Goal: Task Accomplishment & Management: Use online tool/utility

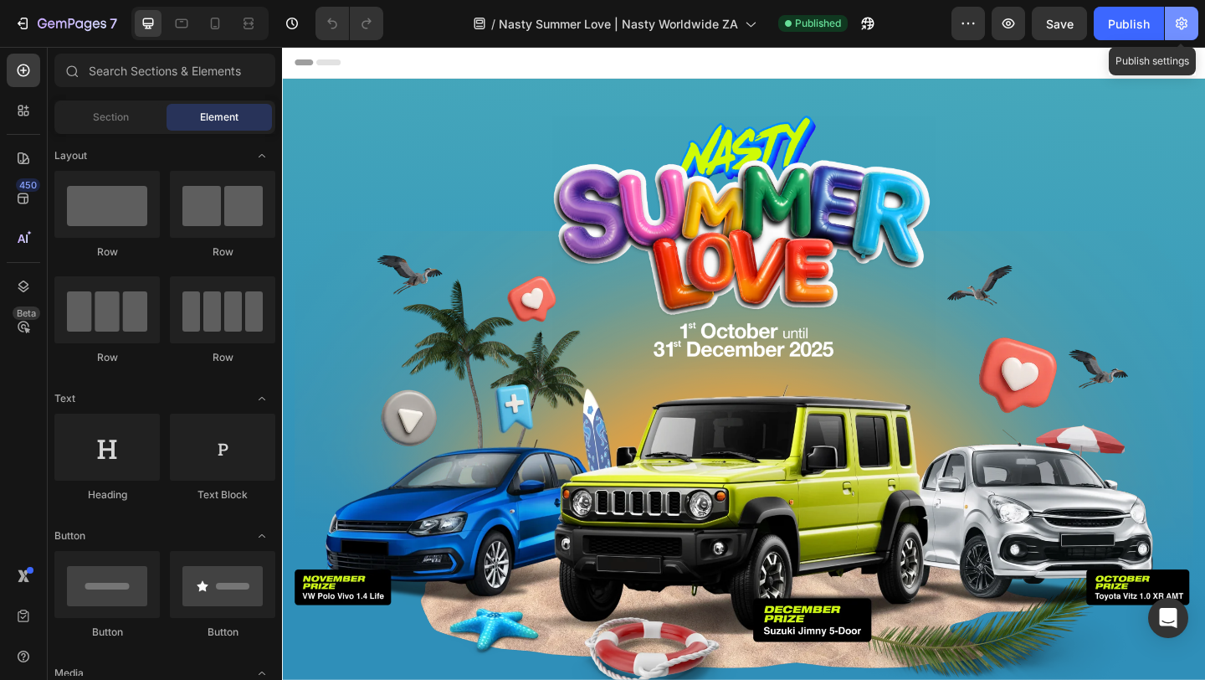
click at [1180, 12] on button "button" at bounding box center [1181, 23] width 33 height 33
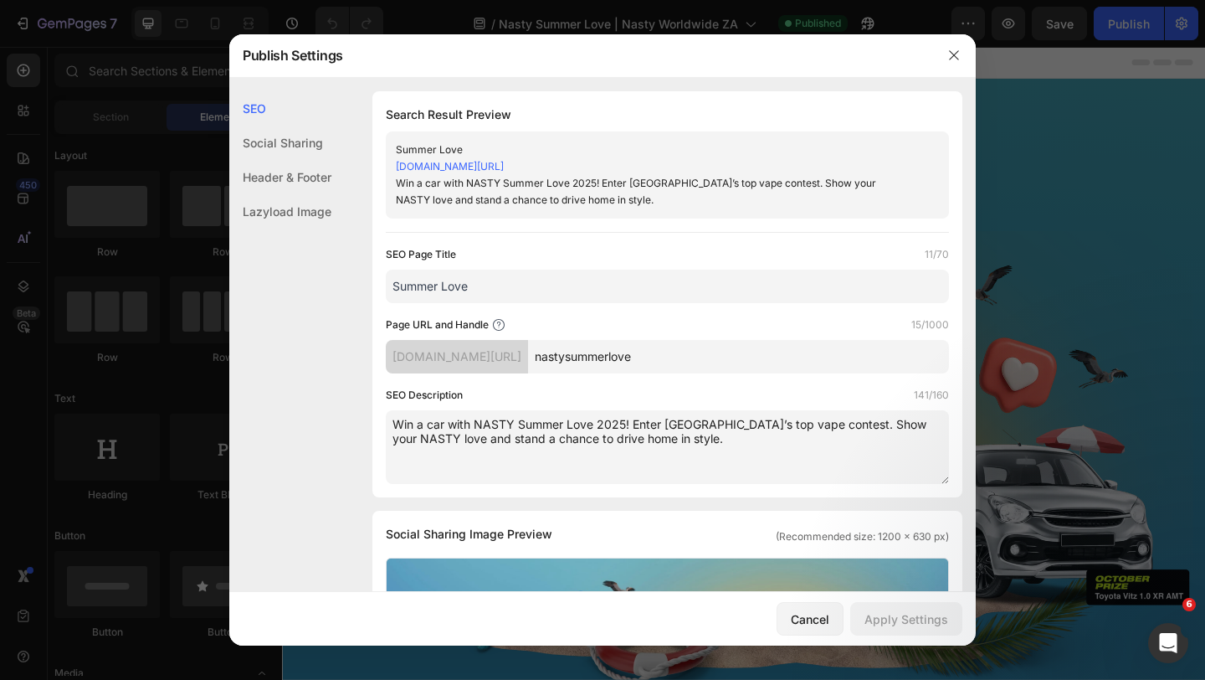
click at [393, 281] on input "Summer Love" at bounding box center [667, 286] width 563 height 33
click at [536, 290] on input "Nasty Summer Love" at bounding box center [667, 286] width 563 height 33
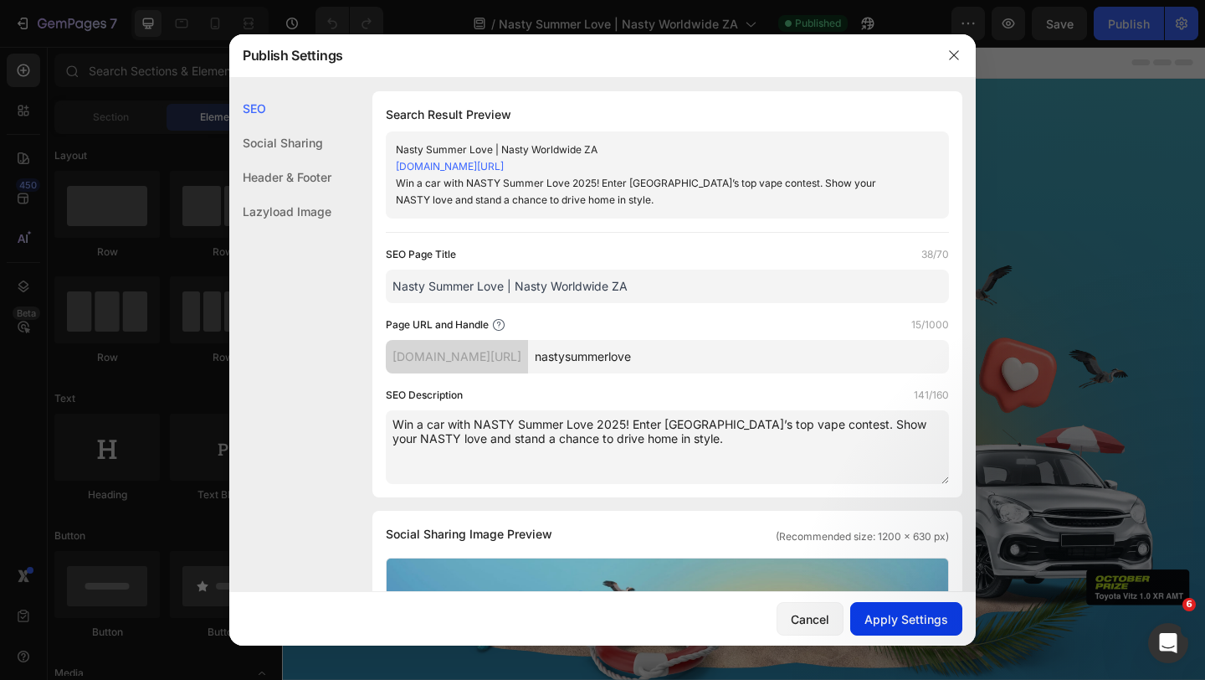
type input "Nasty Summer Love | Nasty Worldwide ZA"
click at [898, 622] on div "Apply Settings" at bounding box center [907, 619] width 84 height 18
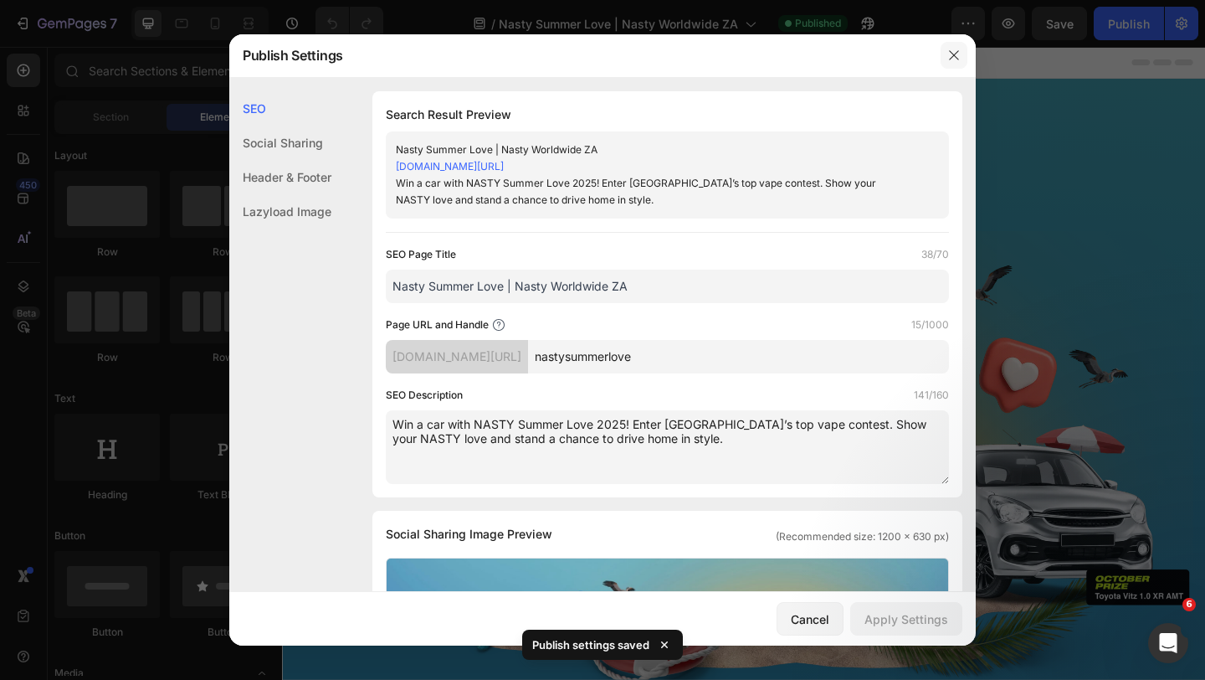
click at [950, 55] on icon "button" at bounding box center [953, 55] width 13 height 13
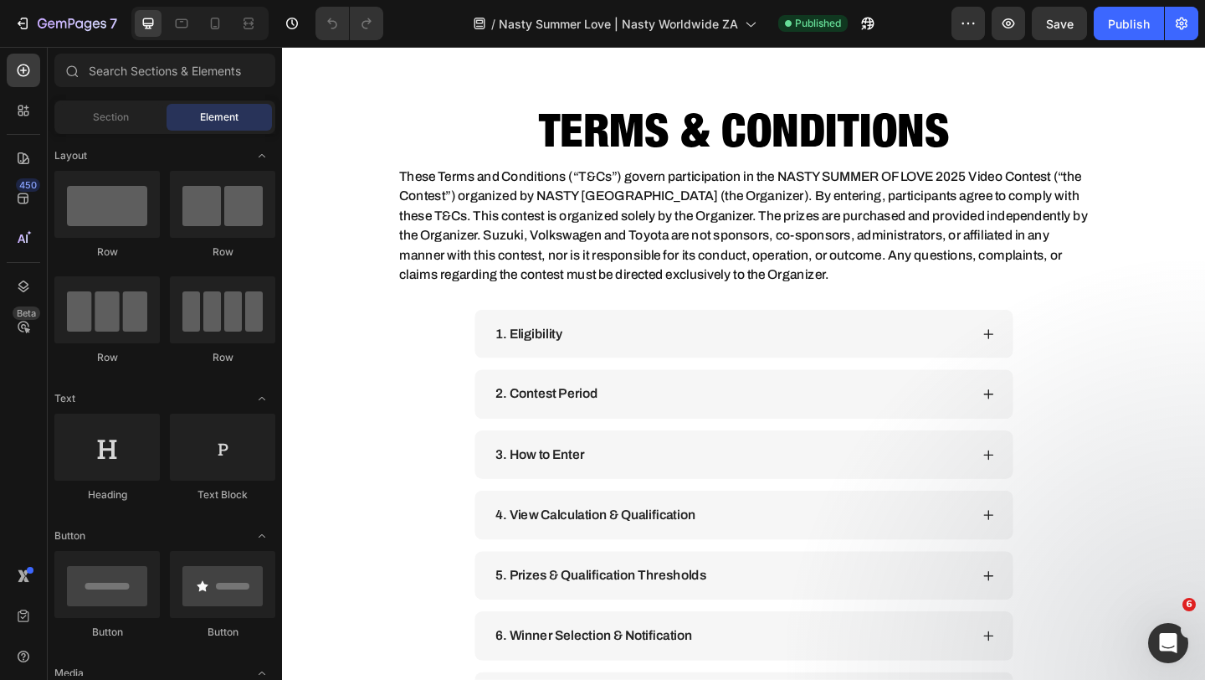
scroll to position [3360, 0]
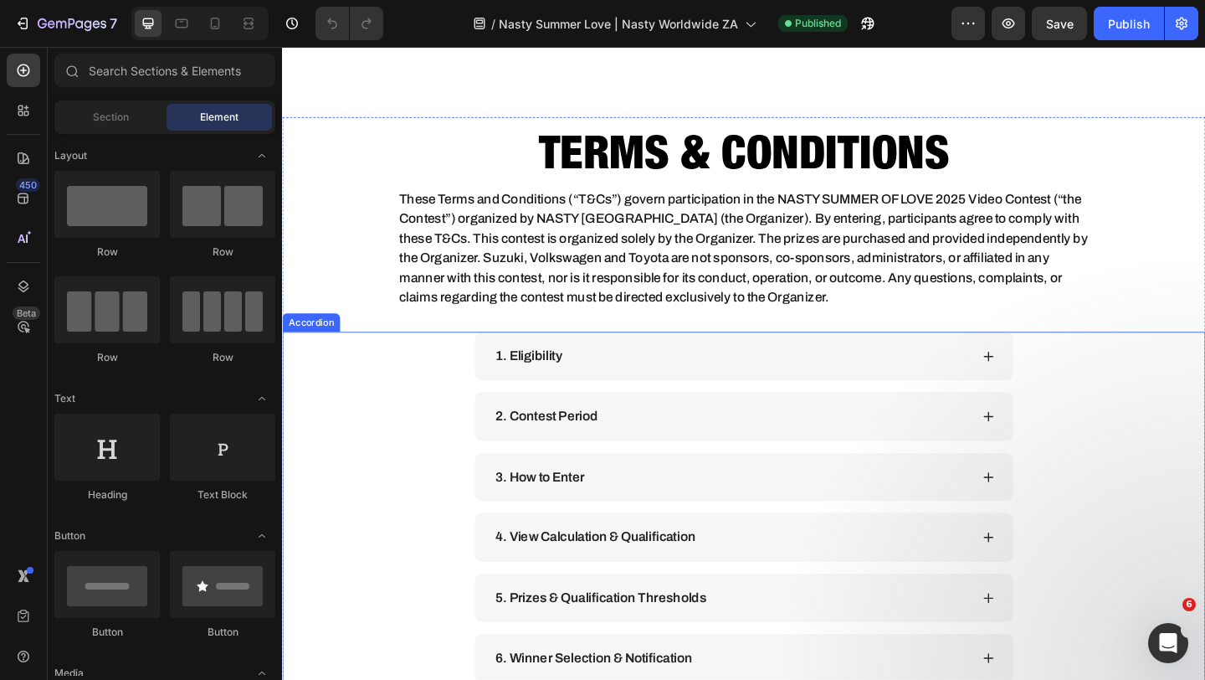
click at [737, 520] on div "3. How to Enter" at bounding box center [770, 514] width 519 height 27
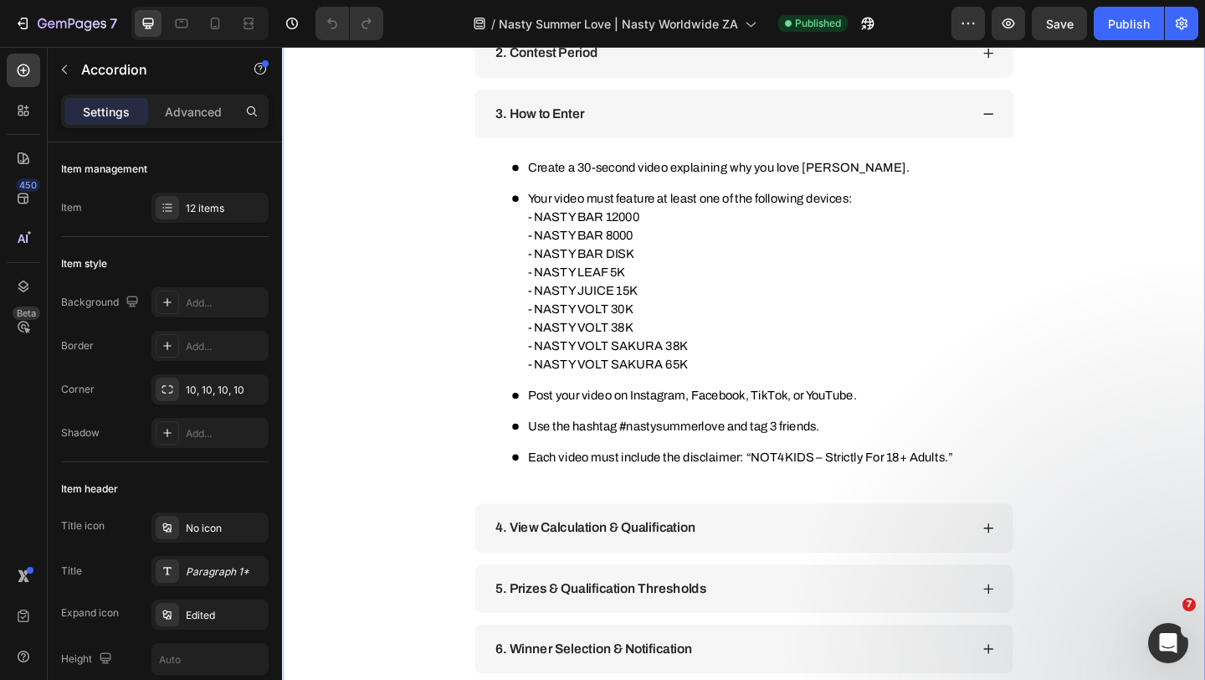
scroll to position [3757, 0]
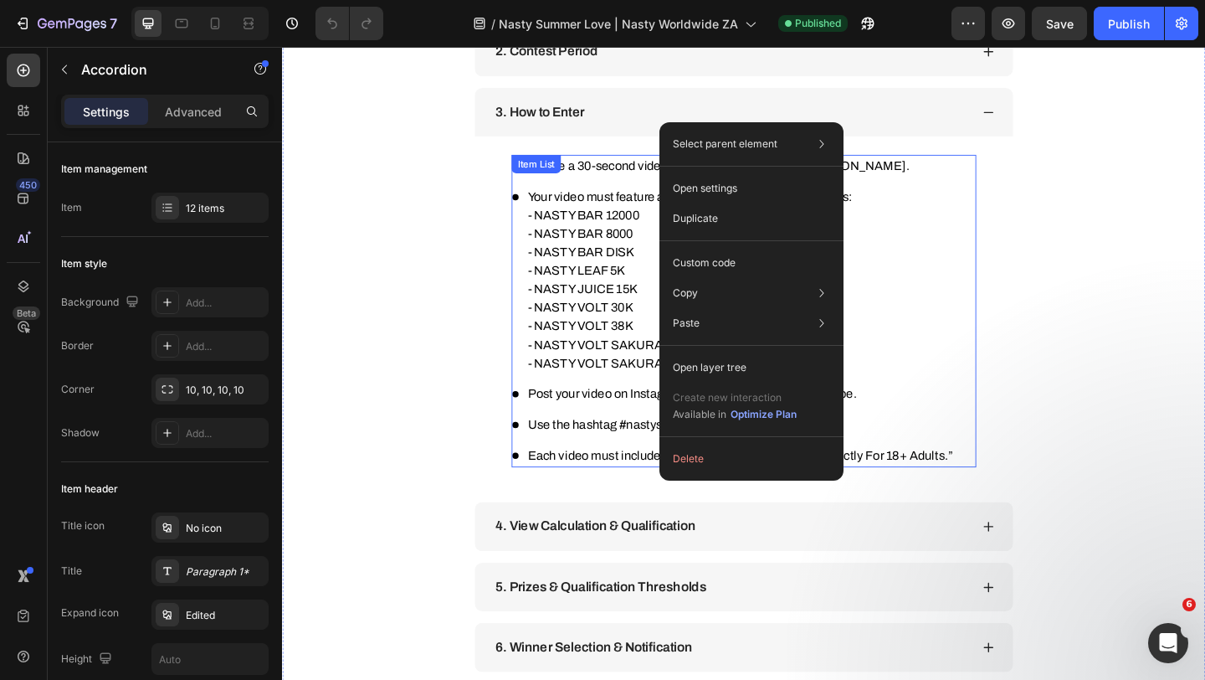
click at [634, 389] on p "- NASTY VOLT SAKURA 65K" at bounding box center [780, 391] width 462 height 20
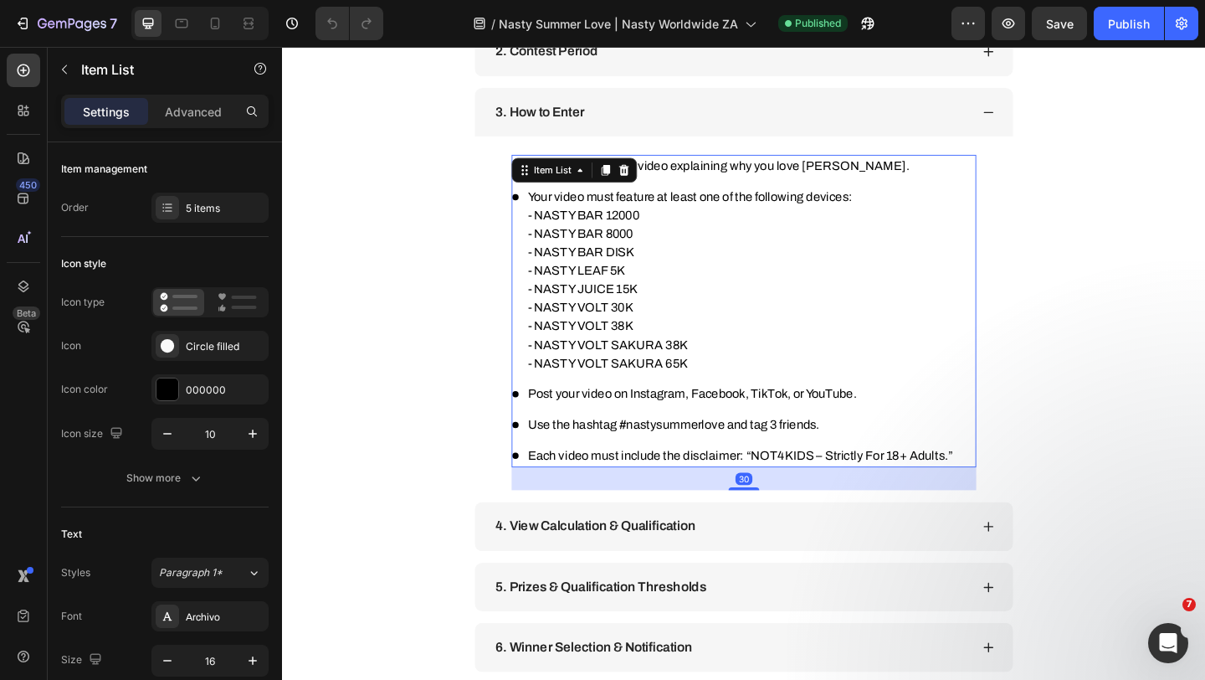
click at [634, 389] on p "- NASTY VOLT SAKURA 65K" at bounding box center [780, 391] width 462 height 20
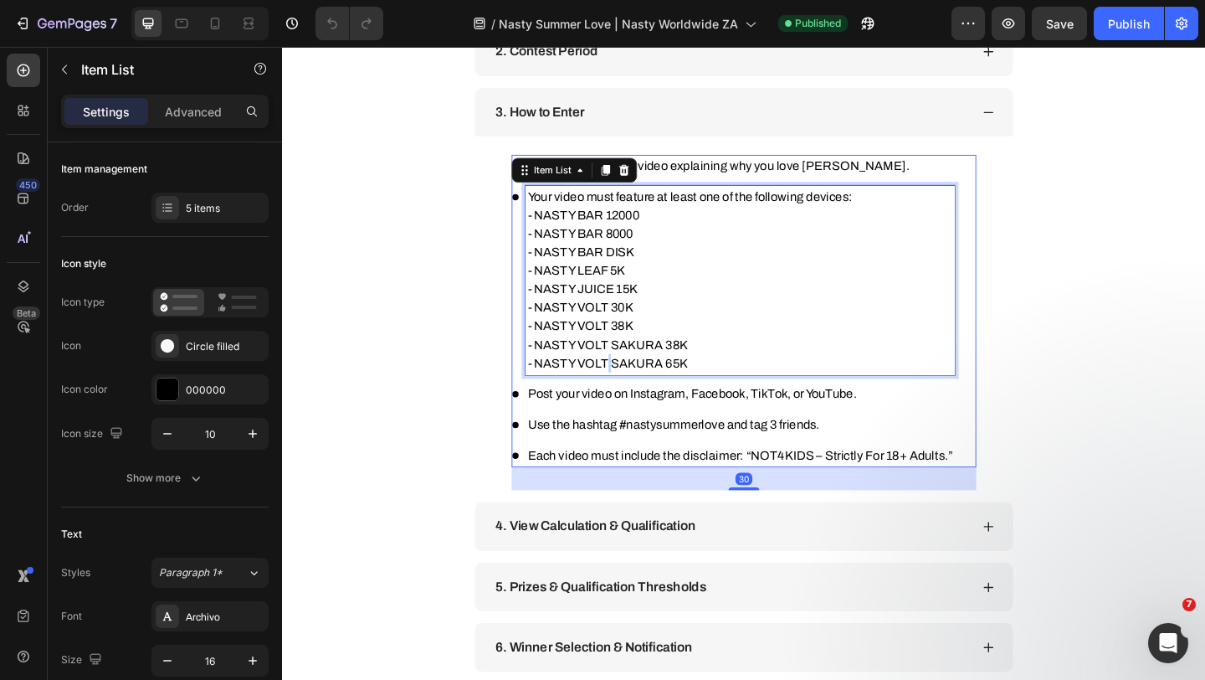
click at [634, 389] on p "- NASTY VOLT SAKURA 65K" at bounding box center [780, 391] width 462 height 20
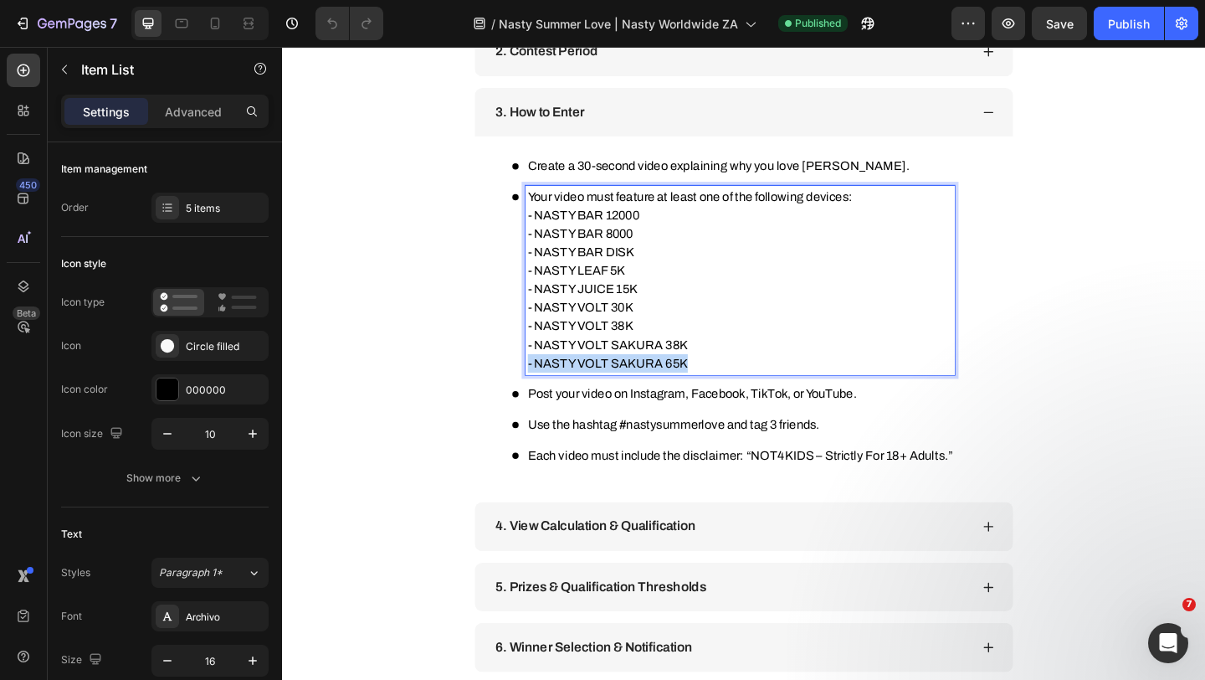
click at [634, 389] on p "- NASTY VOLT SAKURA 65K" at bounding box center [780, 391] width 462 height 20
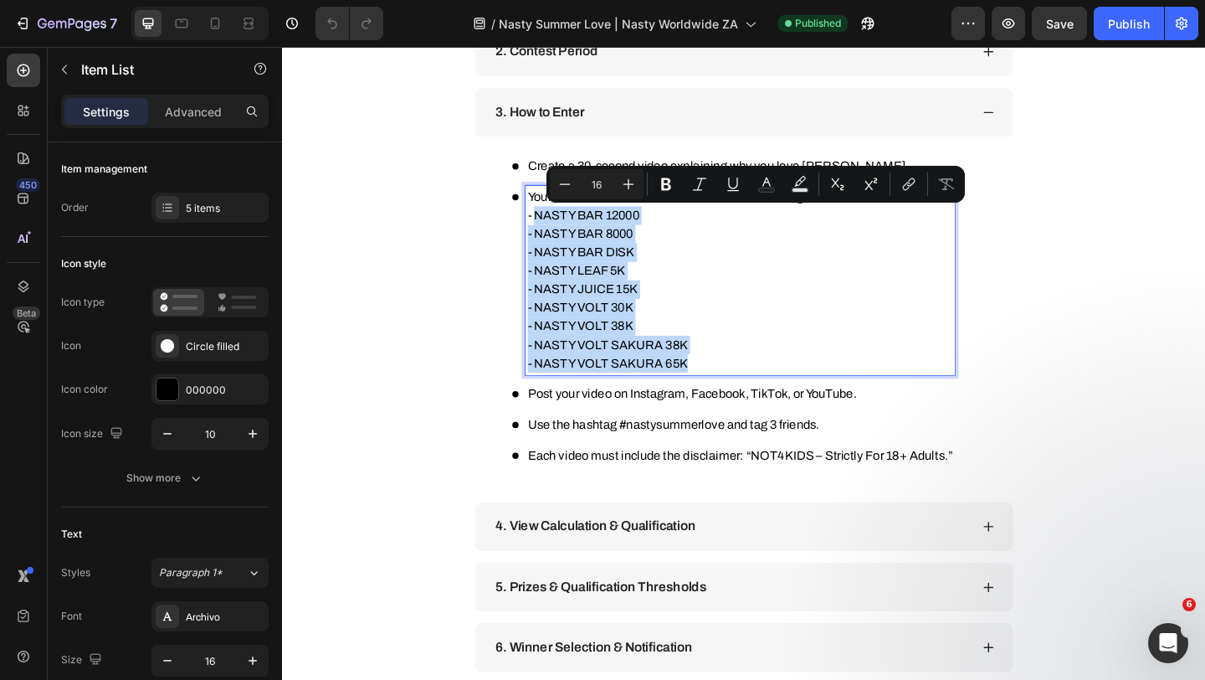
drag, startPoint x: 560, startPoint y: 231, endPoint x: 731, endPoint y: 421, distance: 255.4
click at [731, 421] on div "Create a 30-second video explaining why you love [PERSON_NAME]. Your video must…" at bounding box center [772, 334] width 482 height 340
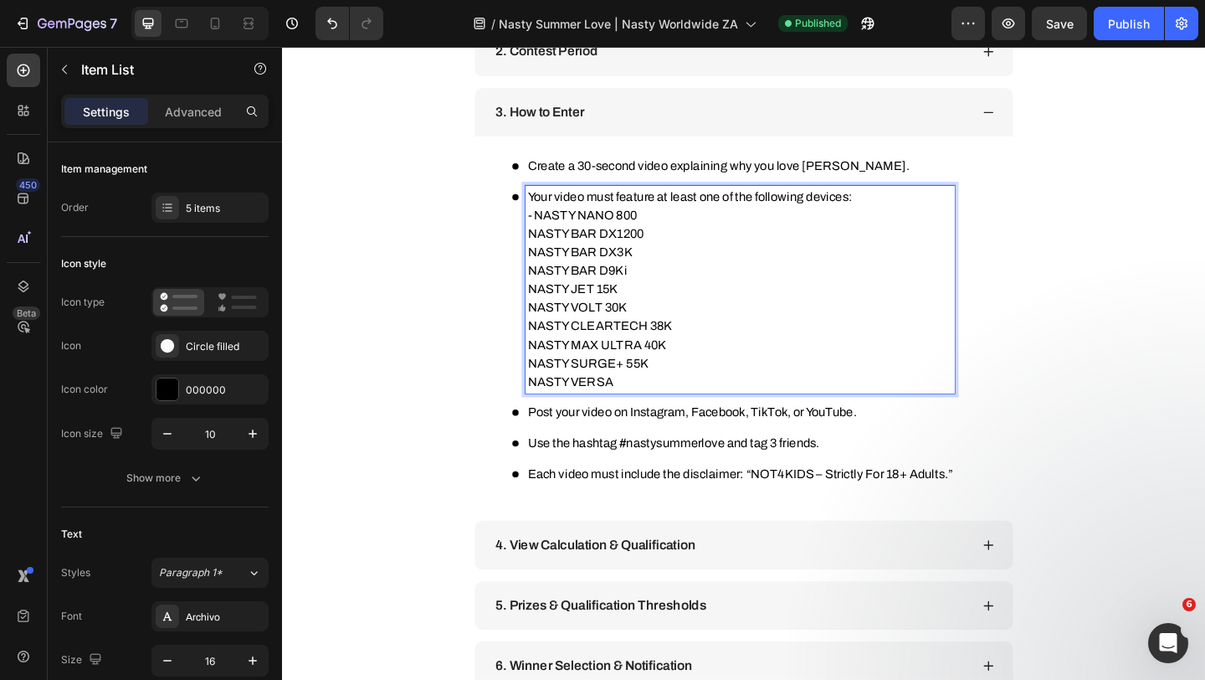
click at [552, 249] on p "NASTY BAR DX1200" at bounding box center [780, 250] width 462 height 20
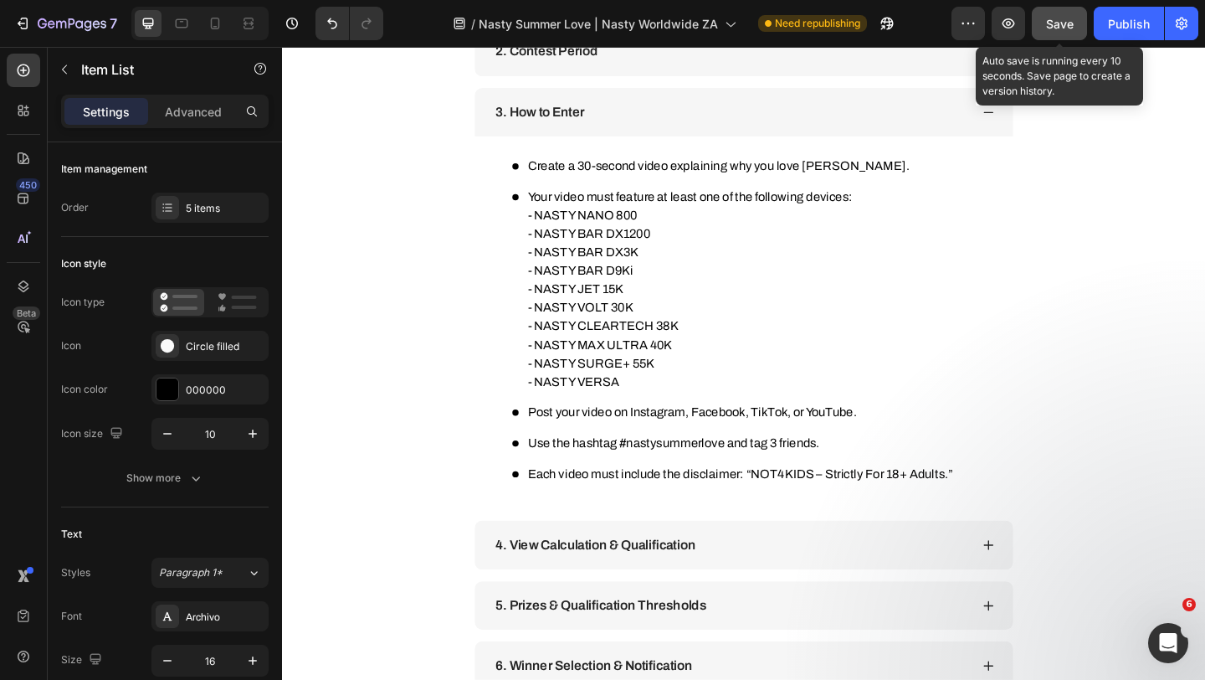
click at [1060, 31] on div "Save" at bounding box center [1060, 24] width 28 height 18
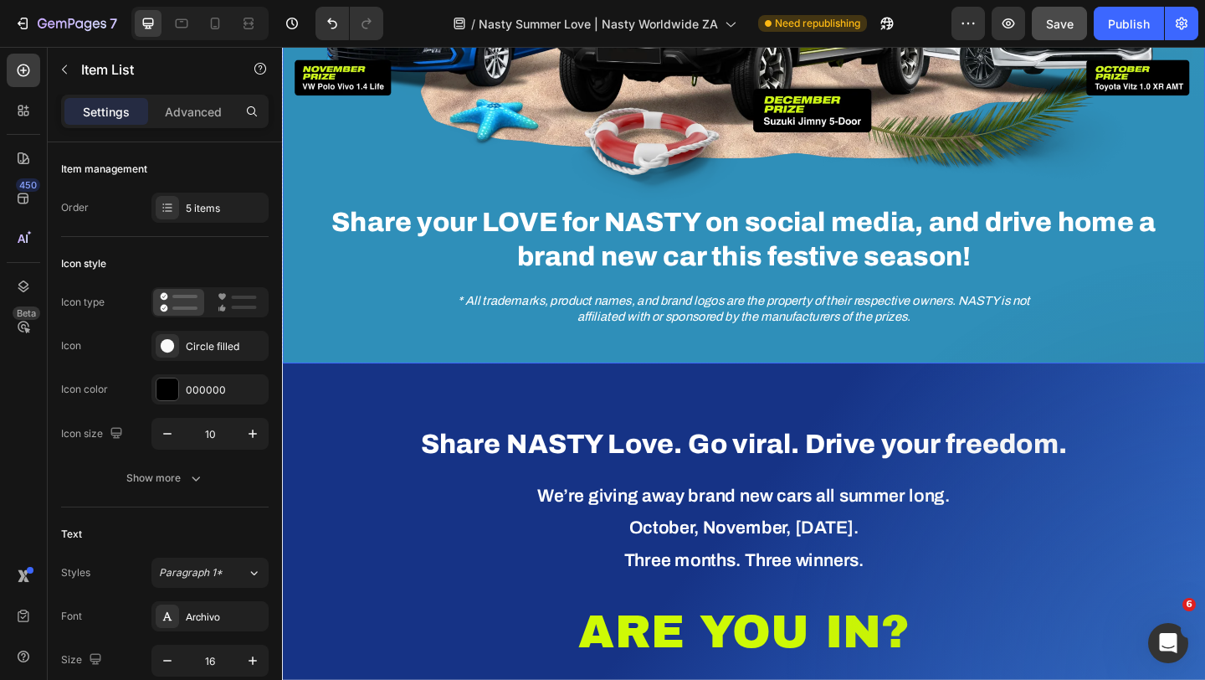
scroll to position [521, 0]
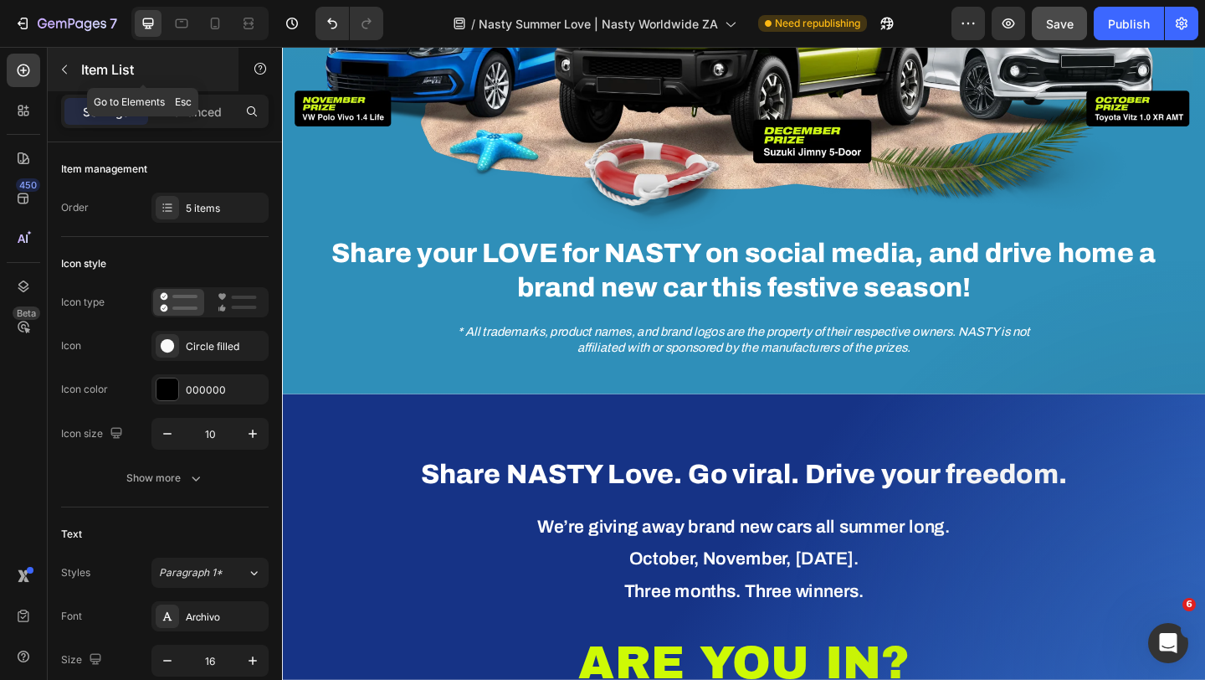
click at [61, 68] on icon "button" at bounding box center [64, 69] width 13 height 13
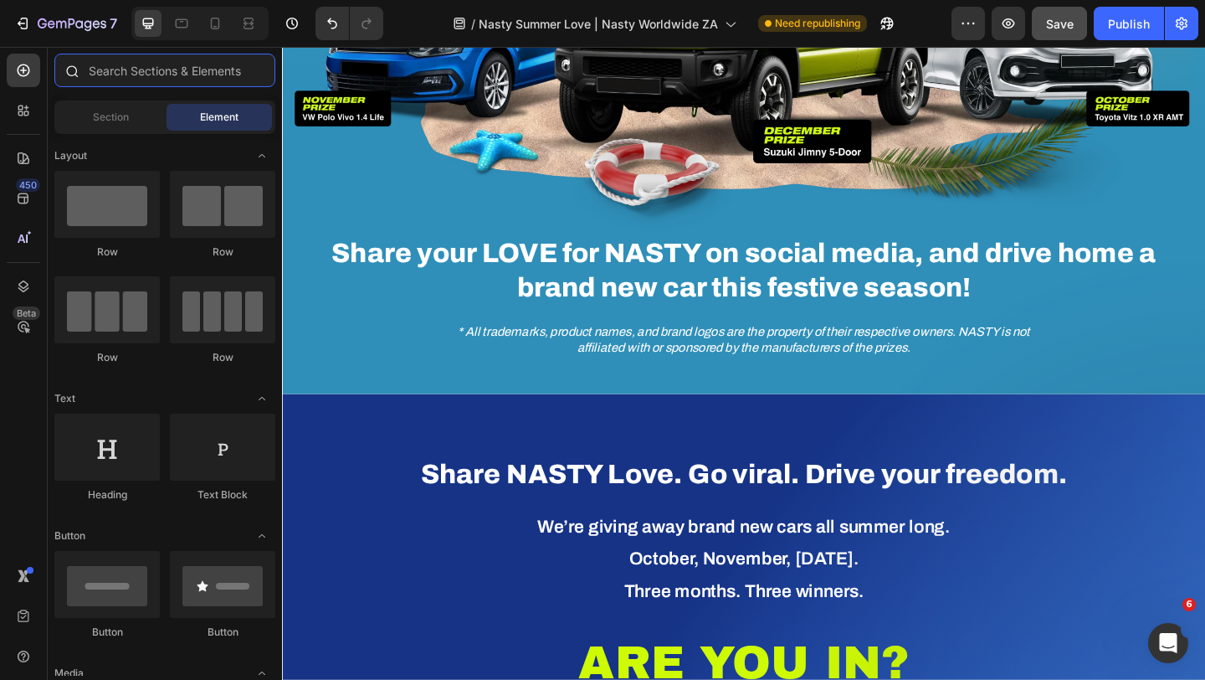
click at [99, 63] on input "text" at bounding box center [164, 70] width 221 height 33
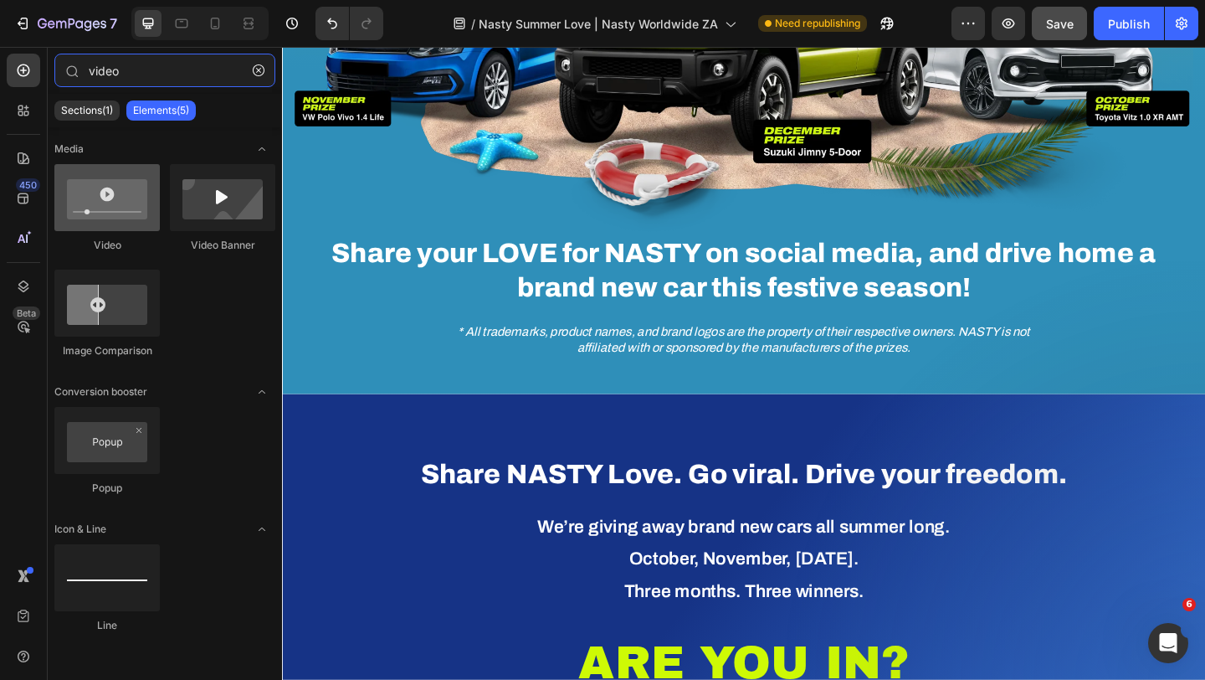
type input "video"
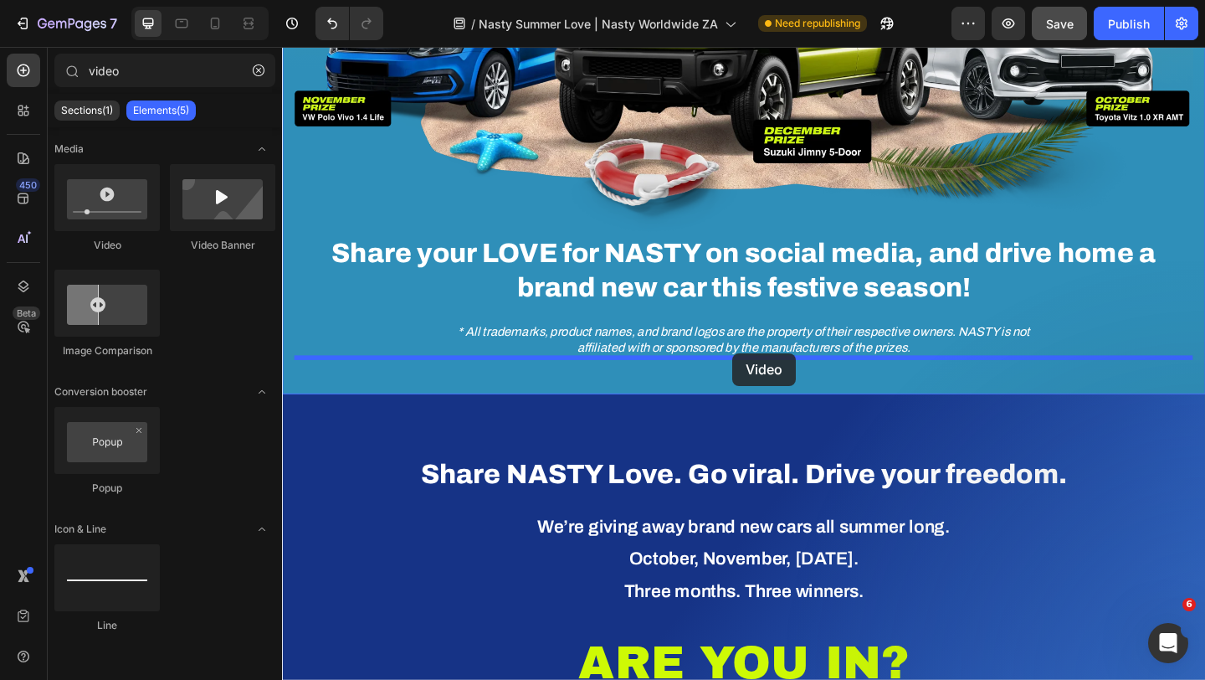
drag, startPoint x: 370, startPoint y: 252, endPoint x: 768, endPoint y: 377, distance: 417.7
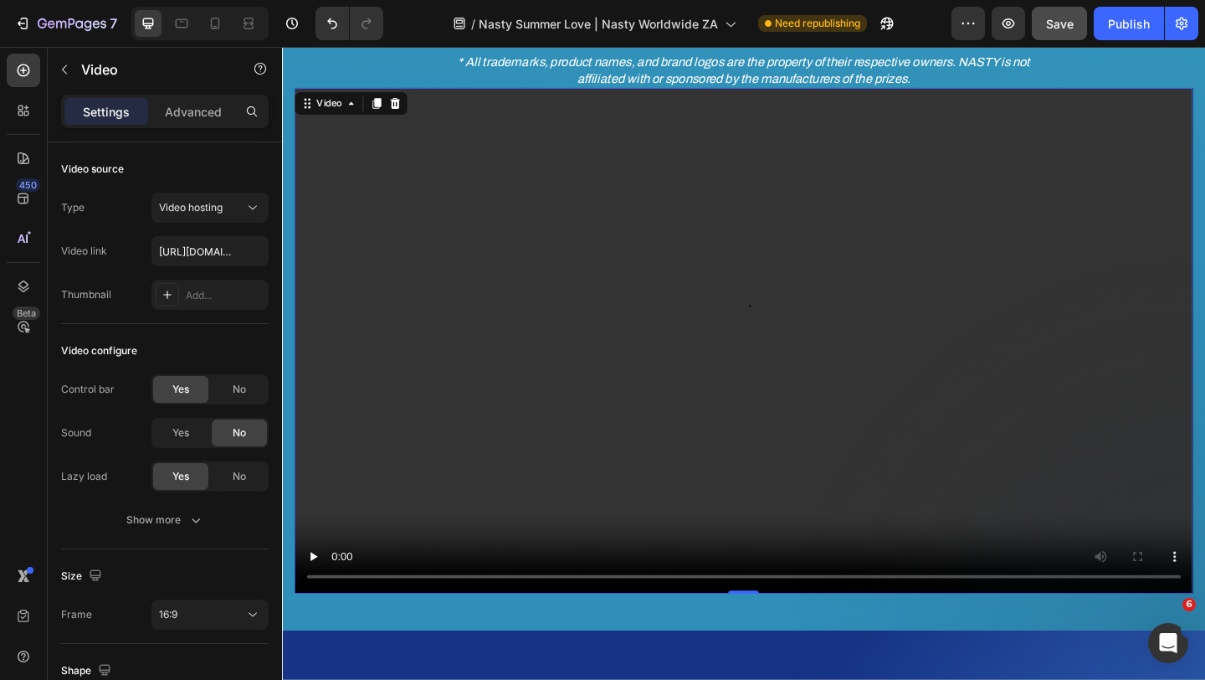
scroll to position [703, 0]
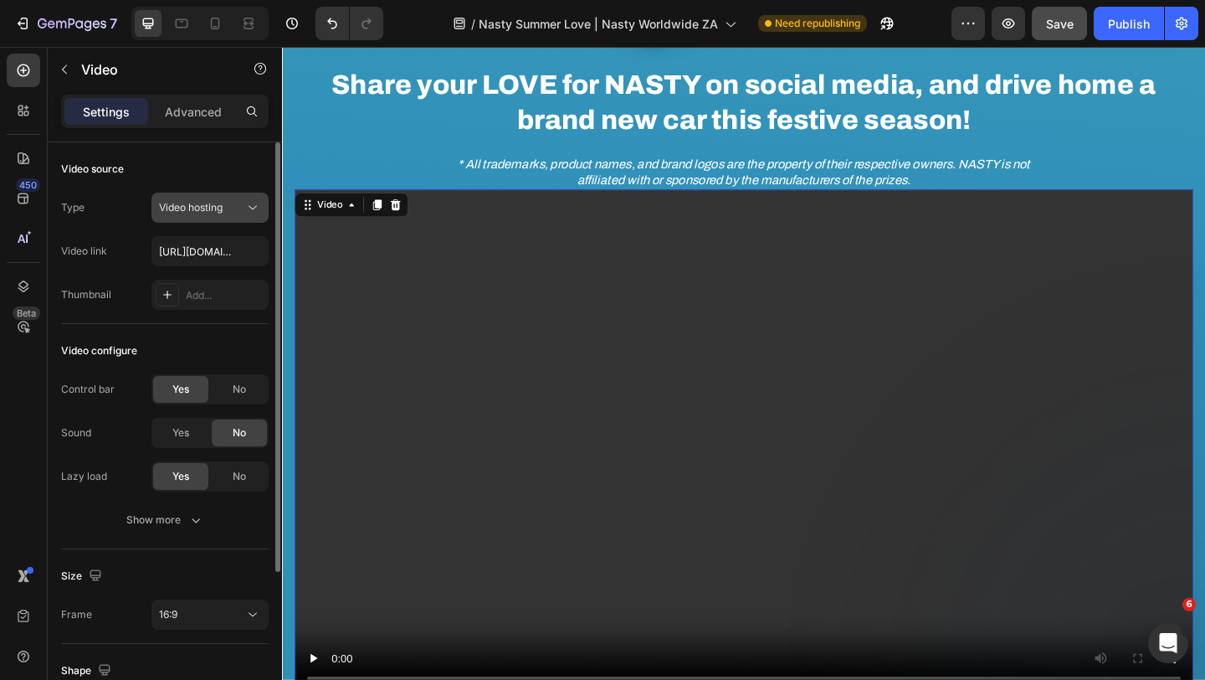
click at [229, 208] on div "Video hosting" at bounding box center [201, 207] width 85 height 15
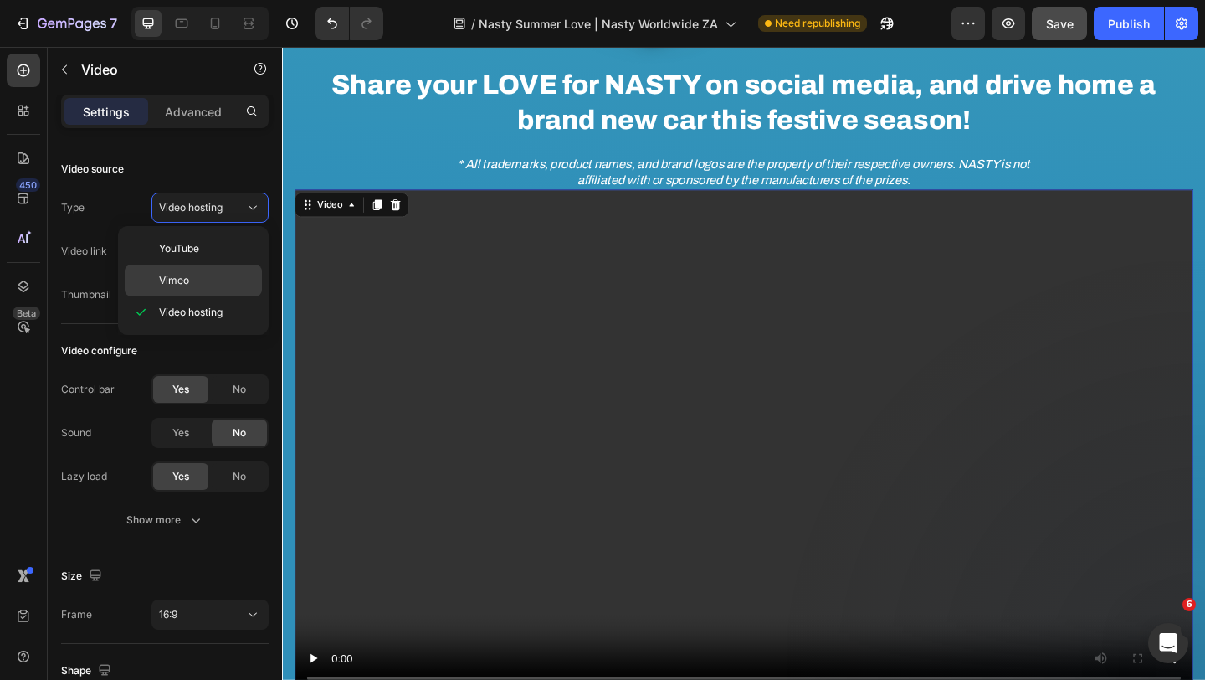
click at [198, 279] on p "Vimeo" at bounding box center [206, 280] width 95 height 15
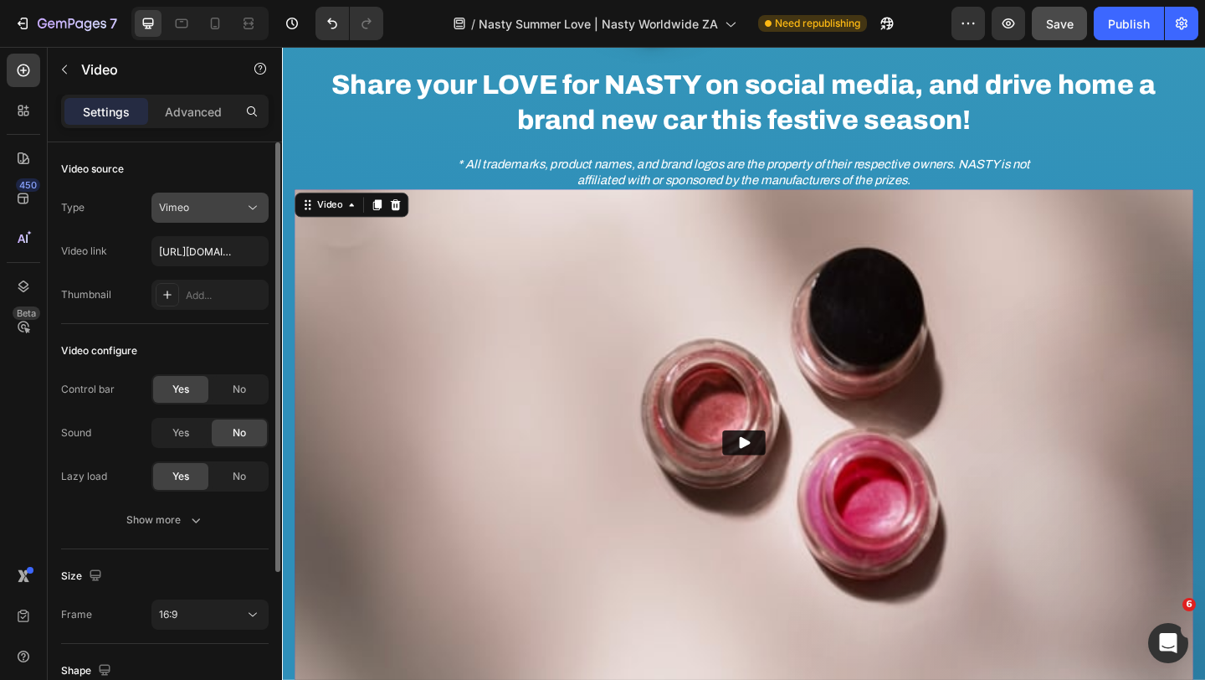
click at [215, 208] on div "Vimeo" at bounding box center [201, 207] width 85 height 15
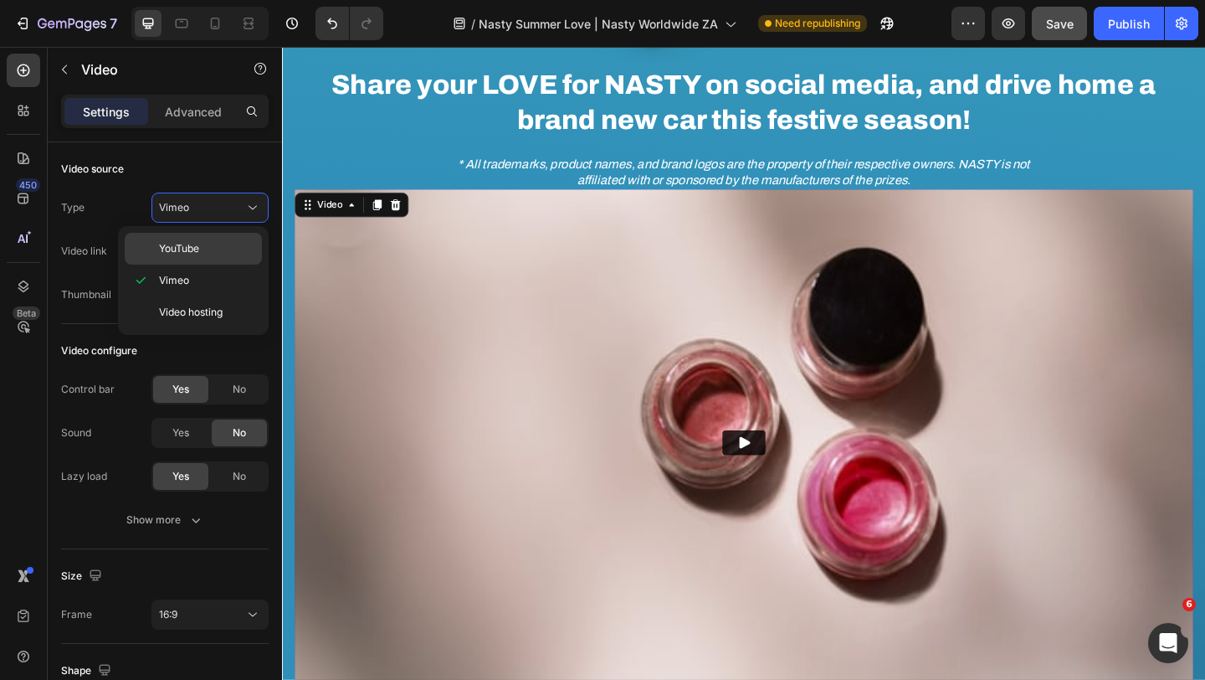
click at [199, 244] on span "YouTube" at bounding box center [179, 248] width 40 height 15
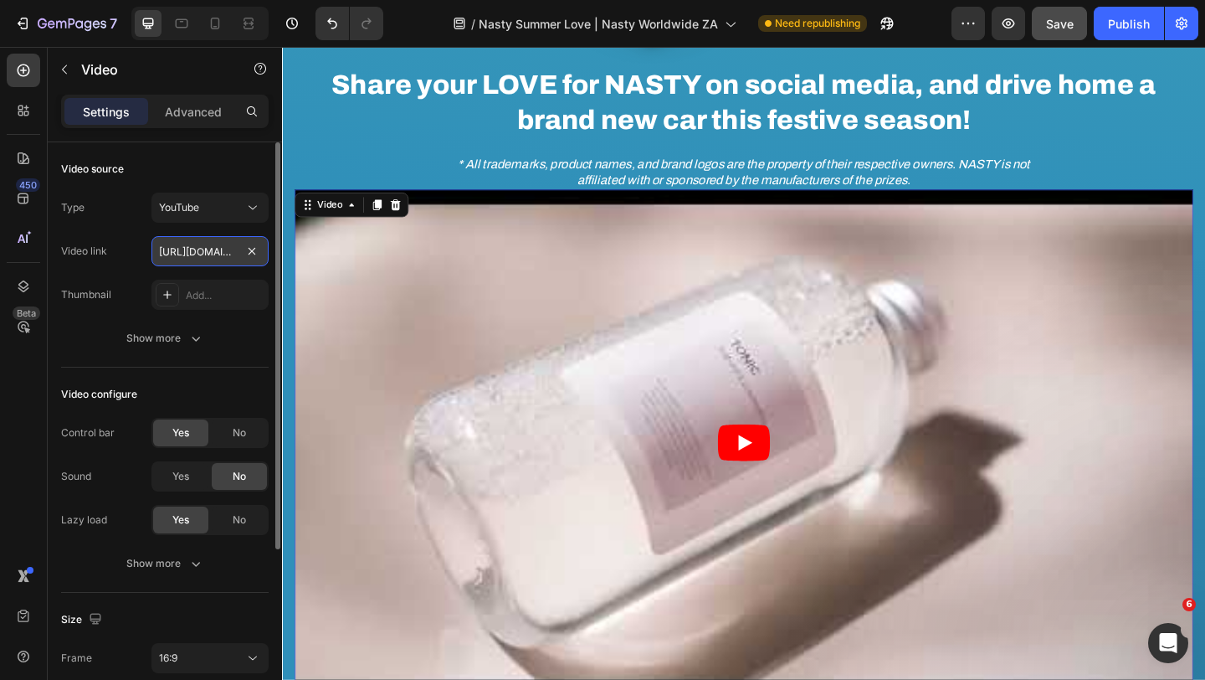
click at [213, 261] on input "[URL][DOMAIN_NAME]" at bounding box center [209, 251] width 117 height 30
paste input "[DOMAIN_NAME][URL]"
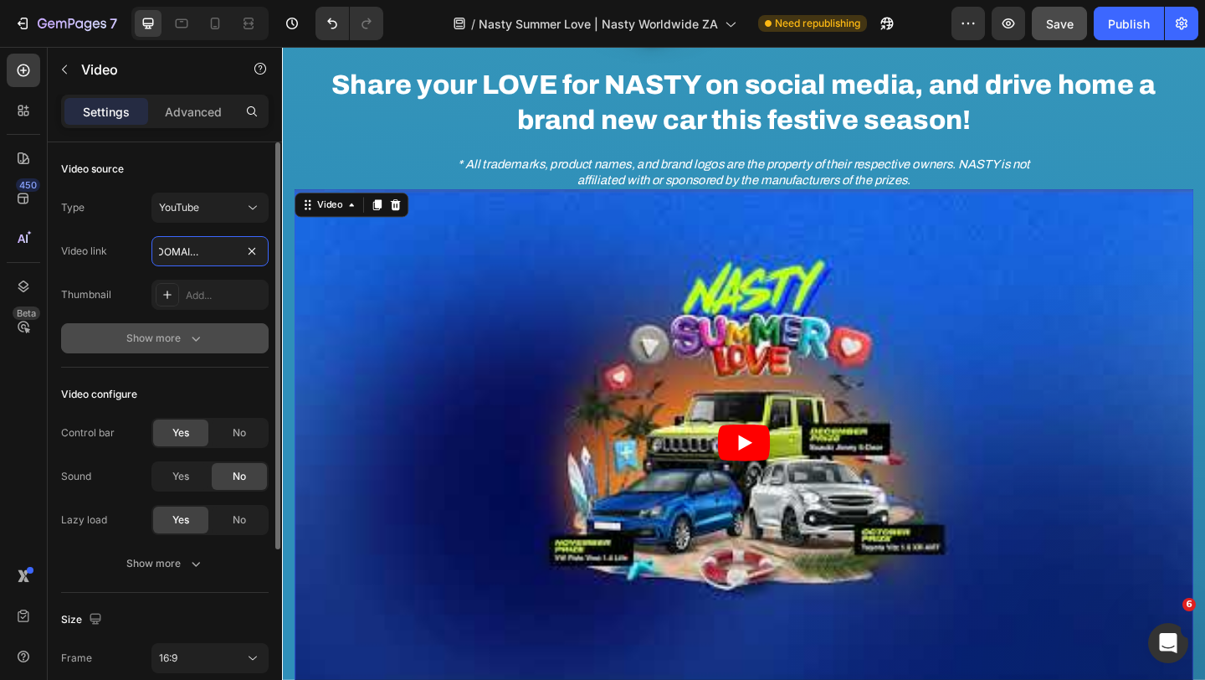
type input "[URL][DOMAIN_NAME]"
click at [199, 341] on icon "button" at bounding box center [195, 338] width 17 height 17
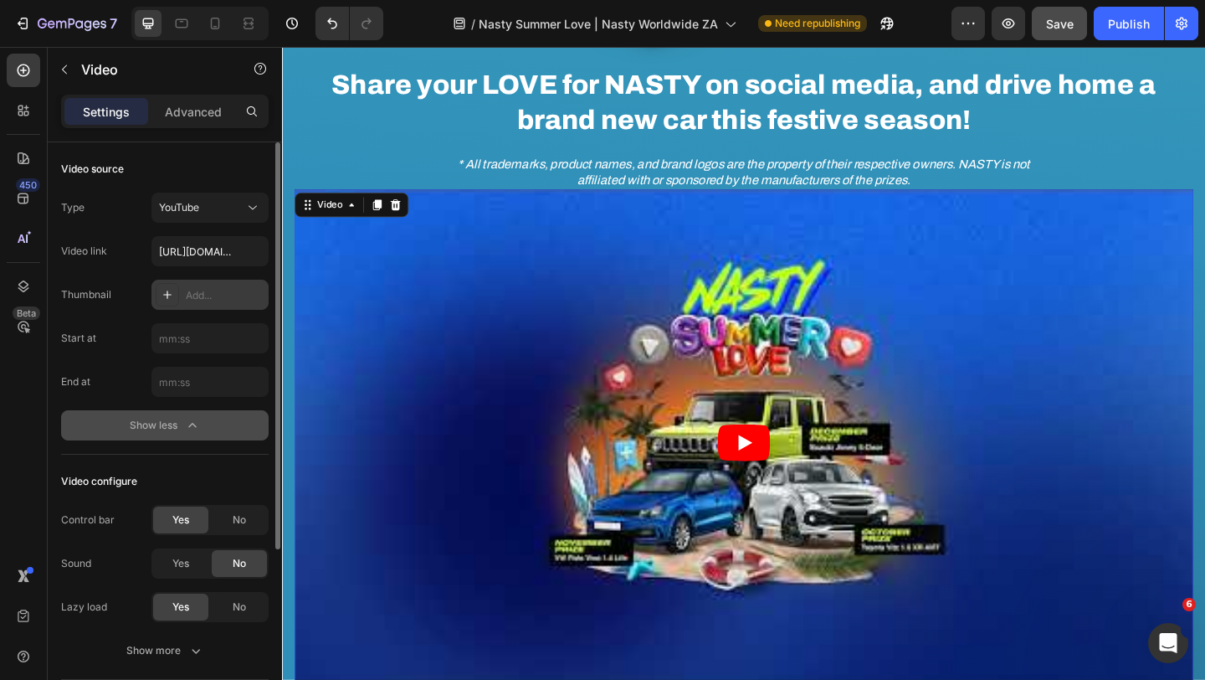
click at [212, 290] on div "Add..." at bounding box center [225, 295] width 79 height 15
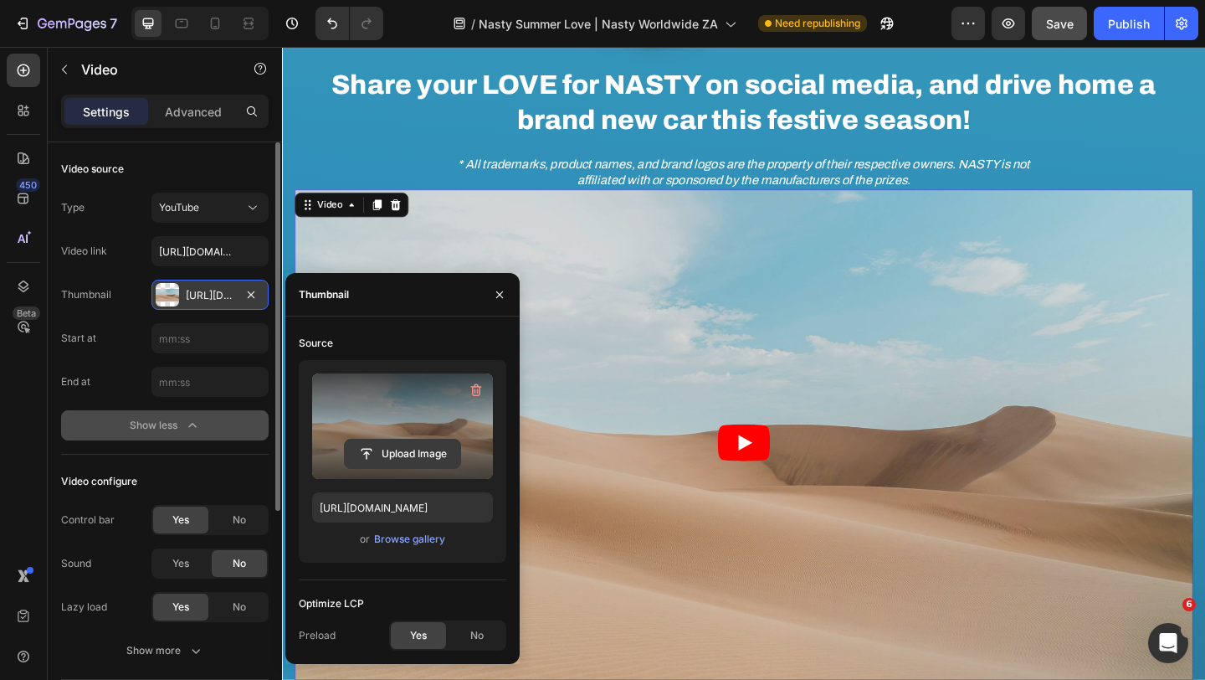
click at [424, 453] on input "file" at bounding box center [403, 453] width 116 height 28
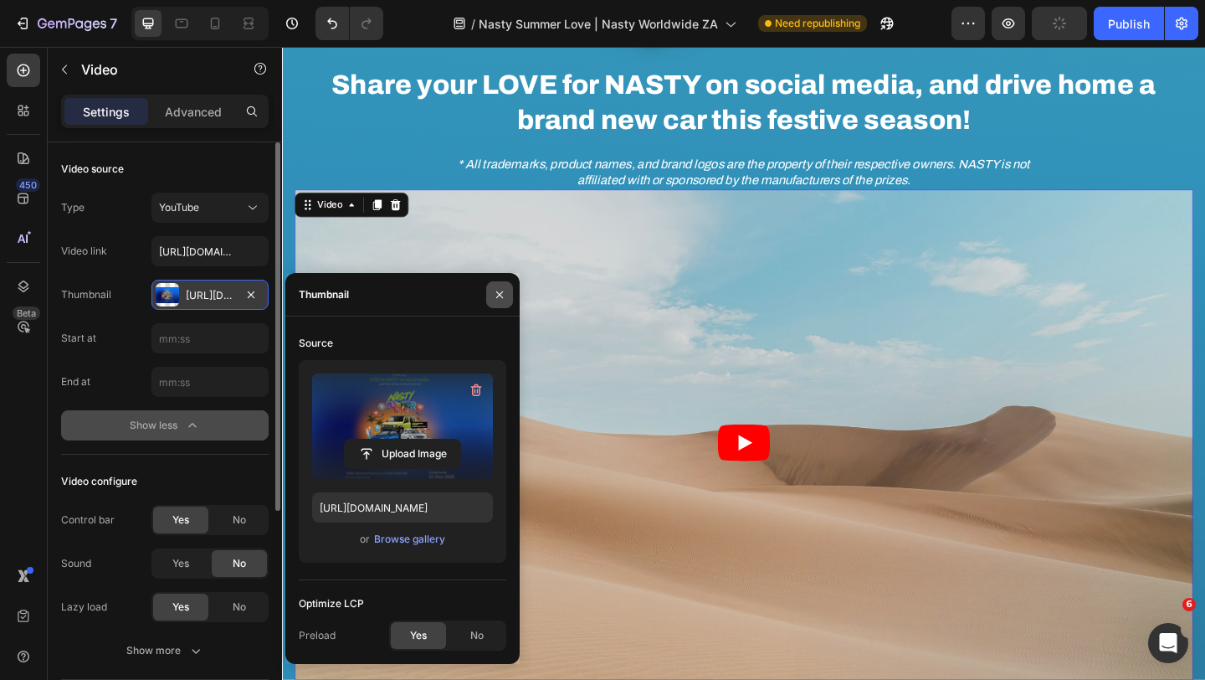
type input "[URL][DOMAIN_NAME]"
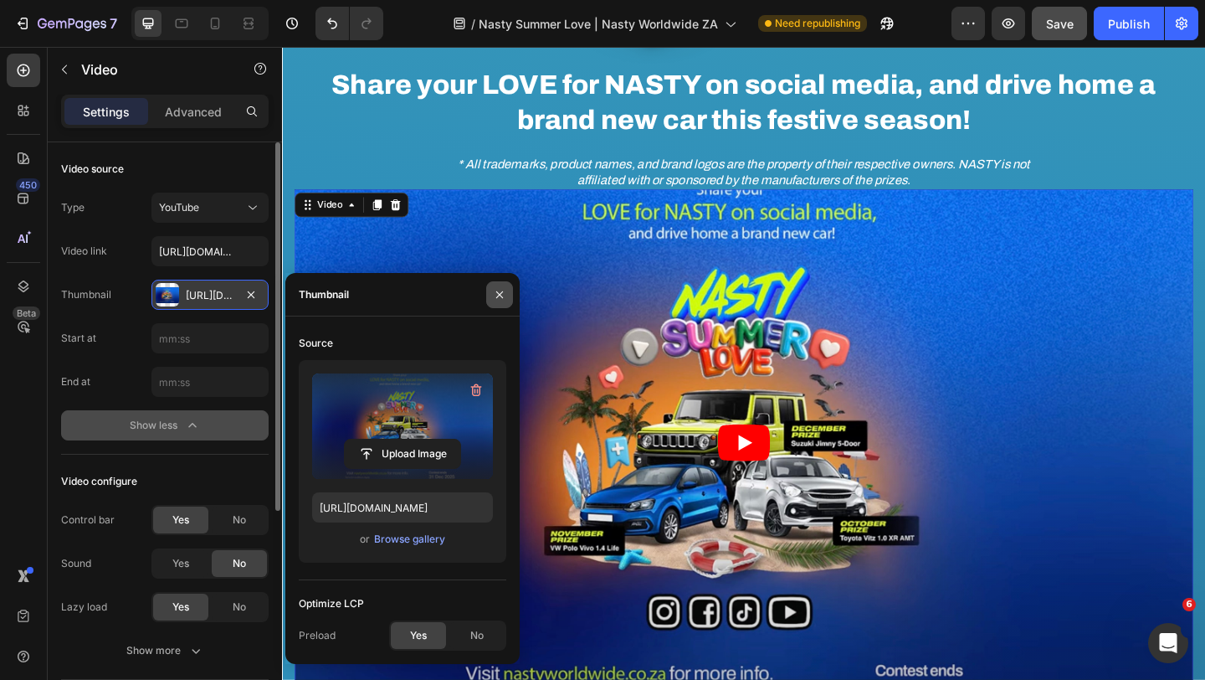
click at [506, 291] on icon "button" at bounding box center [499, 294] width 13 height 13
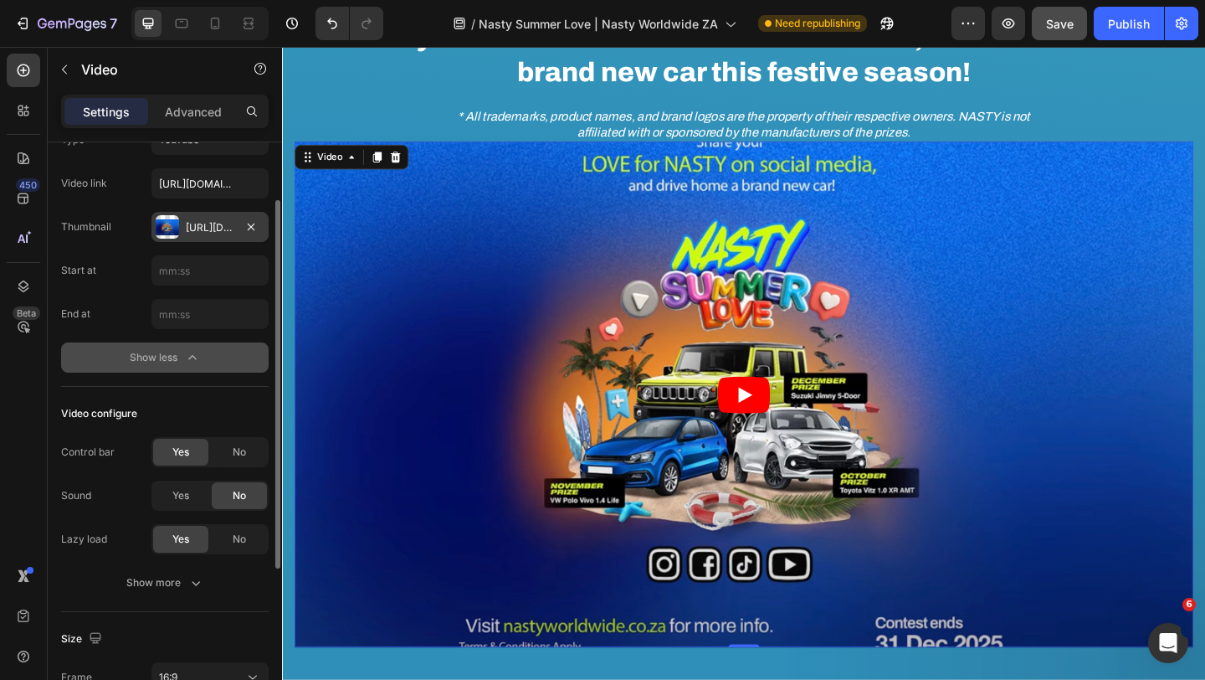
scroll to position [78, 0]
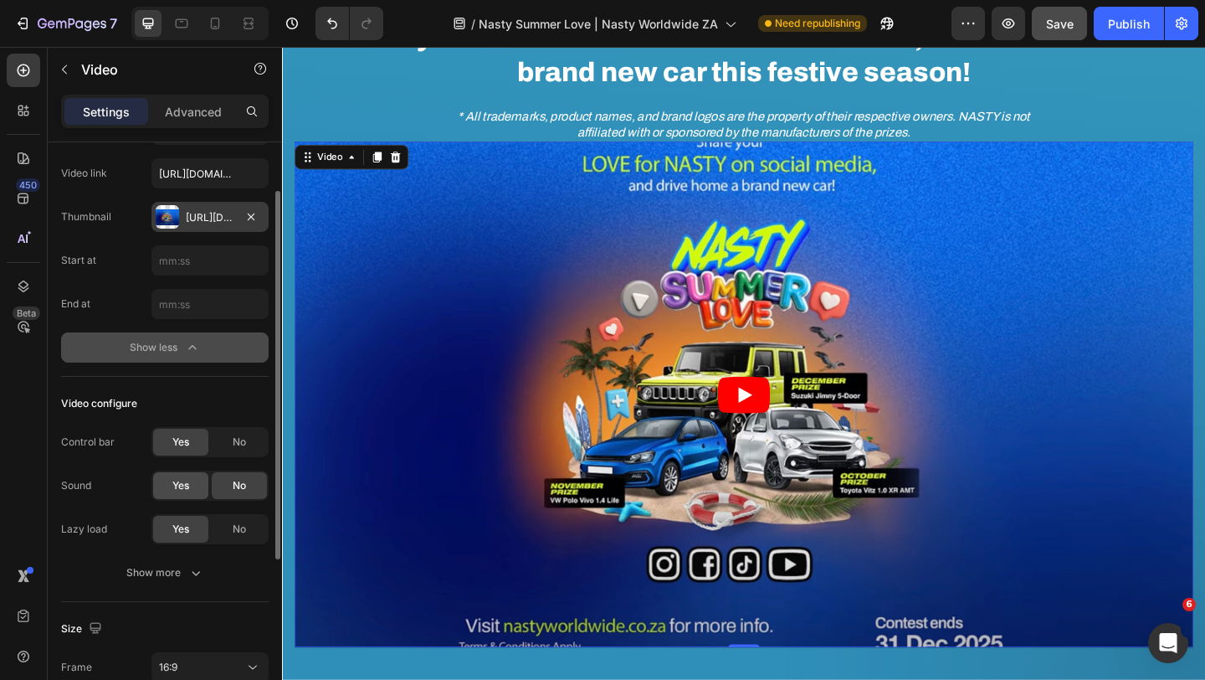
click at [186, 488] on span "Yes" at bounding box center [180, 485] width 17 height 15
click at [254, 483] on div "No" at bounding box center [239, 485] width 55 height 27
click at [187, 586] on button "Show more" at bounding box center [165, 572] width 208 height 30
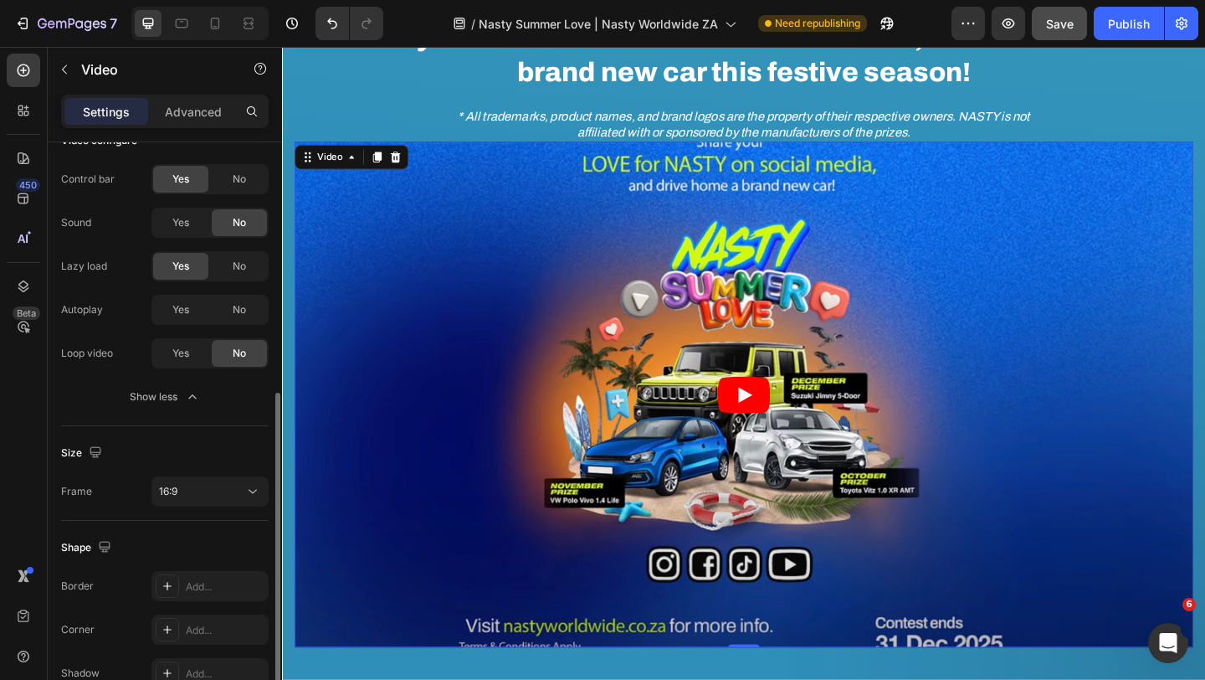
scroll to position [429, 0]
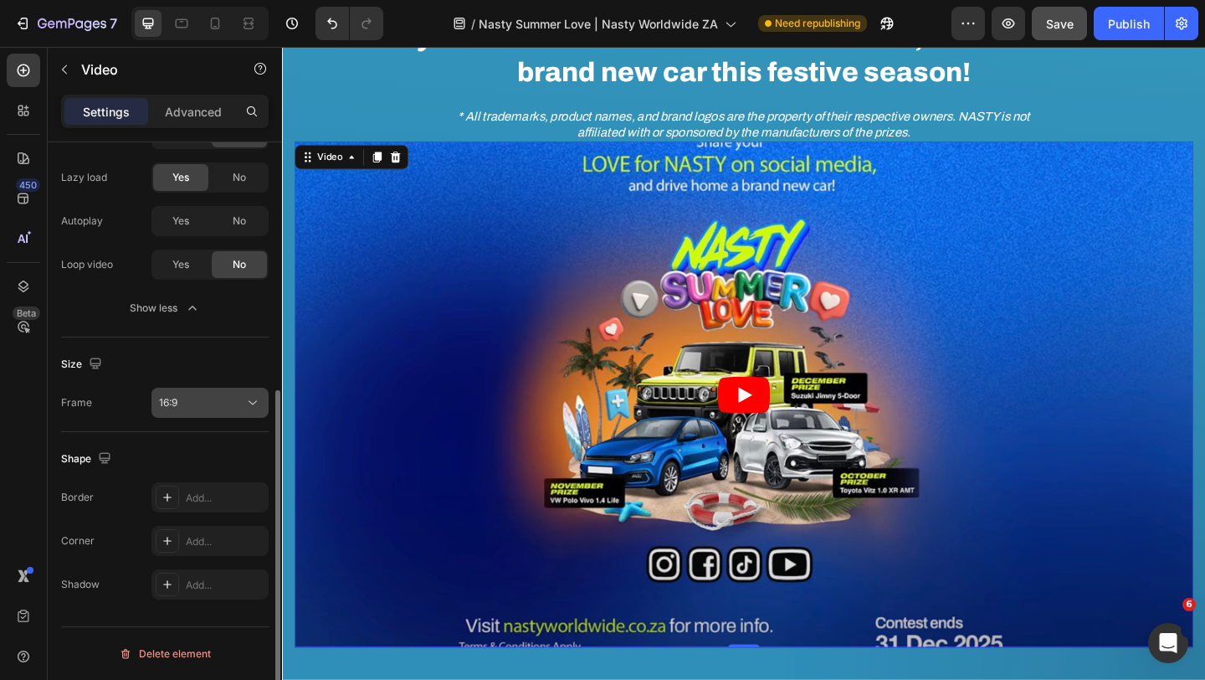
click at [226, 400] on div "16:9" at bounding box center [201, 402] width 85 height 15
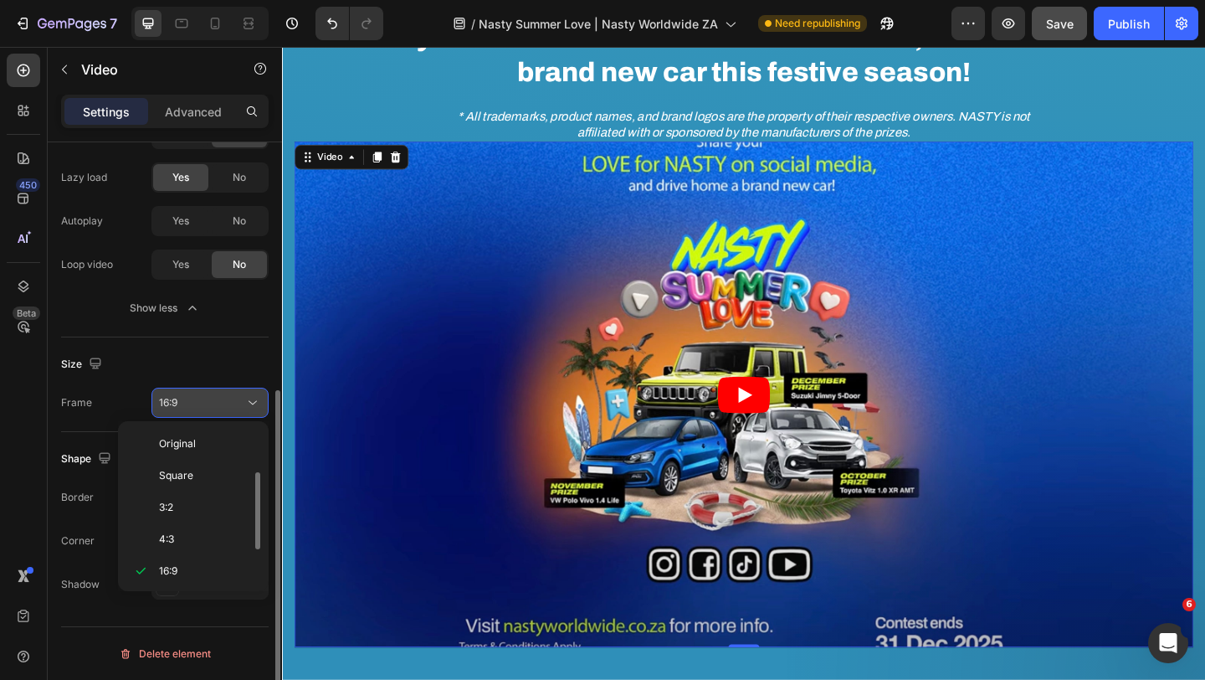
scroll to position [30, 0]
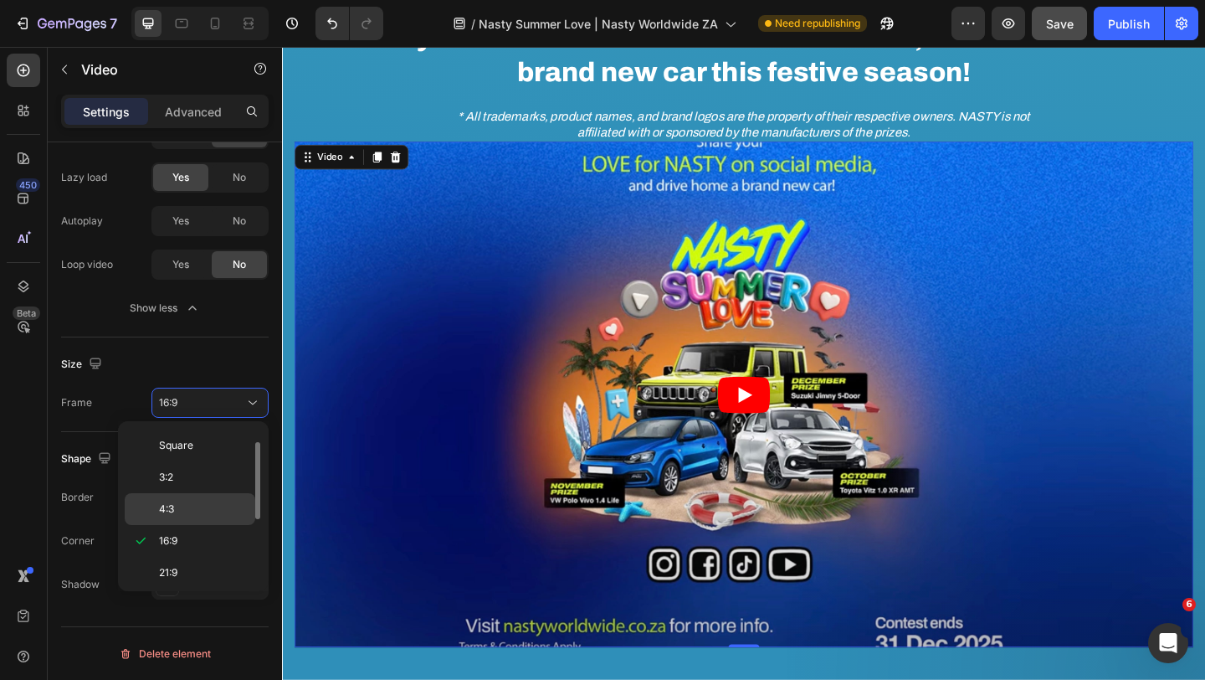
click at [198, 509] on p "4:3" at bounding box center [203, 508] width 89 height 15
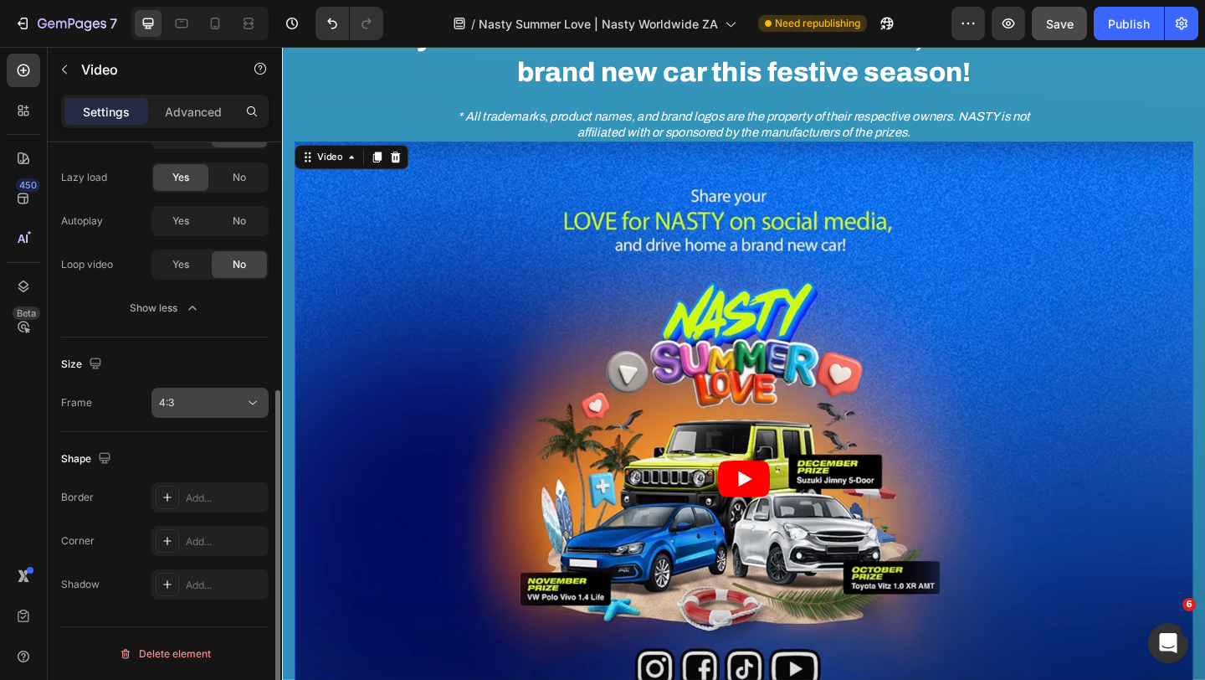
click at [208, 407] on div "4:3" at bounding box center [201, 402] width 85 height 15
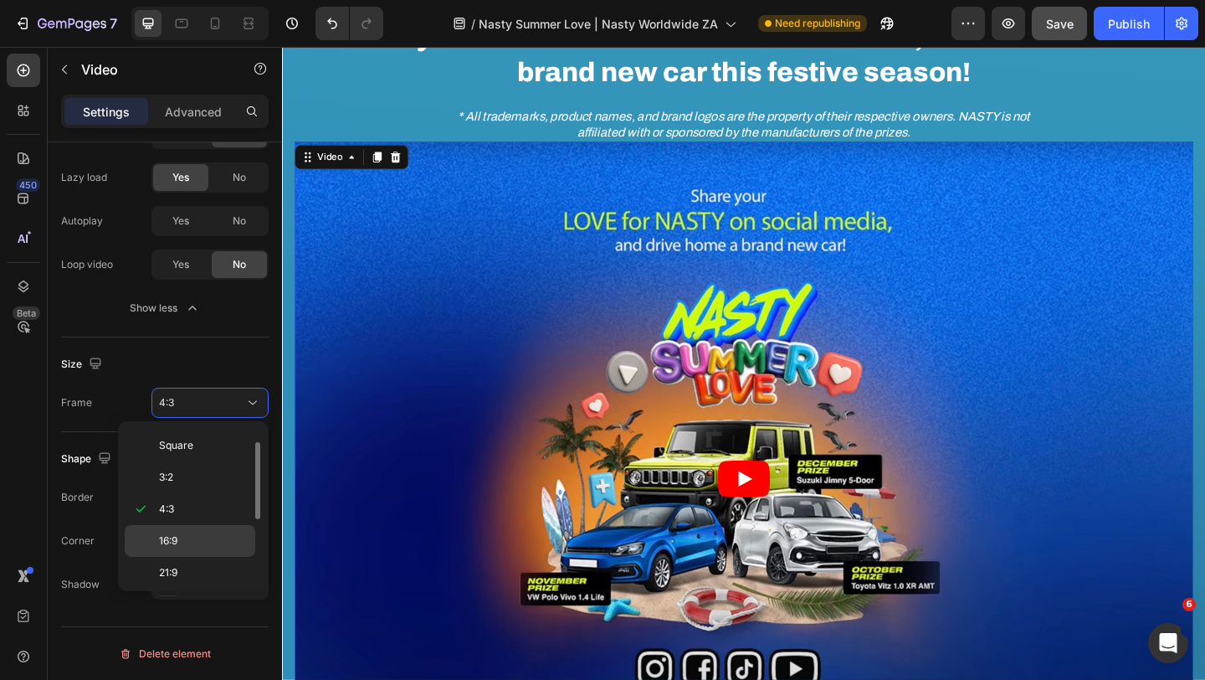
click at [203, 548] on div "16:9" at bounding box center [190, 541] width 131 height 32
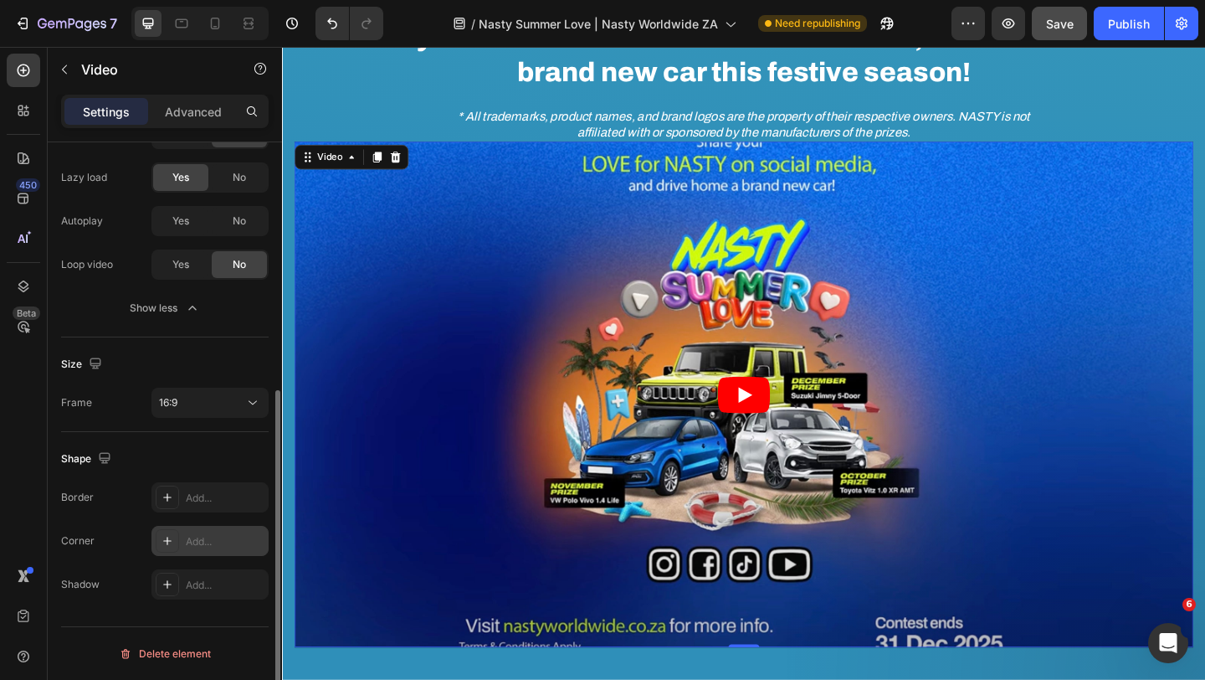
click at [216, 542] on div "Add..." at bounding box center [225, 541] width 79 height 15
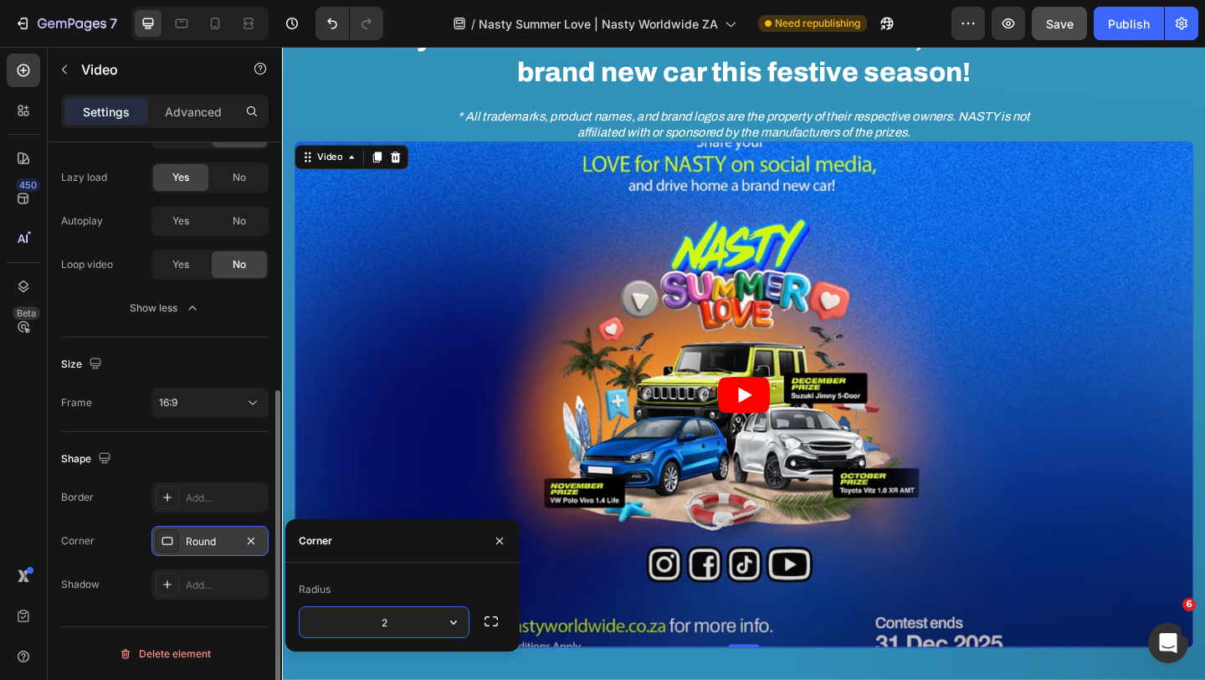
type input "20"
click at [289, 259] on div "Image Image Share your LOVE for NASTY on social media, and drive home a brand n…" at bounding box center [784, 33] width 1004 height 1414
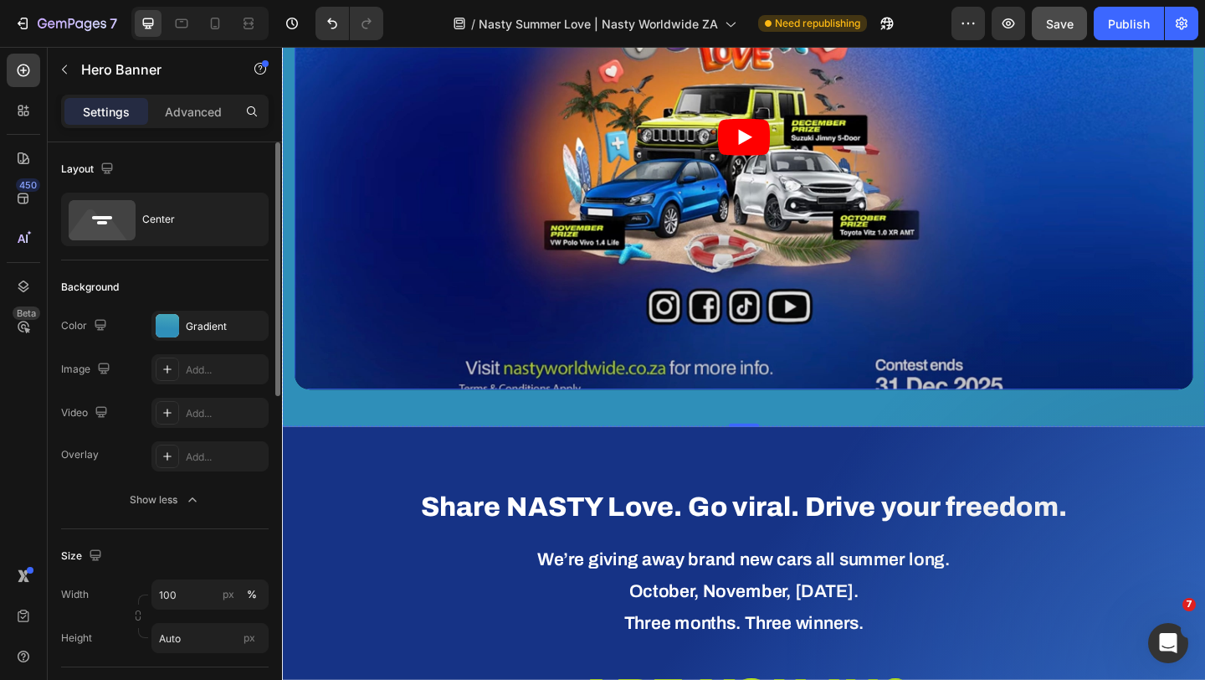
scroll to position [1069, 0]
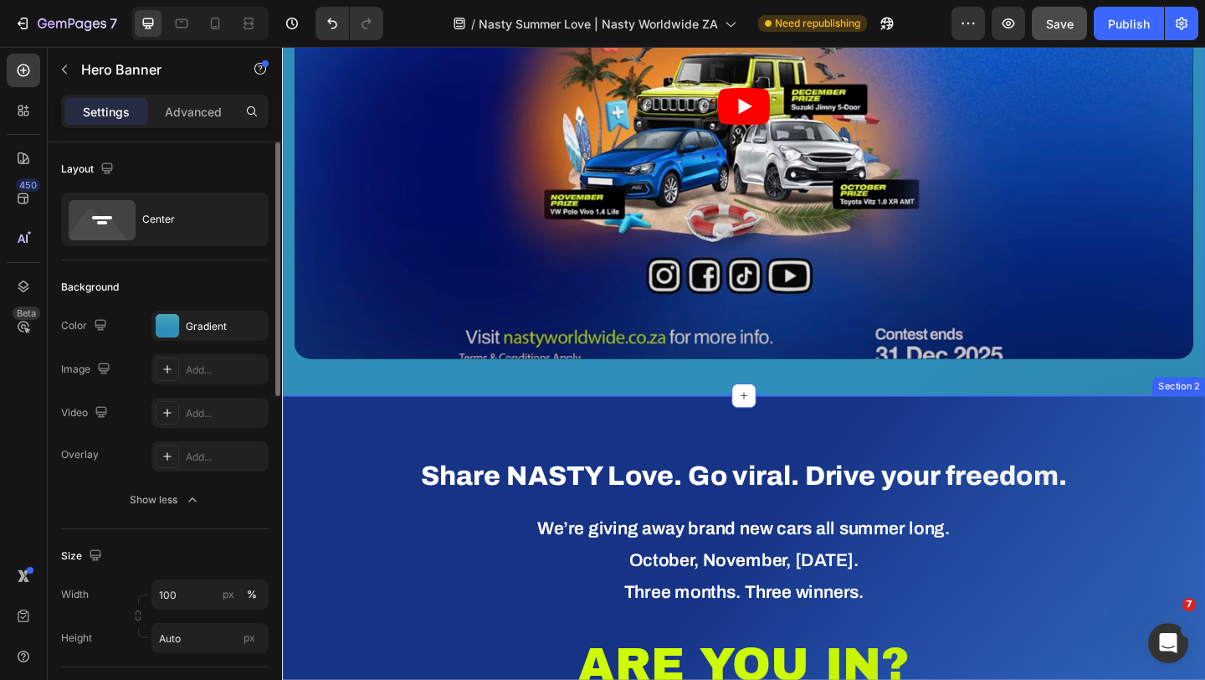
click at [823, 465] on div "Share NASTY Love. Go viral. Drive your freedom. Heading We’re giving away brand…" at bounding box center [784, 629] width 1004 height 407
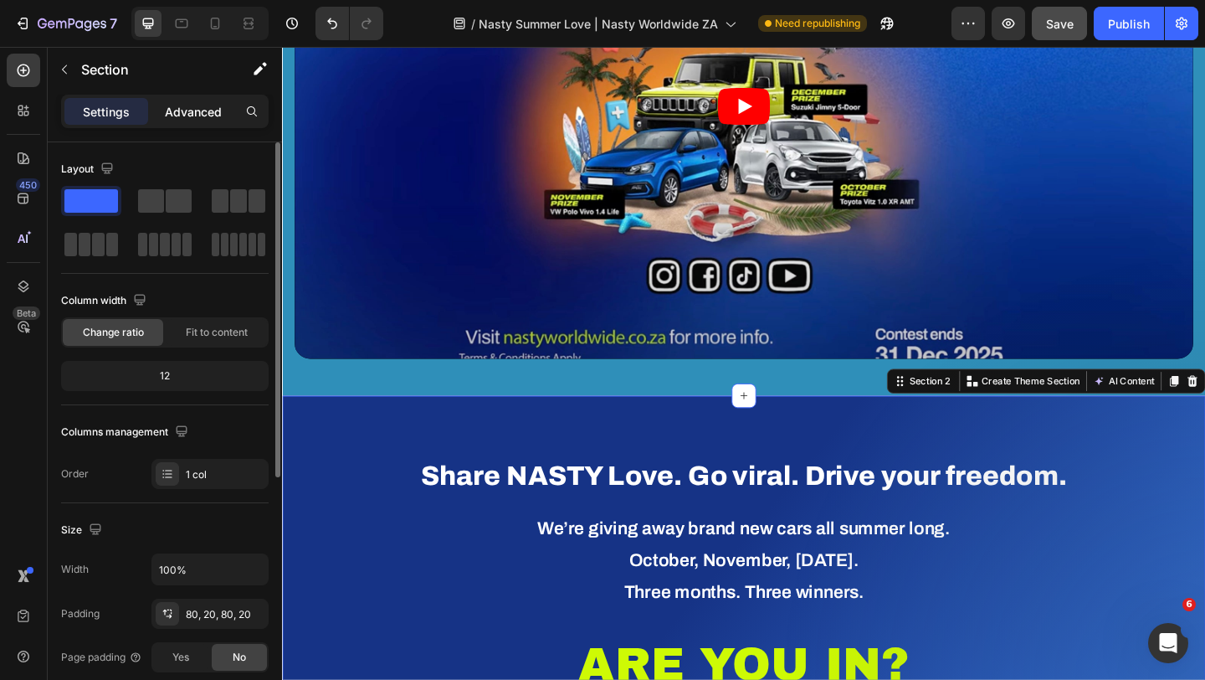
click at [201, 117] on p "Advanced" at bounding box center [193, 112] width 57 height 18
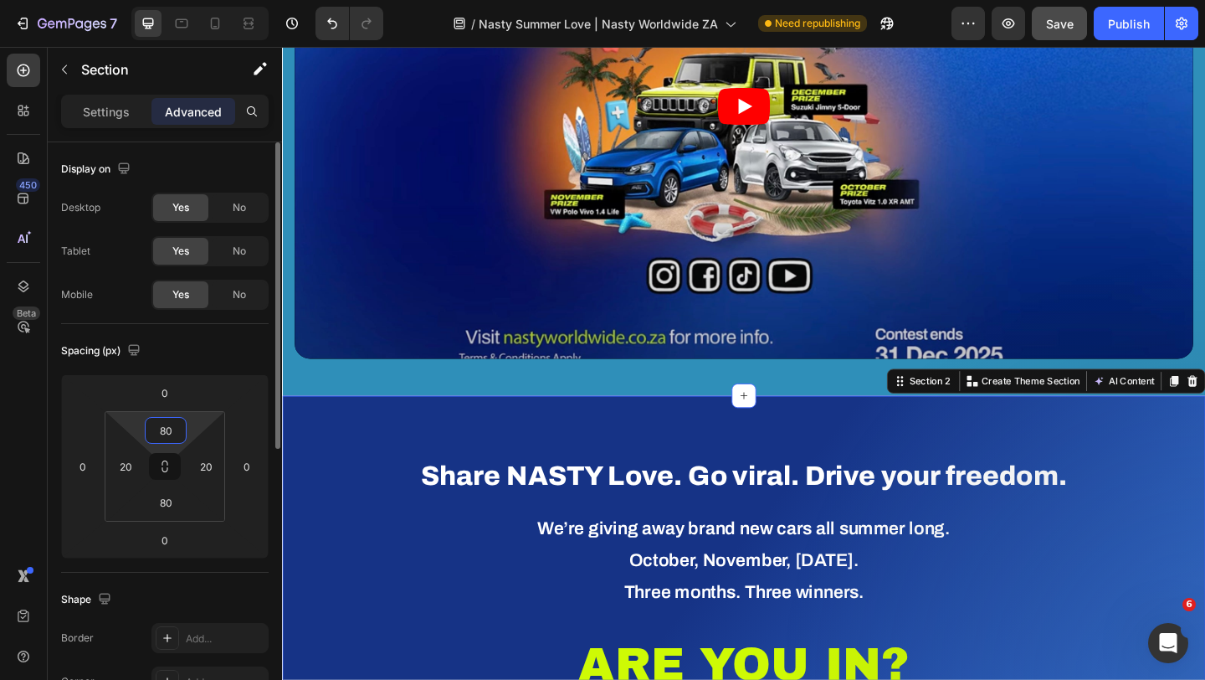
click at [171, 430] on input "80" at bounding box center [165, 430] width 33 height 25
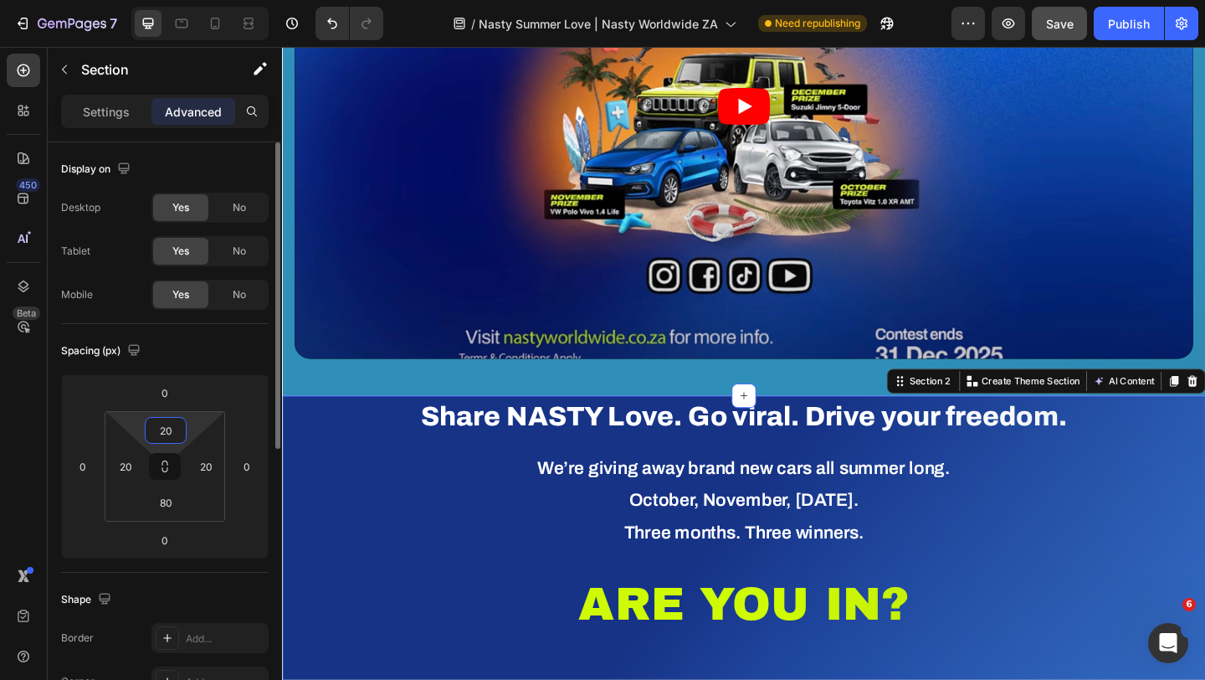
type input "200"
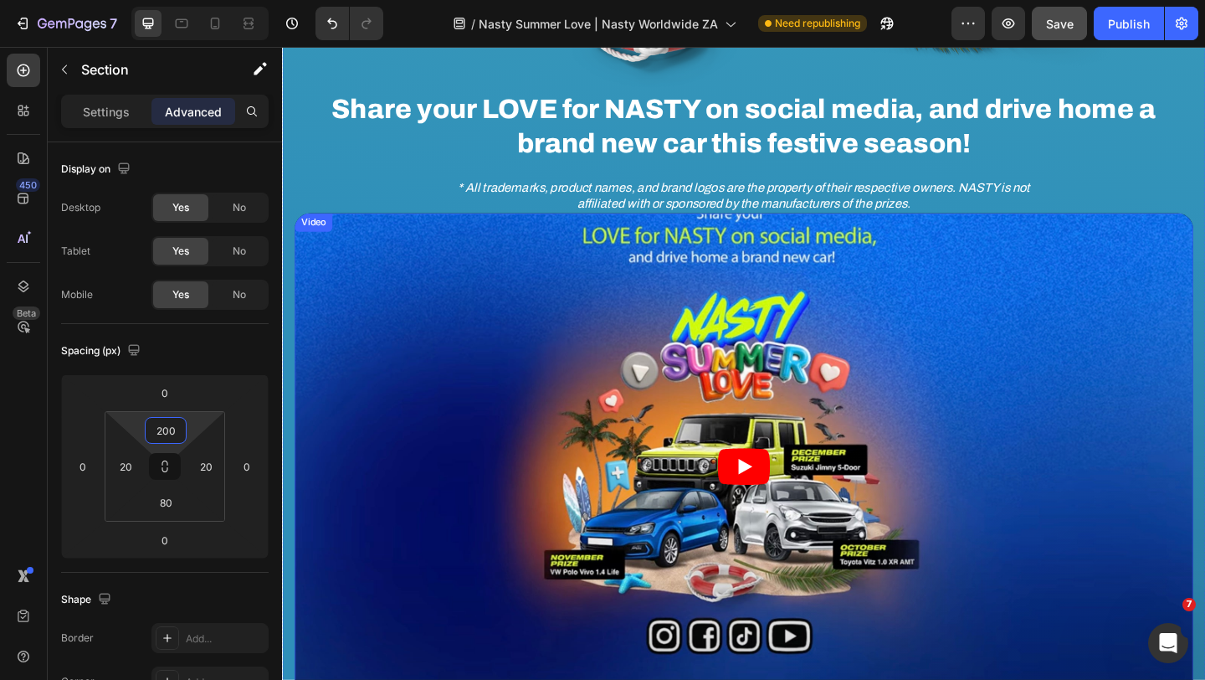
scroll to position [639, 0]
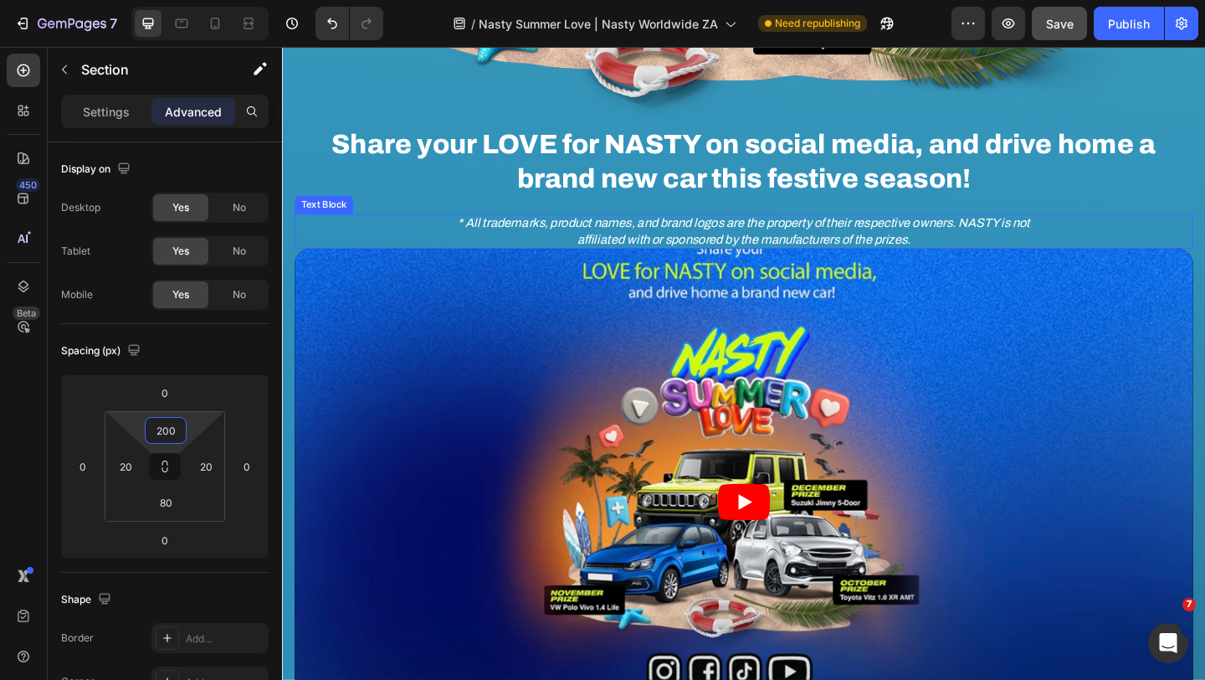
click at [405, 239] on div "* All trademarks, product names, and brand logos are the property of their resp…" at bounding box center [784, 247] width 978 height 39
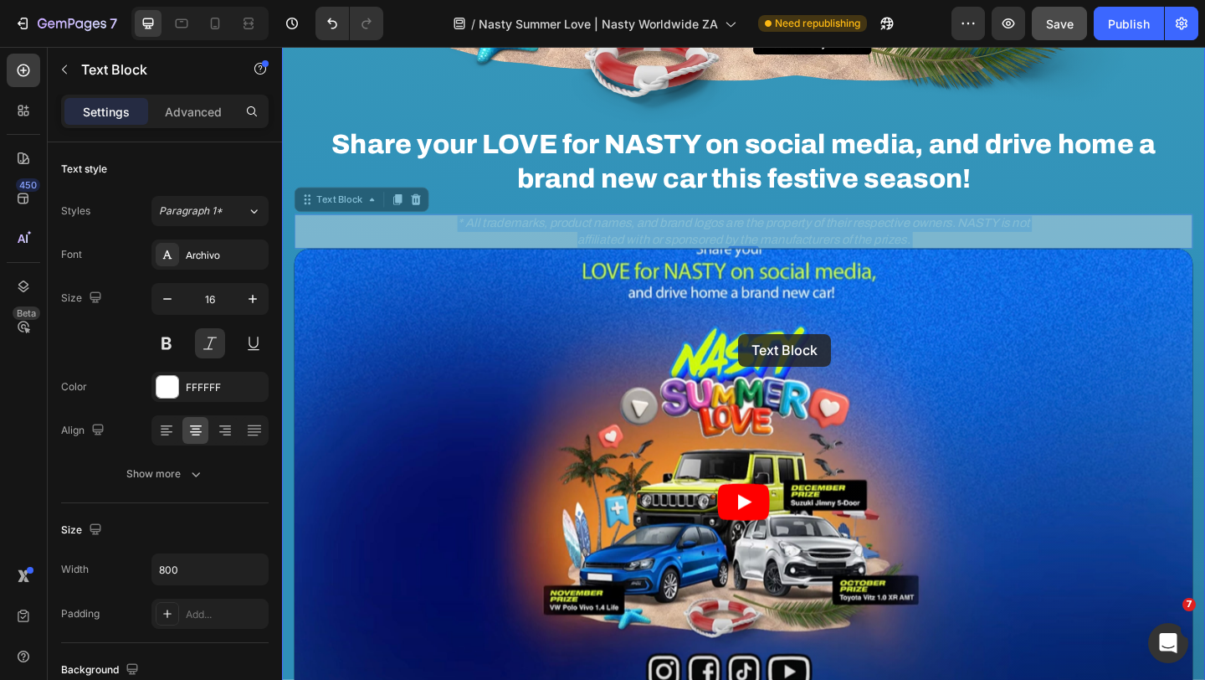
drag, startPoint x: 766, startPoint y: 263, endPoint x: 778, endPoint y: 357, distance: 94.5
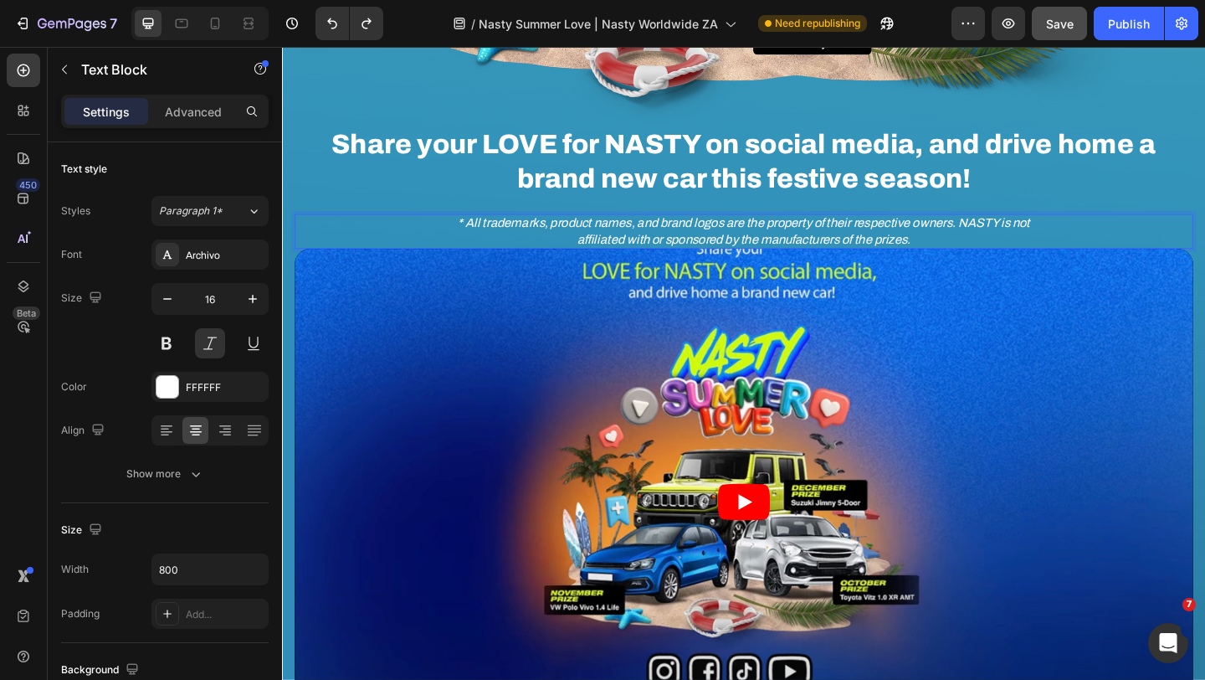
click at [754, 253] on p "* All trademarks, product names, and brand logos are the property of their resp…" at bounding box center [784, 247] width 666 height 35
click at [328, 211] on div "Image Image Share your LOVE for NASTY on social media, and drive home a brand n…" at bounding box center [784, 149] width 978 height 1333
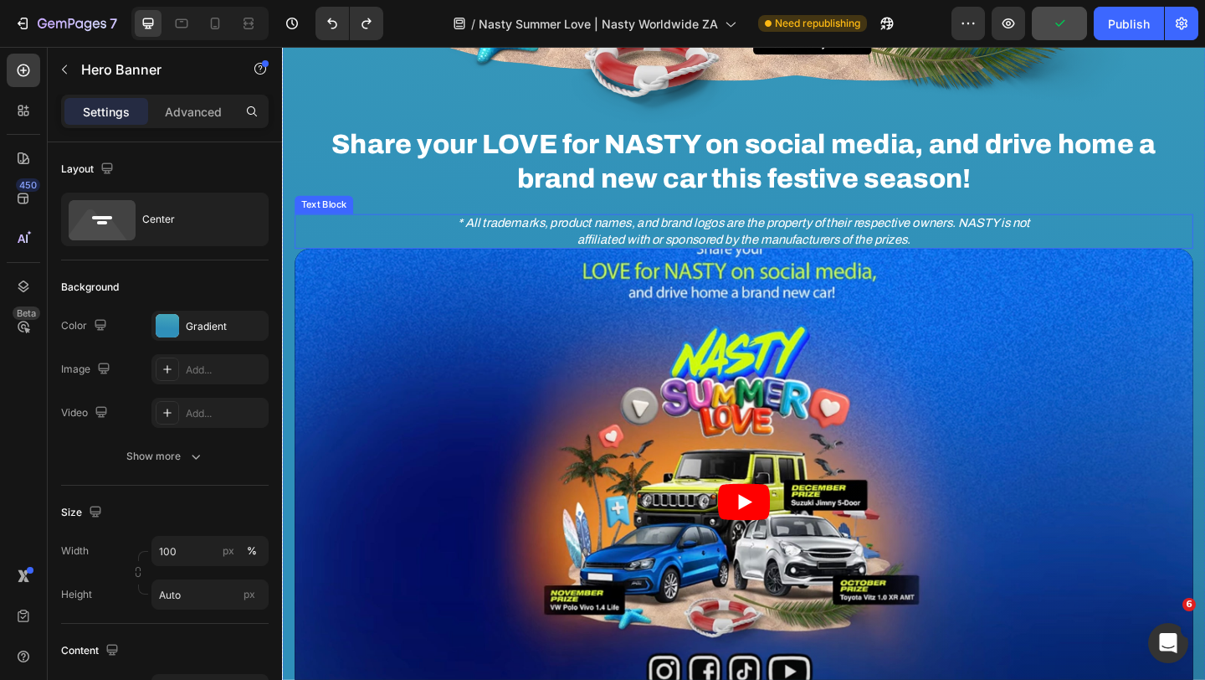
click at [347, 244] on div "* All trademarks, product names, and brand logos are the property of their resp…" at bounding box center [784, 247] width 978 height 39
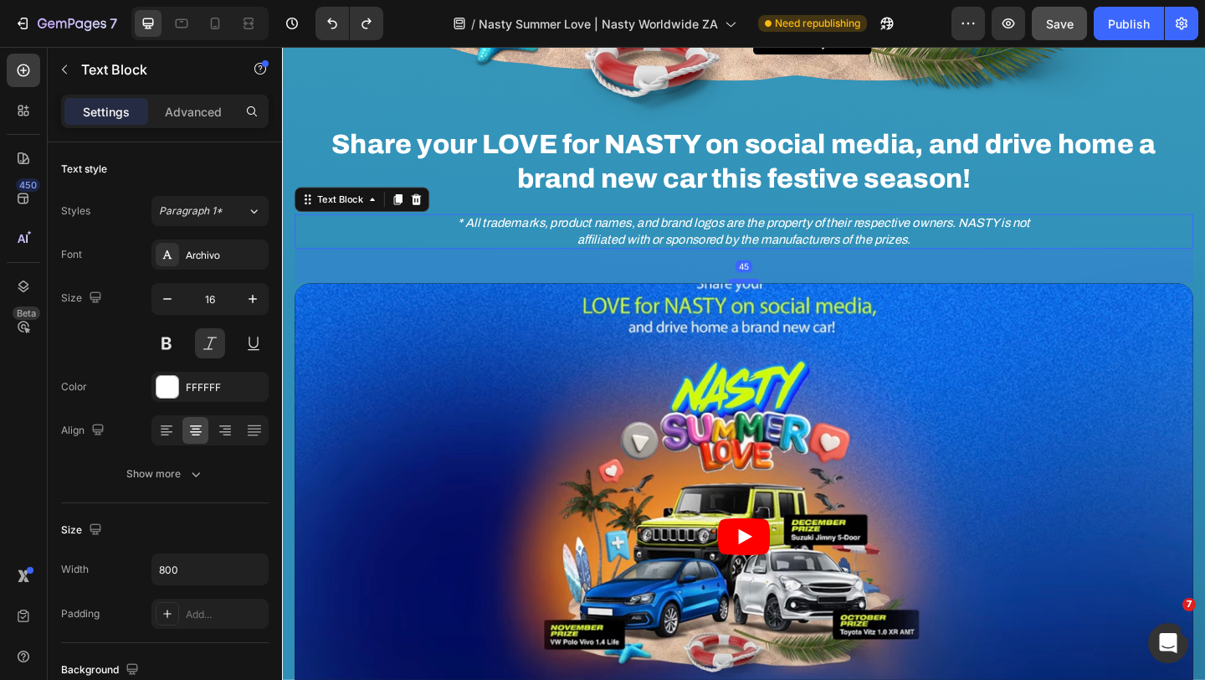
drag, startPoint x: 782, startPoint y: 265, endPoint x: 783, endPoint y: 303, distance: 37.7
click at [783, 303] on div at bounding box center [783, 301] width 33 height 5
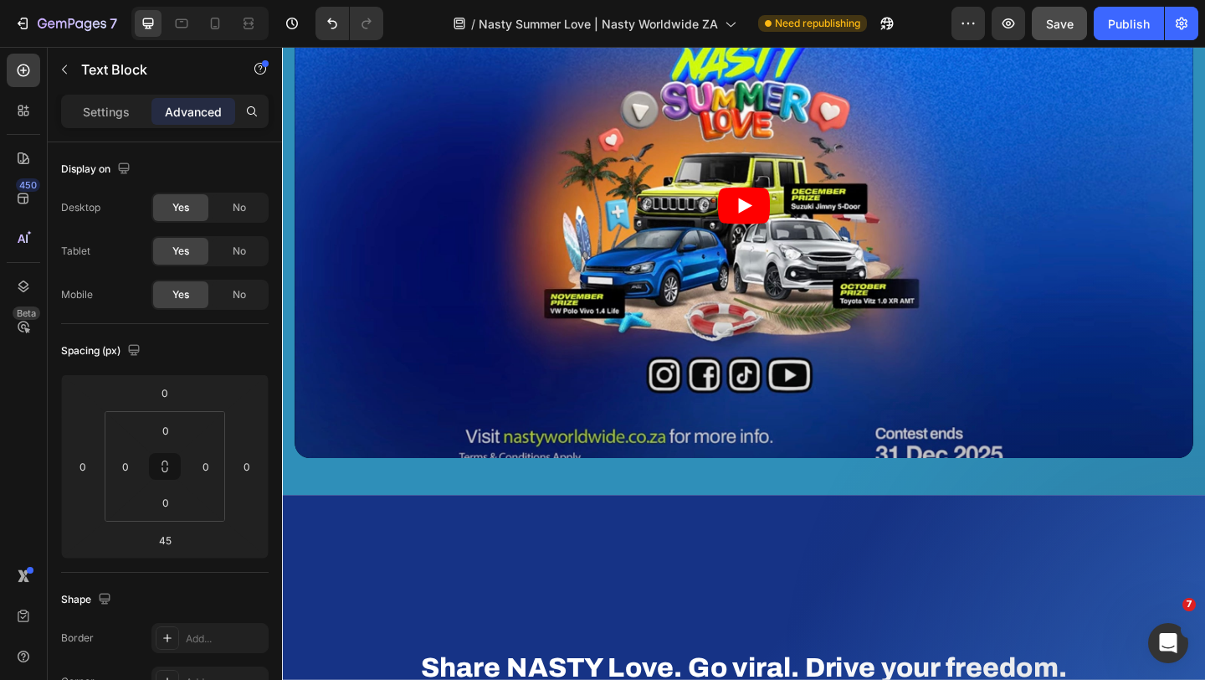
scroll to position [1016, 0]
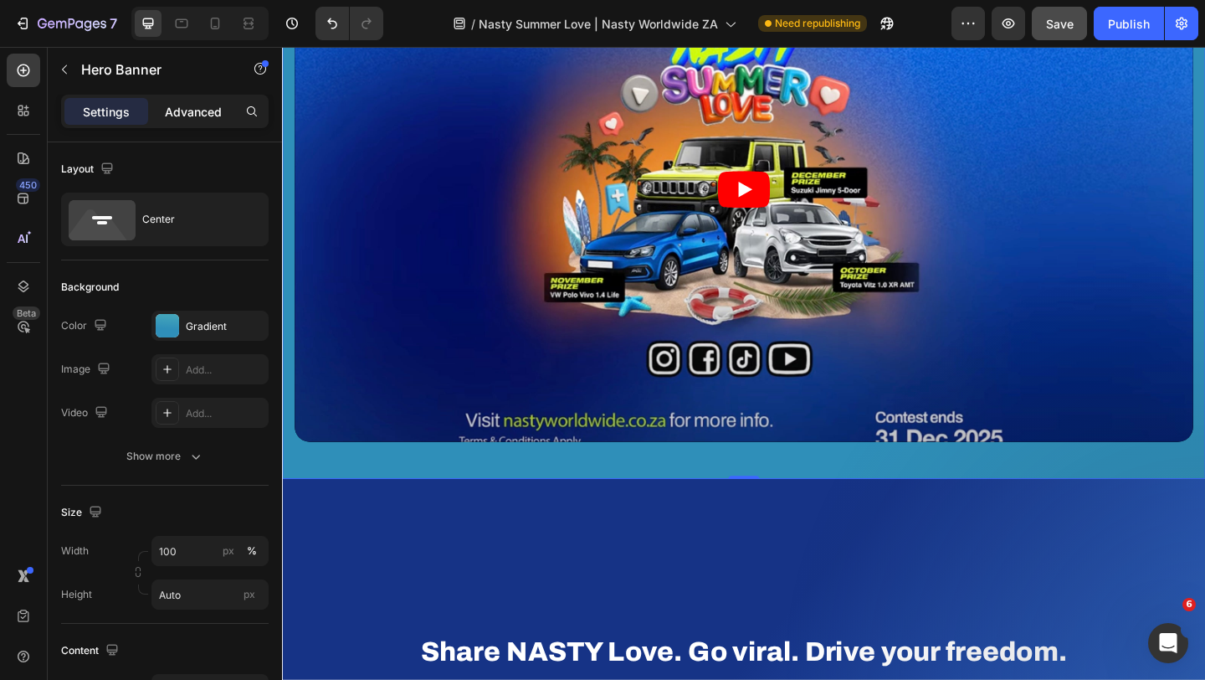
click at [195, 115] on p "Advanced" at bounding box center [193, 112] width 57 height 18
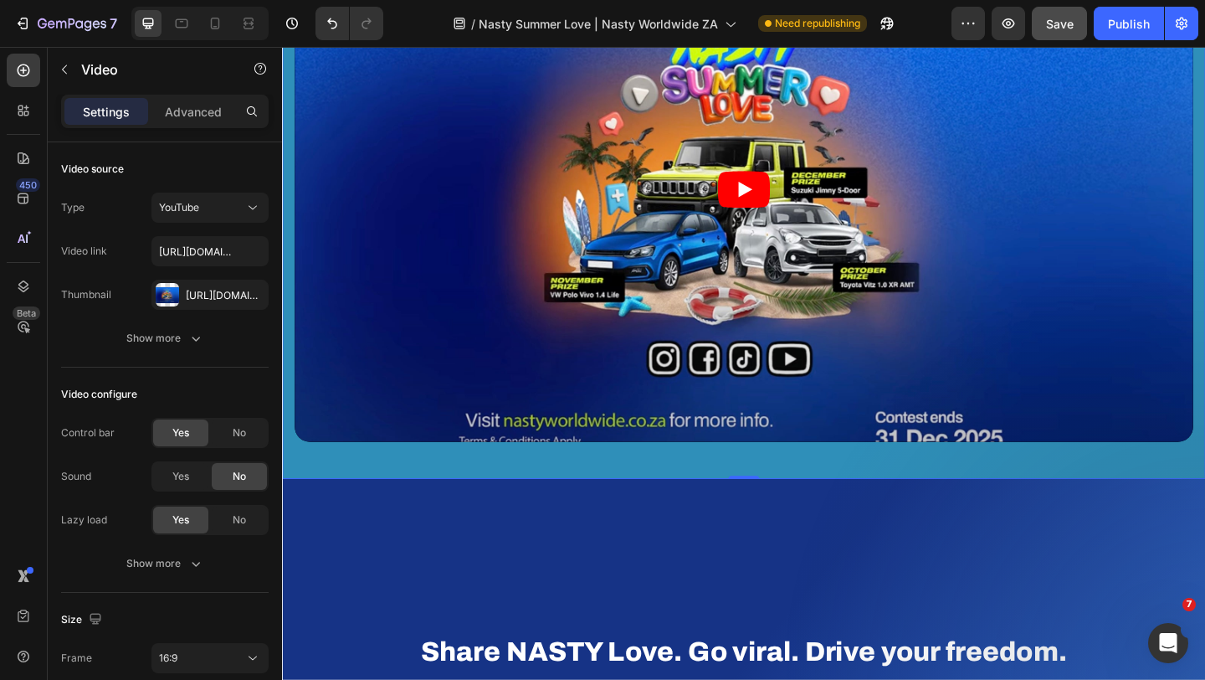
click at [389, 475] on article at bounding box center [784, 201] width 978 height 550
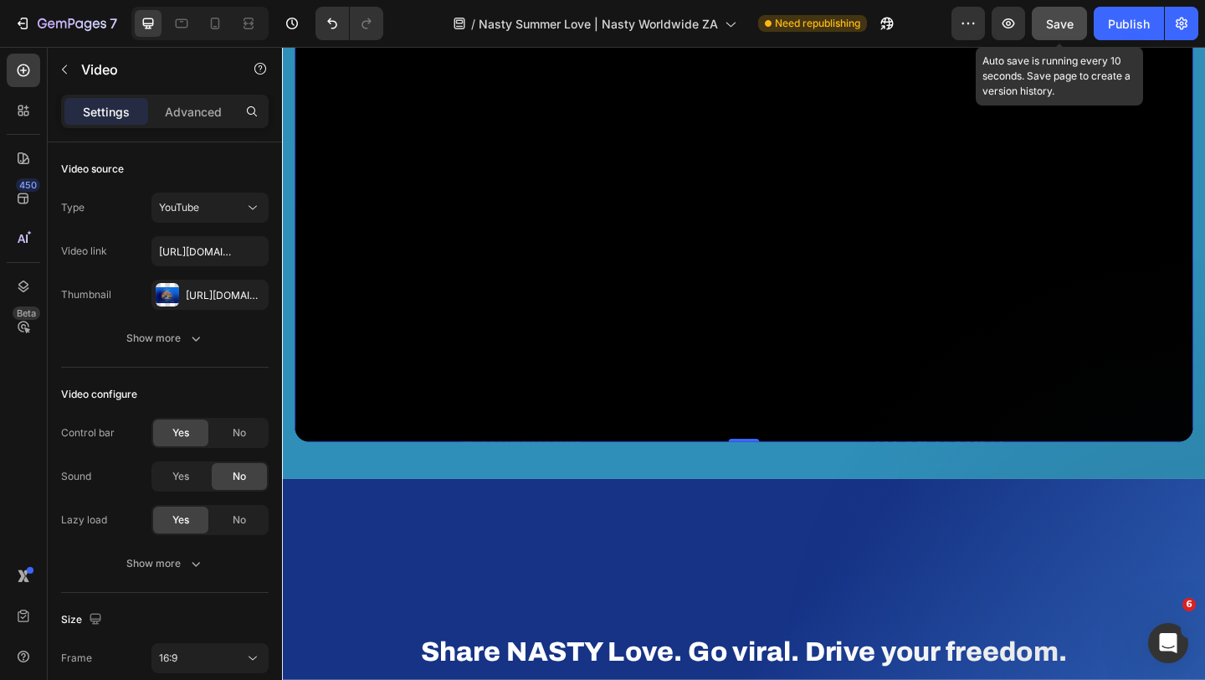
click at [1074, 23] on button "Save" at bounding box center [1059, 23] width 55 height 33
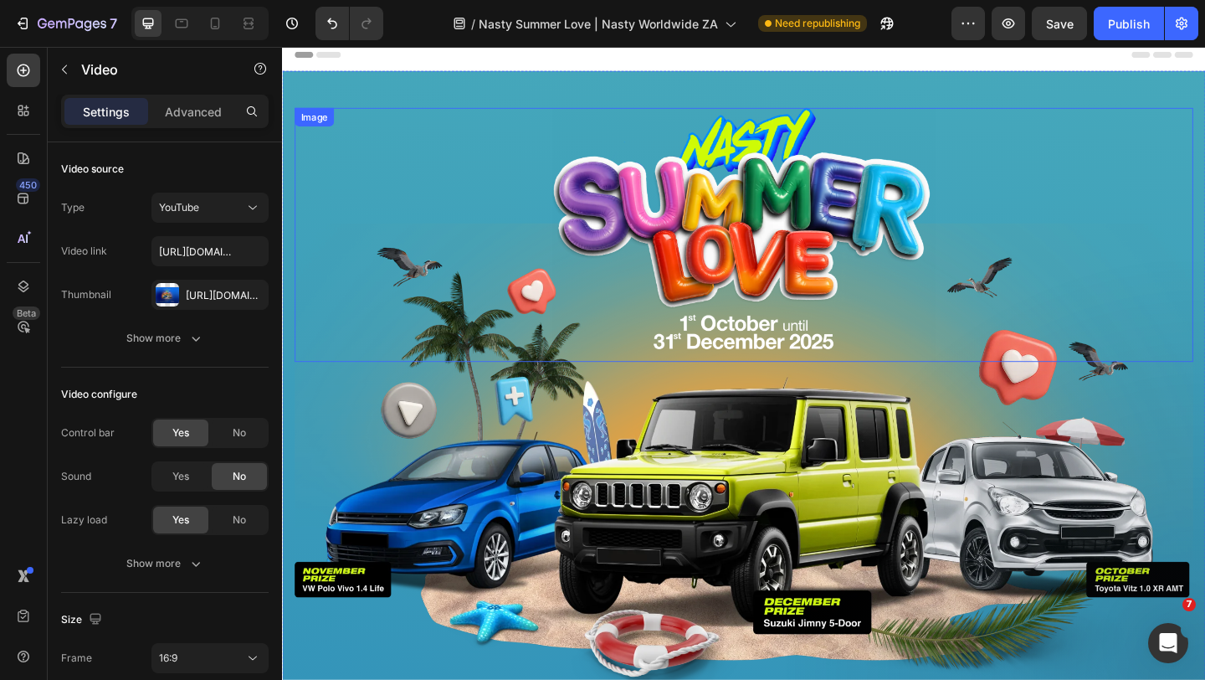
scroll to position [0, 0]
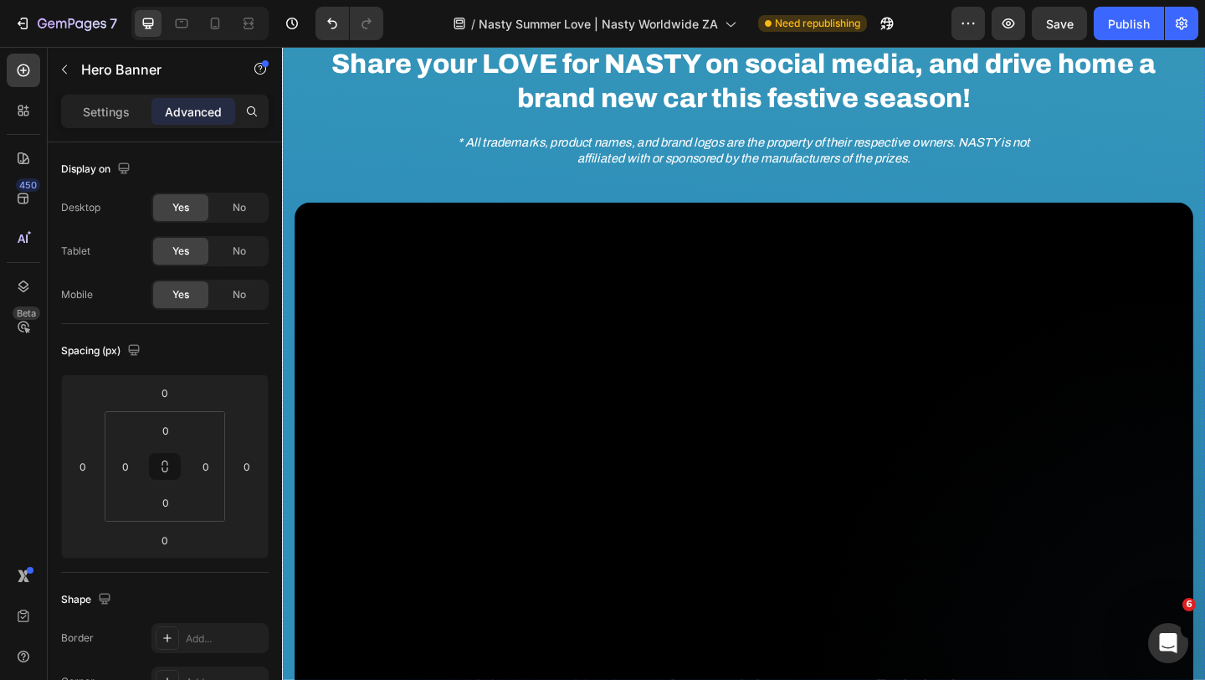
scroll to position [742, 0]
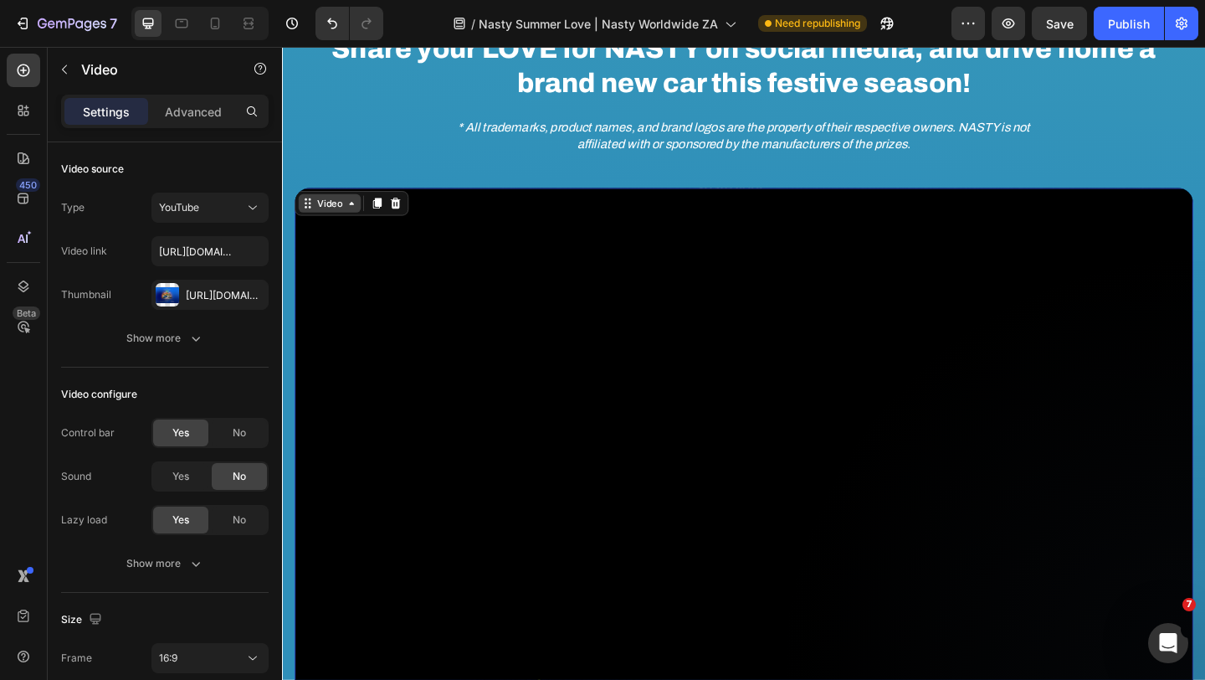
click at [317, 217] on div "Video" at bounding box center [333, 216] width 34 height 15
click at [215, 116] on p "Advanced" at bounding box center [193, 112] width 57 height 18
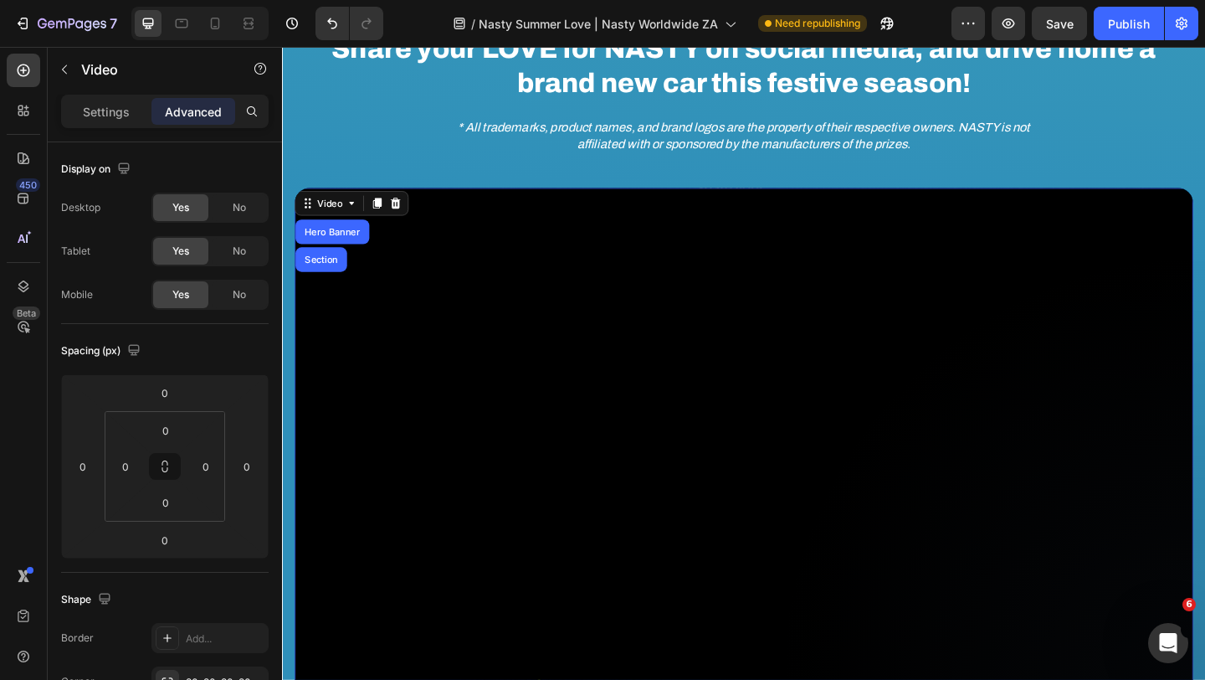
scroll to position [1024, 0]
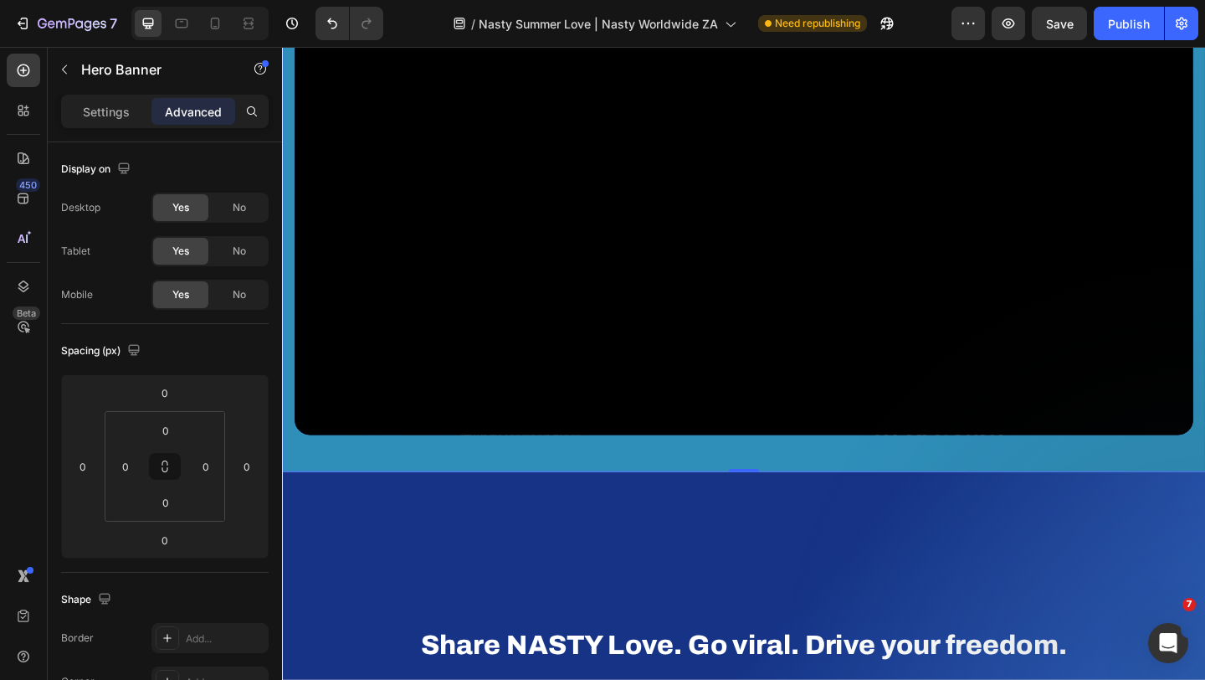
click at [116, 114] on p "Settings" at bounding box center [106, 112] width 47 height 18
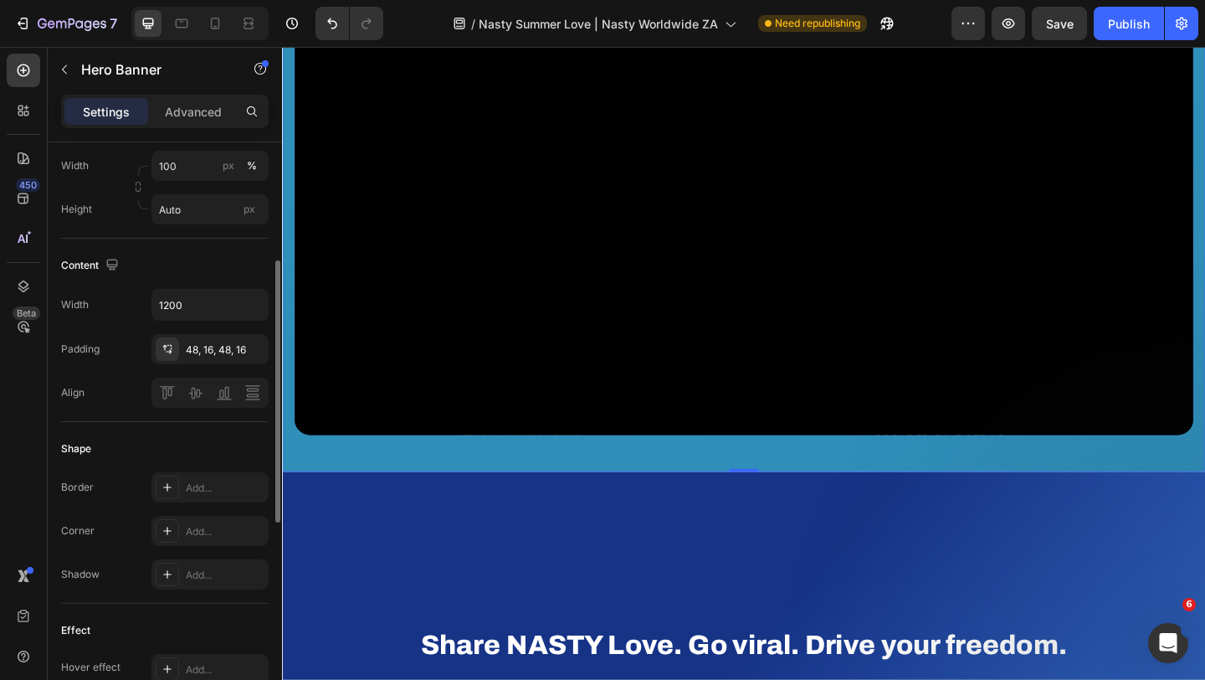
scroll to position [535, 0]
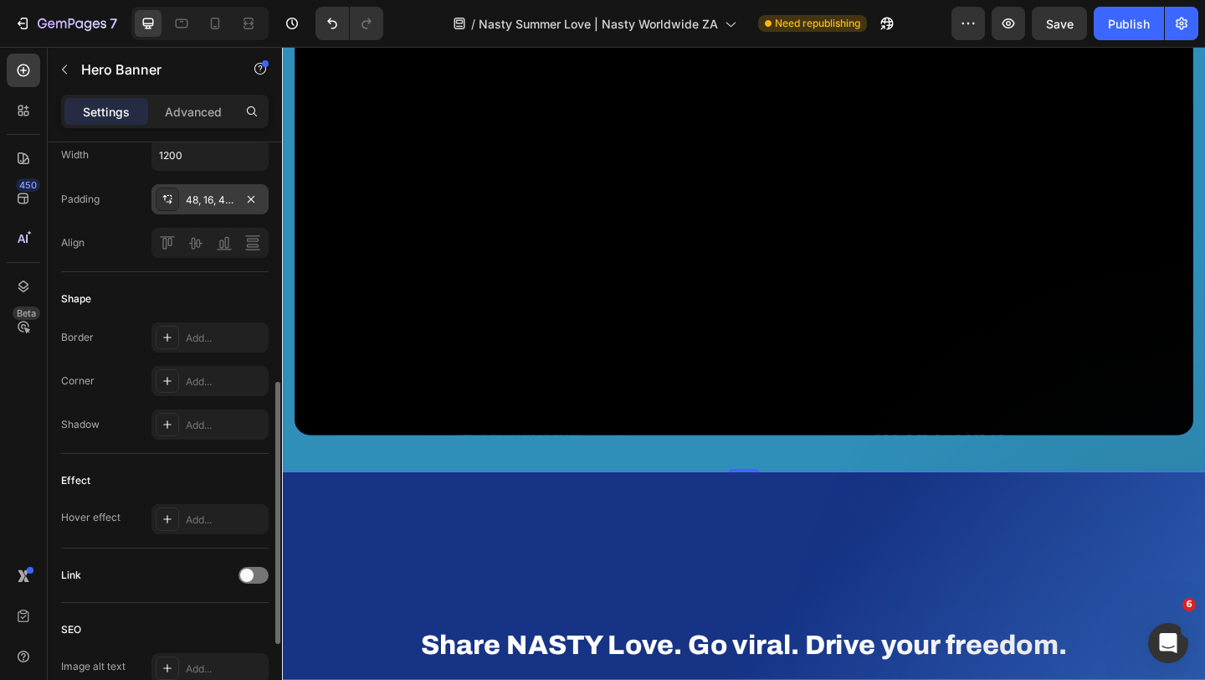
click at [214, 196] on div "48, 16, 48, 16" at bounding box center [210, 200] width 49 height 15
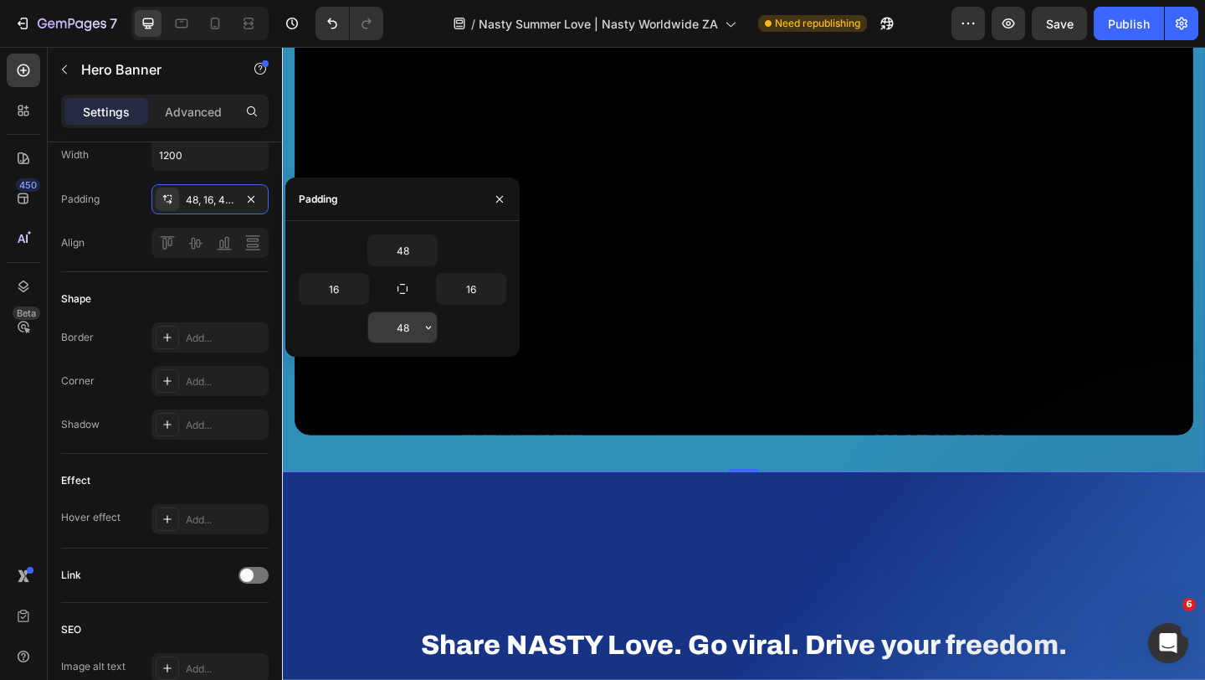
click at [410, 335] on input "48" at bounding box center [402, 327] width 69 height 30
type input "0"
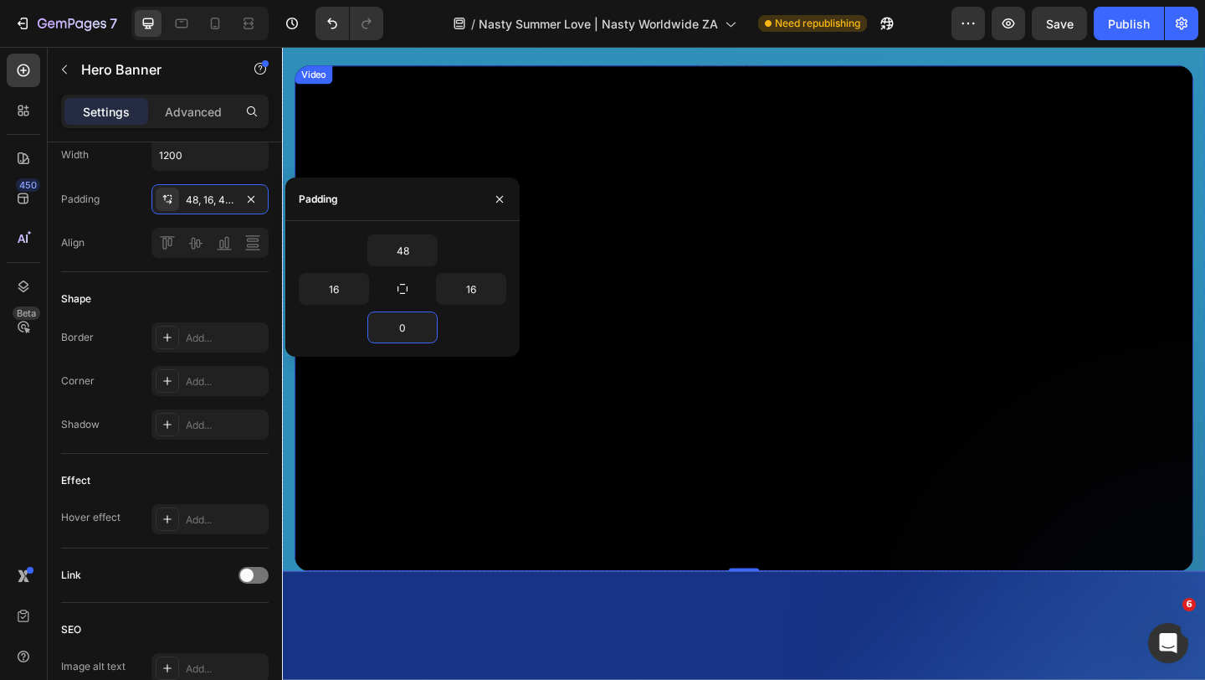
scroll to position [864, 0]
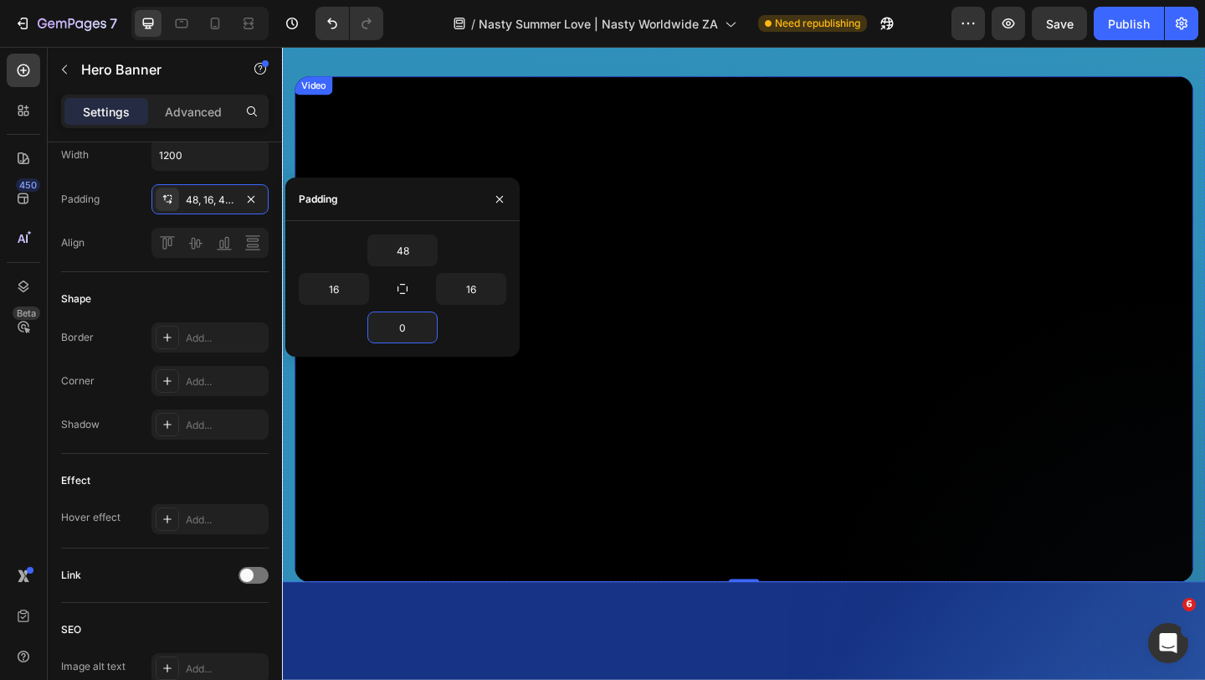
click at [317, 87] on div "Video" at bounding box center [316, 88] width 34 height 15
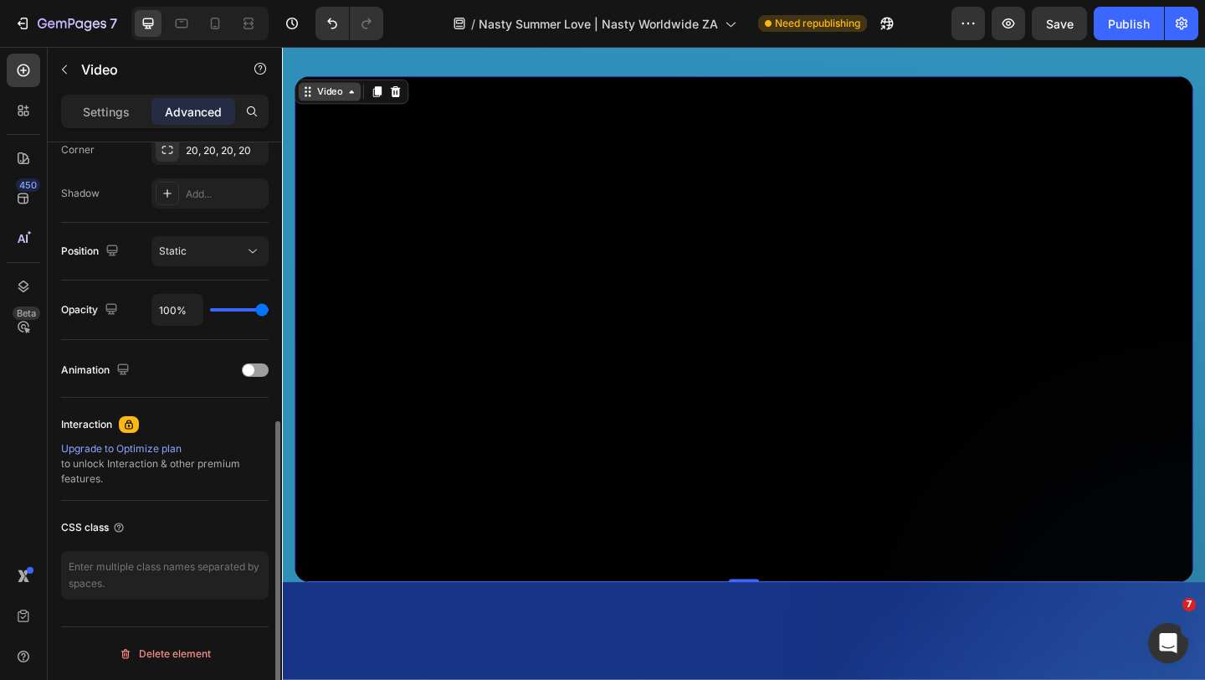
scroll to position [0, 0]
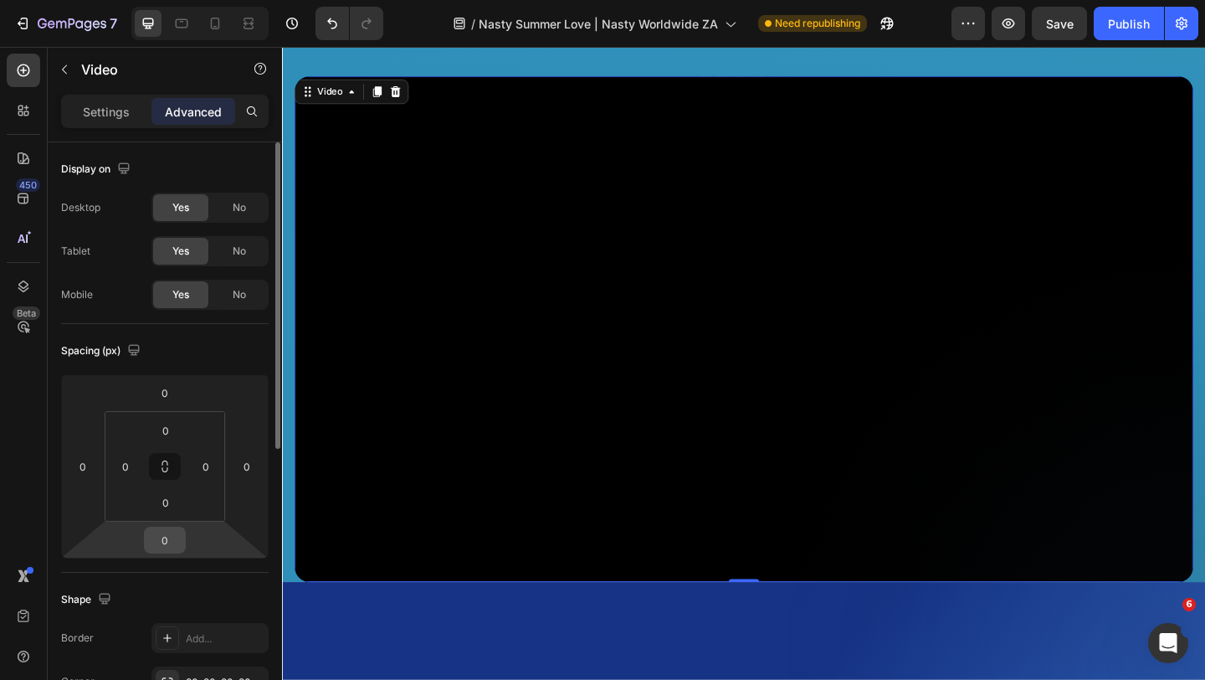
click at [174, 546] on input "0" at bounding box center [164, 539] width 33 height 25
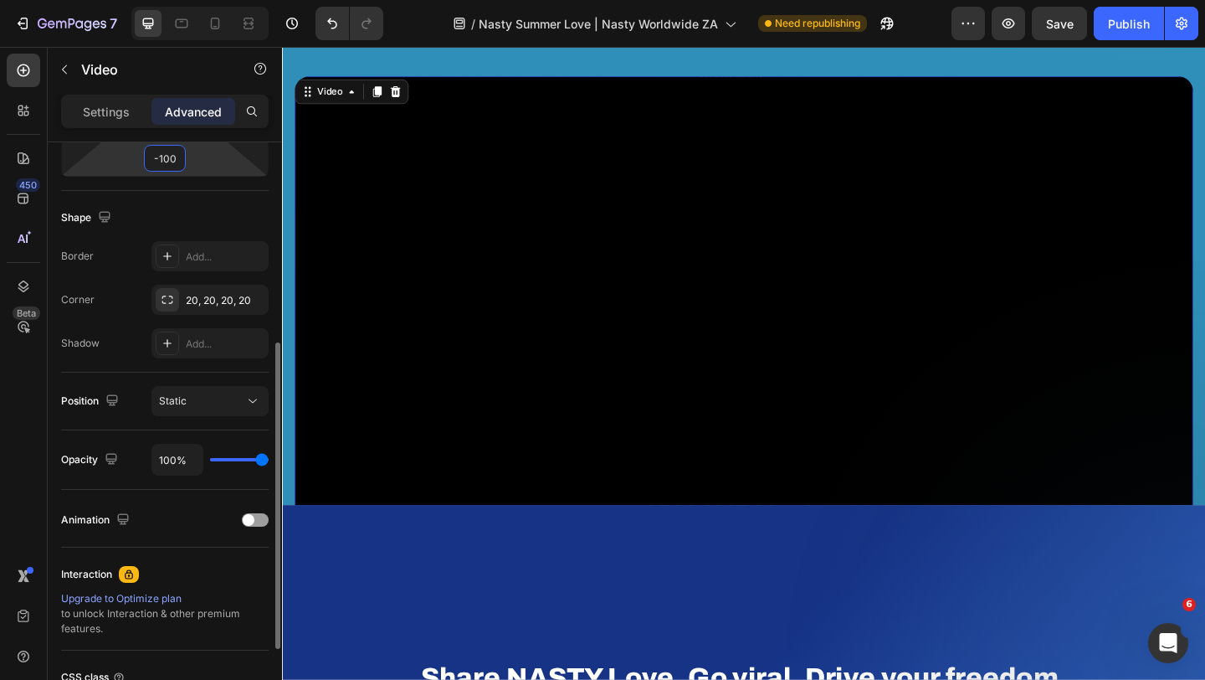
scroll to position [383, 0]
type input "-100"
click at [195, 403] on div "Static" at bounding box center [201, 399] width 85 height 15
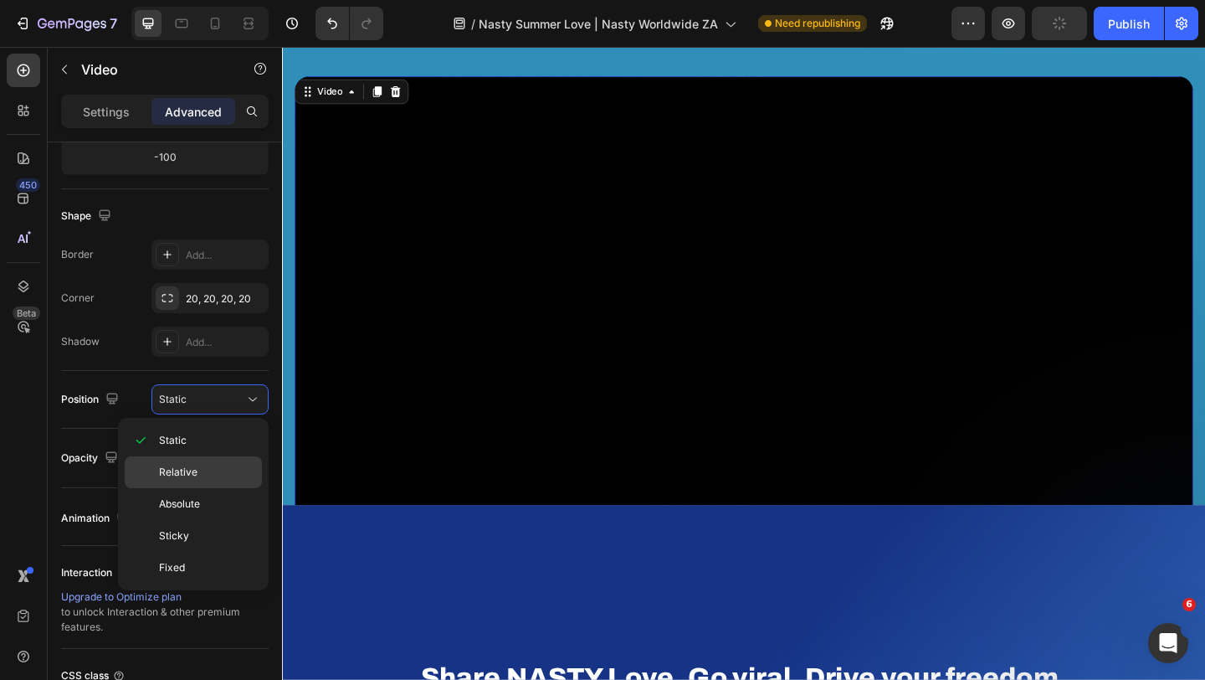
click at [198, 470] on p "Relative" at bounding box center [206, 472] width 95 height 15
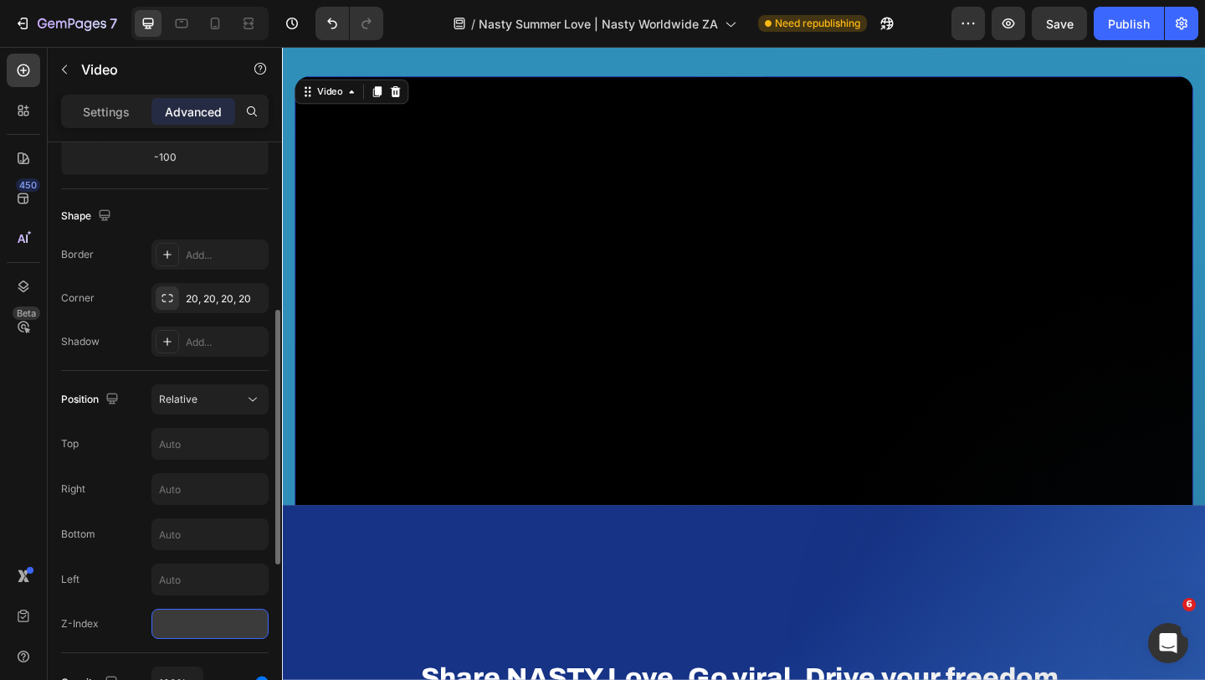
click at [185, 617] on input "number" at bounding box center [209, 623] width 117 height 30
type input "1"
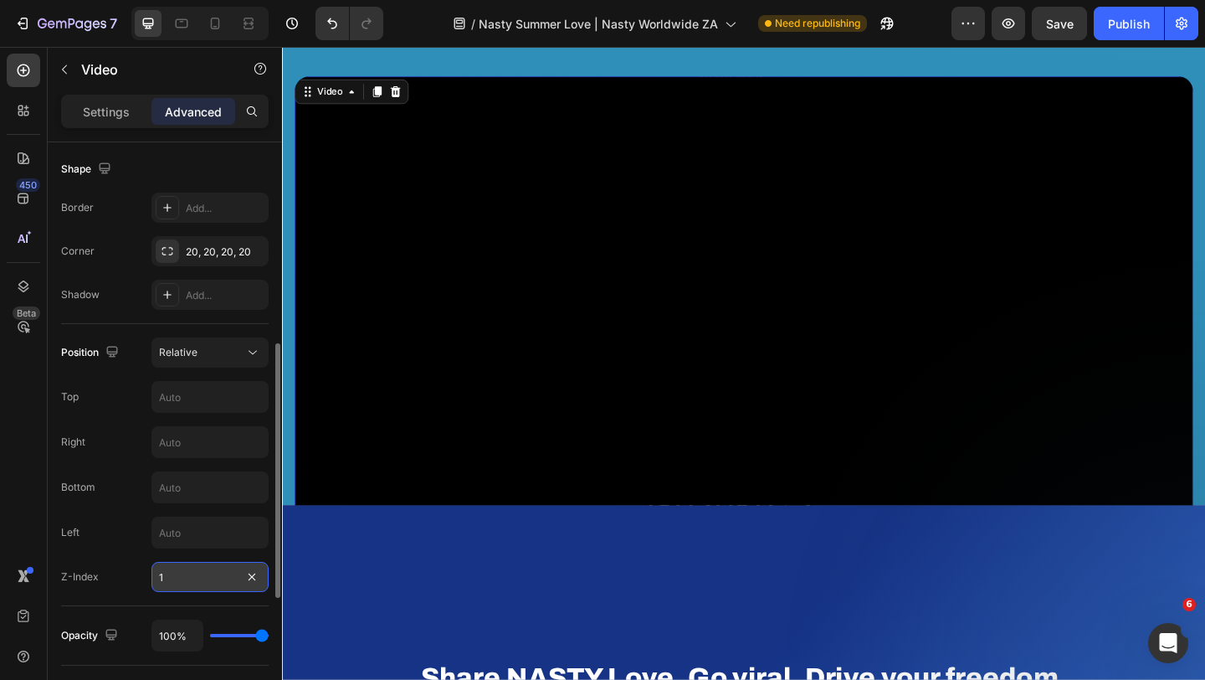
scroll to position [443, 0]
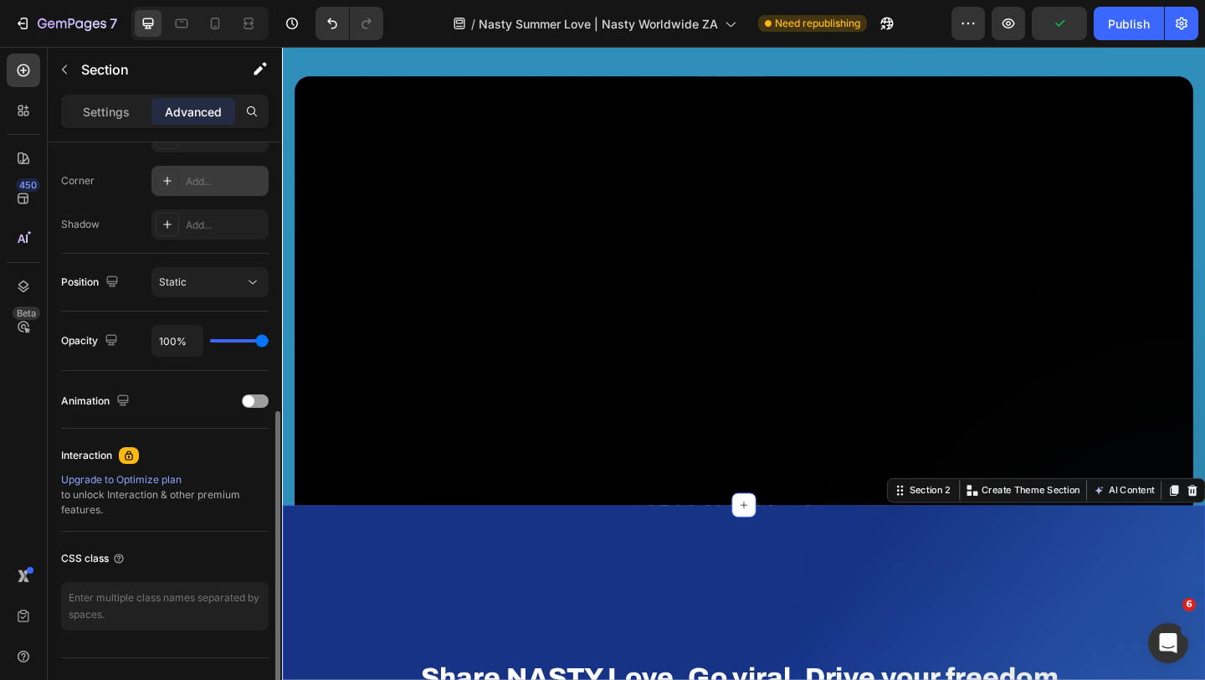
scroll to position [531, 0]
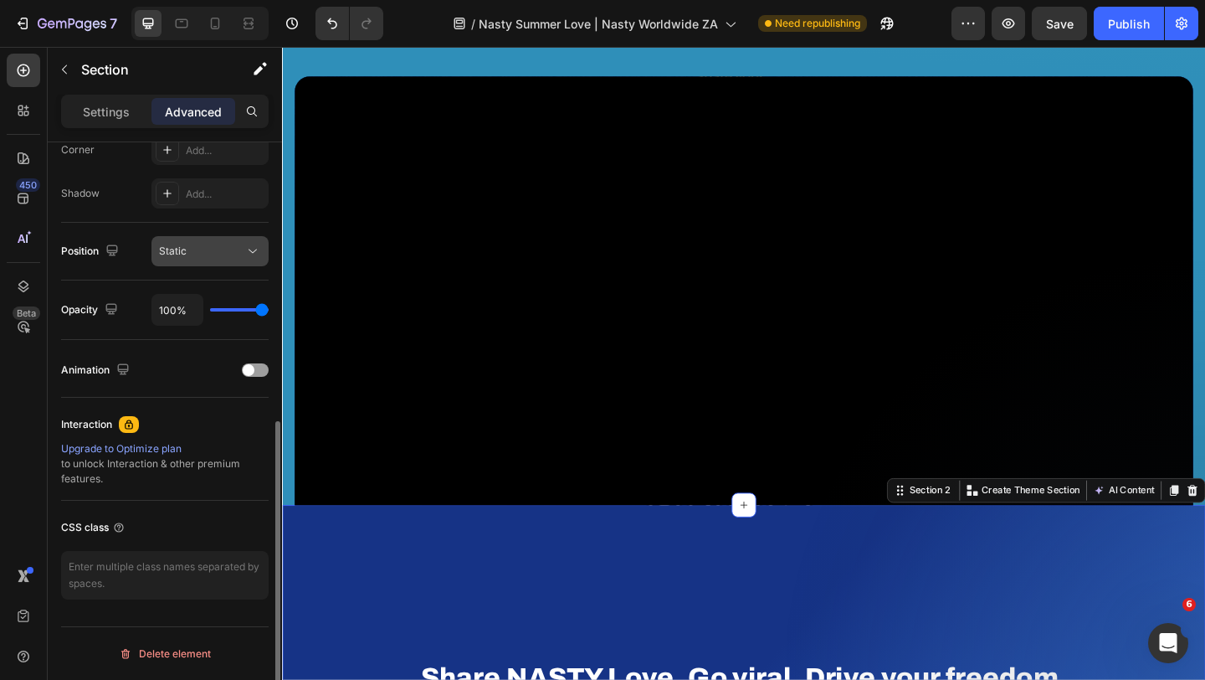
click at [216, 254] on div "Static" at bounding box center [201, 251] width 85 height 15
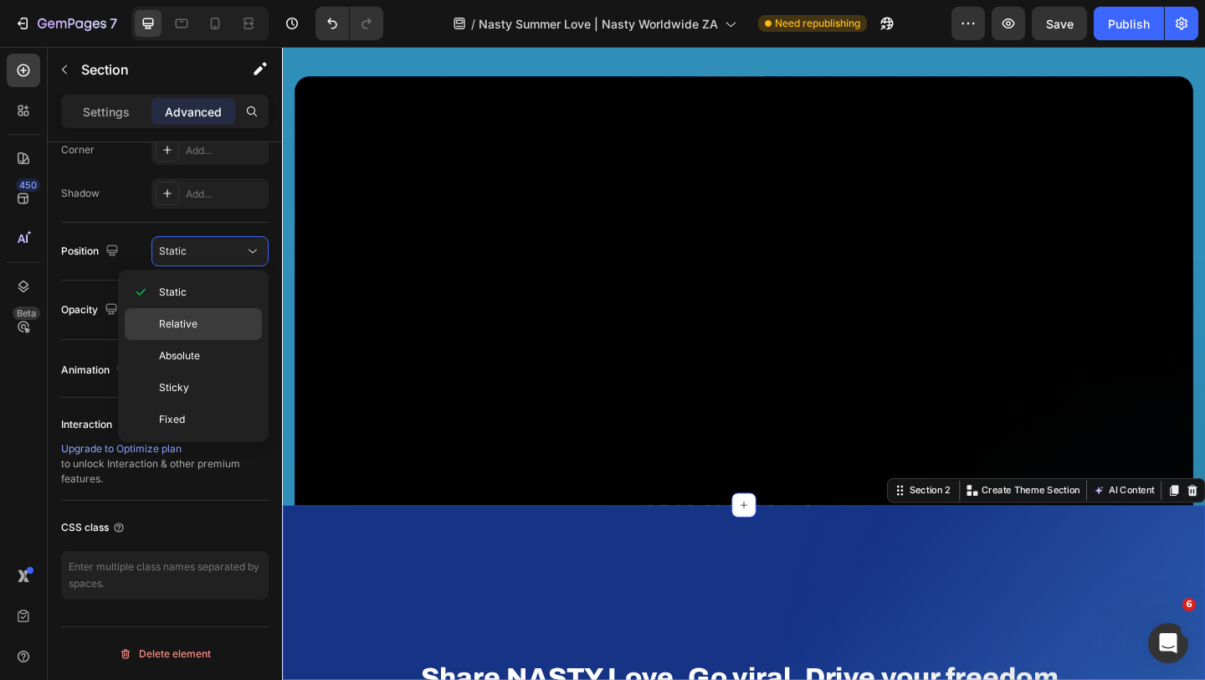
click at [205, 321] on p "Relative" at bounding box center [206, 323] width 95 height 15
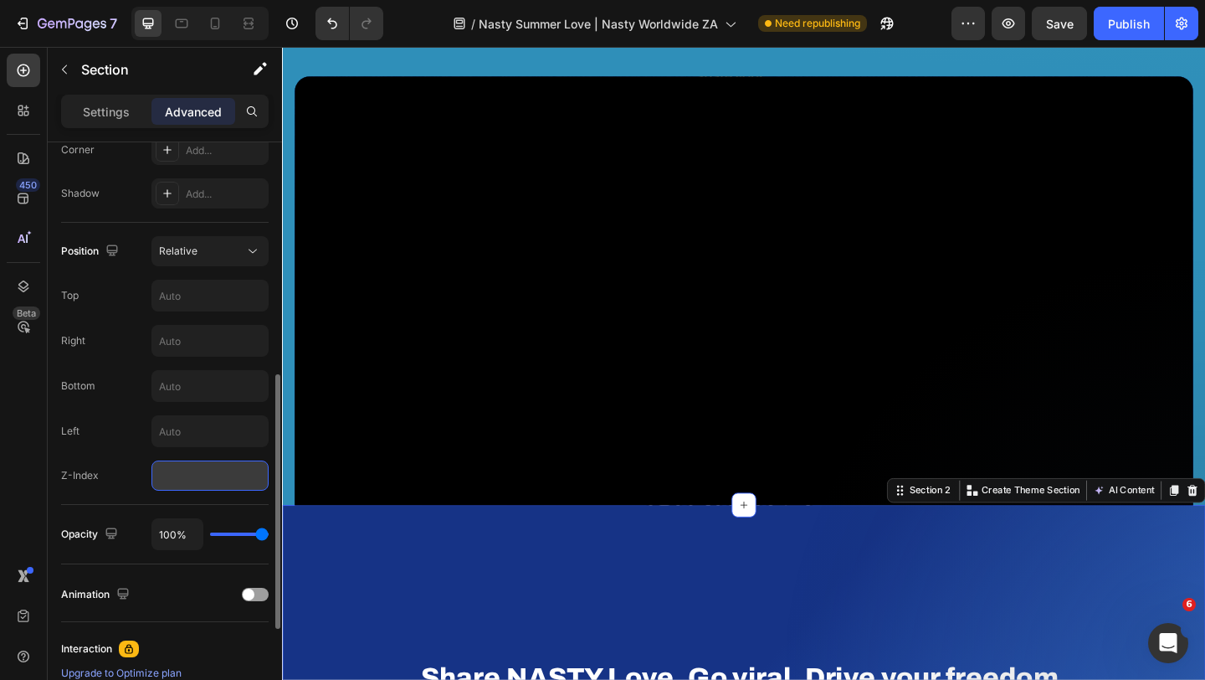
click at [177, 485] on input "number" at bounding box center [209, 475] width 117 height 30
type input "0"
type input "1"
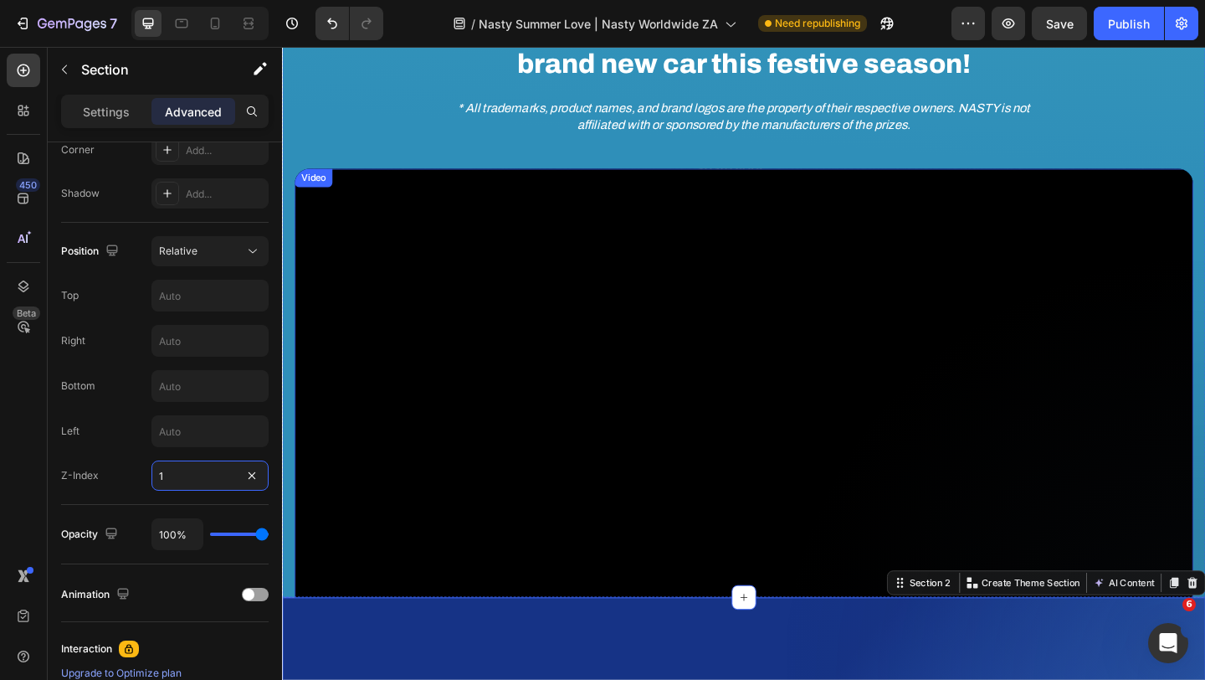
scroll to position [756, 0]
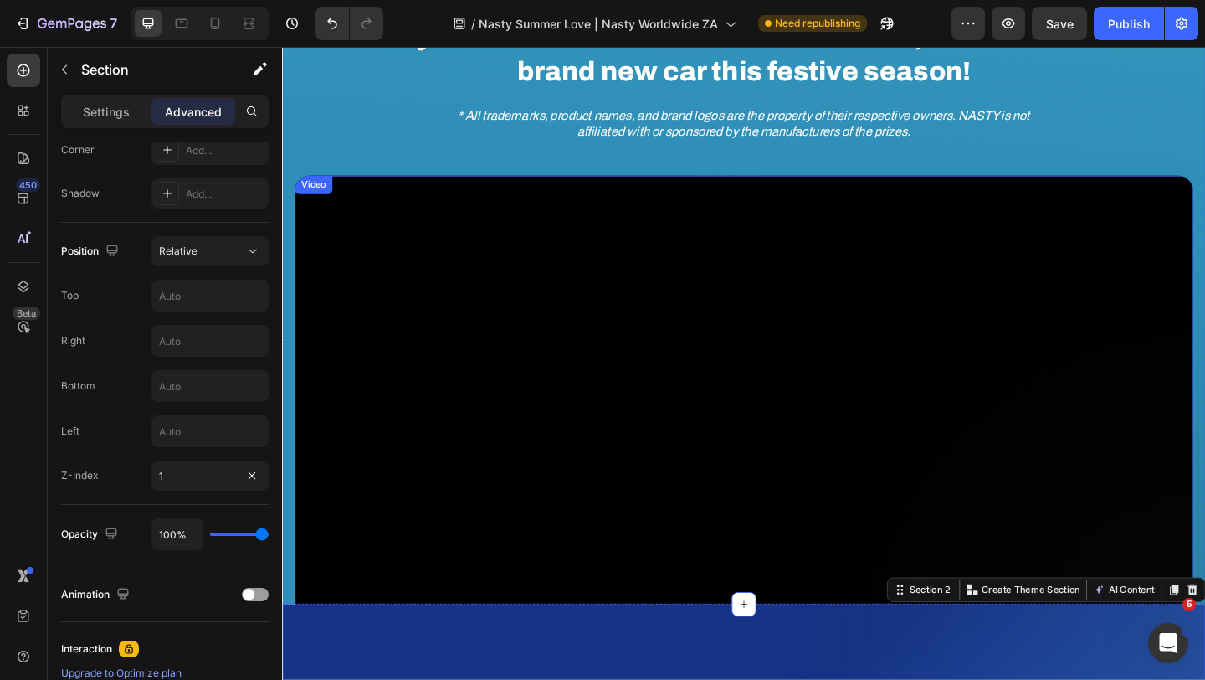
click at [323, 198] on div "Video" at bounding box center [316, 196] width 34 height 15
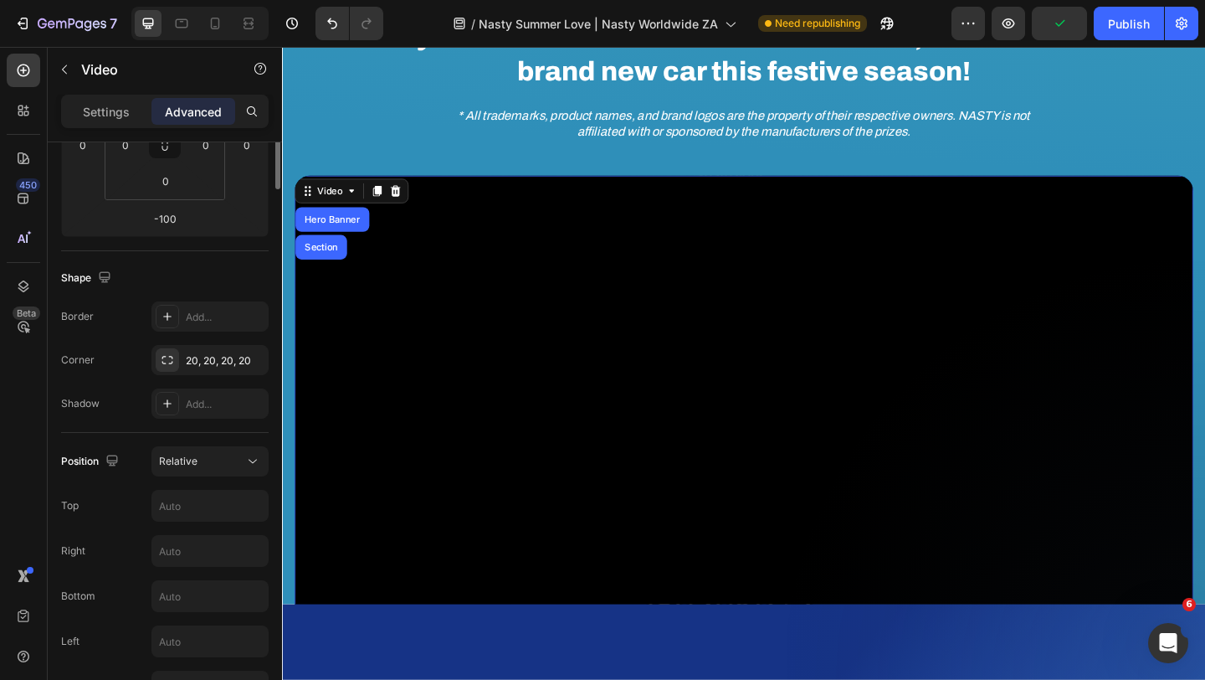
scroll to position [505, 0]
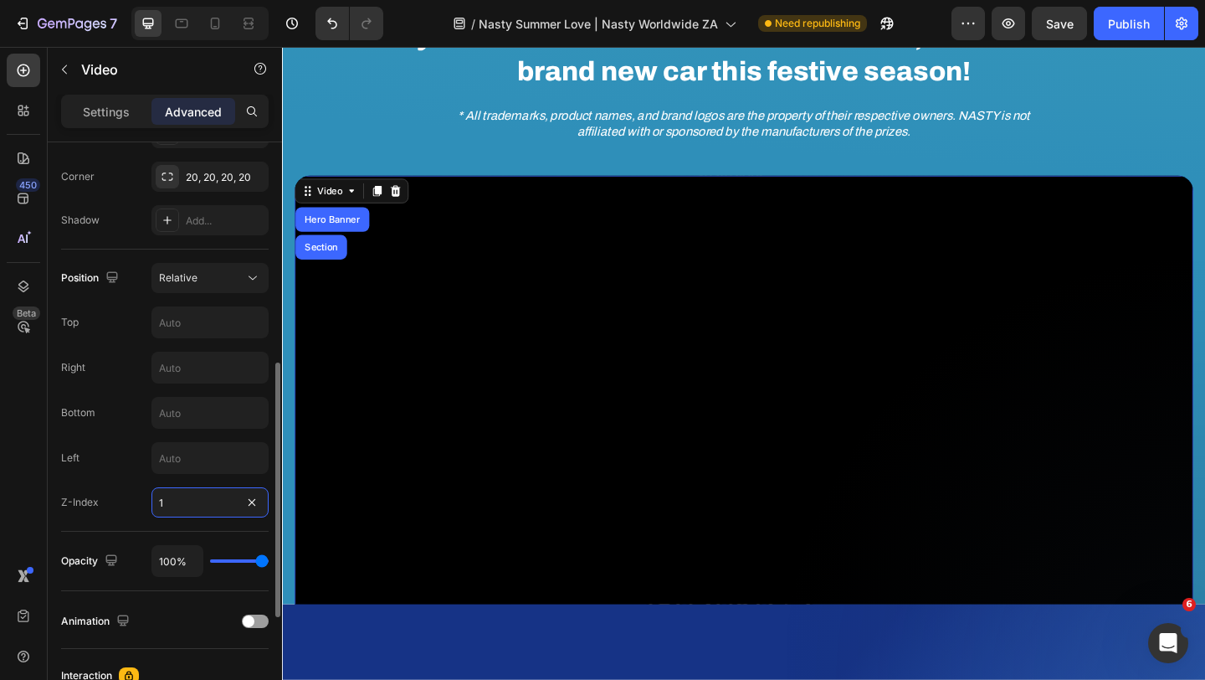
drag, startPoint x: 188, startPoint y: 494, endPoint x: 112, endPoint y: 494, distance: 76.2
click at [112, 494] on div "Z-Index 1" at bounding box center [165, 502] width 208 height 30
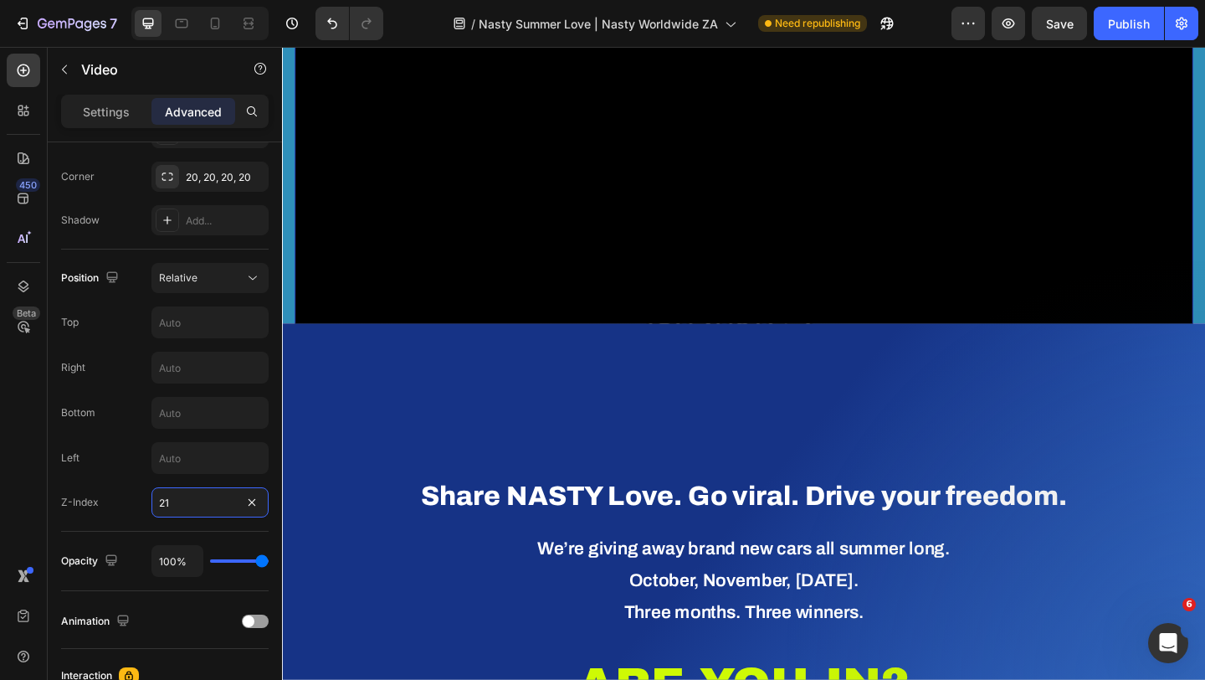
scroll to position [1062, 0]
type input "2"
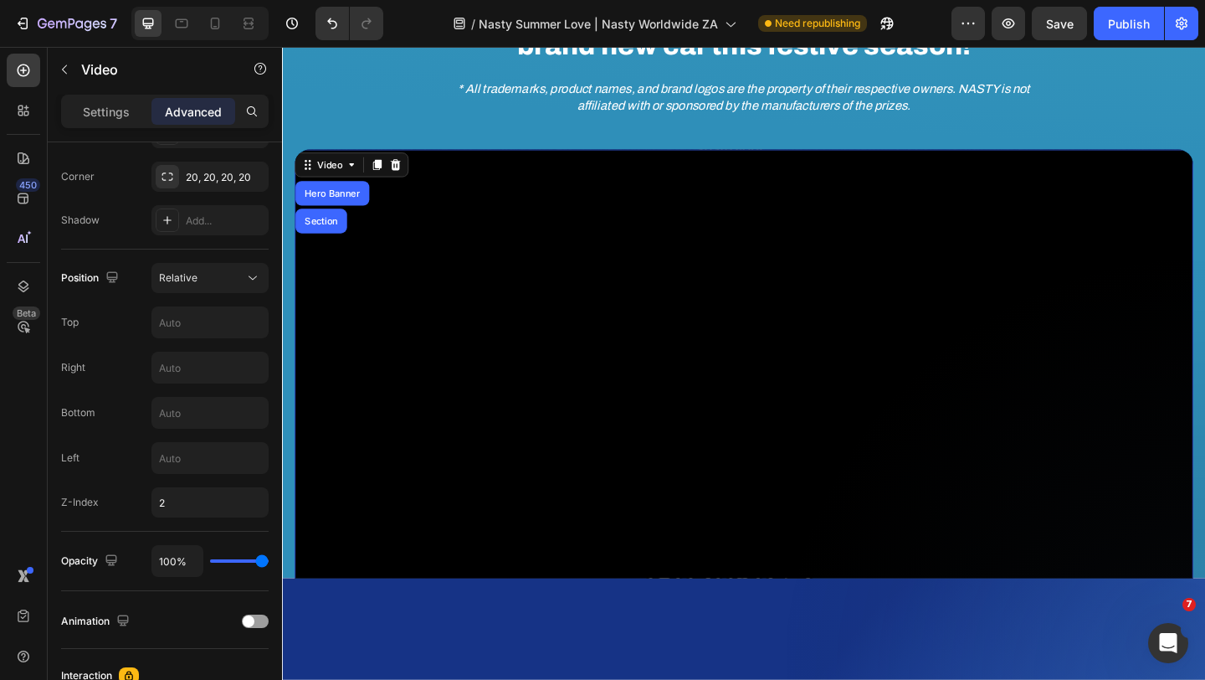
scroll to position [762, 0]
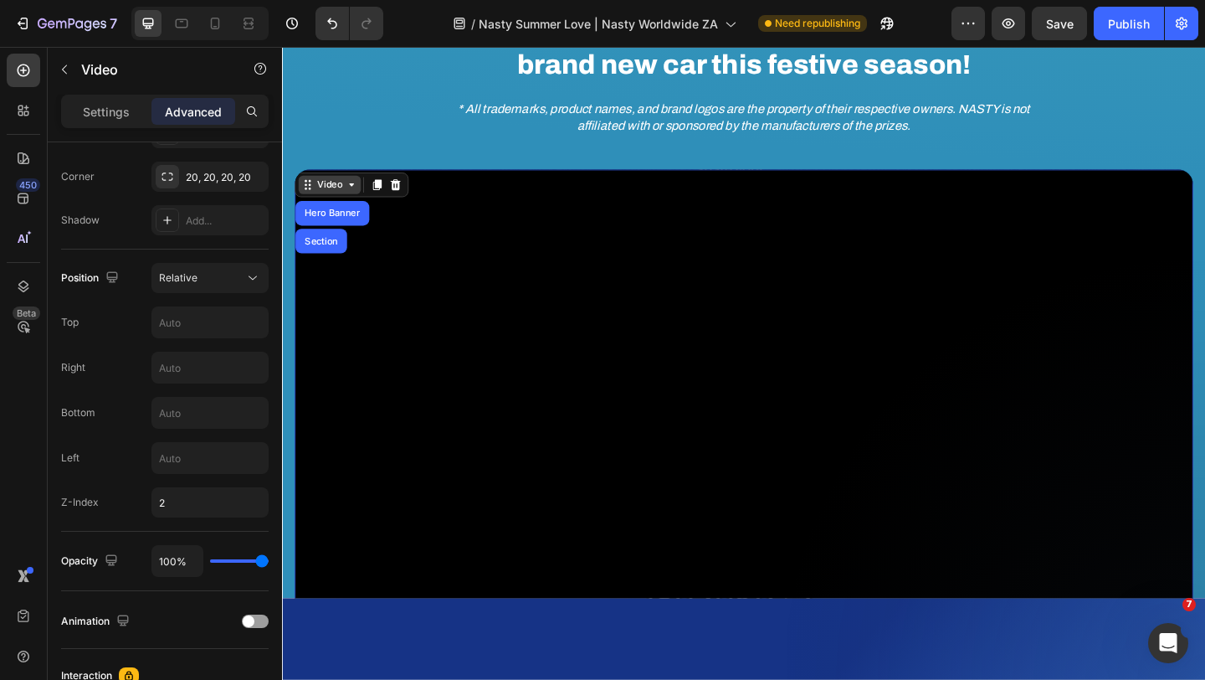
click at [325, 196] on div "Video" at bounding box center [333, 196] width 34 height 15
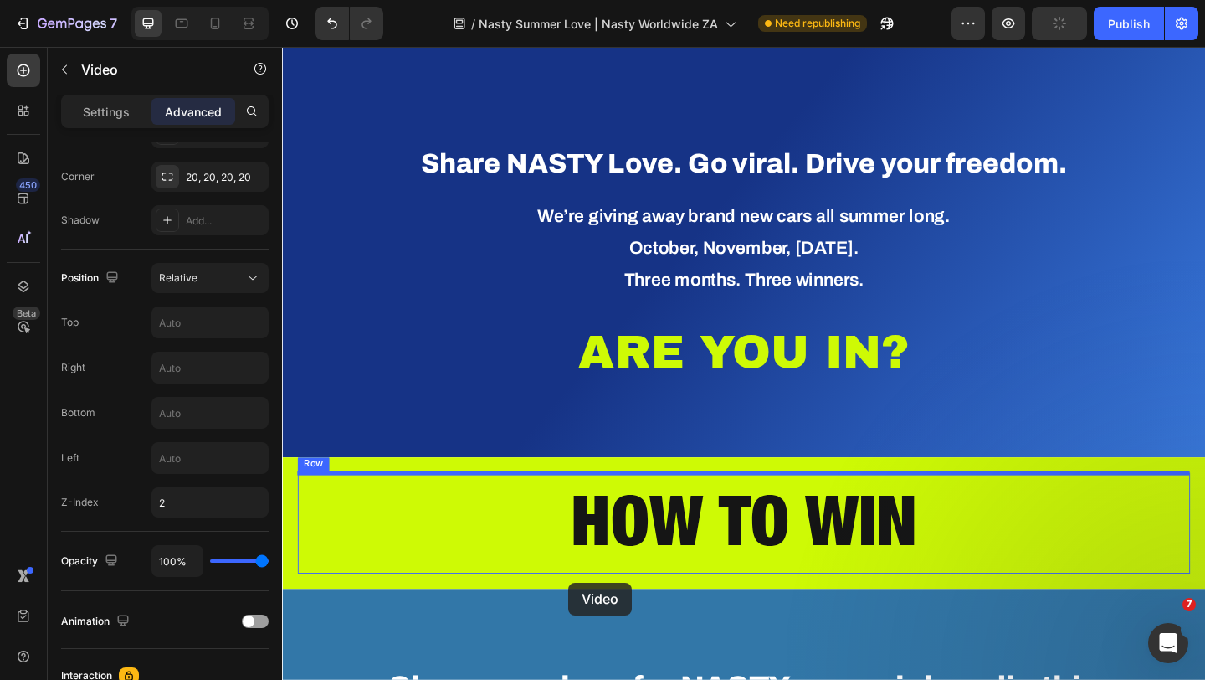
scroll to position [1439, 0]
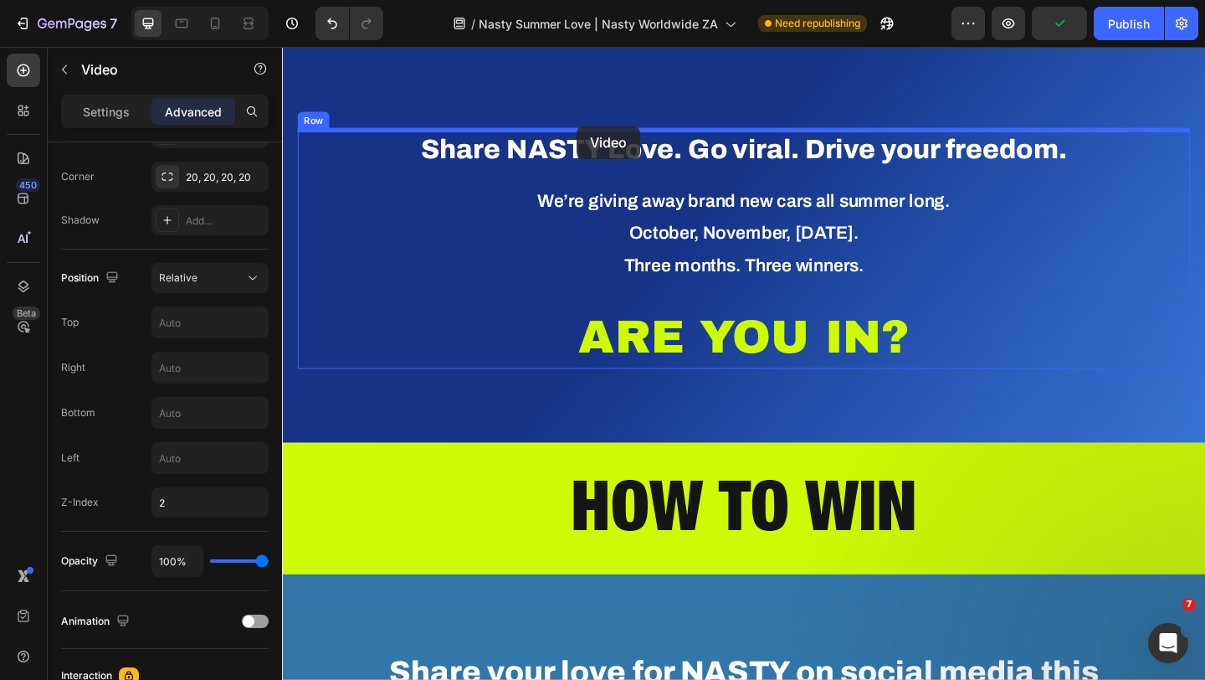
drag, startPoint x: 311, startPoint y: 131, endPoint x: 603, endPoint y: 133, distance: 291.3
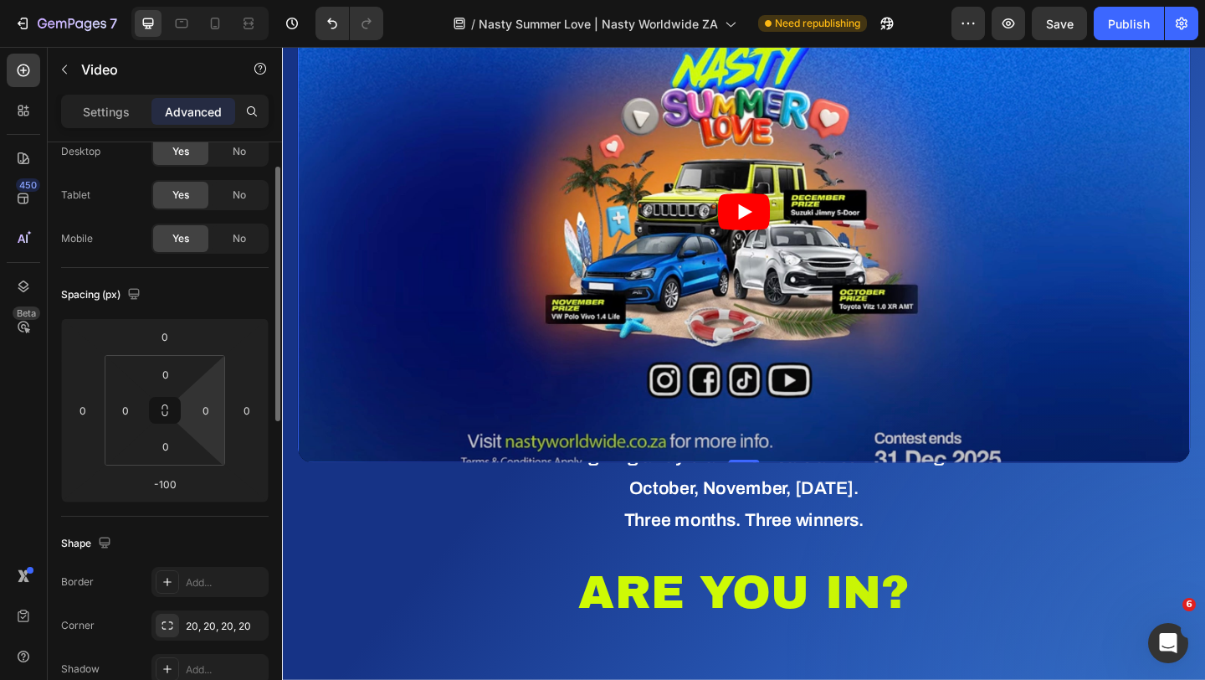
scroll to position [48, 0]
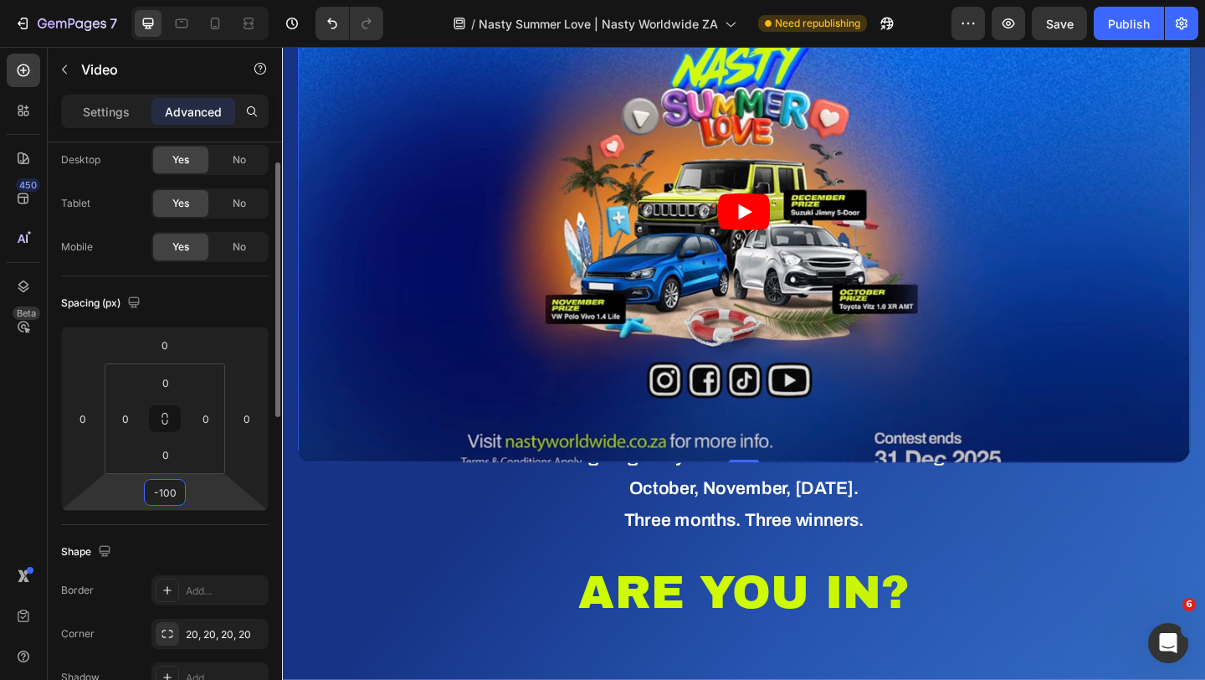
click at [175, 494] on input "-100" at bounding box center [164, 492] width 33 height 25
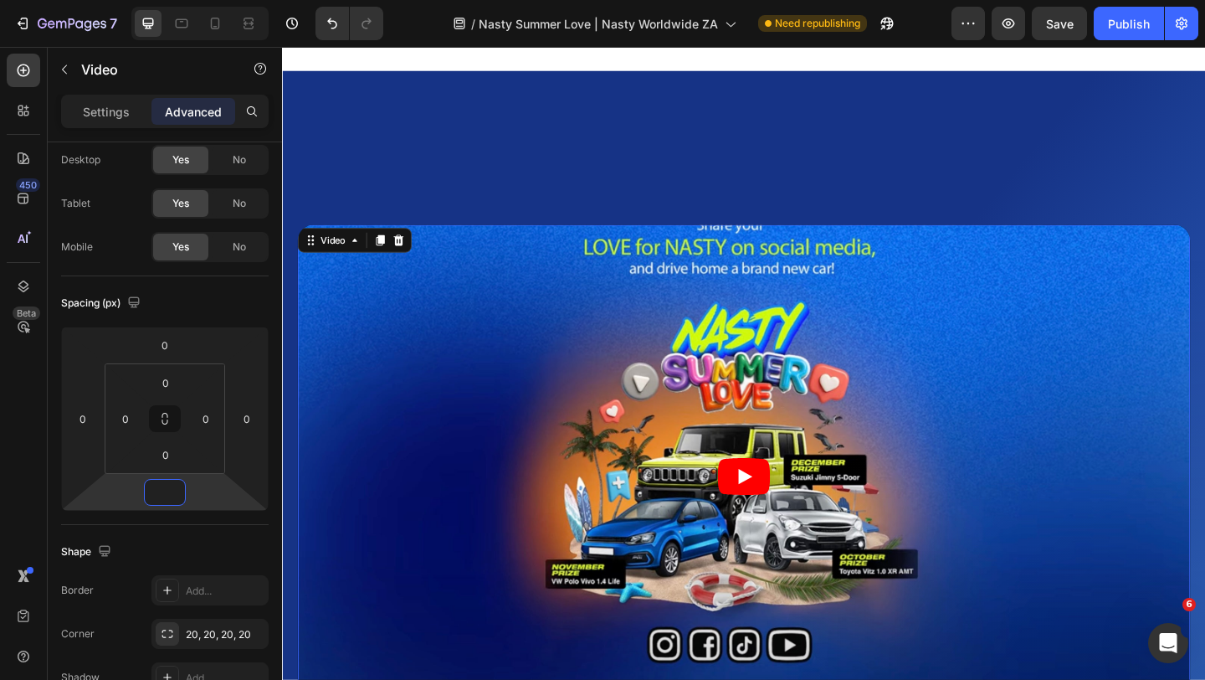
scroll to position [1306, 0]
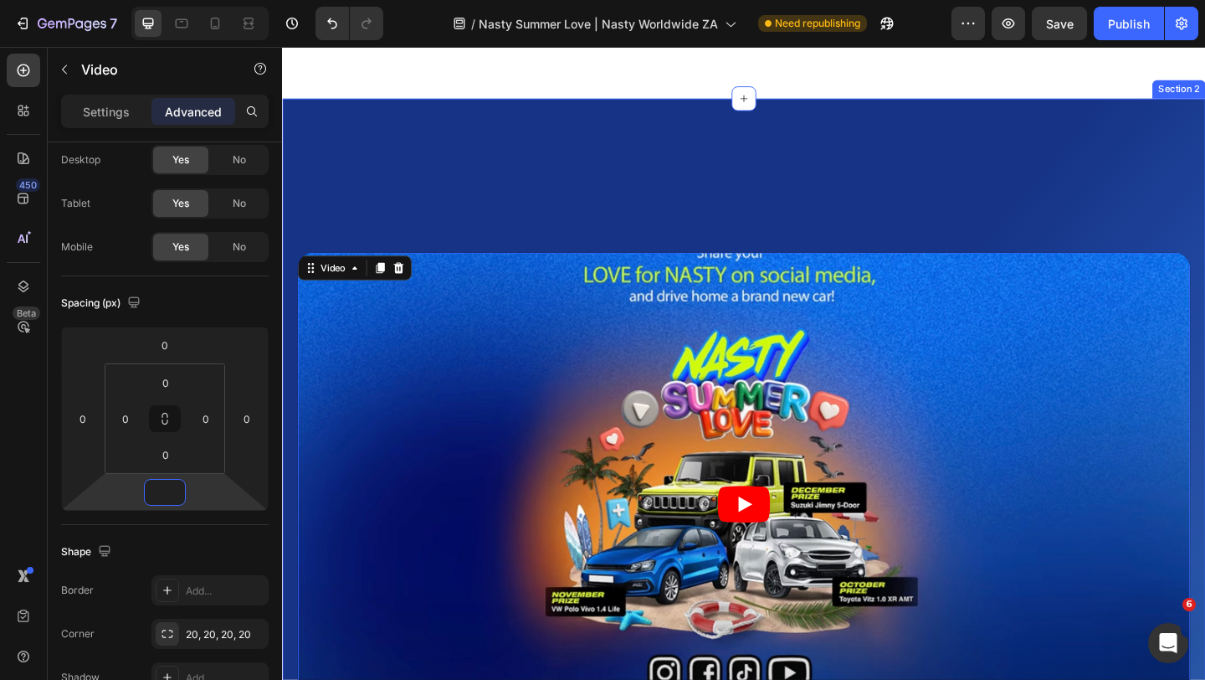
click at [554, 208] on div "Video 0 Share NASTY Love. Go viral. Drive your freedom. Heading We’re giving aw…" at bounding box center [784, 629] width 1004 height 1053
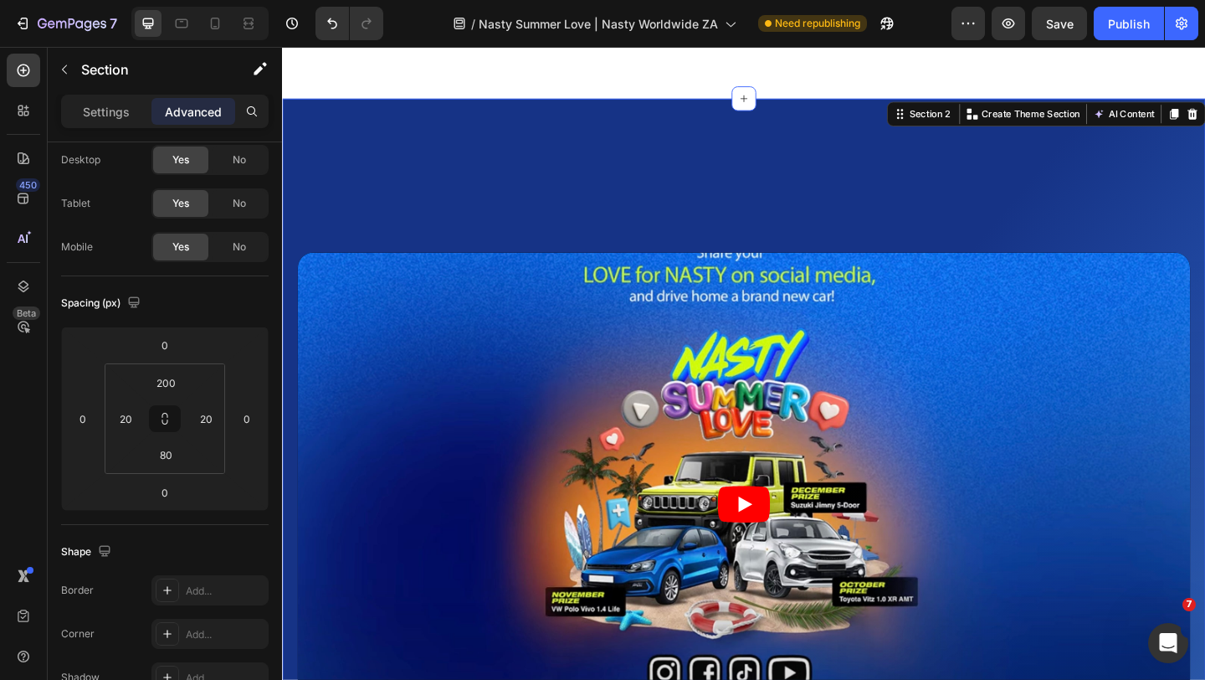
scroll to position [0, 0]
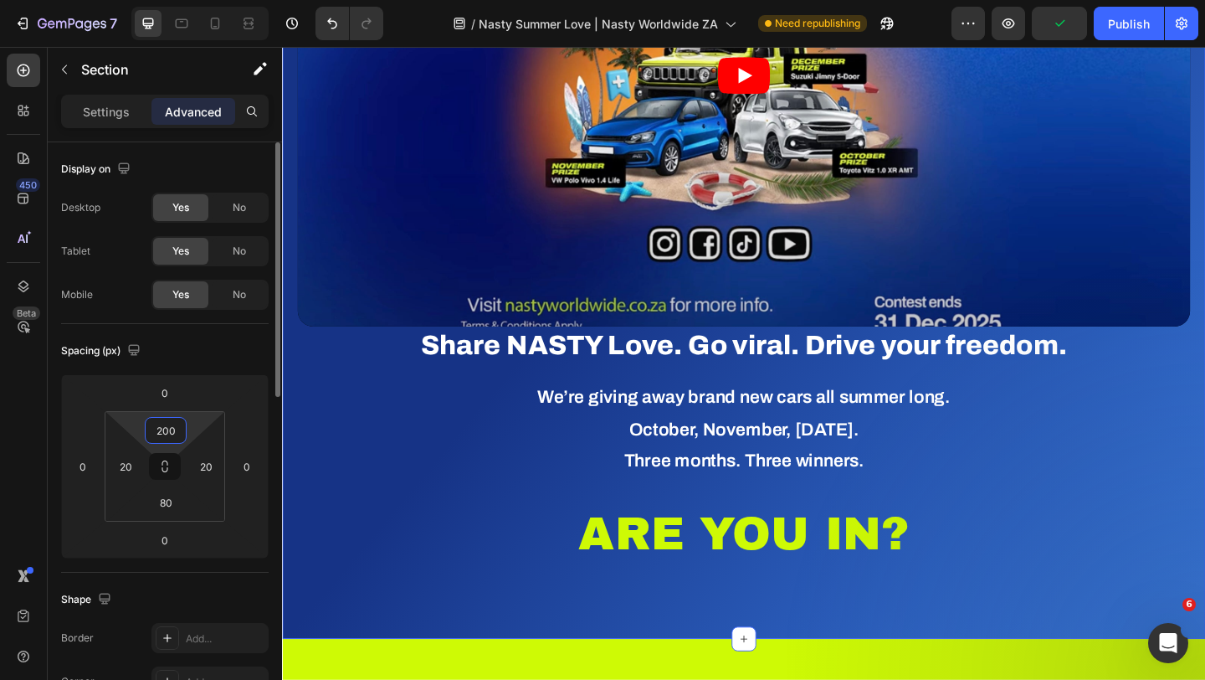
click at [174, 436] on input "200" at bounding box center [165, 430] width 33 height 25
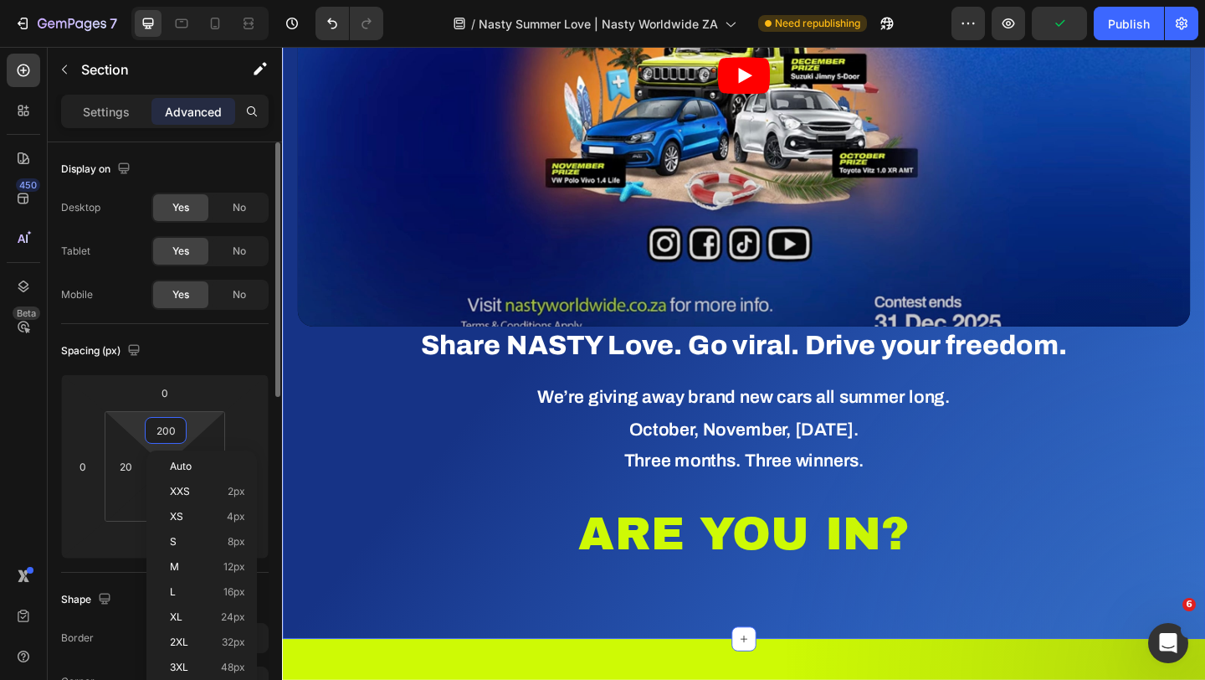
type input "0"
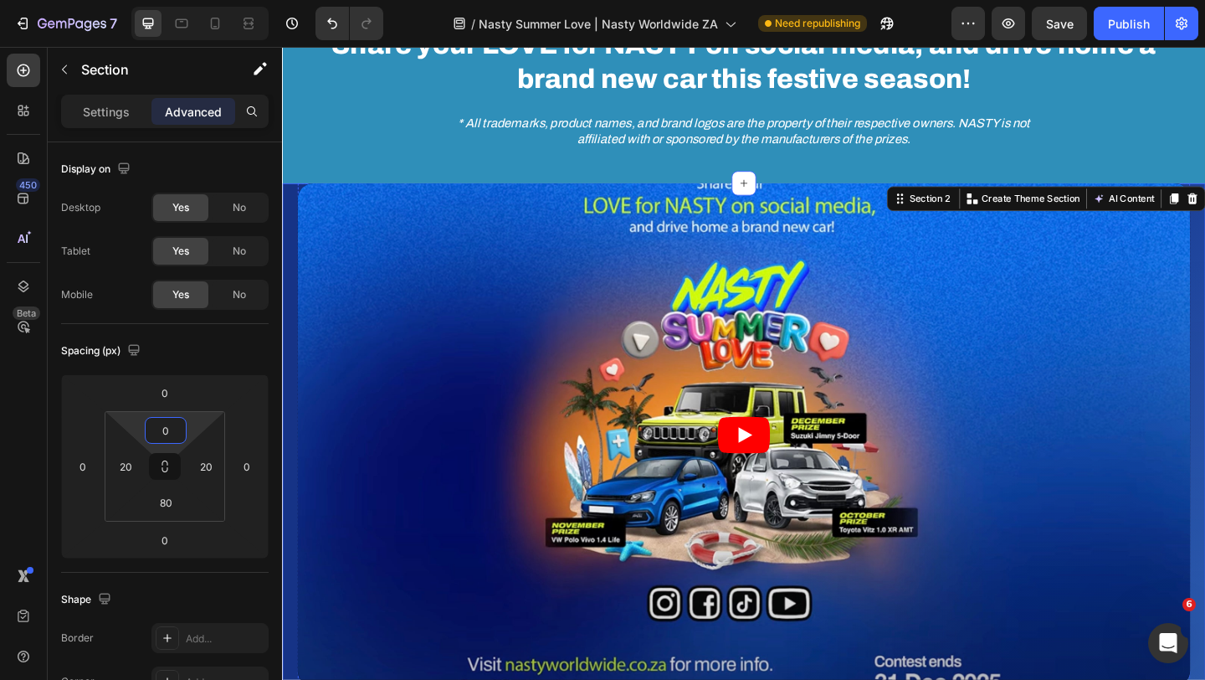
scroll to position [739, 0]
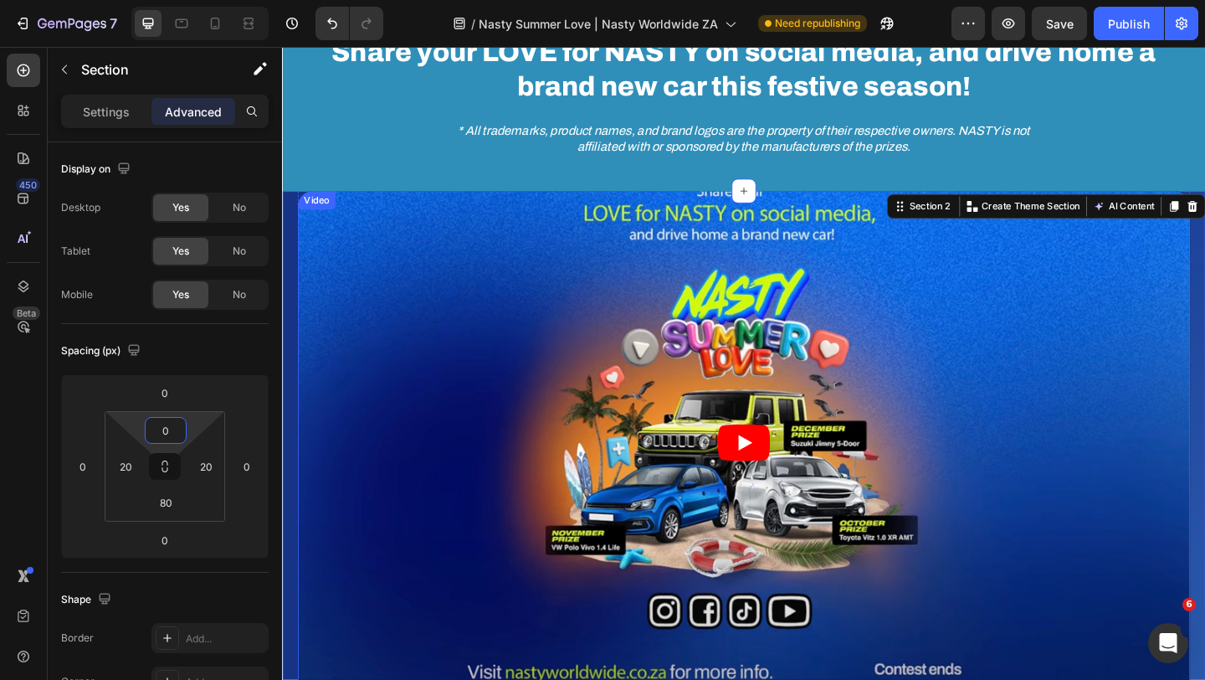
click at [319, 220] on div "Video" at bounding box center [319, 213] width 34 height 15
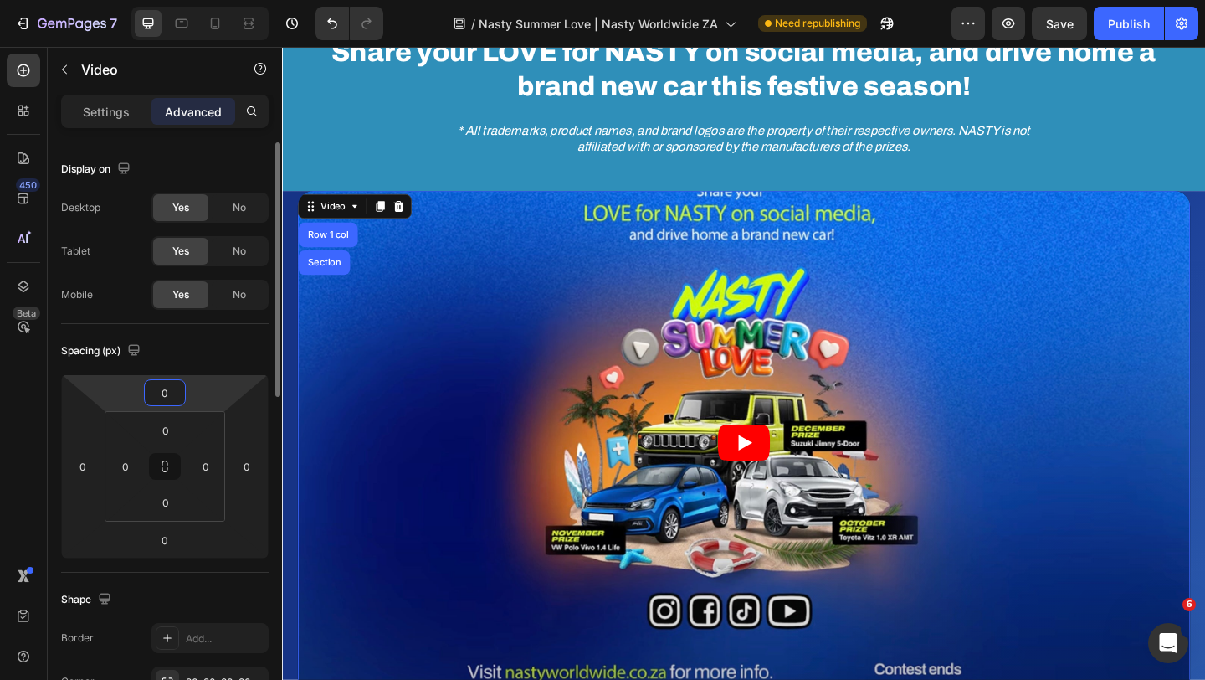
click at [167, 401] on input "0" at bounding box center [164, 392] width 33 height 25
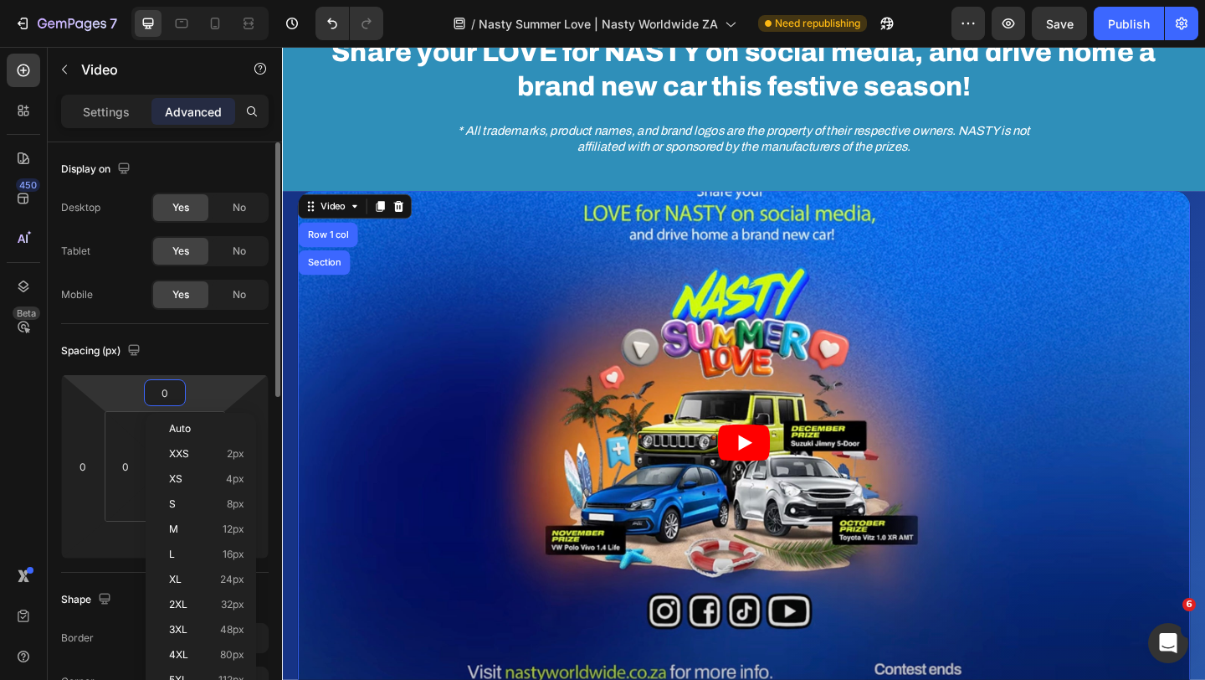
paste input "-10"
type input "-100"
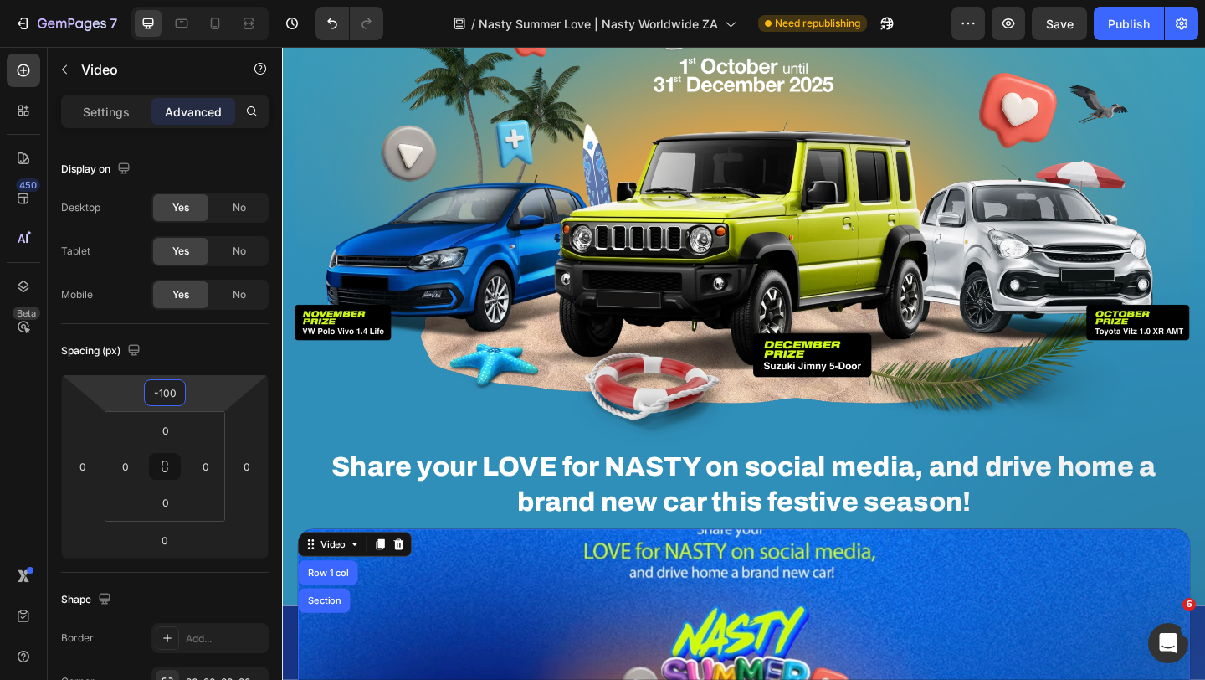
scroll to position [0, 0]
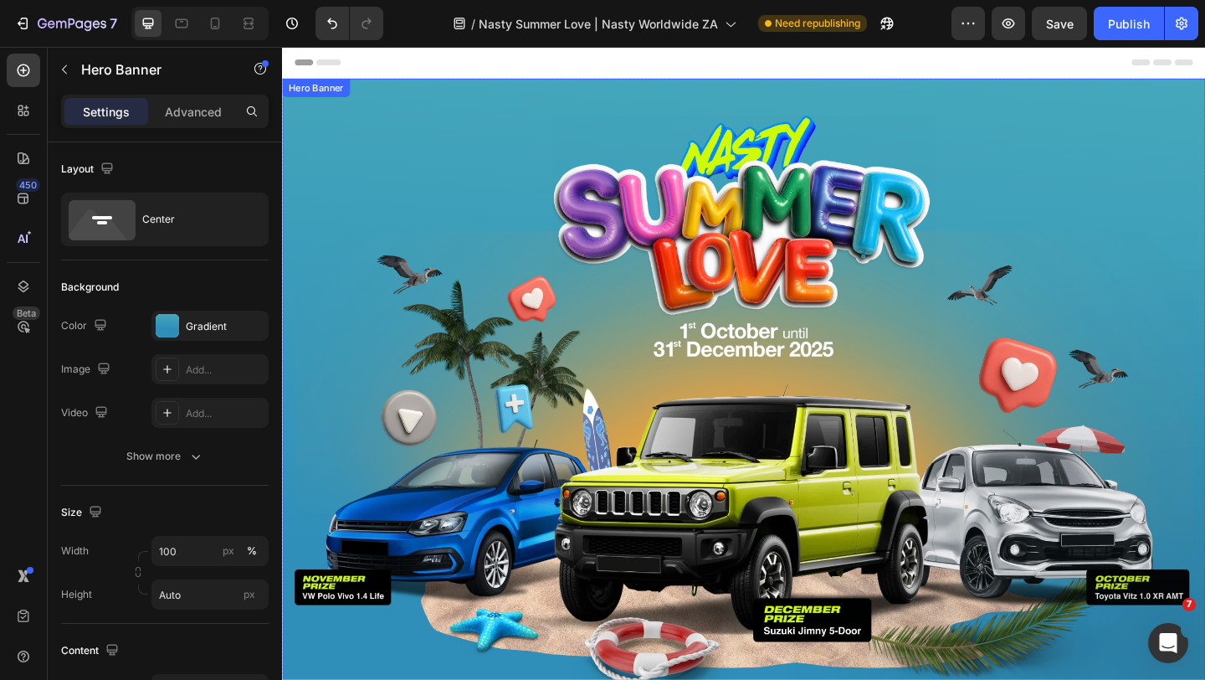
click at [377, 99] on div "Image Image Share your LOVE for NASTY on social media, and drive home a brand n…" at bounding box center [784, 511] width 1004 height 861
click at [191, 121] on div "Advanced" at bounding box center [193, 111] width 84 height 27
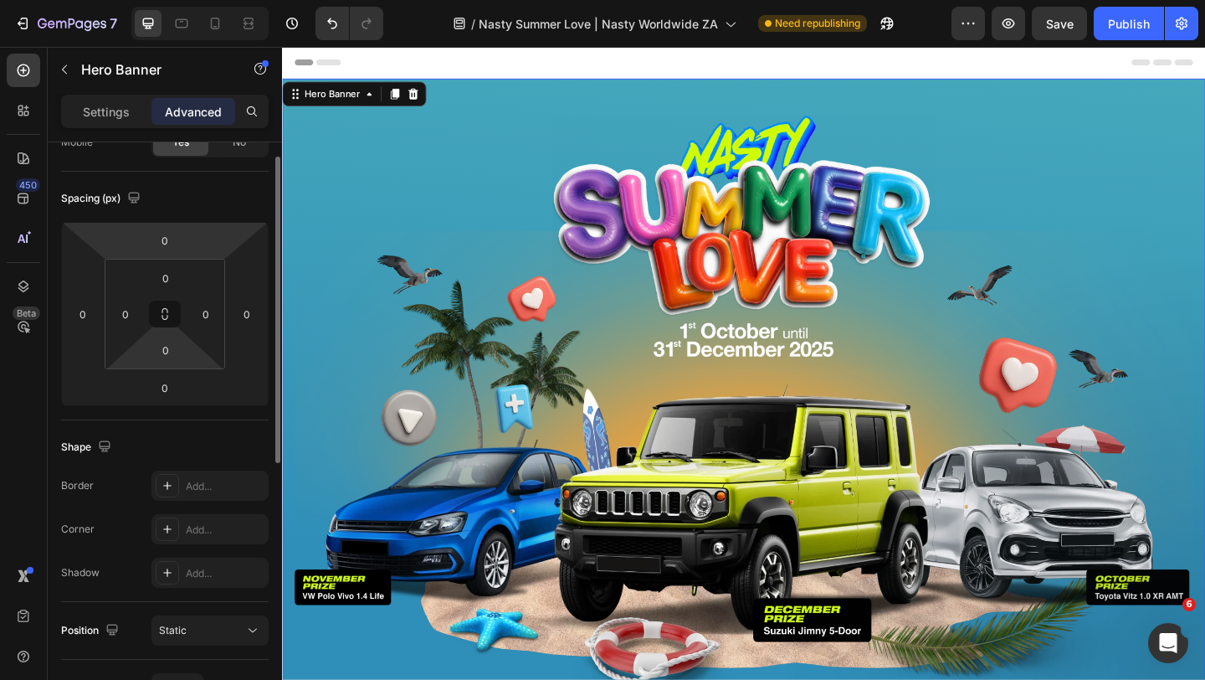
scroll to position [167, 0]
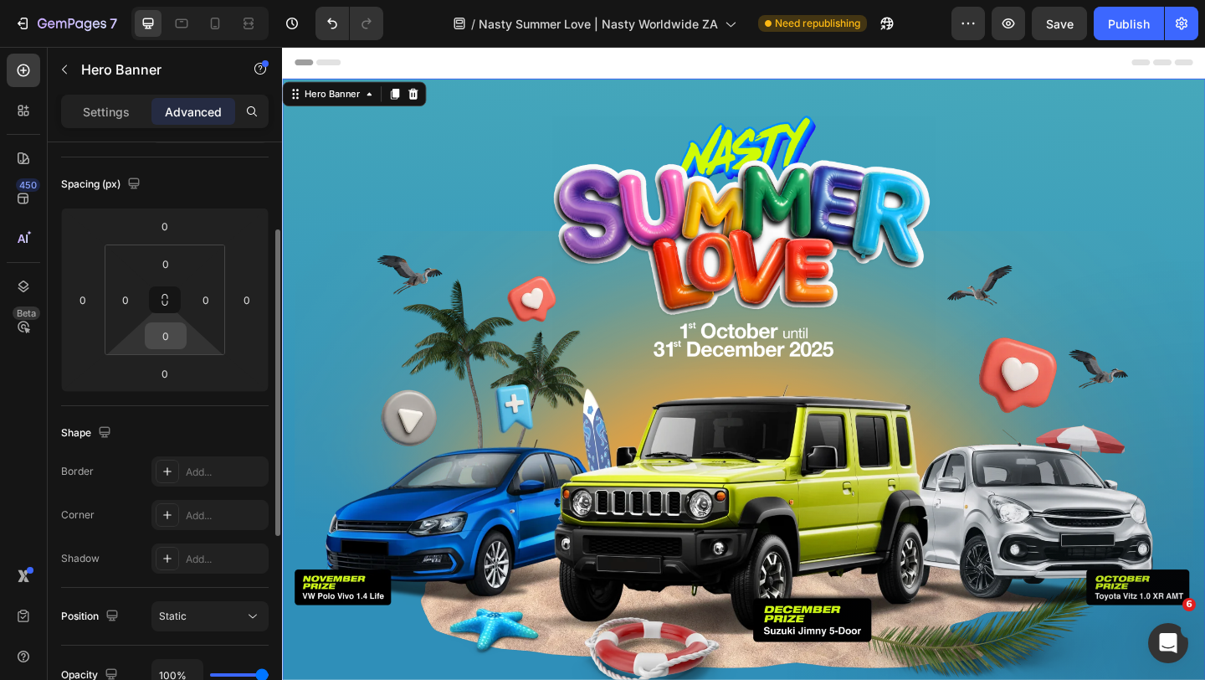
click at [170, 338] on input "0" at bounding box center [165, 335] width 33 height 25
type input "300"
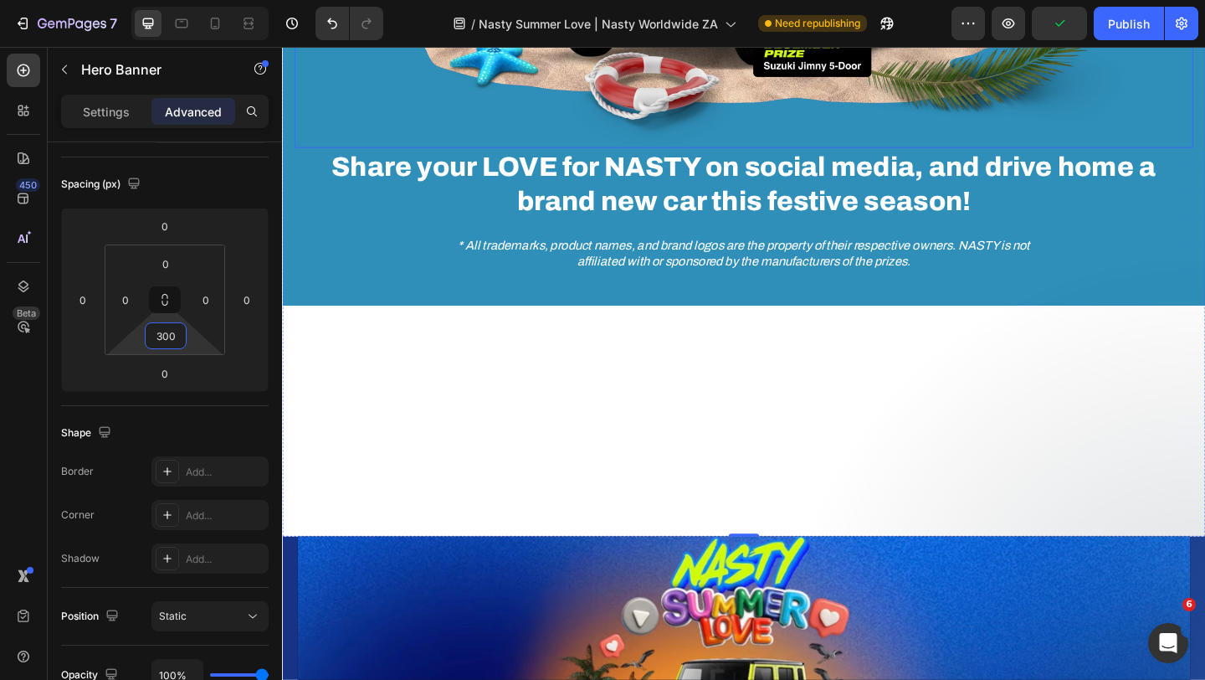
scroll to position [637, 0]
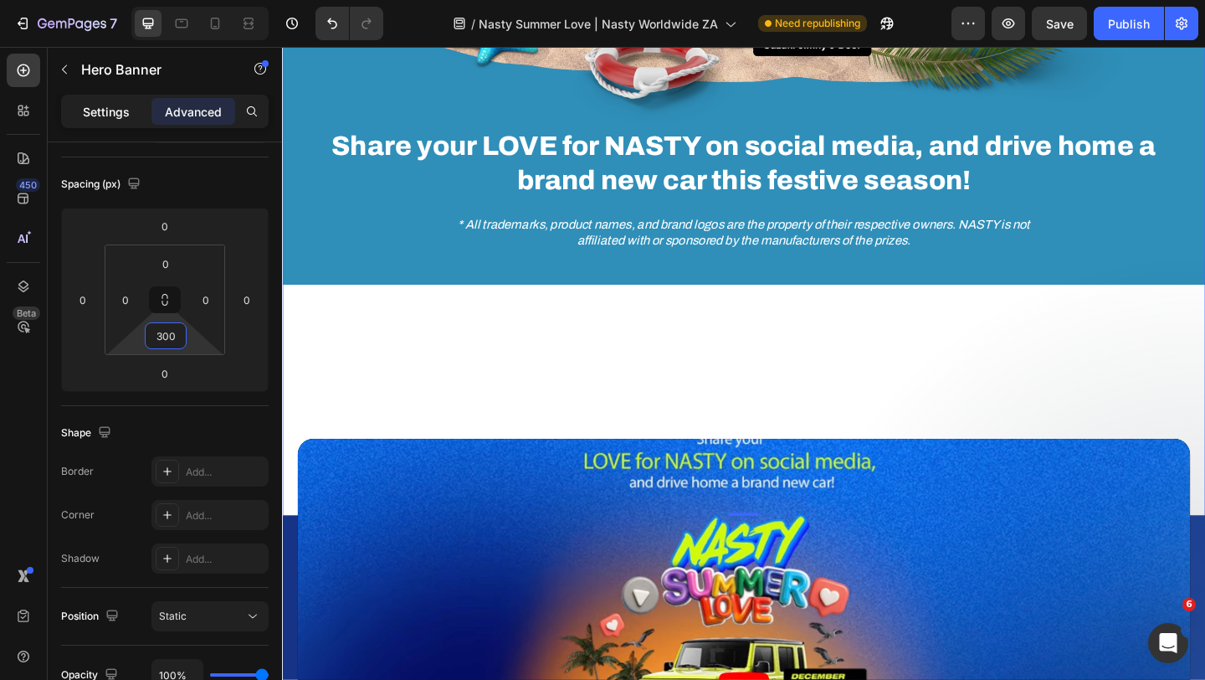
click at [115, 110] on p "Settings" at bounding box center [106, 112] width 47 height 18
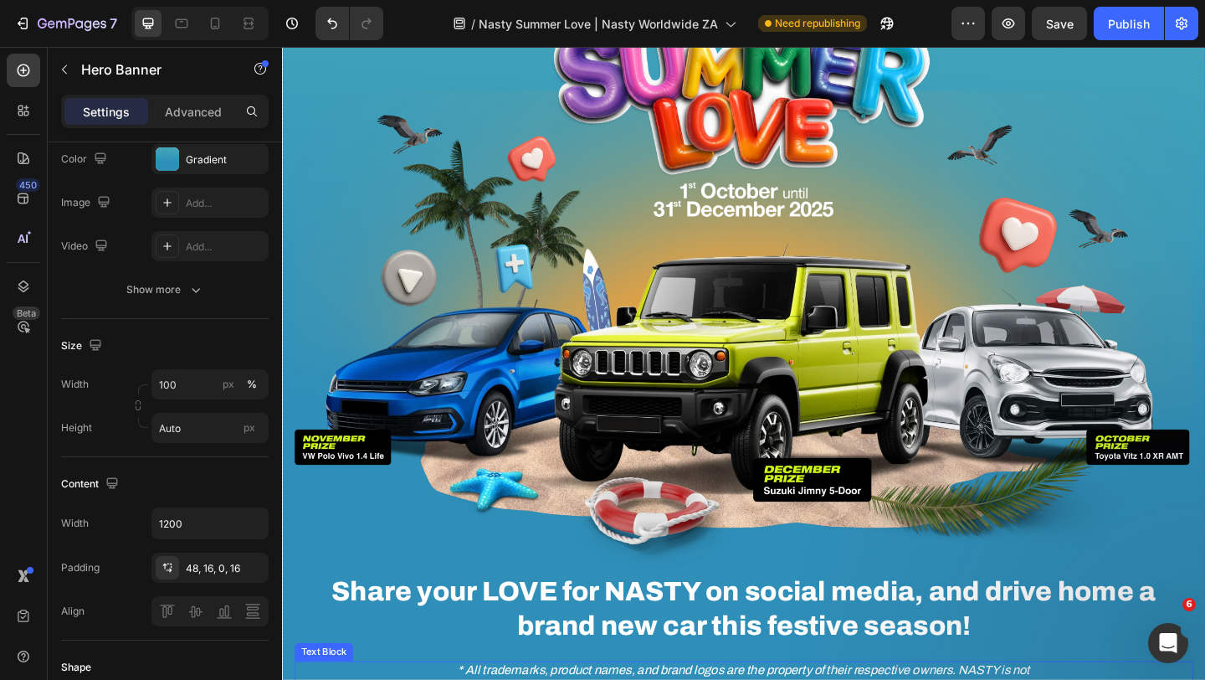
scroll to position [0, 0]
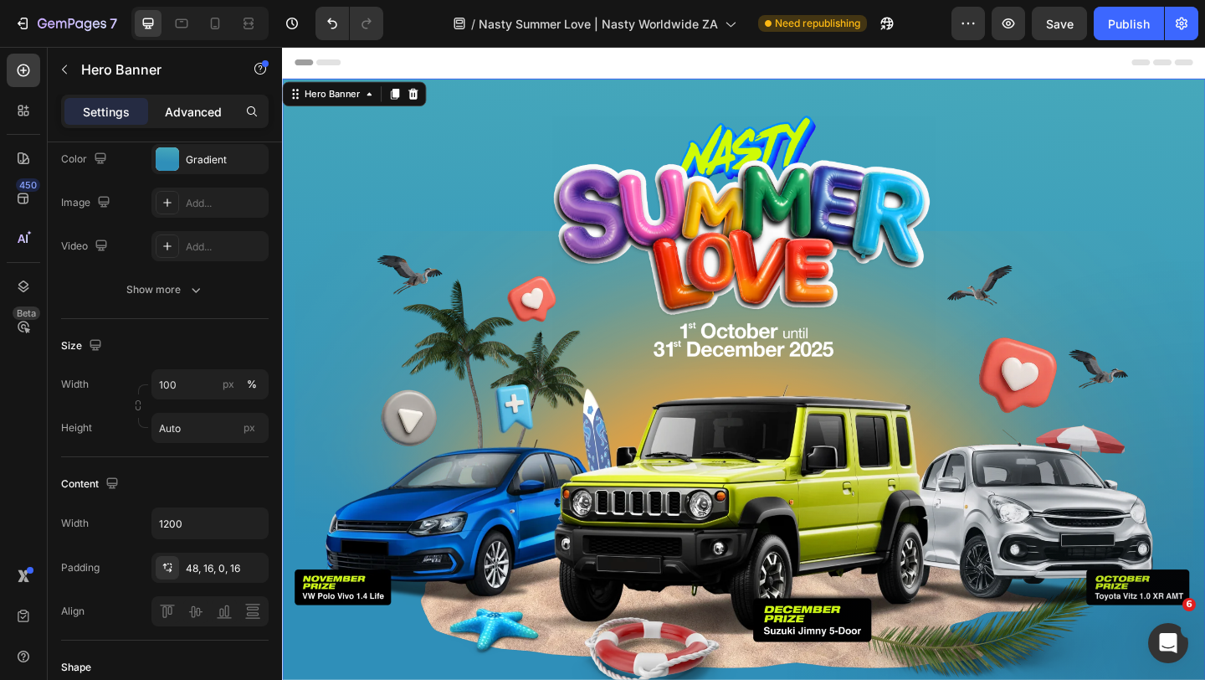
click at [195, 116] on p "Advanced" at bounding box center [193, 112] width 57 height 18
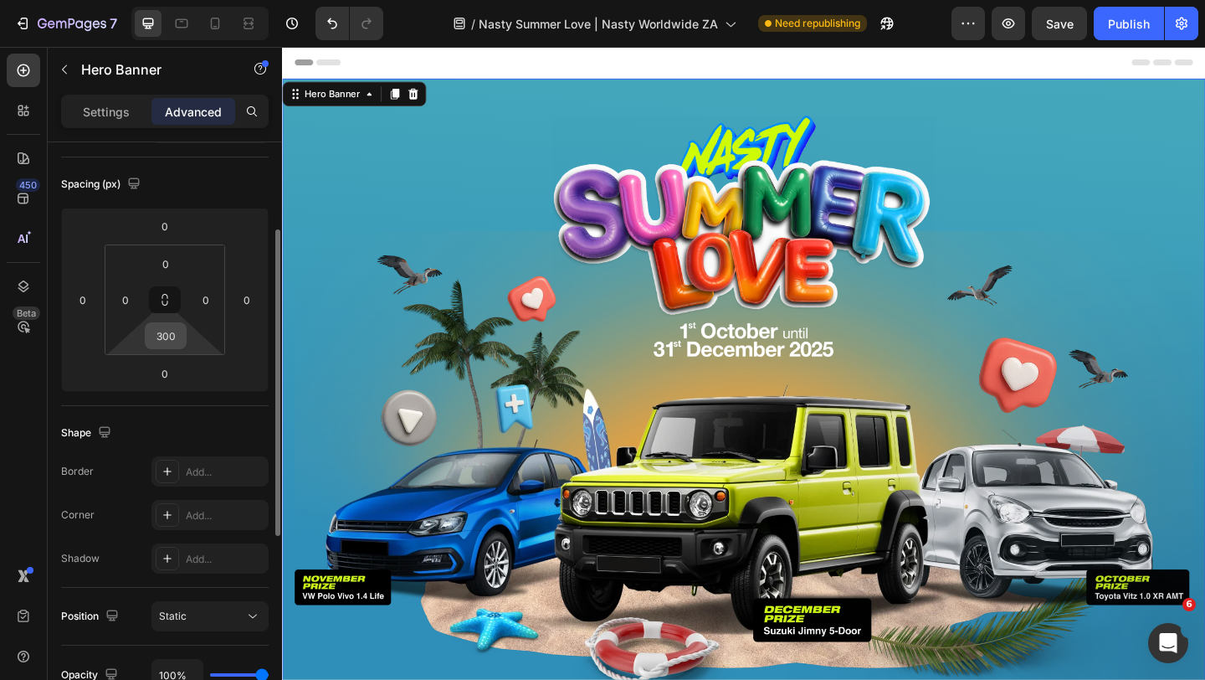
click at [177, 341] on input "300" at bounding box center [165, 335] width 33 height 25
click at [121, 115] on p "Settings" at bounding box center [106, 112] width 47 height 18
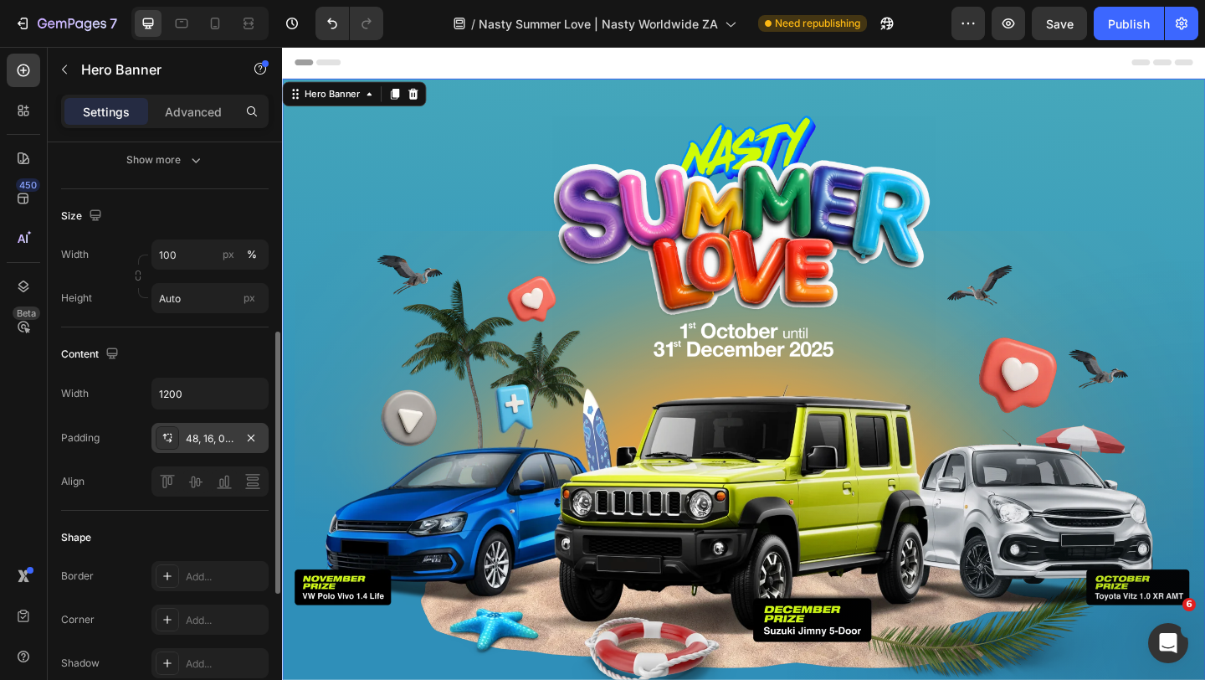
scroll to position [336, 0]
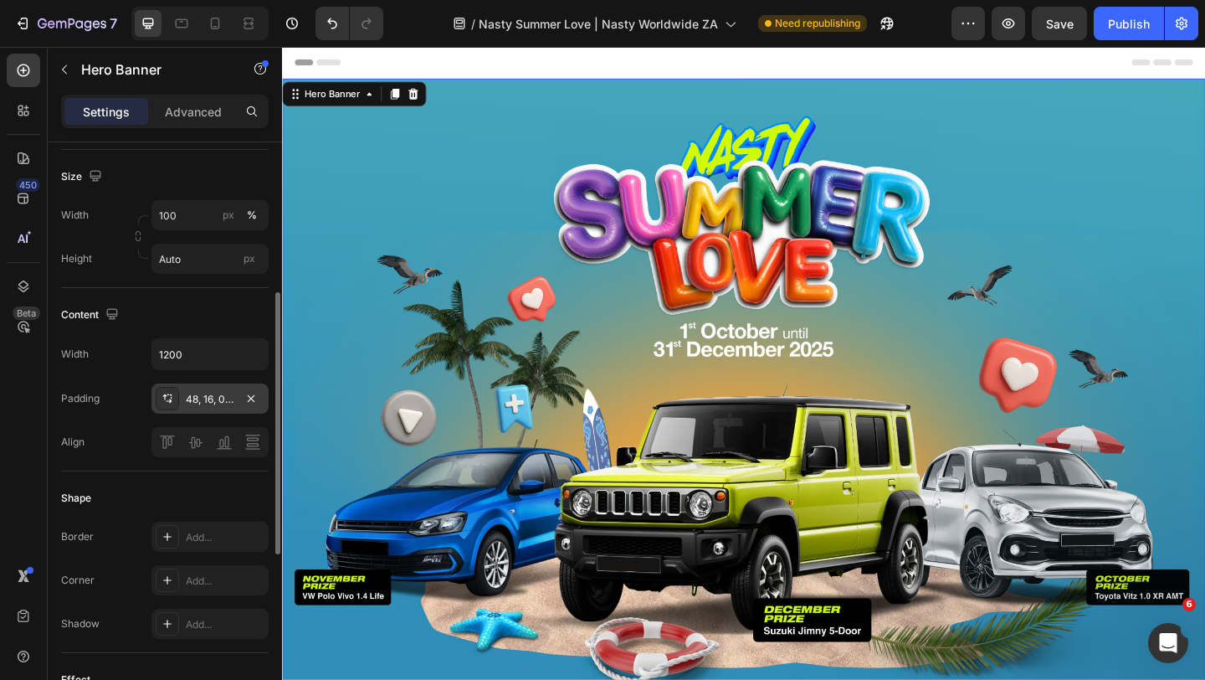
click at [214, 396] on div "48, 16, 0, 16" at bounding box center [210, 399] width 49 height 15
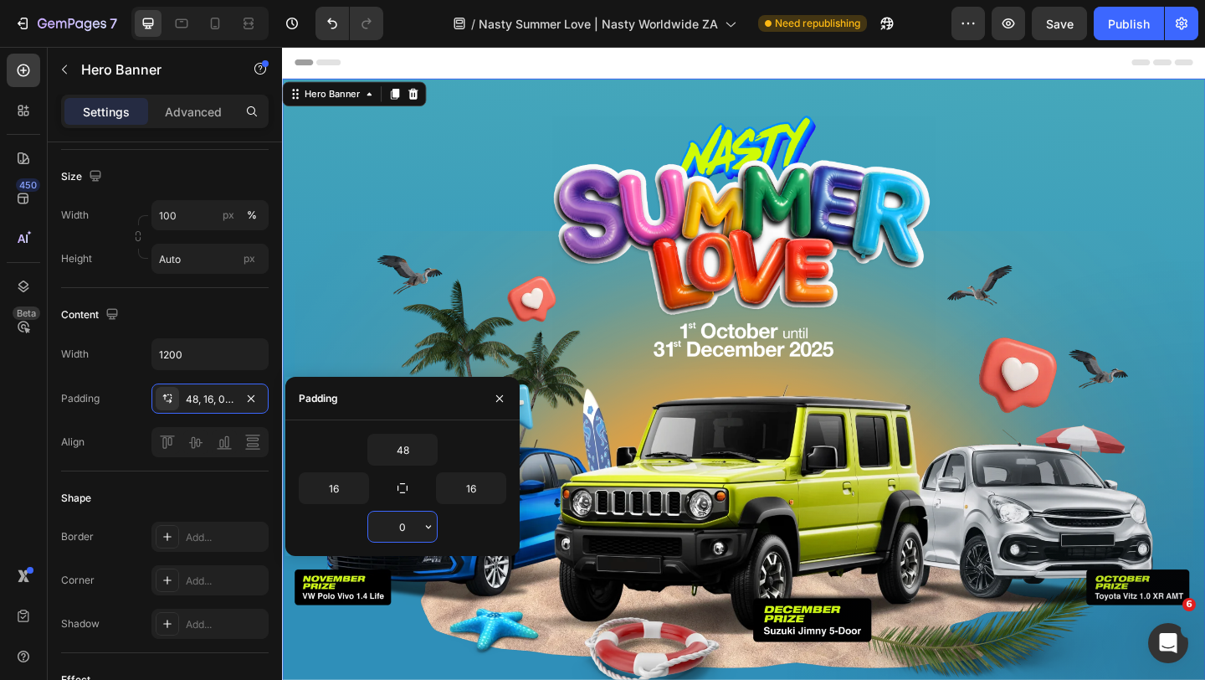
click at [412, 526] on input "0" at bounding box center [402, 526] width 69 height 30
paste input "30"
type input "300"
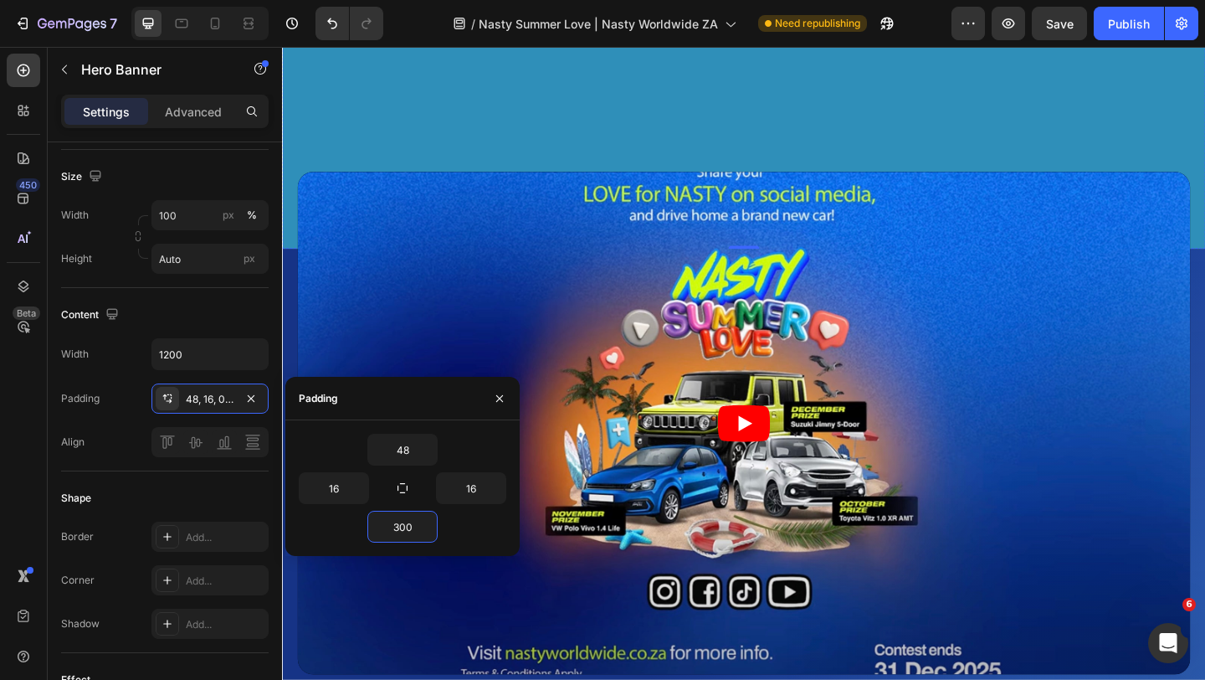
scroll to position [889, 0]
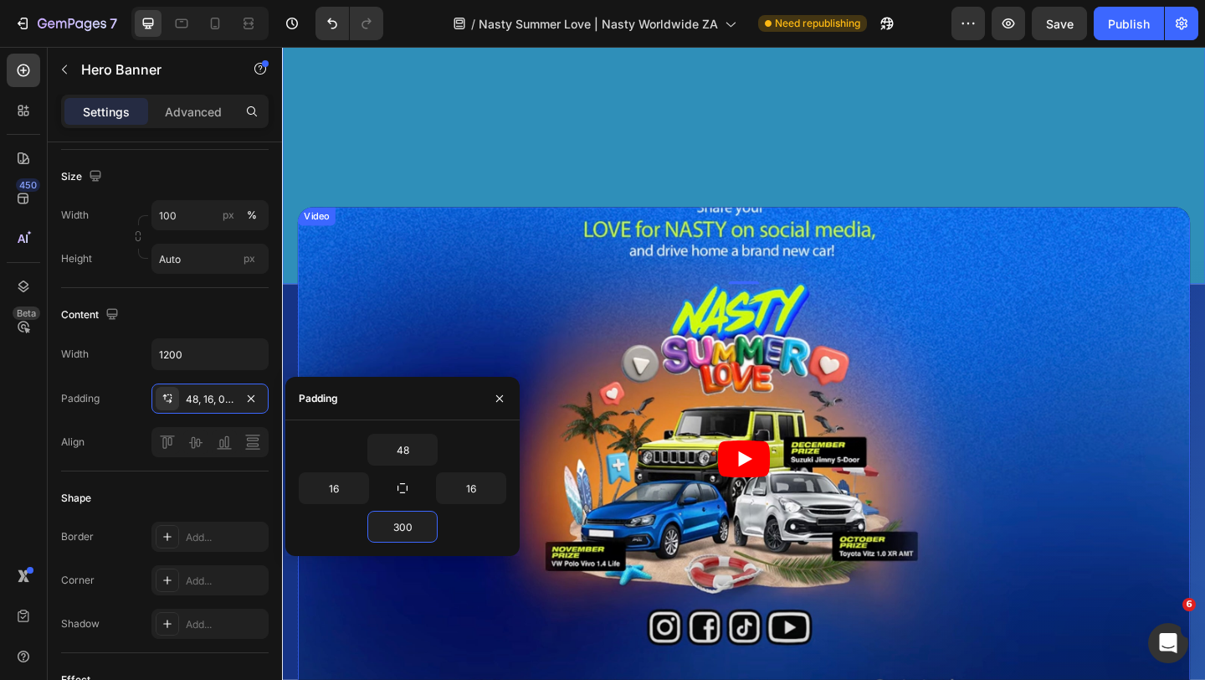
click at [322, 234] on div "Video" at bounding box center [319, 230] width 34 height 15
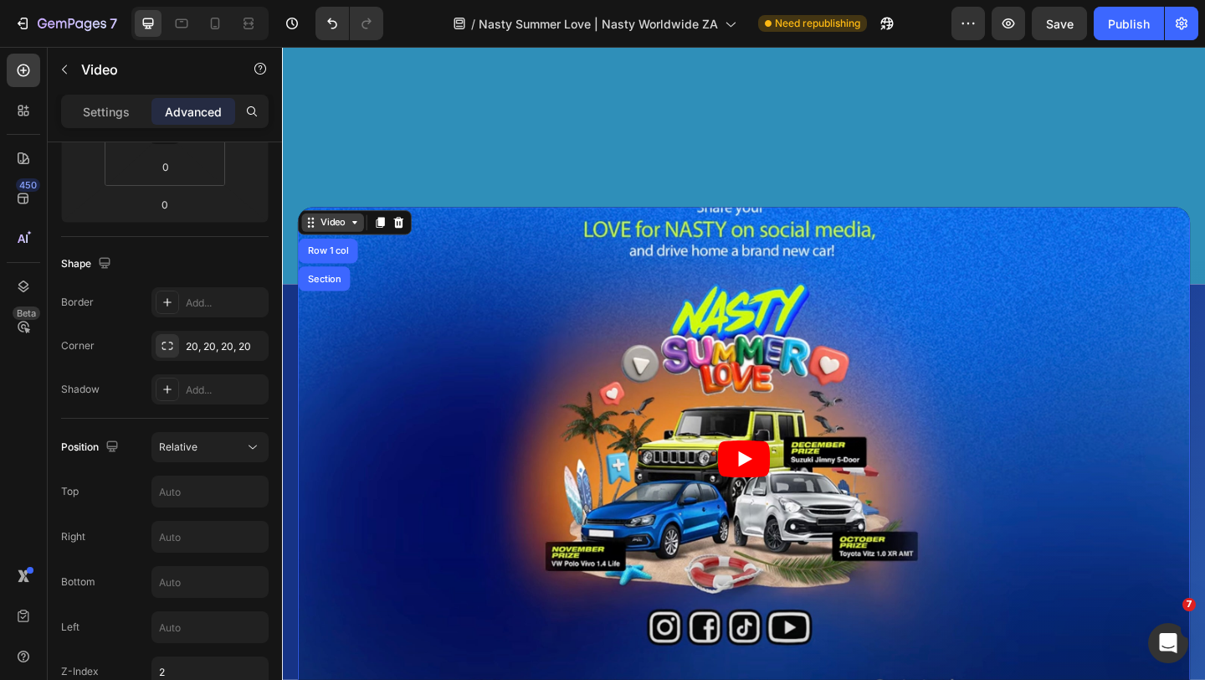
scroll to position [0, 0]
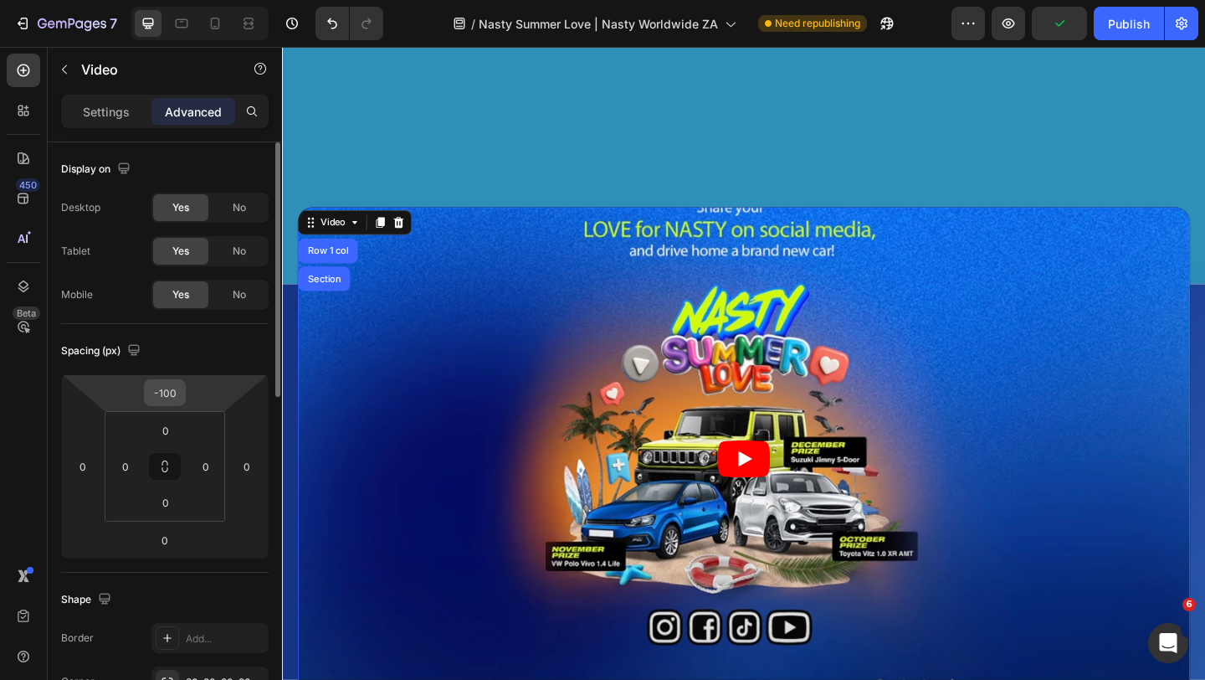
click at [178, 395] on input "-100" at bounding box center [164, 392] width 33 height 25
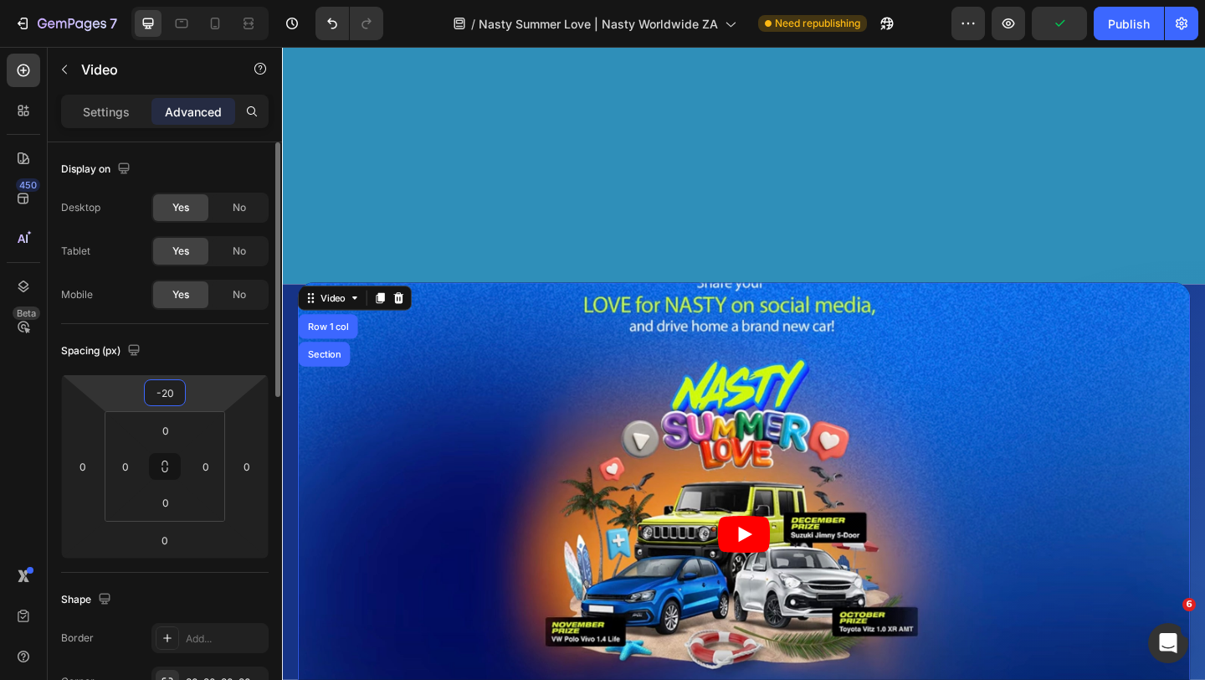
type input "-200"
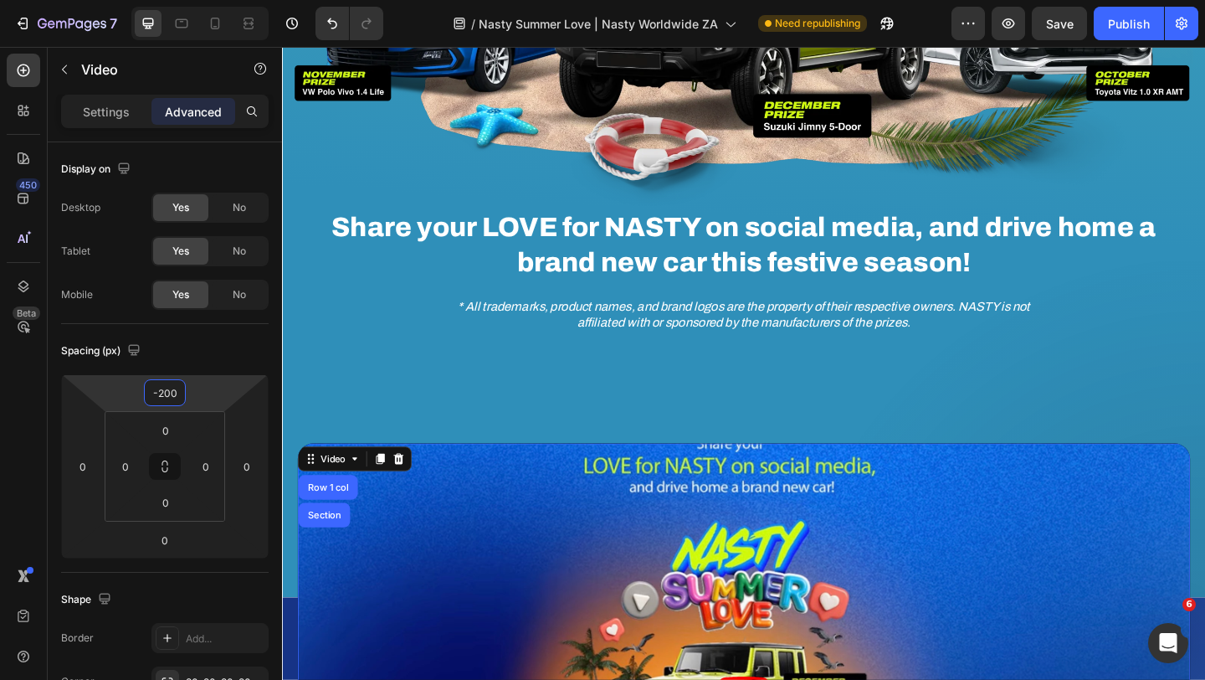
scroll to position [544, 0]
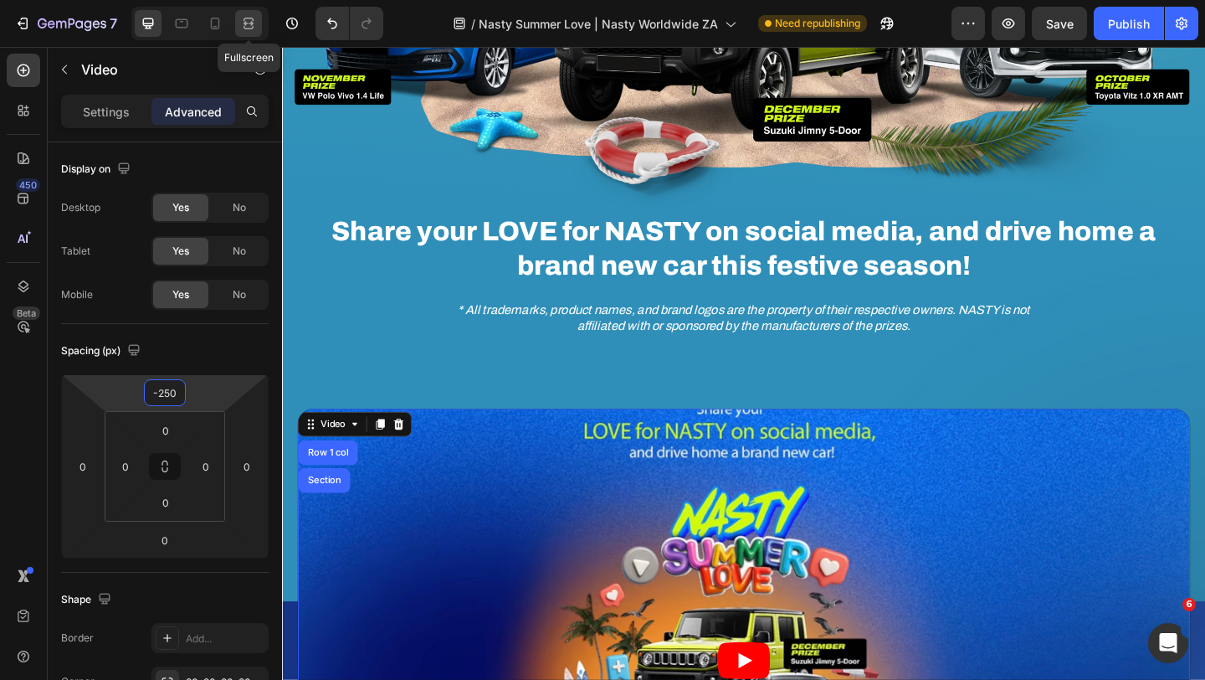
type input "-250"
click at [249, 23] on icon at bounding box center [248, 23] width 17 height 17
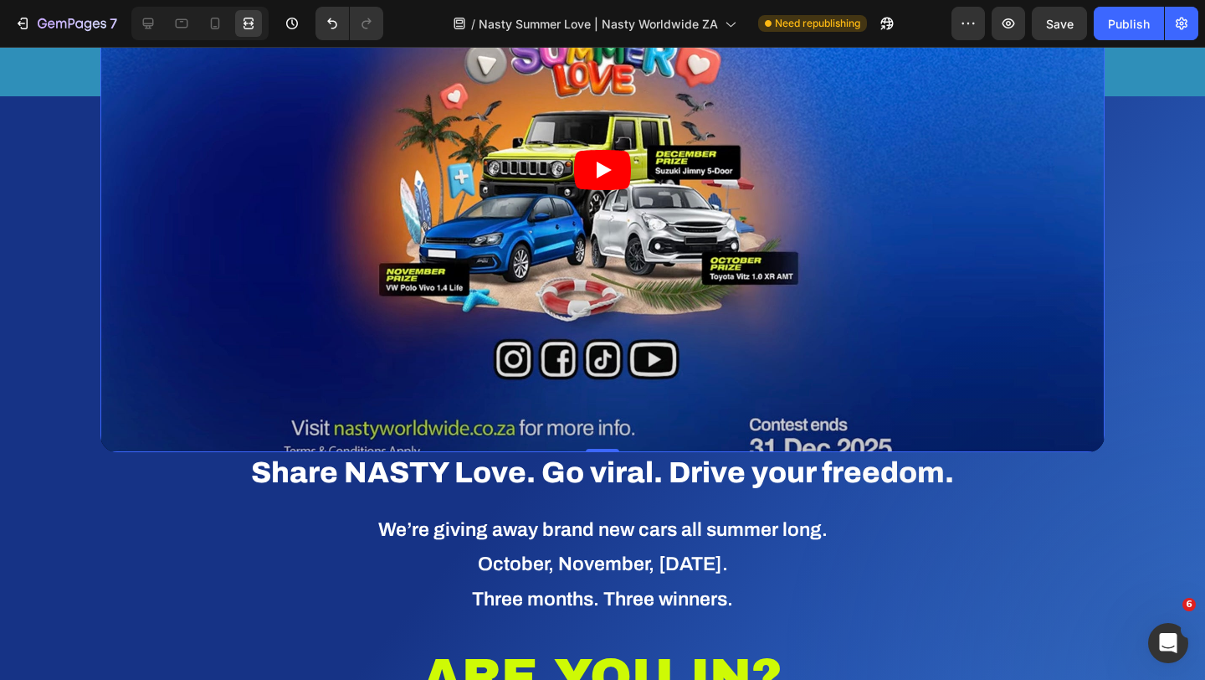
scroll to position [1115, 0]
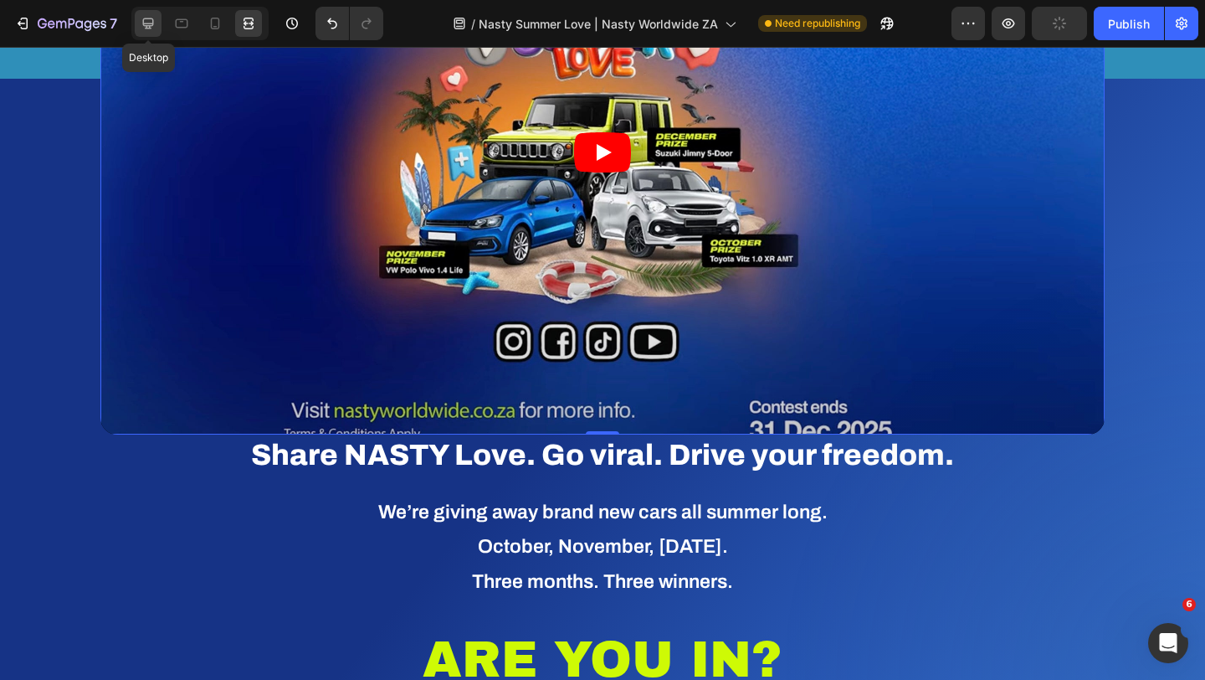
click at [151, 23] on icon at bounding box center [148, 23] width 11 height 11
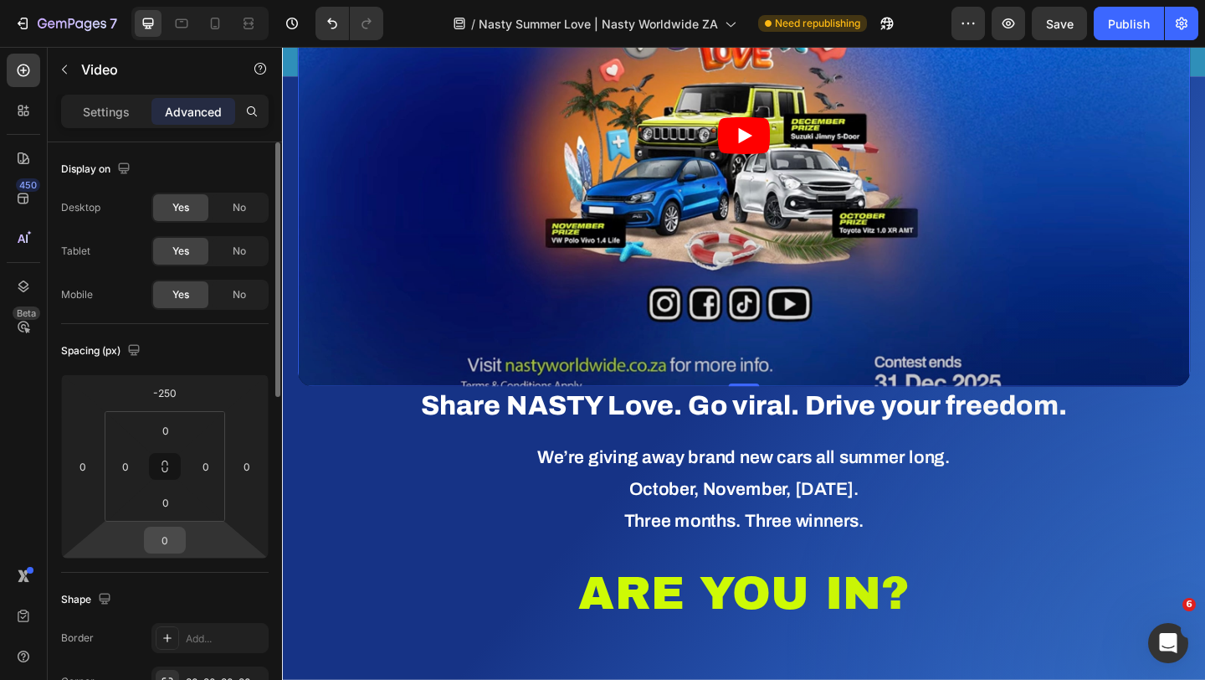
click at [172, 534] on input "0" at bounding box center [164, 539] width 33 height 25
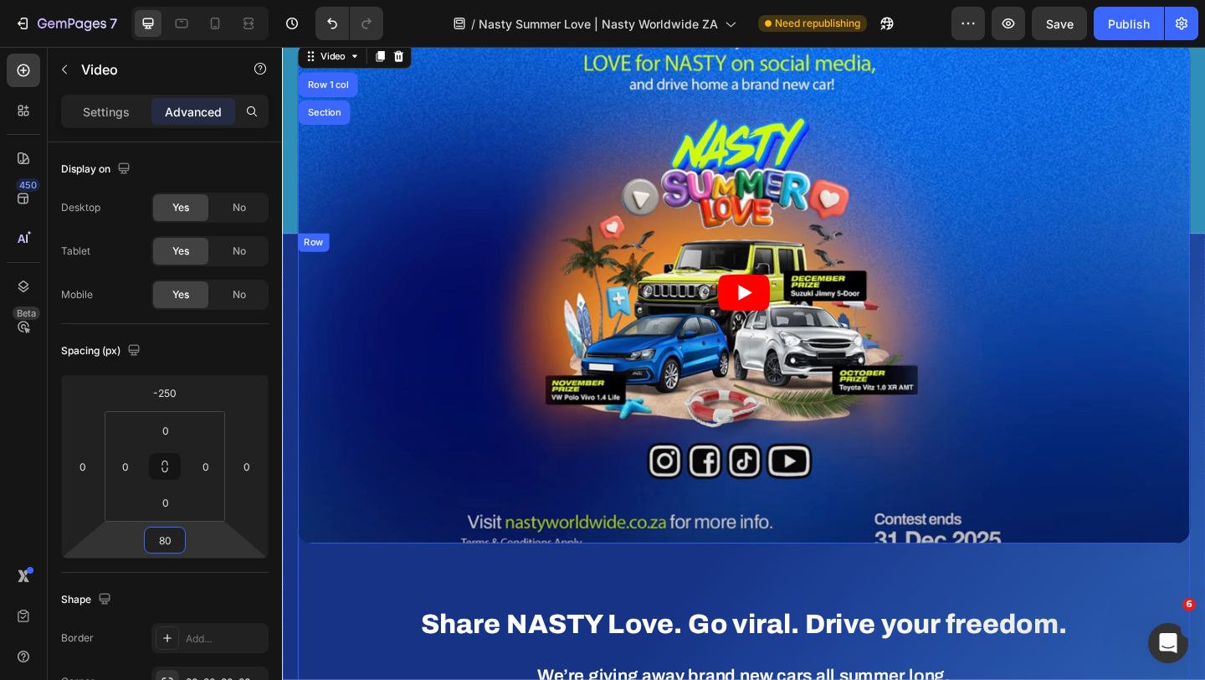
scroll to position [942, 0]
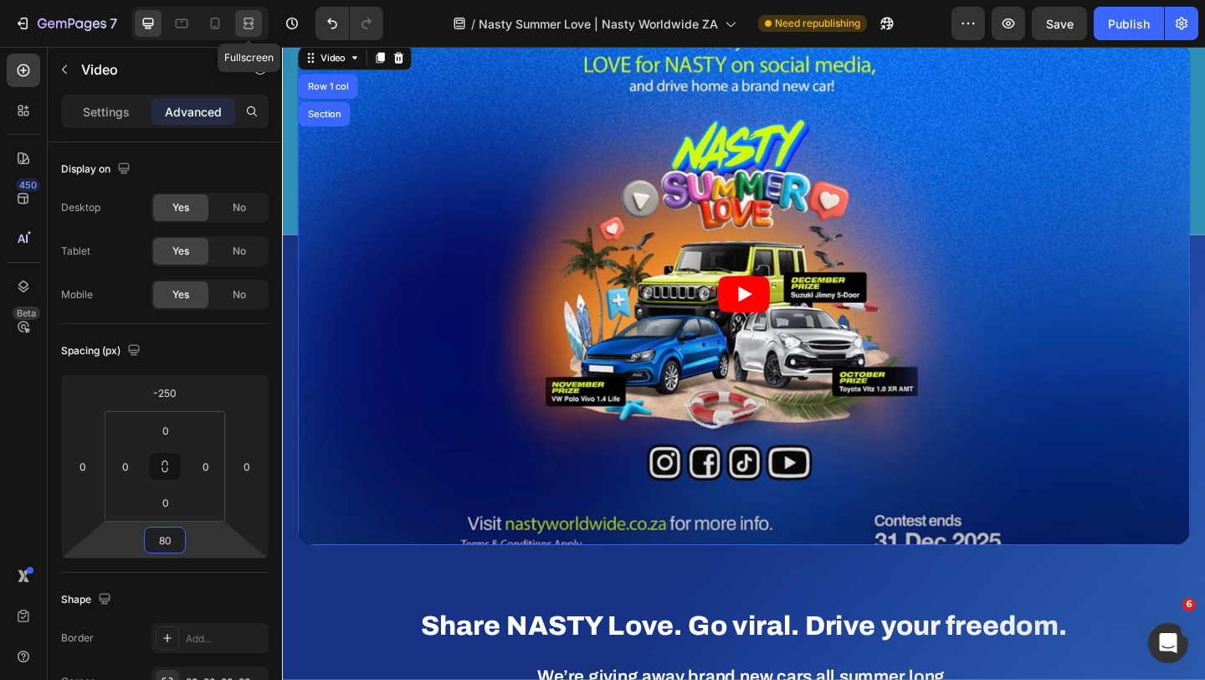
type input "80"
click at [244, 17] on icon at bounding box center [248, 23] width 17 height 17
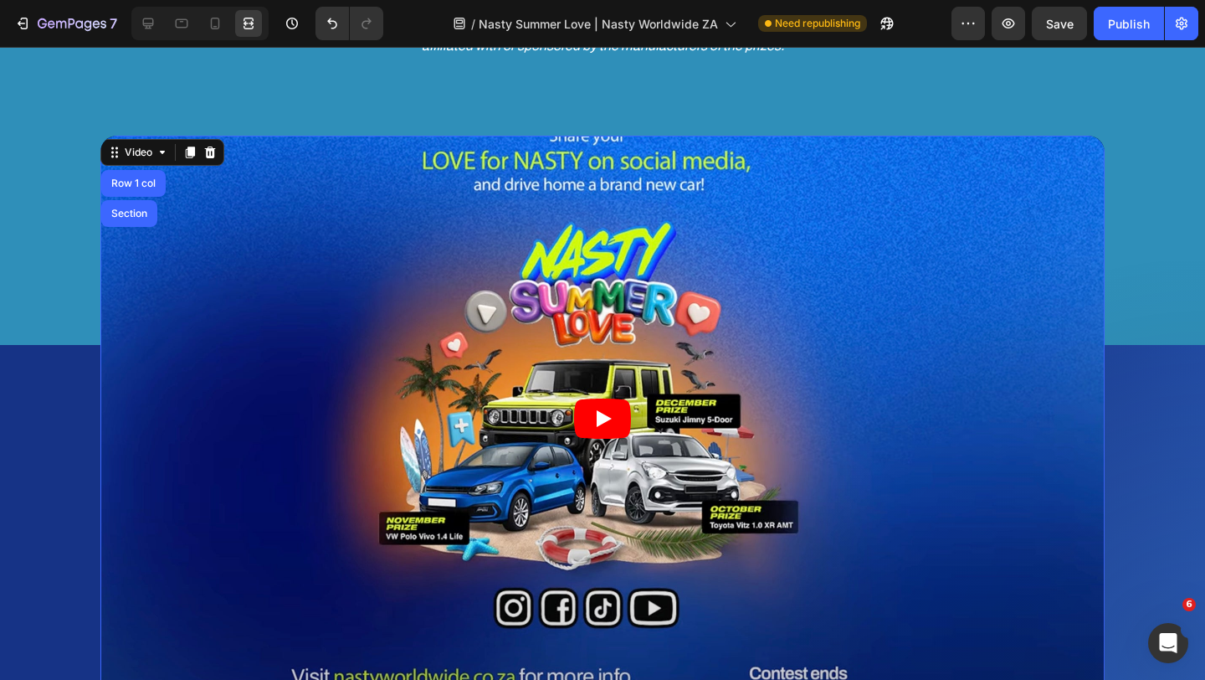
scroll to position [860, 0]
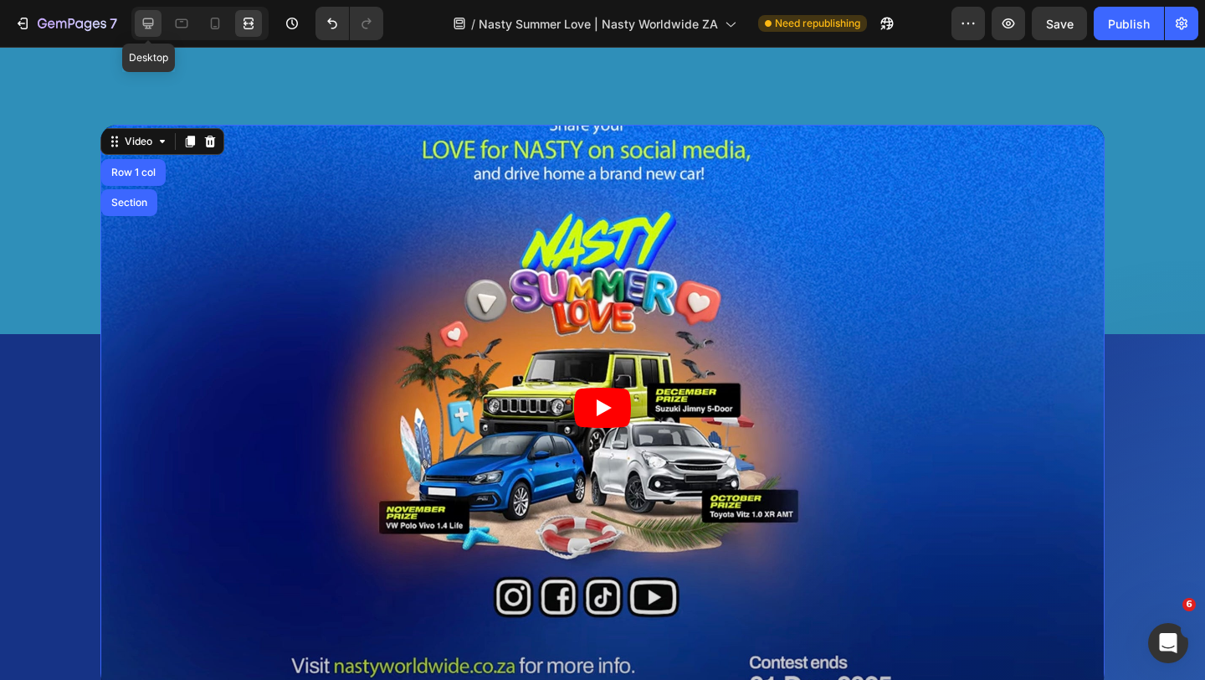
click at [151, 22] on icon at bounding box center [148, 23] width 17 height 17
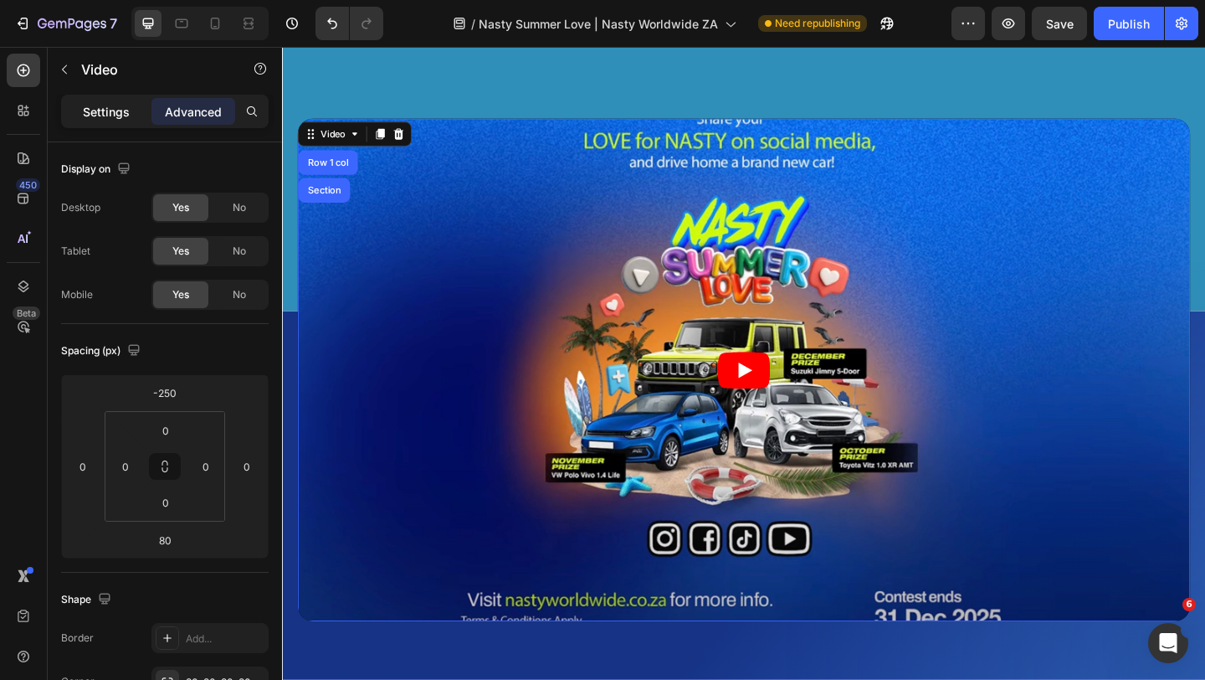
click at [92, 112] on p "Settings" at bounding box center [106, 112] width 47 height 18
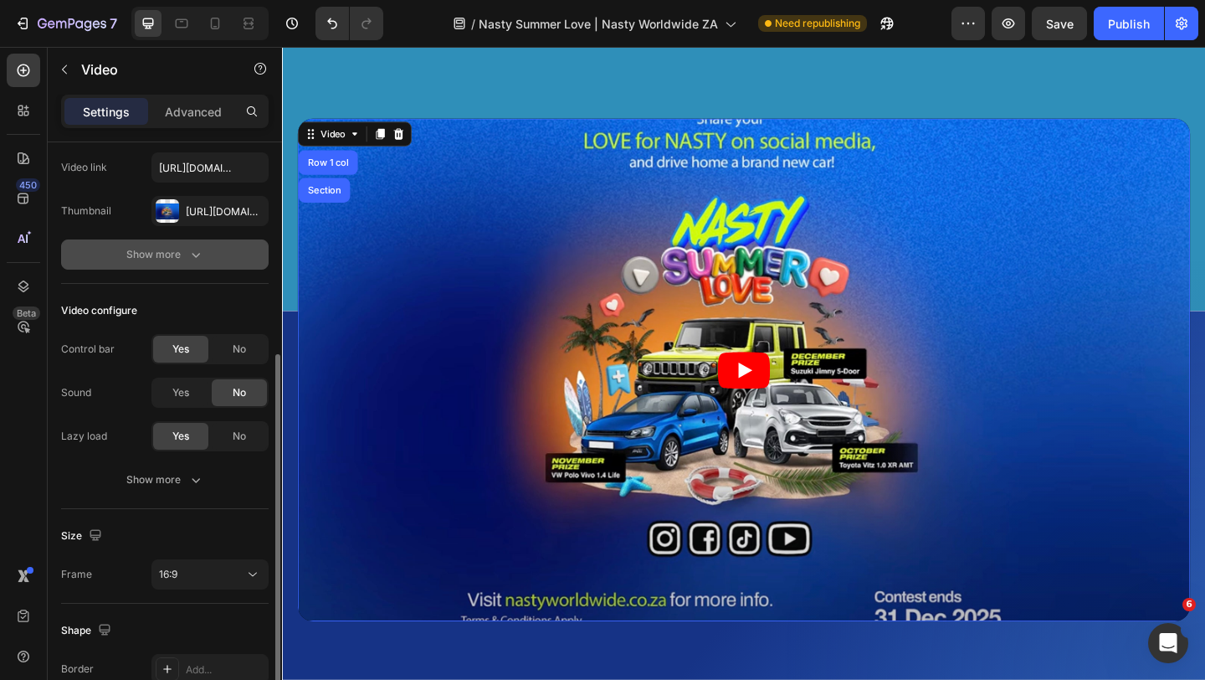
scroll to position [255, 0]
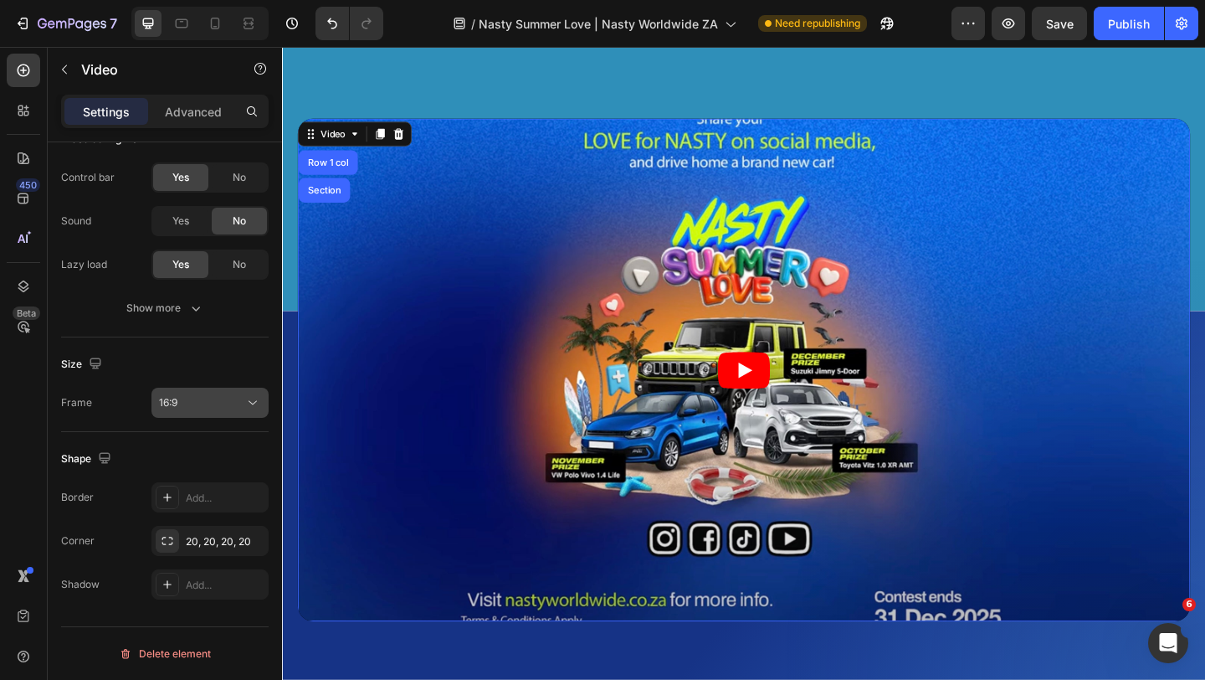
click at [208, 396] on div "16:9" at bounding box center [201, 402] width 85 height 15
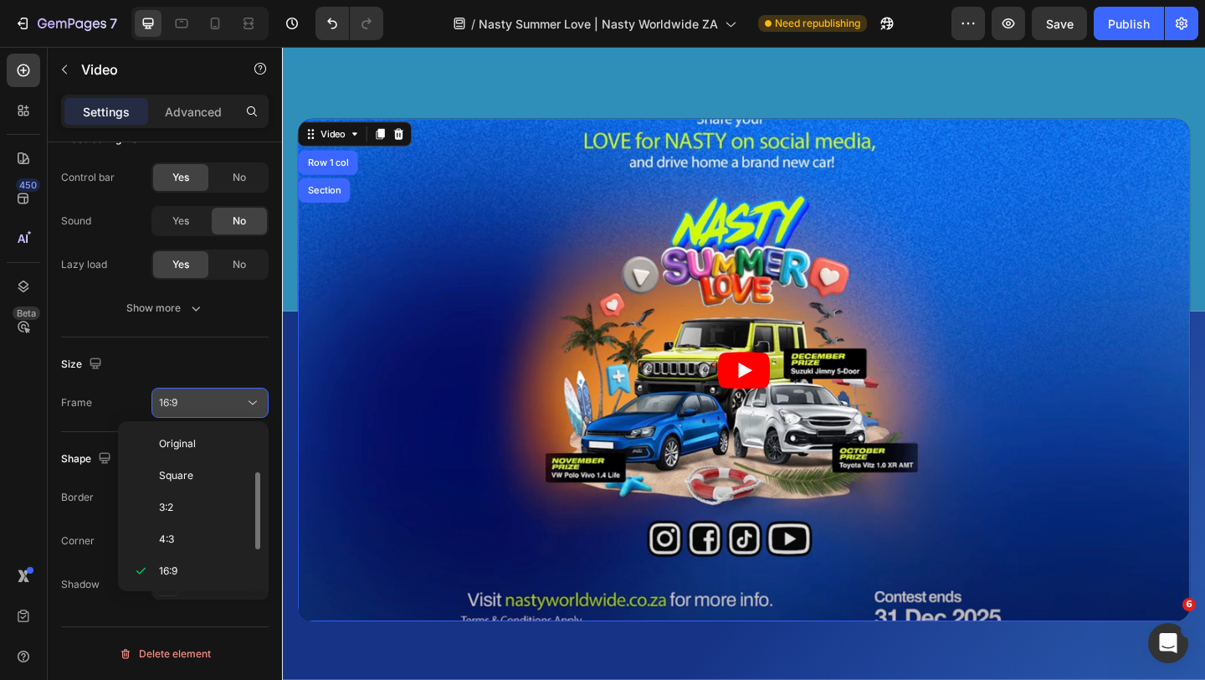
scroll to position [30, 0]
click at [198, 582] on div "21:9" at bounding box center [190, 573] width 131 height 32
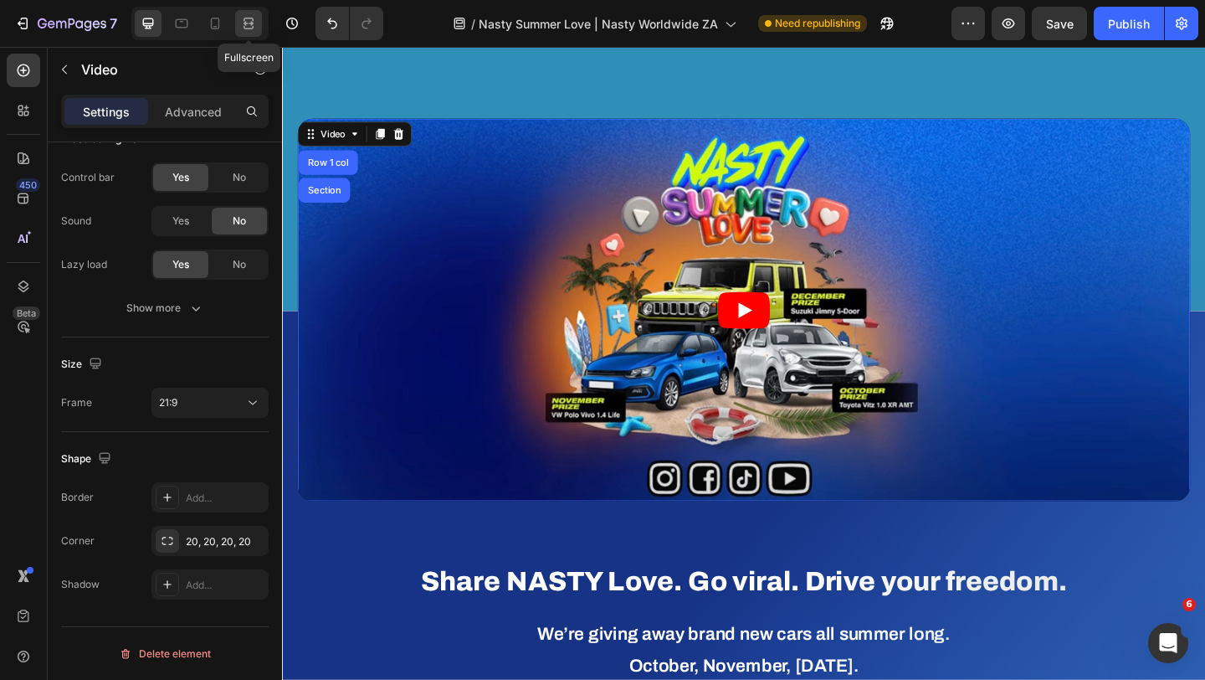
click at [251, 15] on icon at bounding box center [248, 23] width 17 height 17
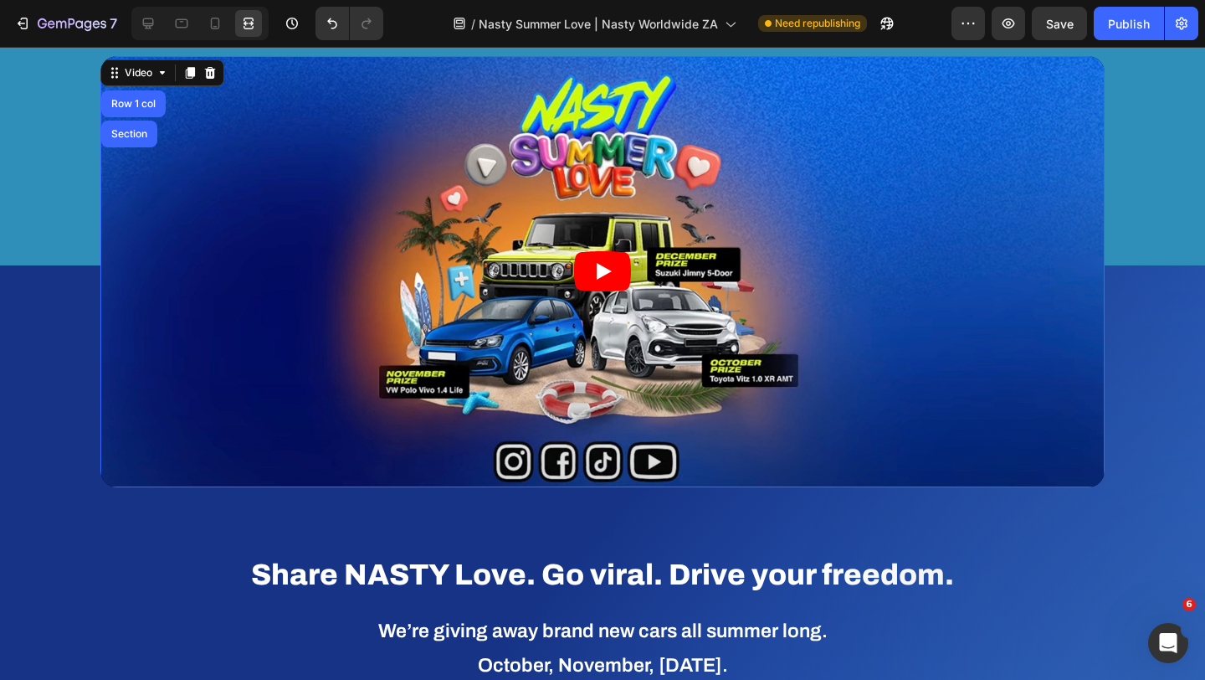
scroll to position [930, 0]
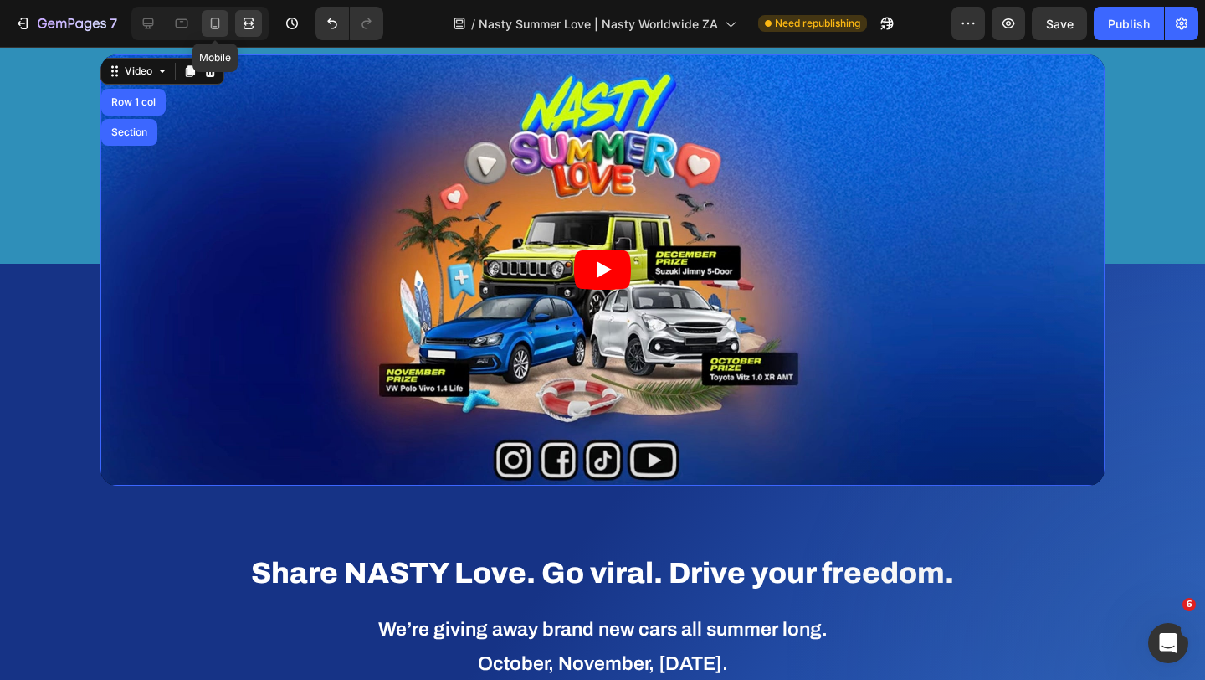
click at [211, 24] on icon at bounding box center [215, 24] width 9 height 12
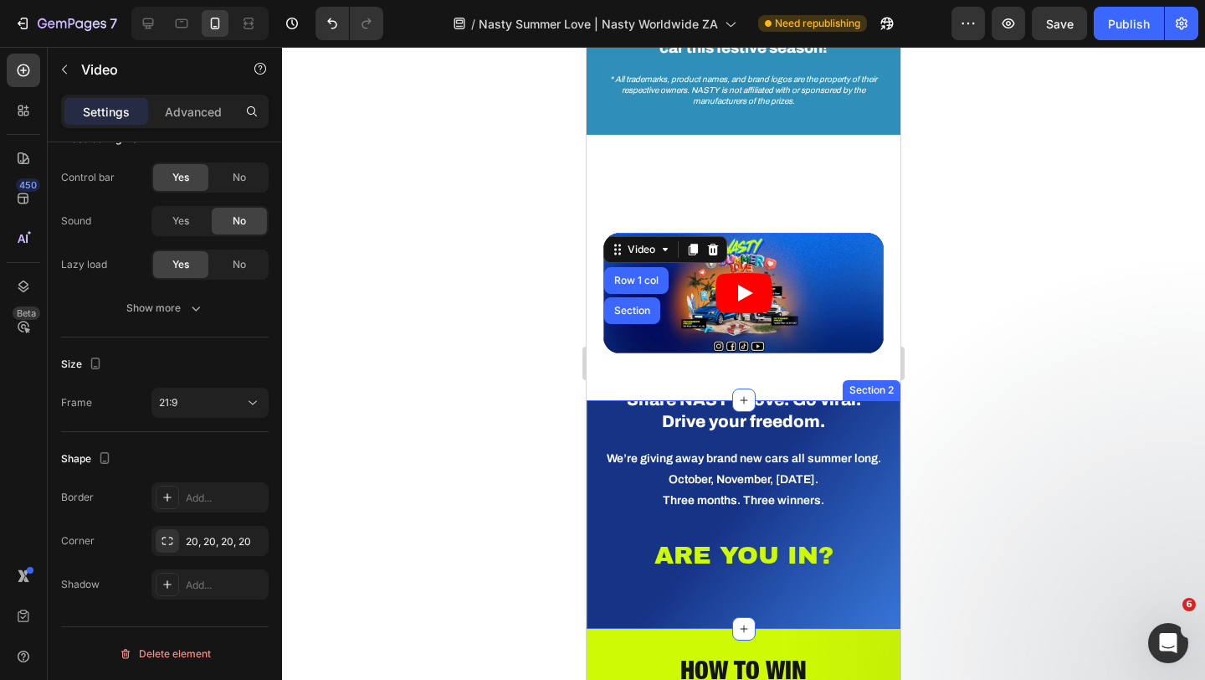
scroll to position [393, 0]
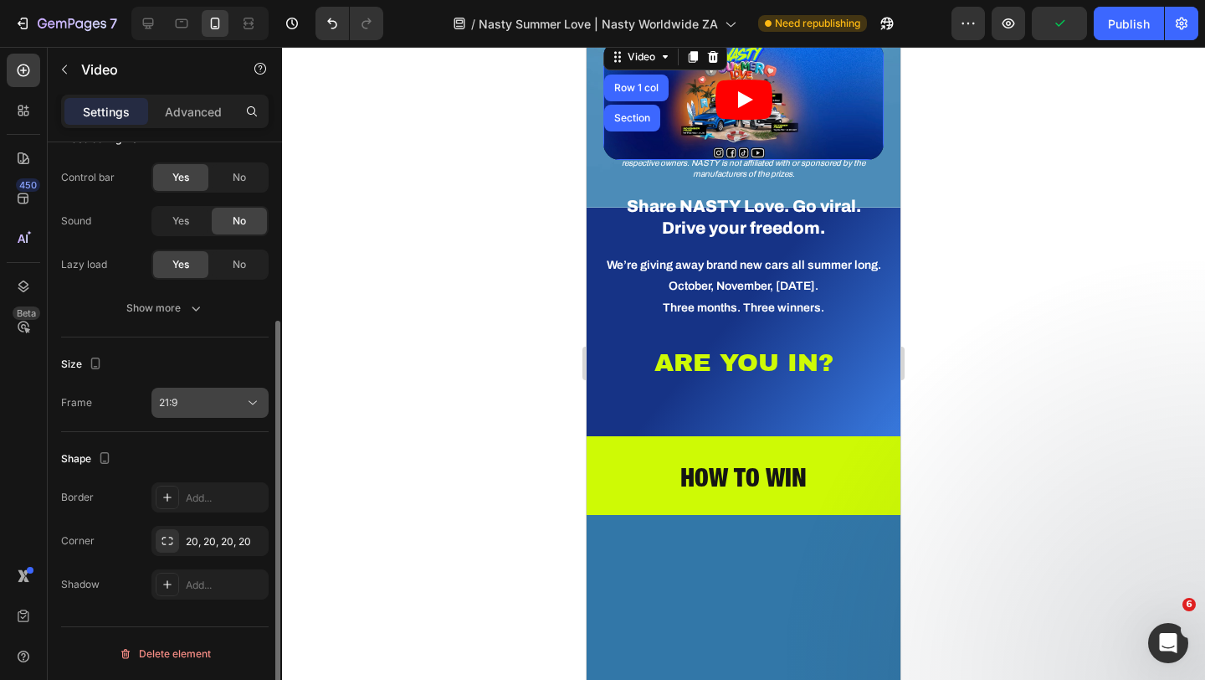
click at [186, 405] on div "21:9" at bounding box center [201, 402] width 85 height 15
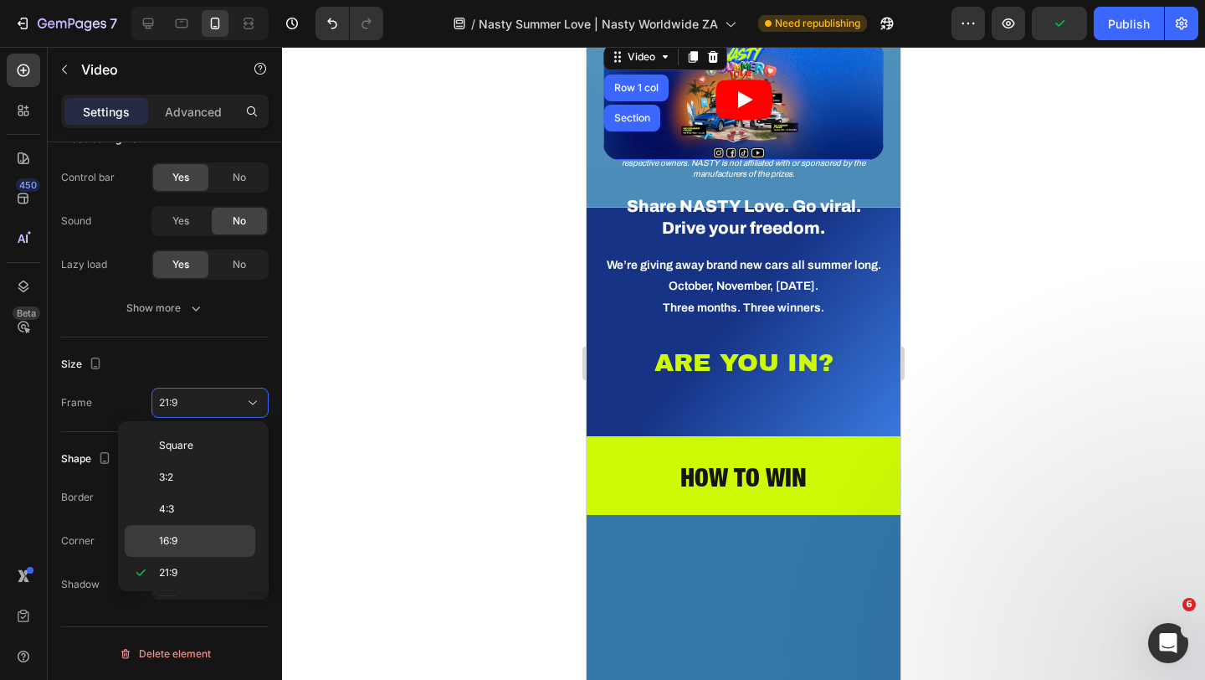
click at [183, 542] on p "16:9" at bounding box center [203, 540] width 89 height 15
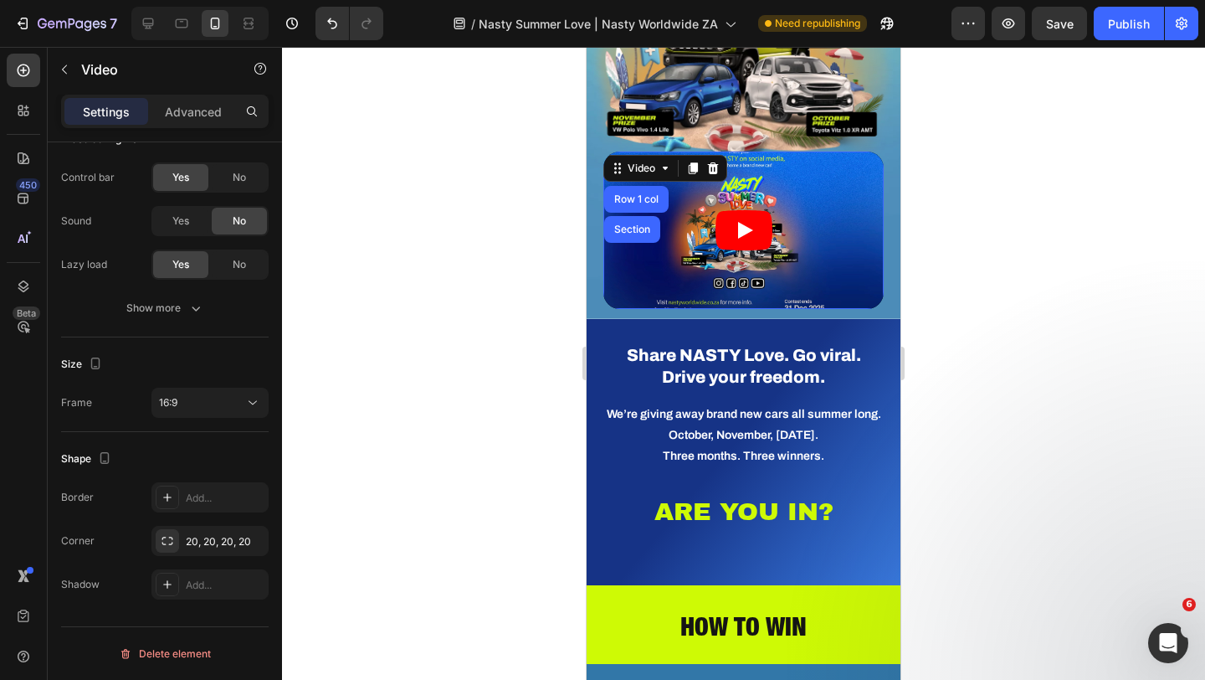
scroll to position [296, 0]
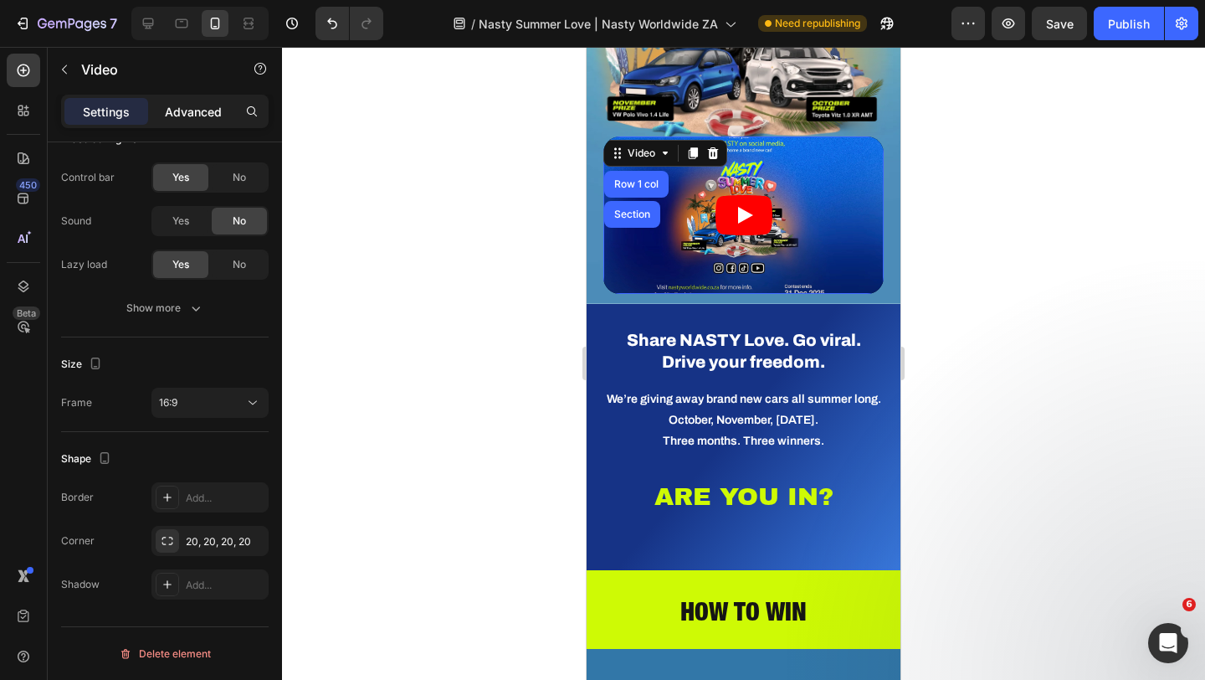
click at [206, 118] on p "Advanced" at bounding box center [193, 112] width 57 height 18
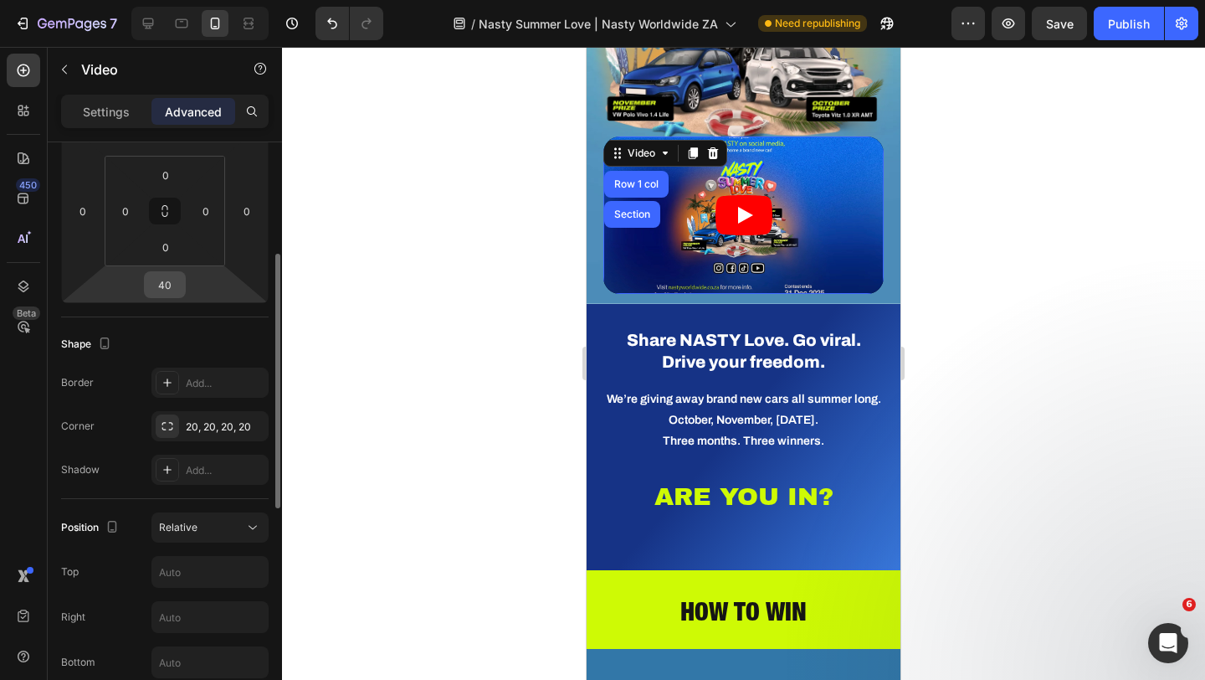
click at [169, 294] on input "40" at bounding box center [164, 284] width 33 height 25
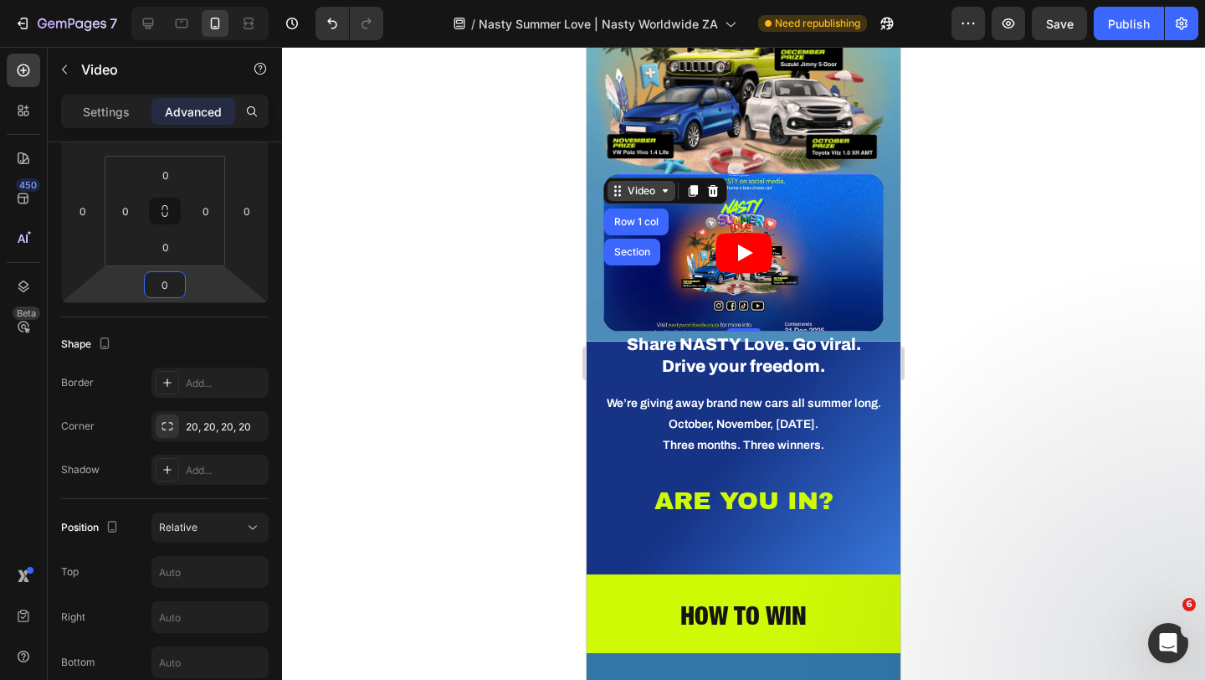
scroll to position [218, 0]
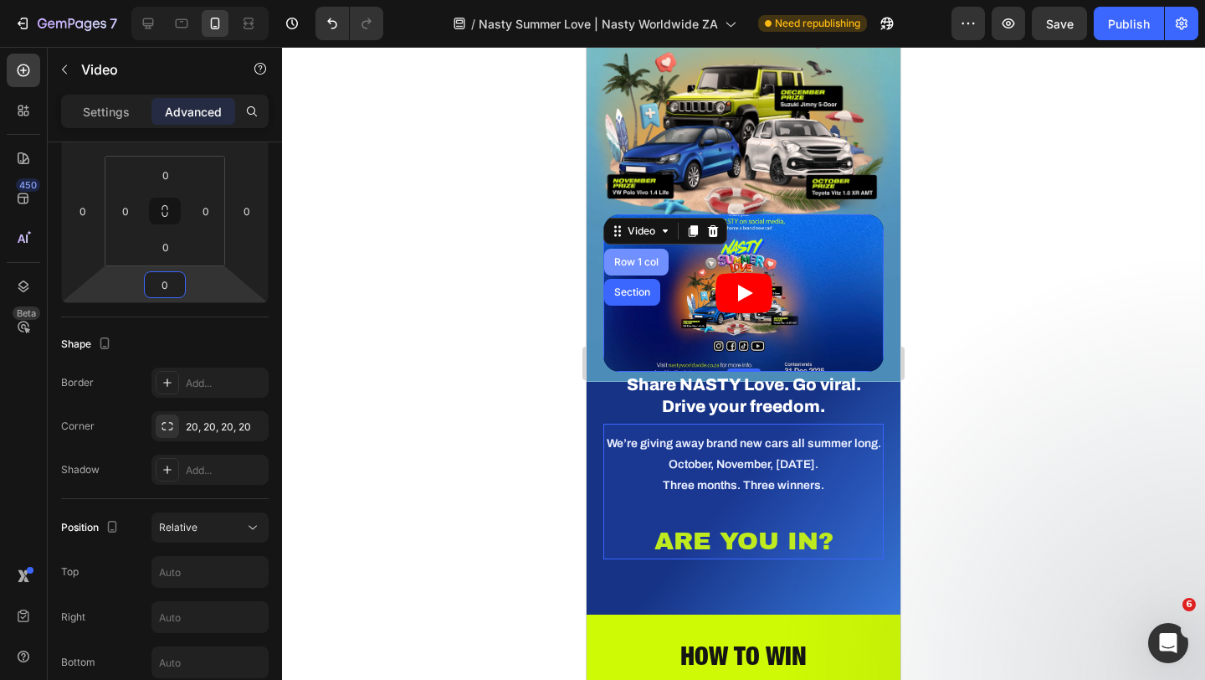
type input "0"
click at [631, 259] on div "Row 1 col" at bounding box center [636, 262] width 51 height 10
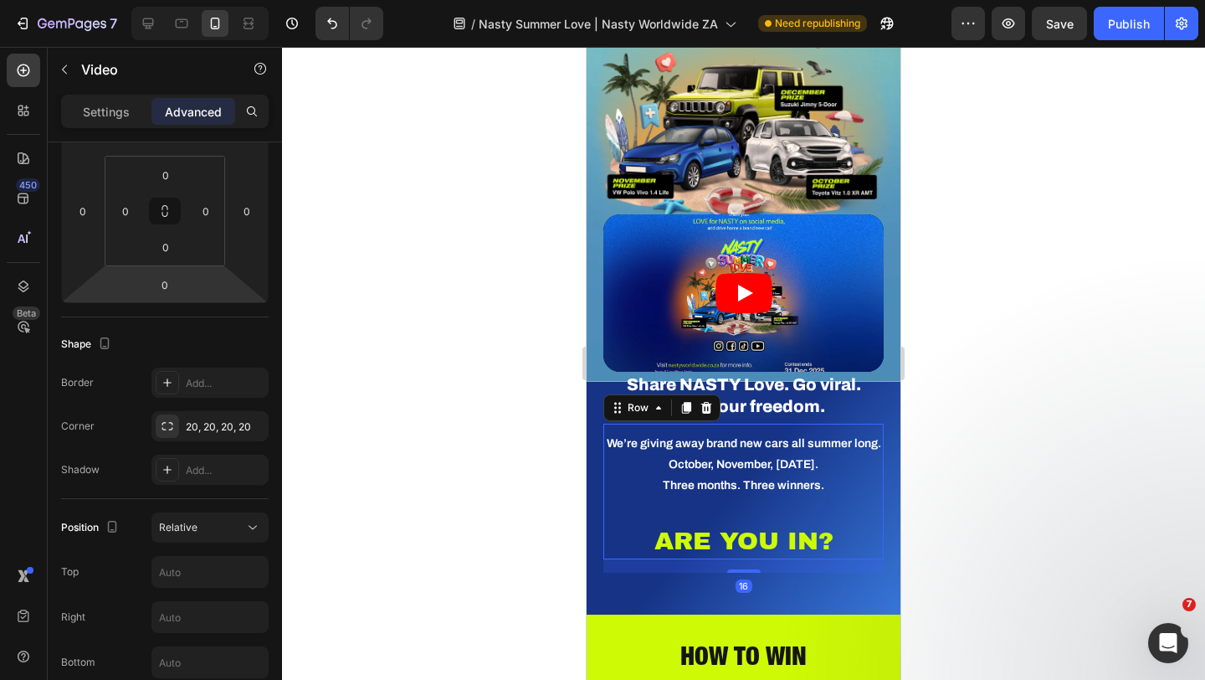
scroll to position [0, 0]
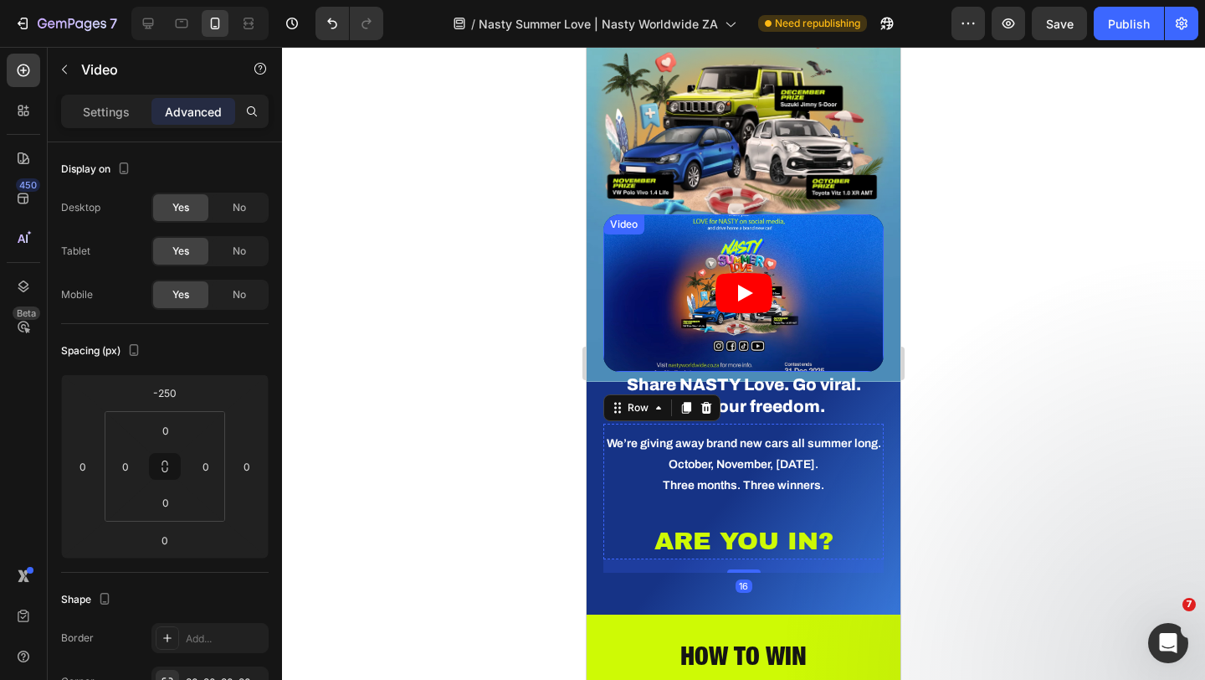
click at [634, 228] on div "Video" at bounding box center [624, 224] width 34 height 15
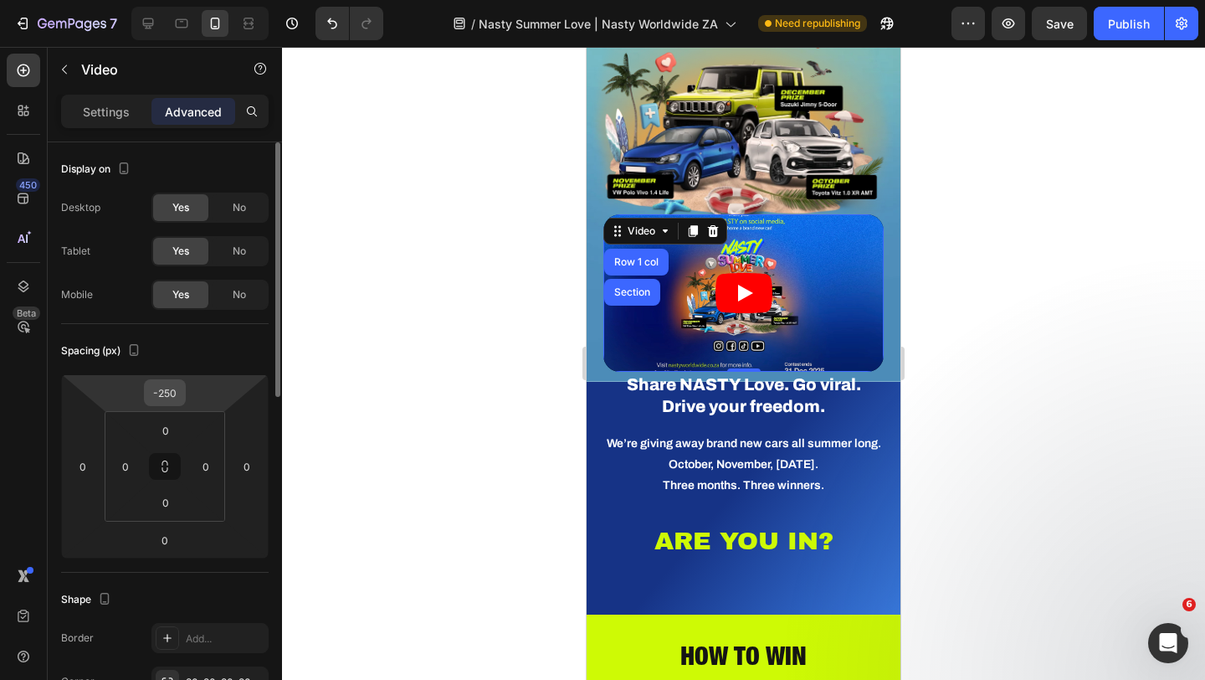
click at [168, 397] on input "-250" at bounding box center [164, 392] width 33 height 25
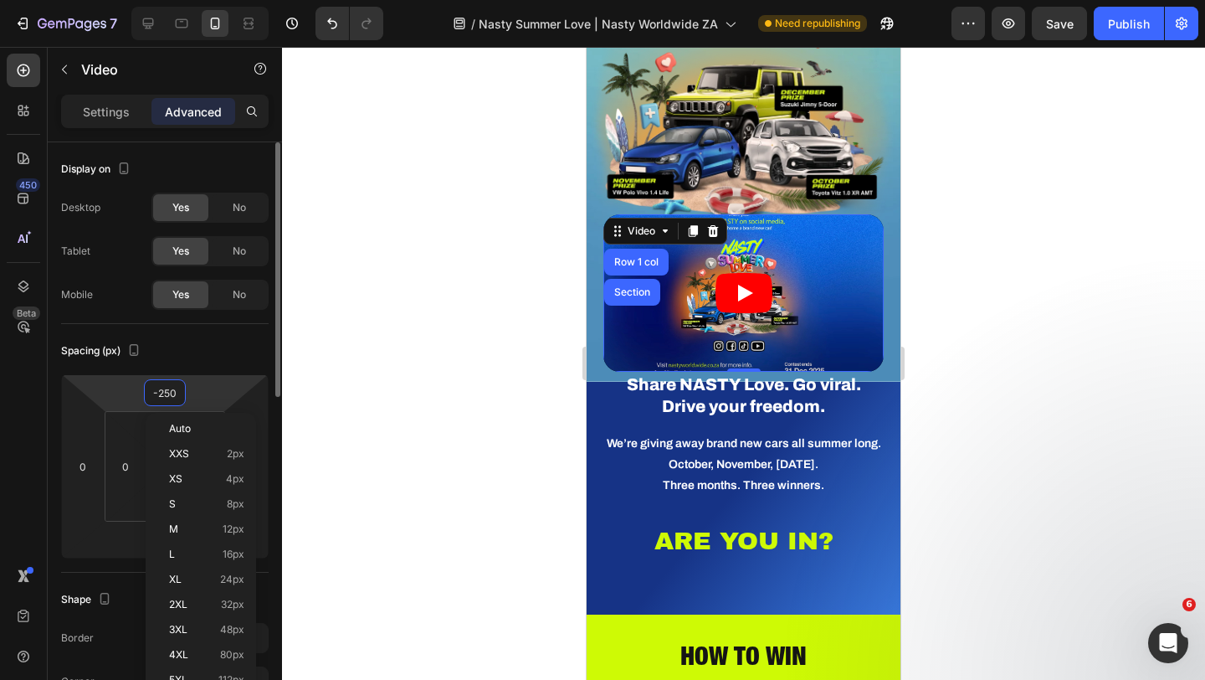
type input "0"
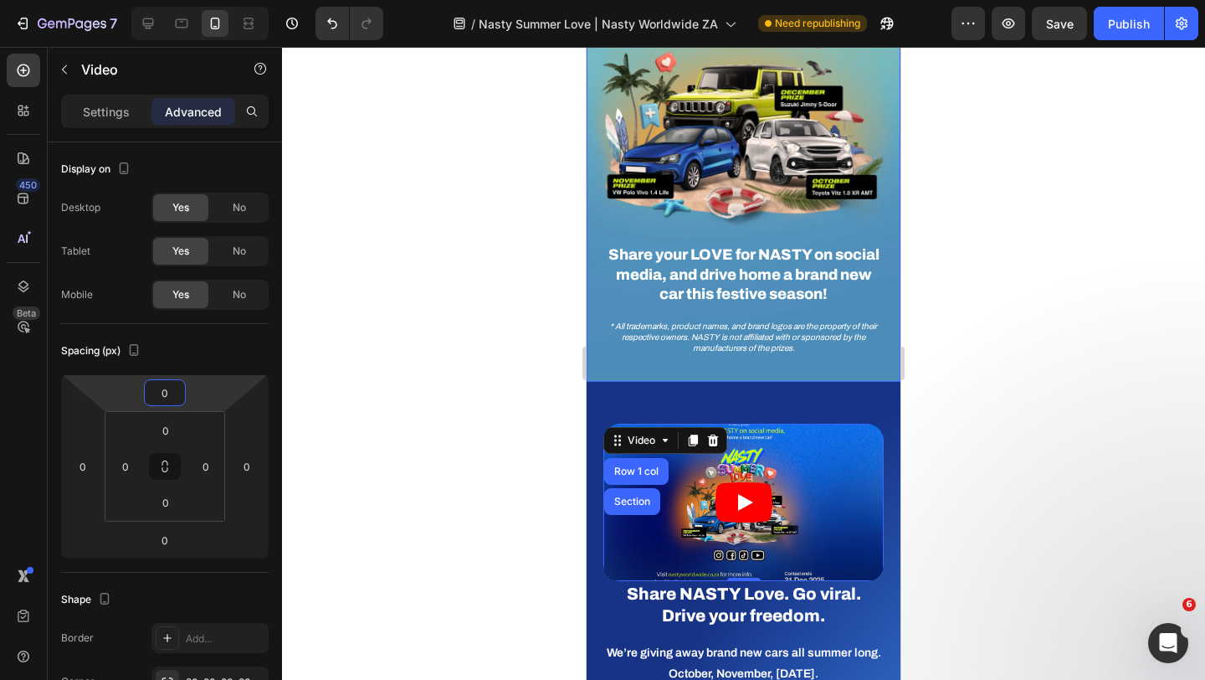
click at [604, 371] on div "Image Image Share your LOVE for NASTY on social media, and drive home a brand n…" at bounding box center [744, 122] width 314 height 519
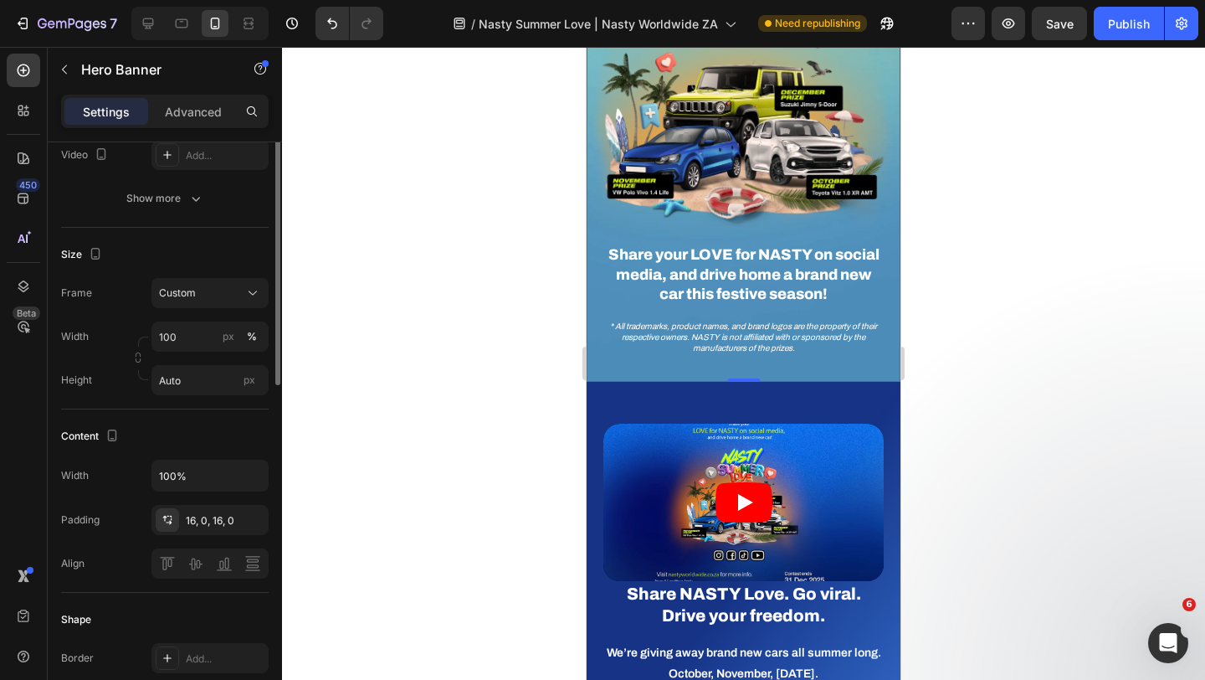
scroll to position [371, 0]
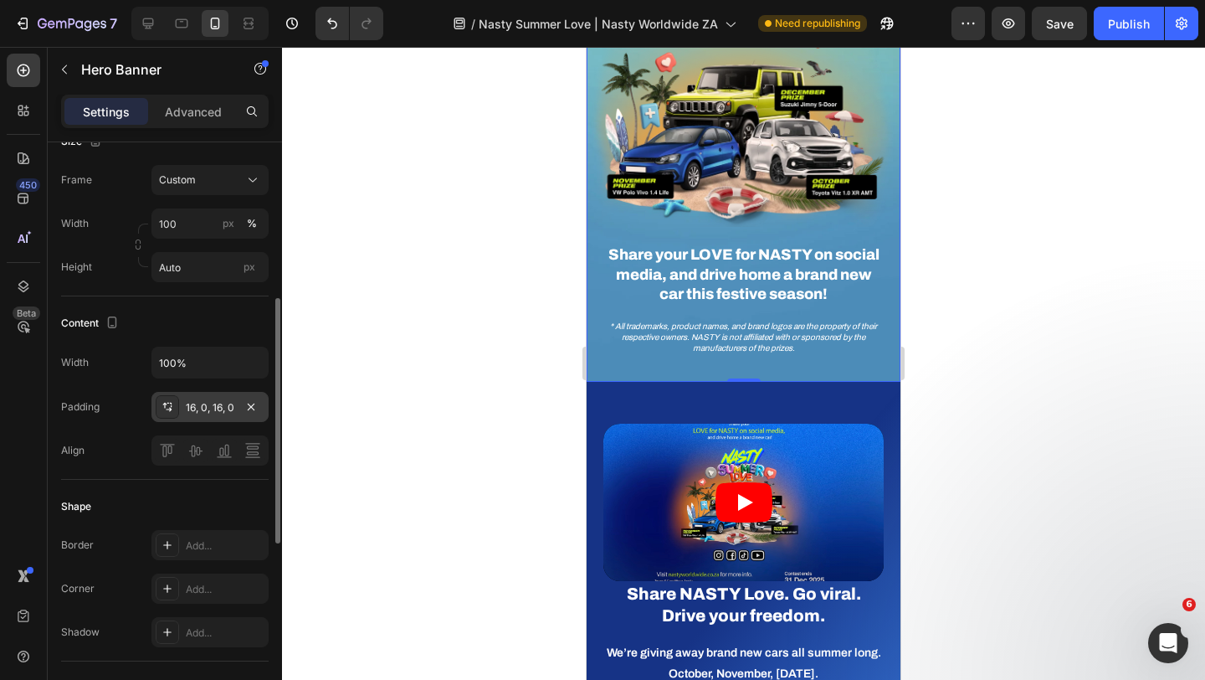
click at [210, 410] on div "16, 0, 16, 0" at bounding box center [210, 407] width 49 height 15
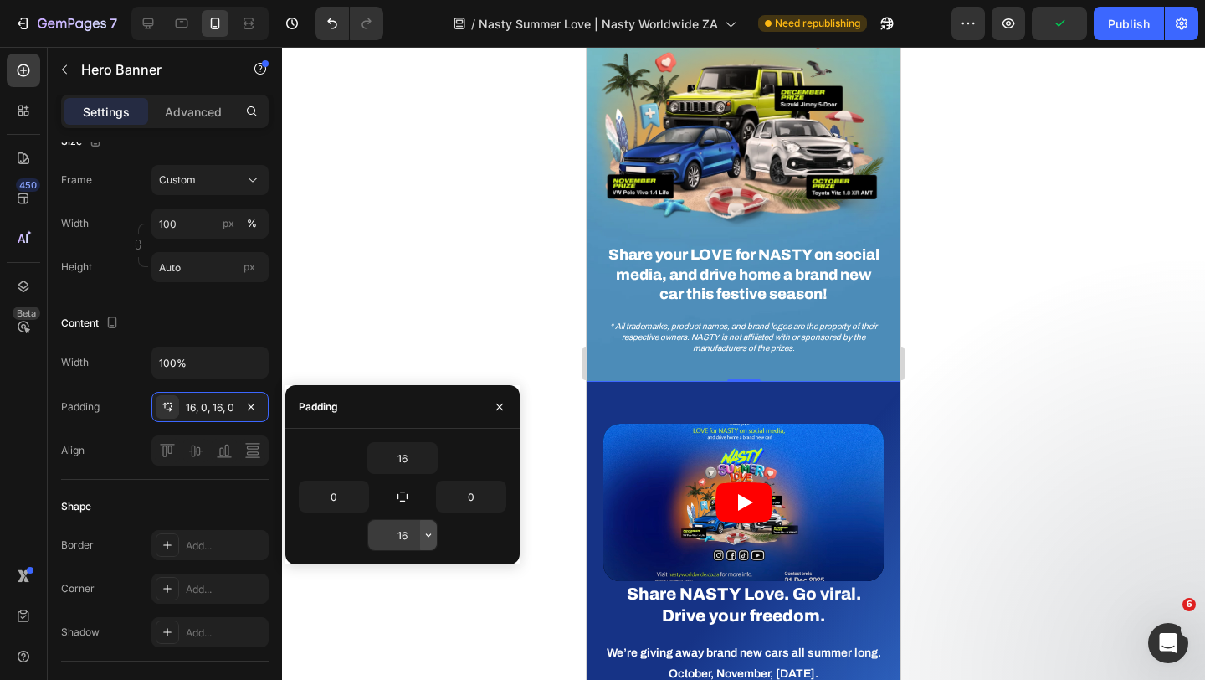
click at [427, 533] on icon "button" at bounding box center [428, 534] width 13 height 13
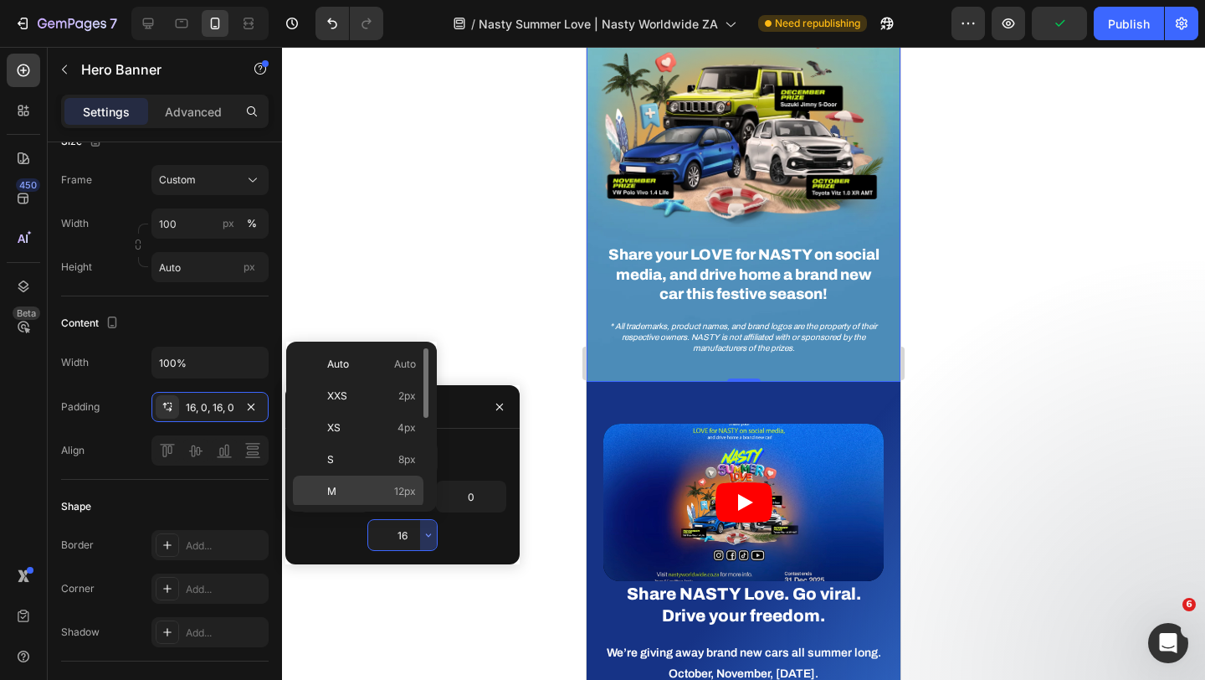
scroll to position [193, 0]
click at [402, 448] on div "4XL 80px" at bounding box center [358, 457] width 131 height 32
type input "80"
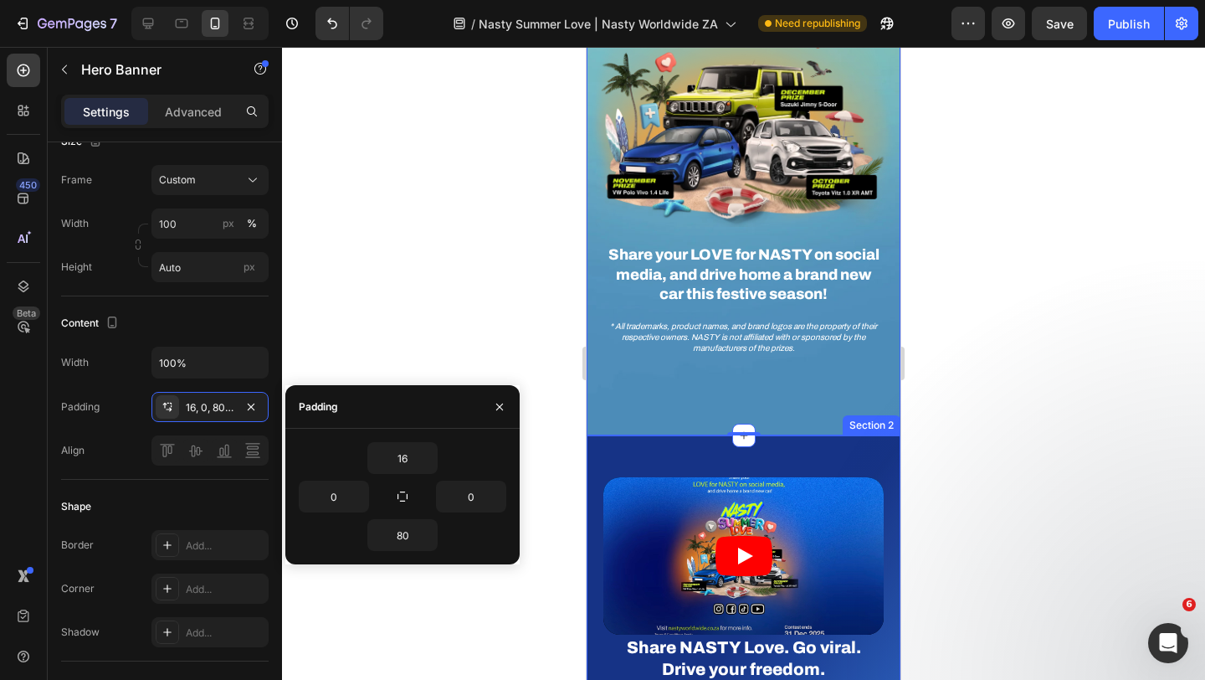
click at [690, 457] on div "Video Share NASTY Love. Go viral. Drive your freedom. Heading We’re giving away…" at bounding box center [744, 656] width 314 height 442
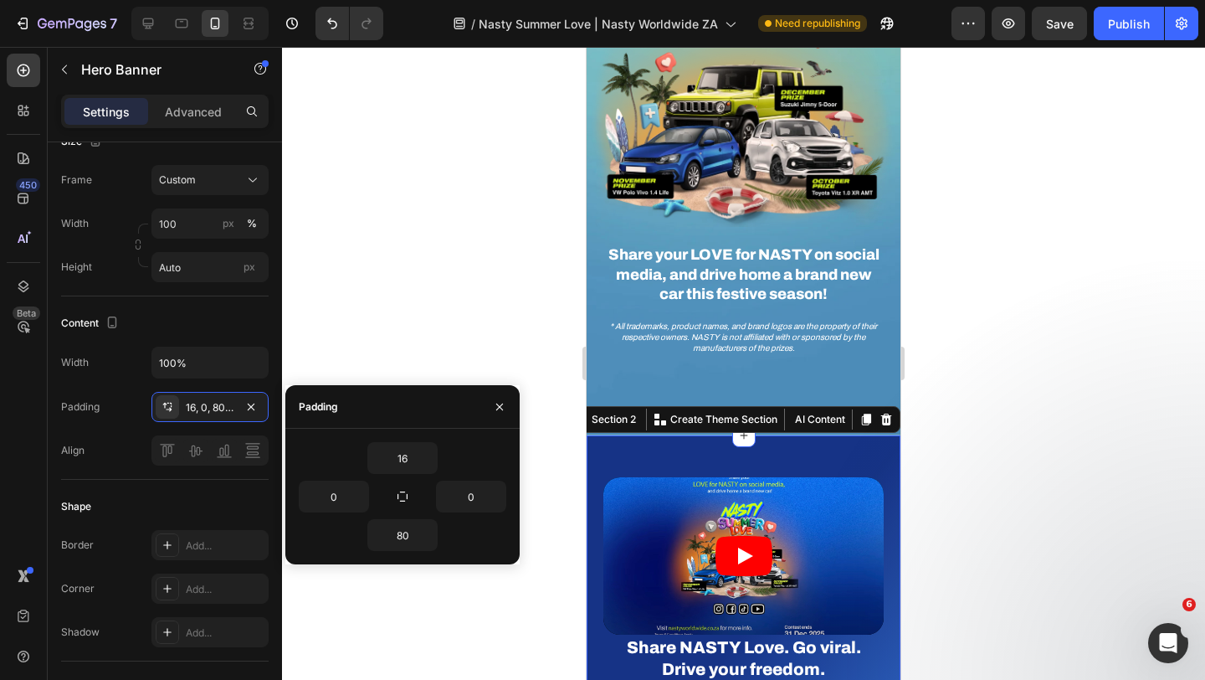
scroll to position [0, 0]
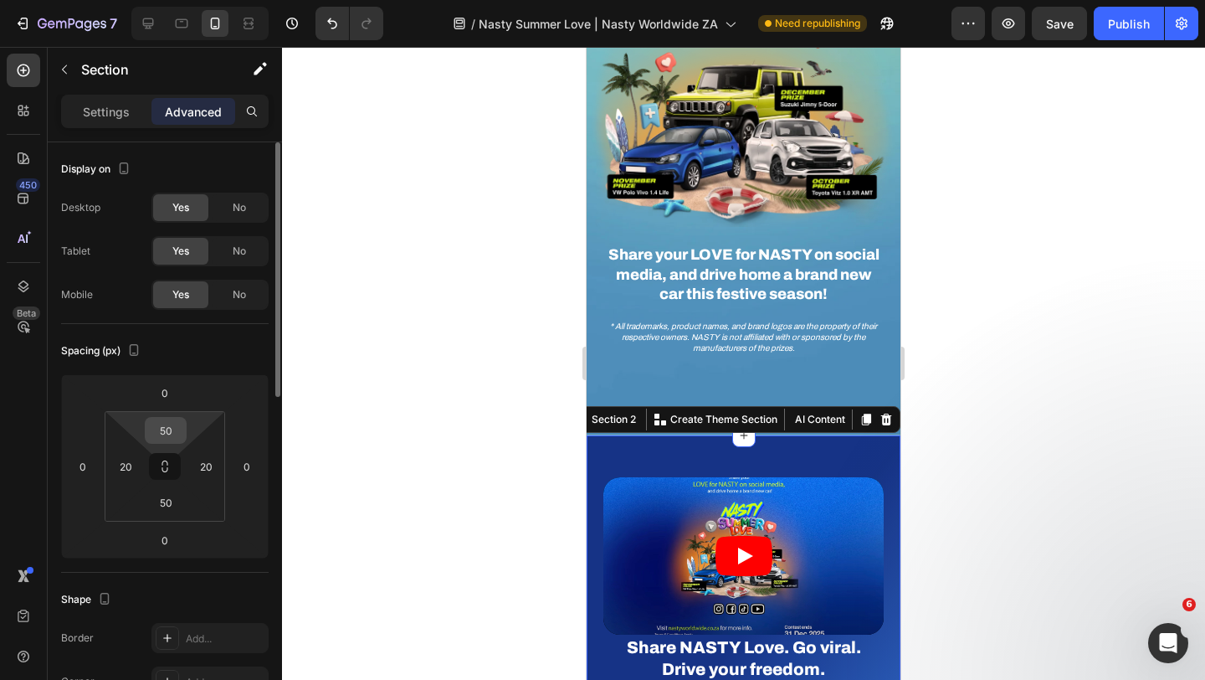
click at [177, 431] on input "50" at bounding box center [165, 430] width 33 height 25
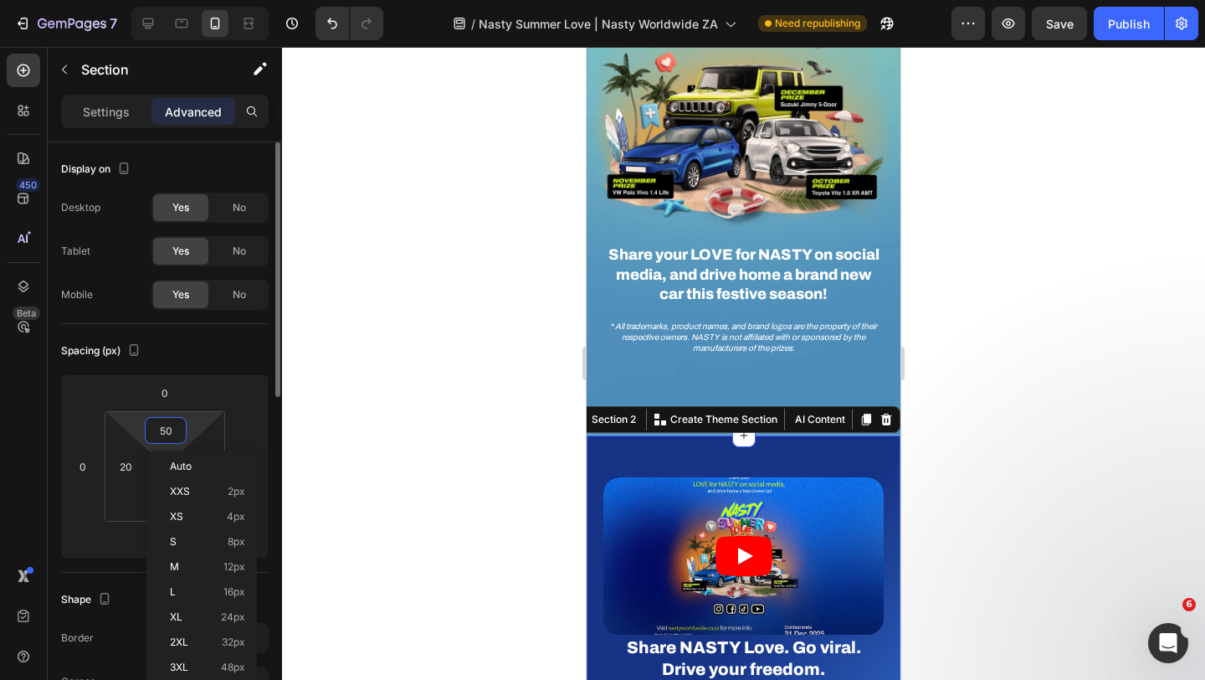
type input "0"
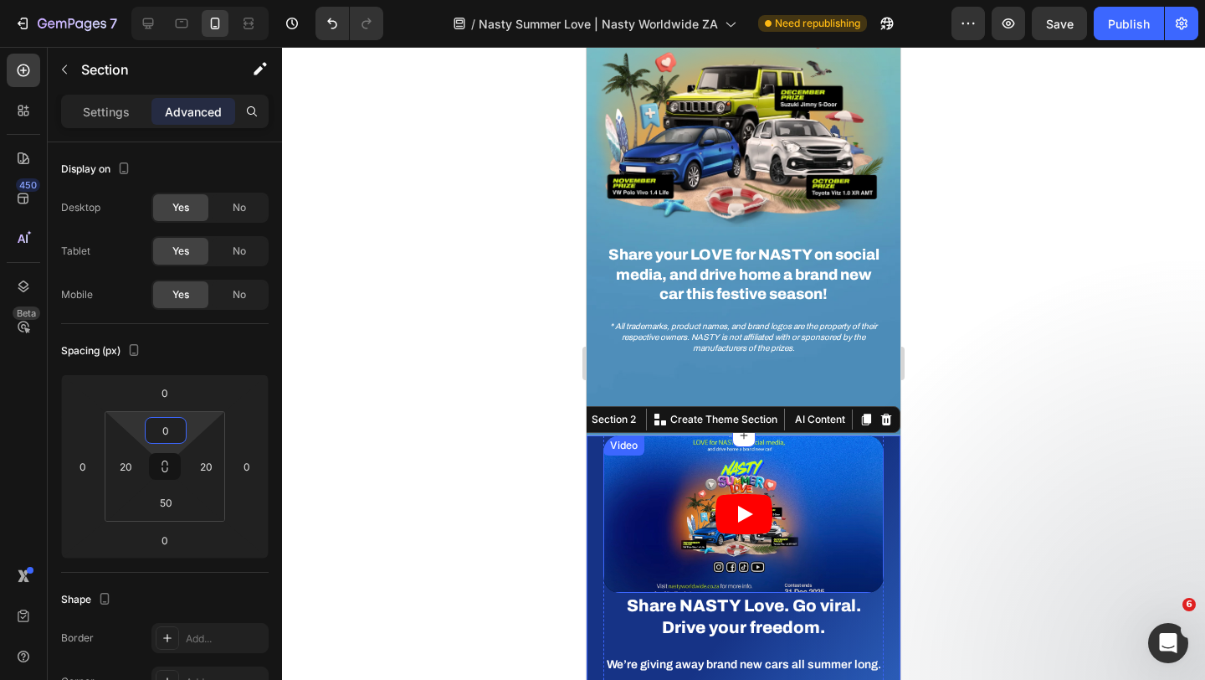
click at [628, 444] on div "Video" at bounding box center [624, 445] width 34 height 15
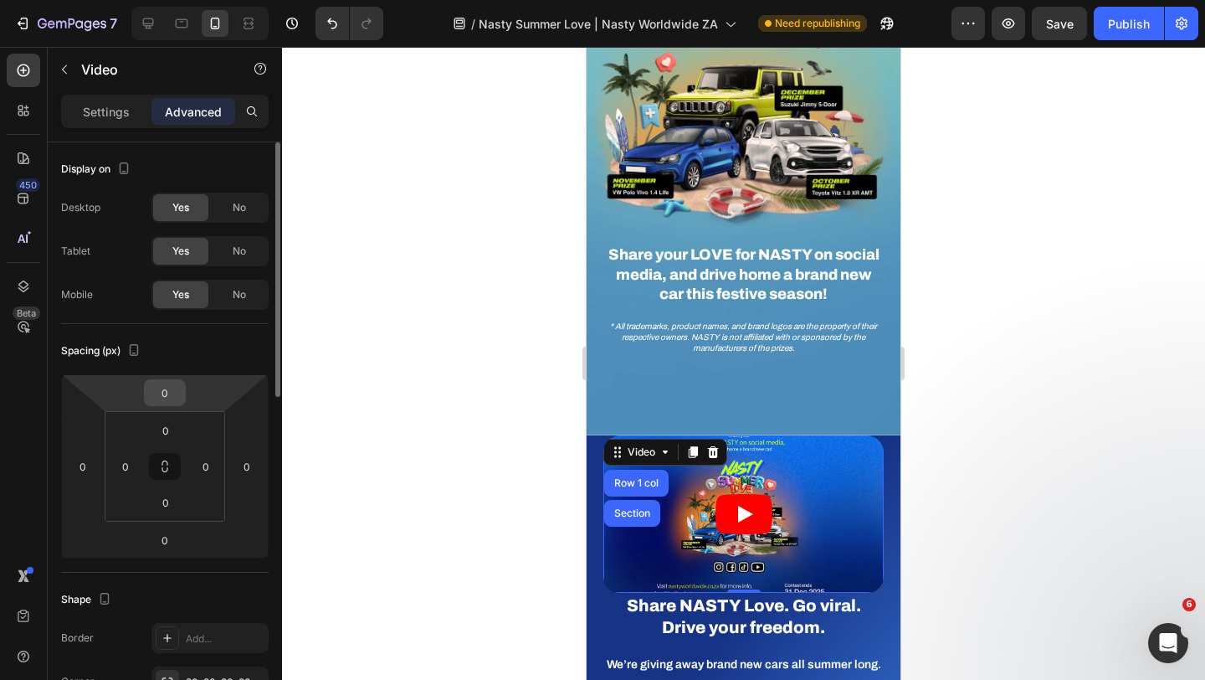
click at [178, 392] on input "0" at bounding box center [164, 392] width 33 height 25
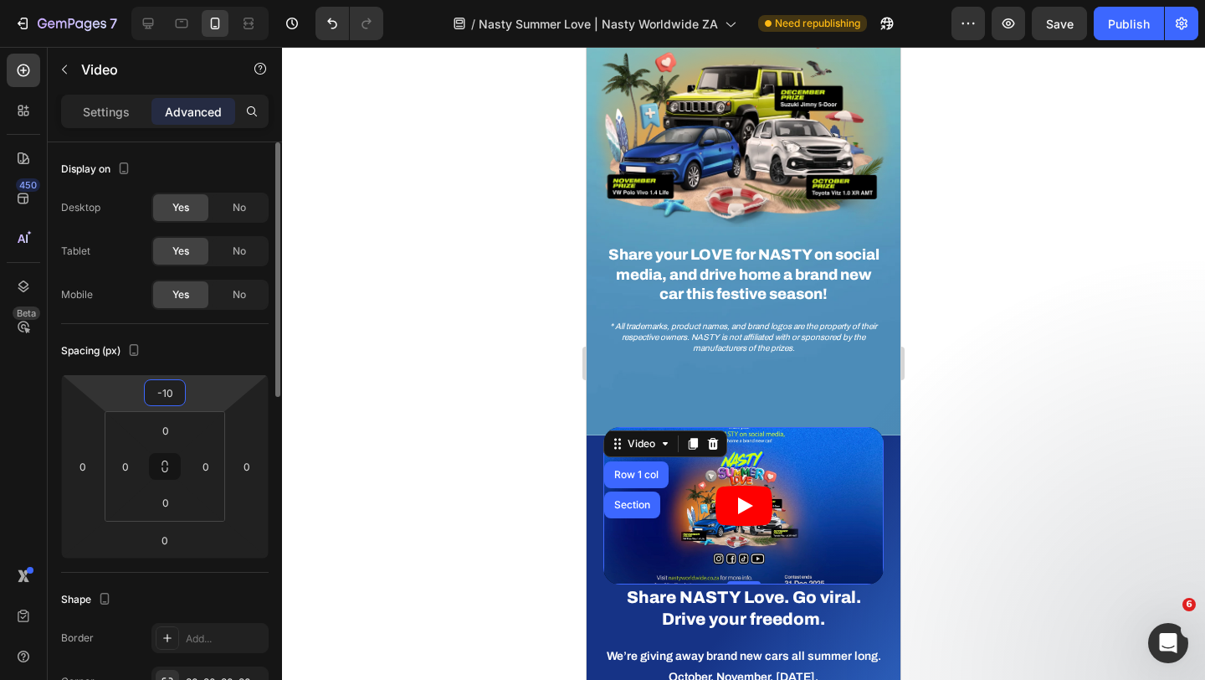
type input "-100"
type input "-80"
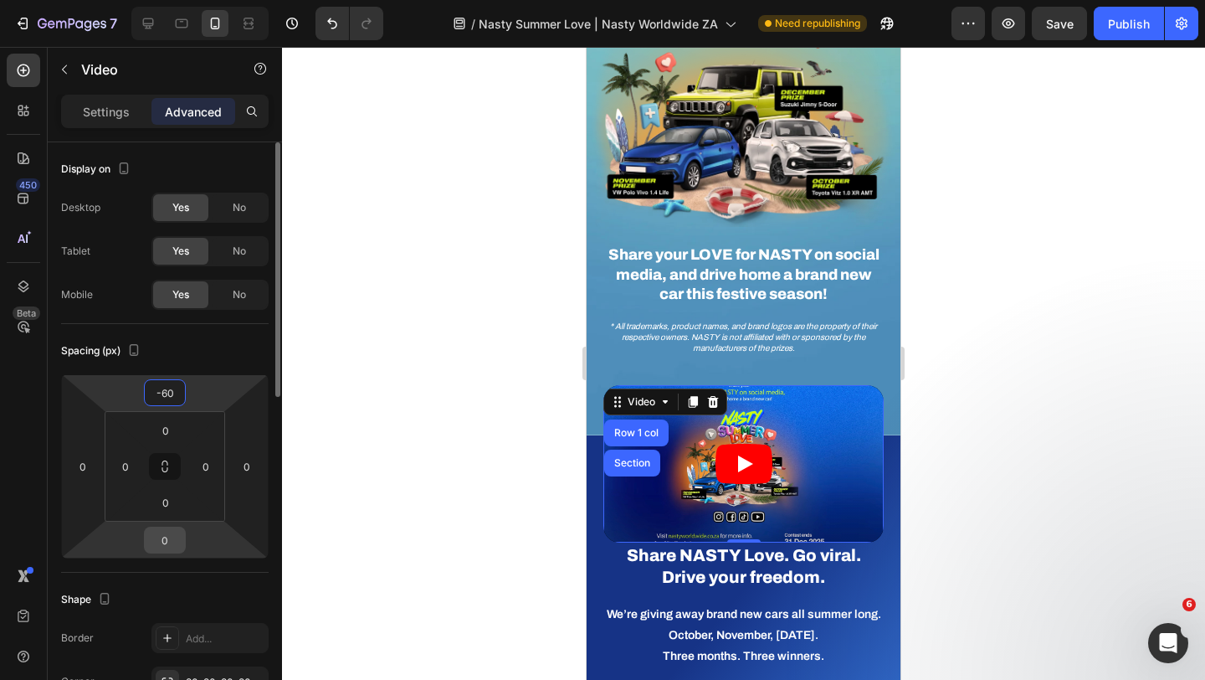
type input "-60"
click at [175, 533] on input "0" at bounding box center [164, 539] width 33 height 25
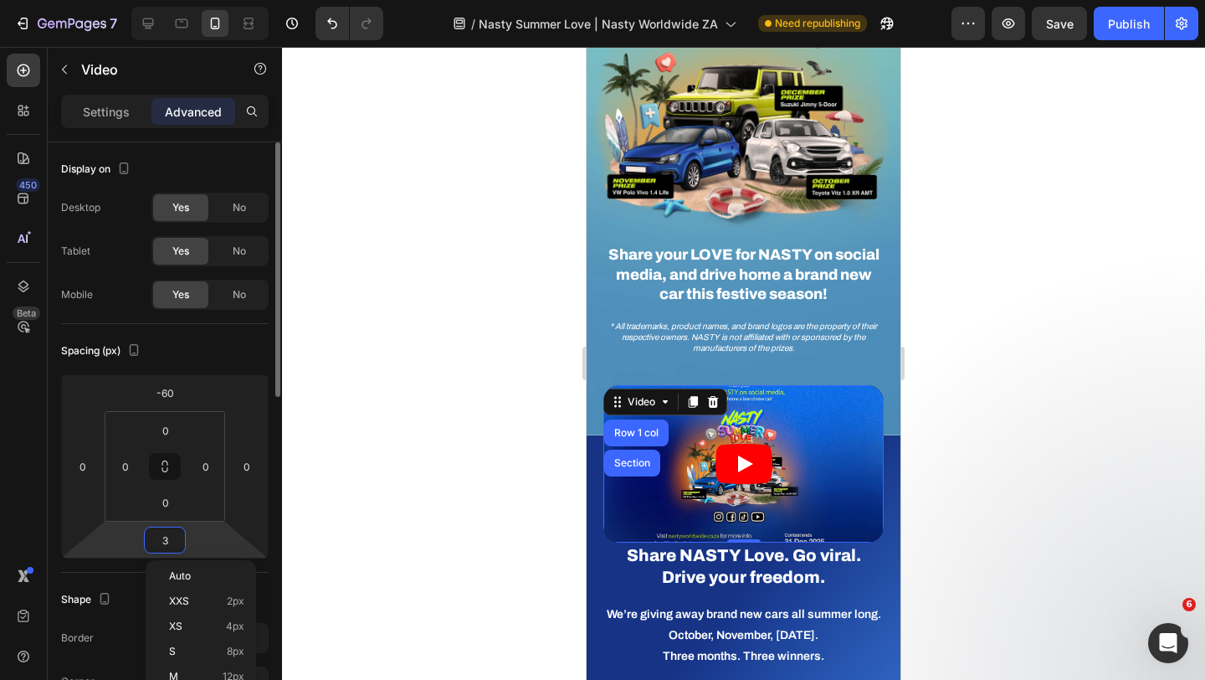
type input "30"
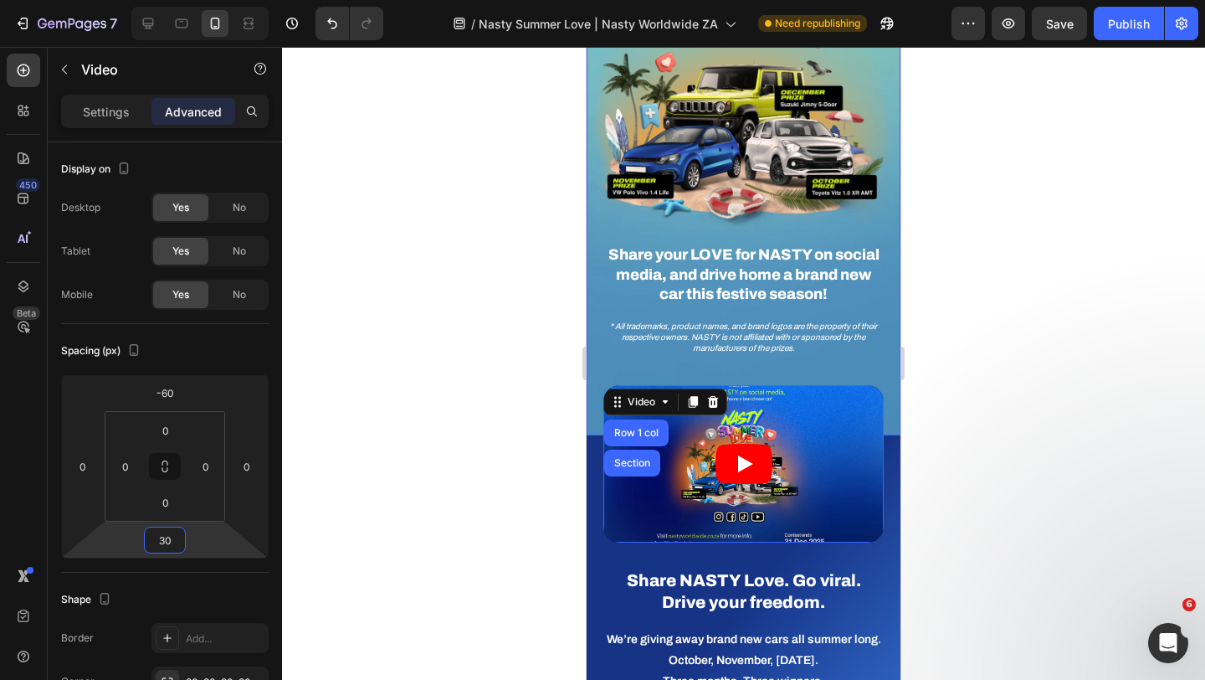
click at [615, 367] on div "Image Image Share your LOVE for NASTY on social media, and drive home a brand n…" at bounding box center [744, 122] width 314 height 492
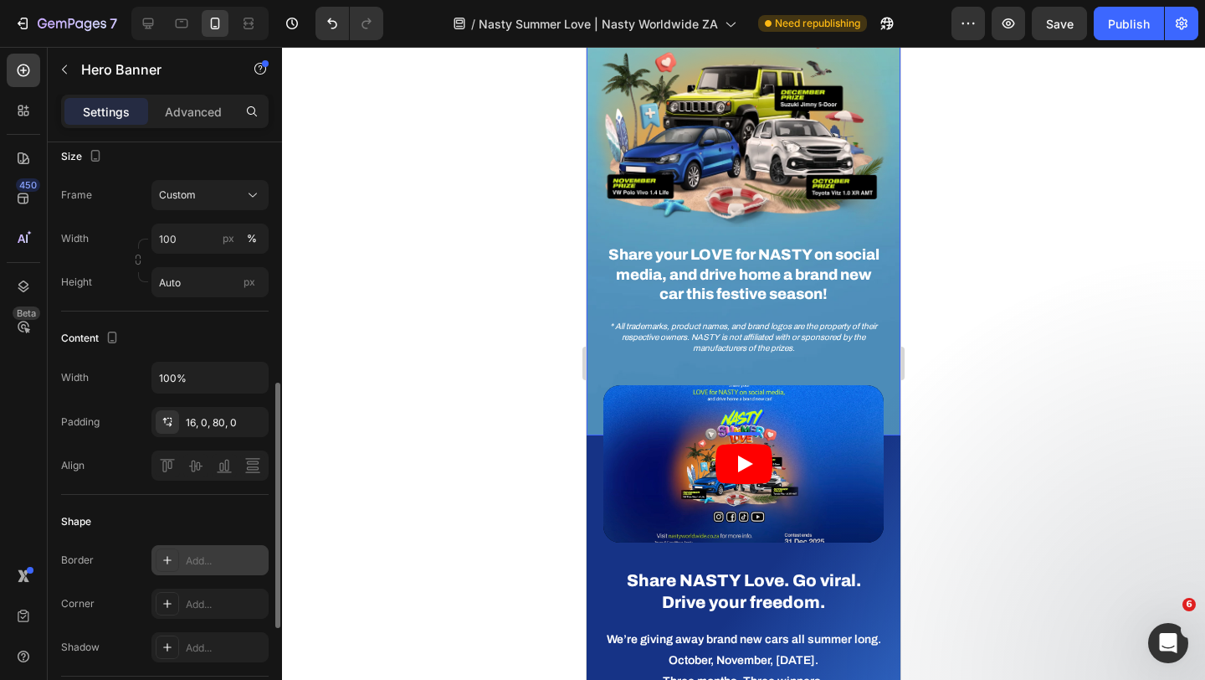
scroll to position [275, 0]
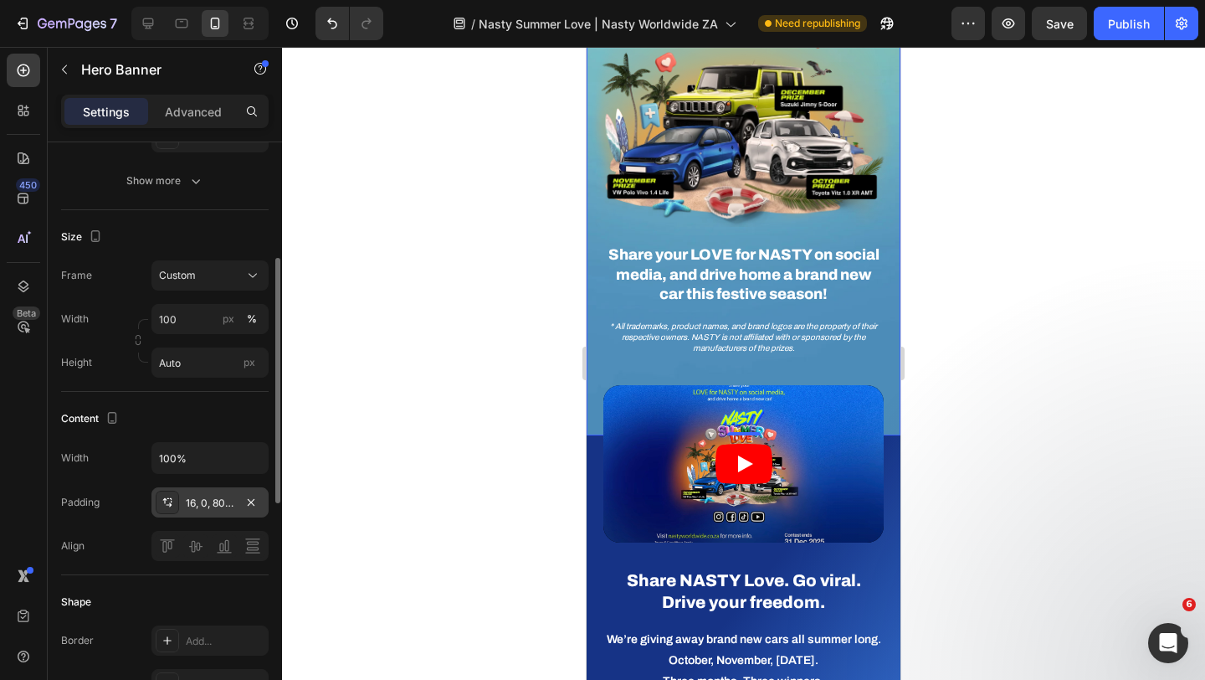
click at [218, 515] on div "16, 0, 80, 0" at bounding box center [209, 502] width 117 height 30
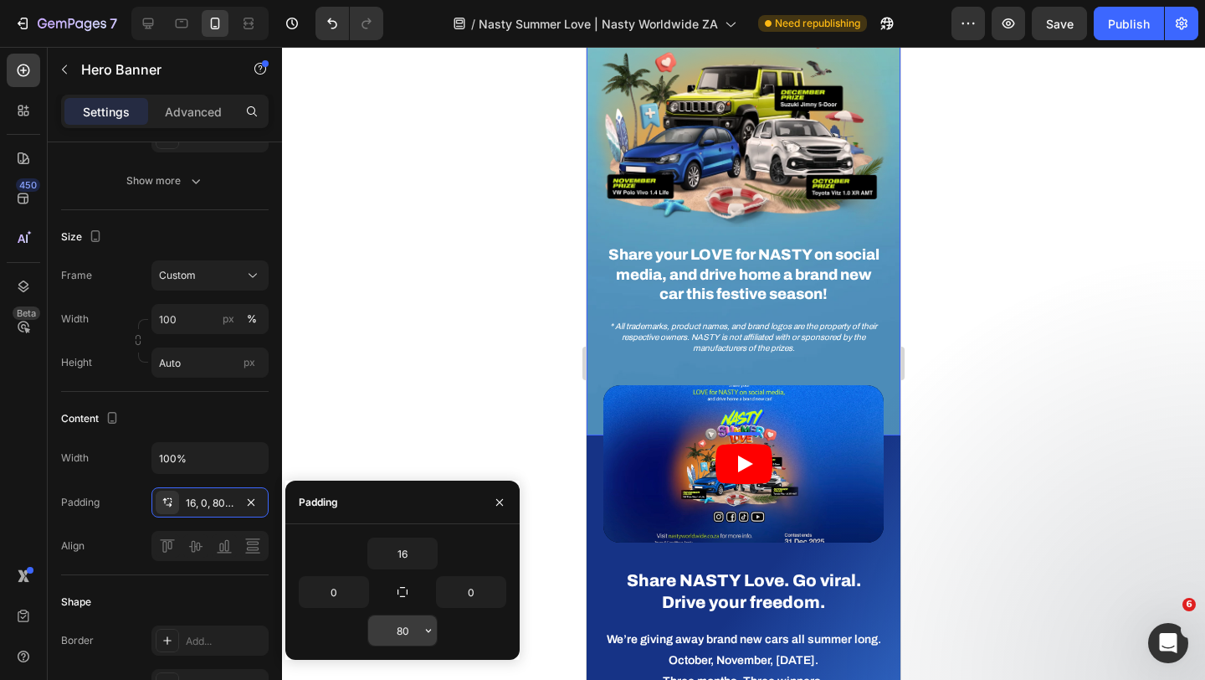
click at [408, 638] on input "80" at bounding box center [402, 630] width 69 height 30
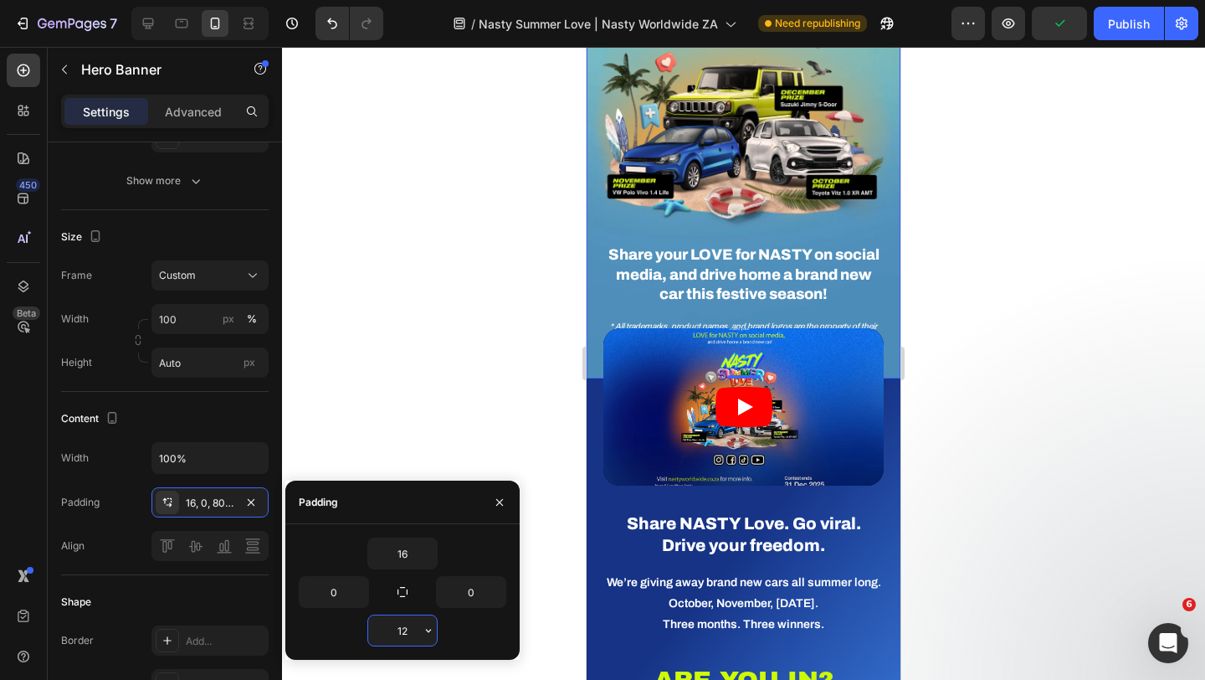
type input "120"
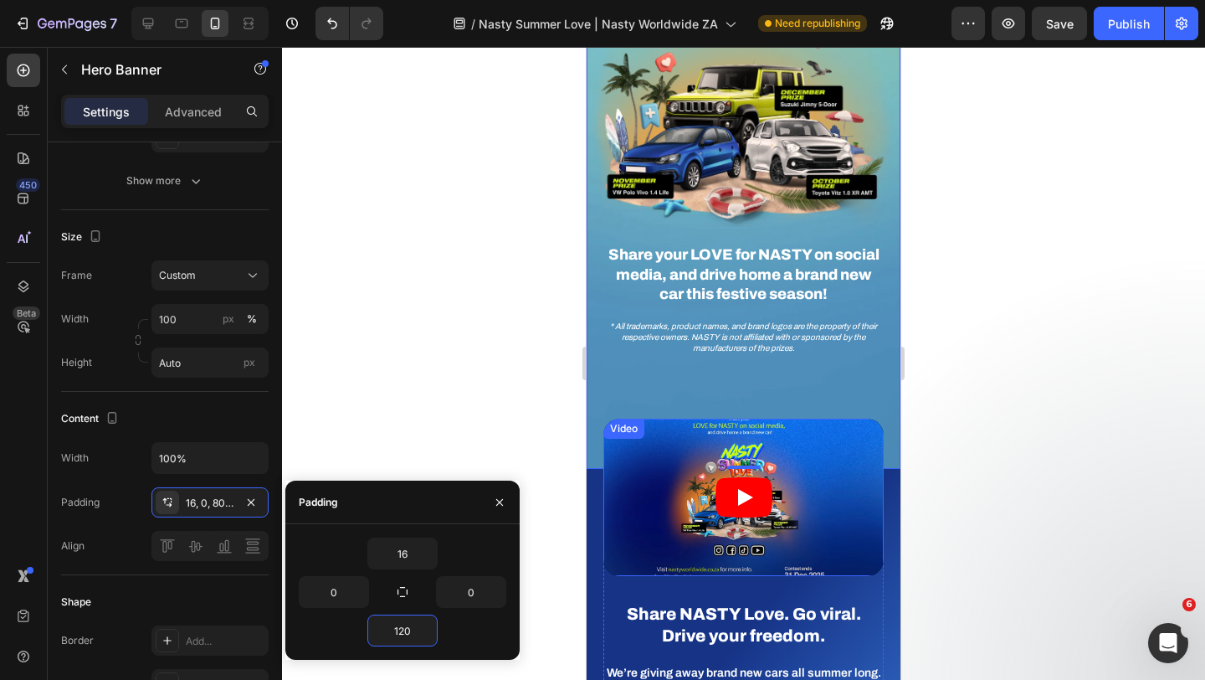
click at [627, 426] on div "Video" at bounding box center [624, 428] width 34 height 15
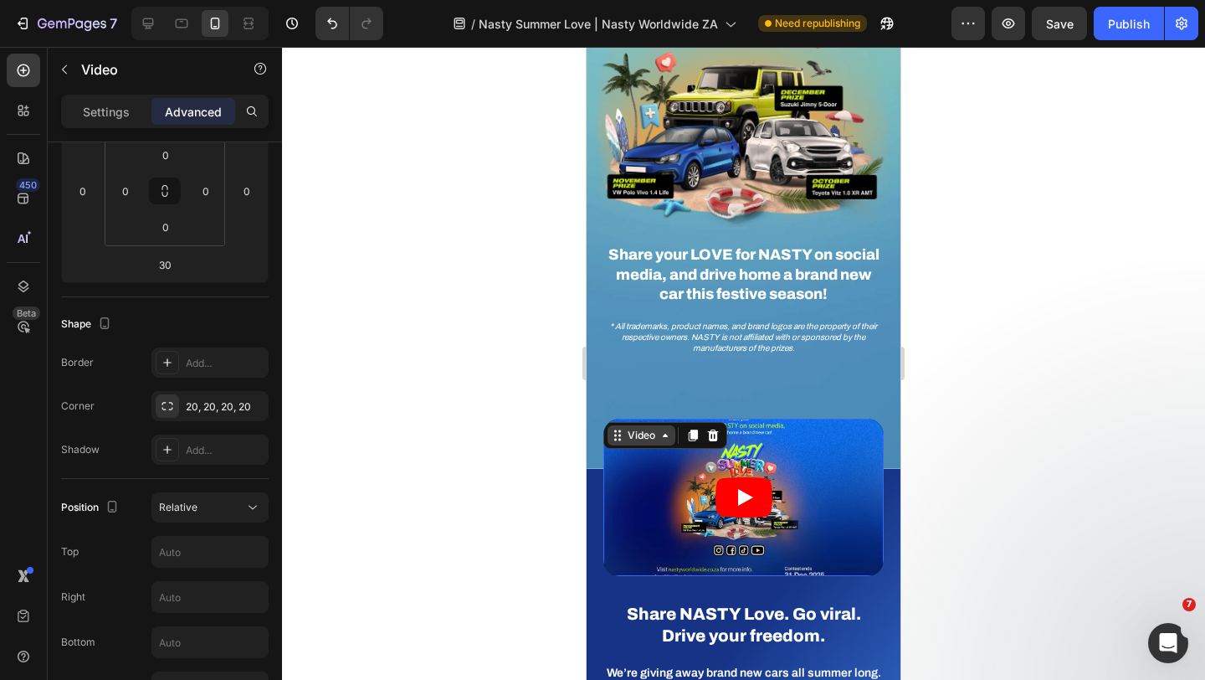
scroll to position [0, 0]
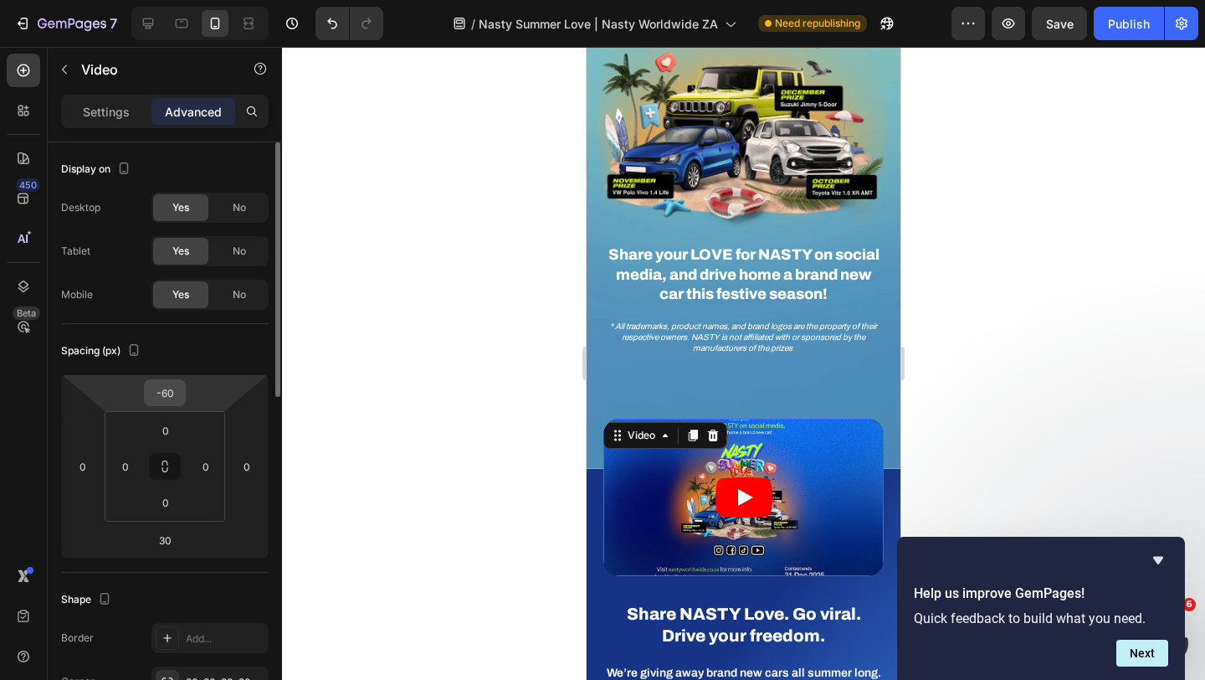
click at [172, 398] on input "-60" at bounding box center [164, 392] width 33 height 25
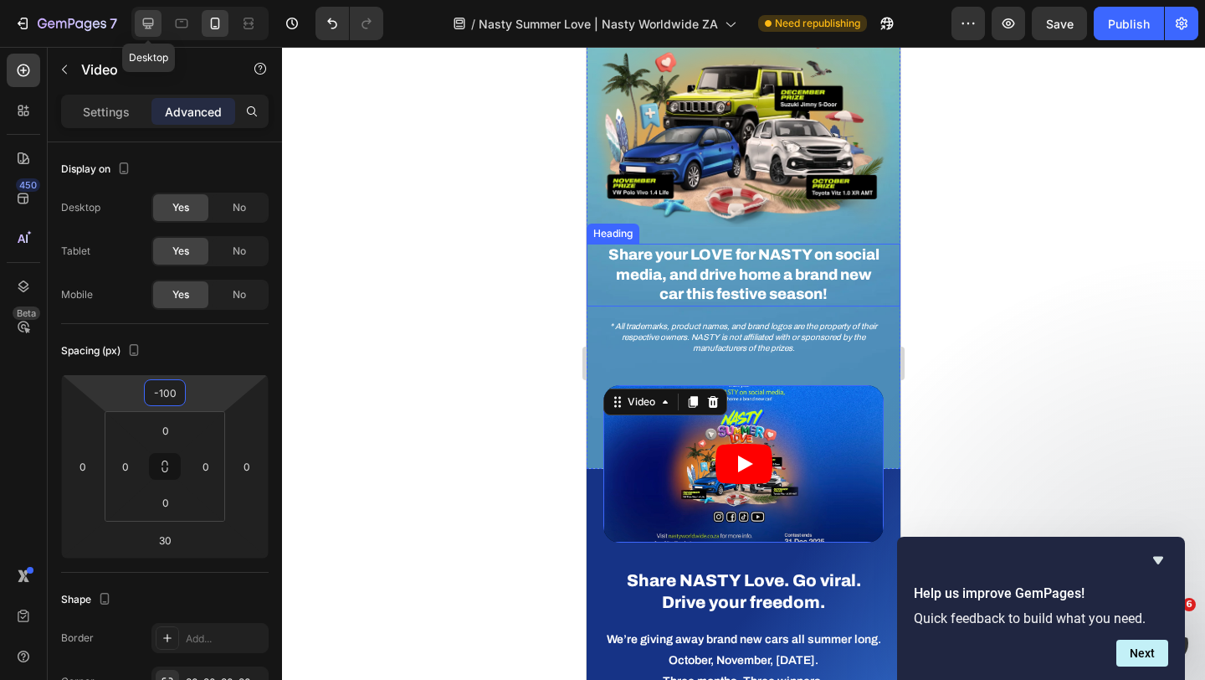
click at [153, 17] on icon at bounding box center [148, 23] width 17 height 17
type input "-250"
type input "80"
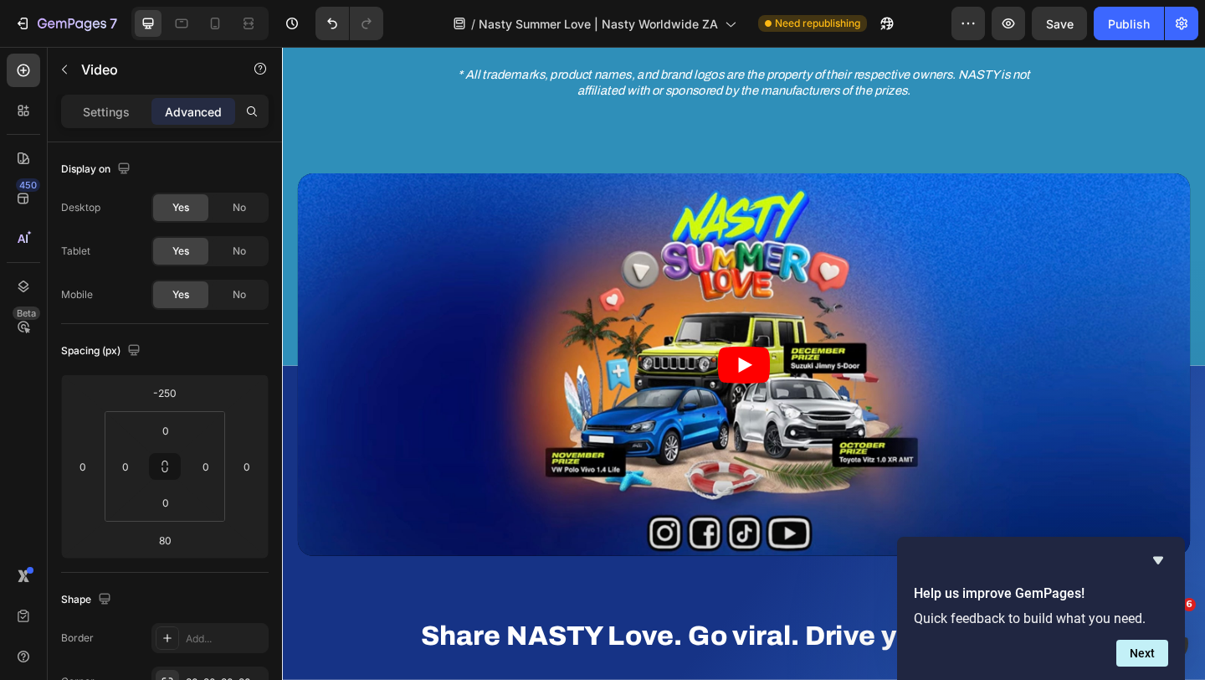
scroll to position [765, 0]
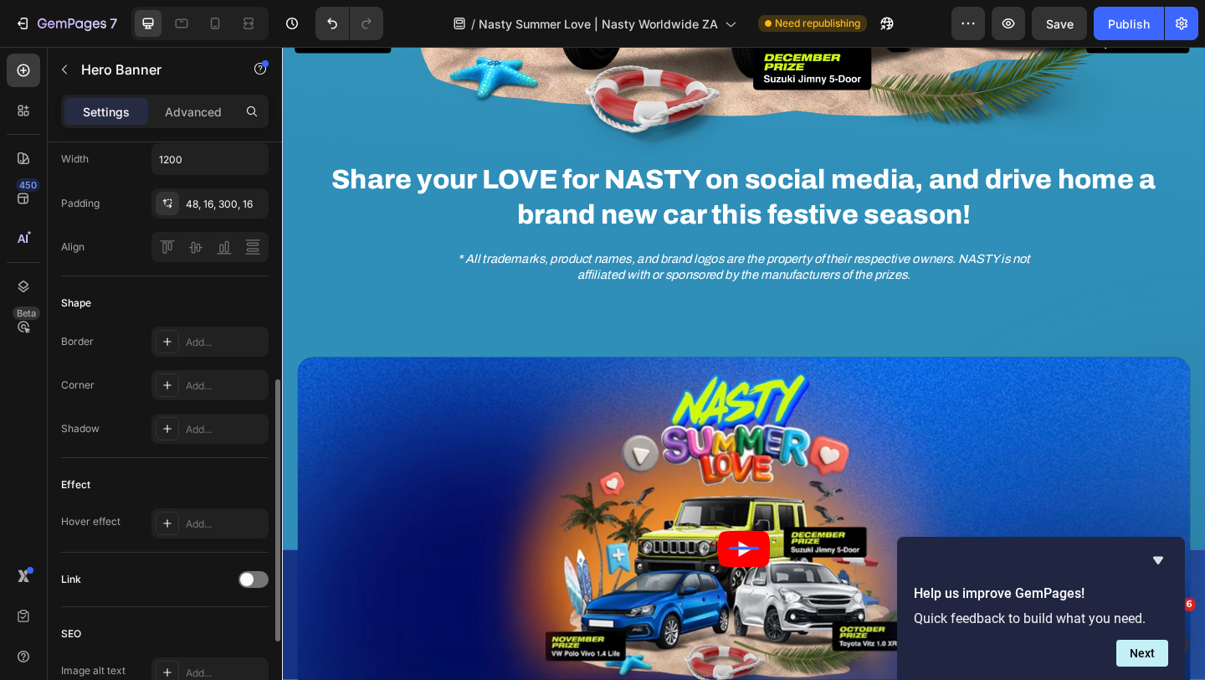
scroll to position [530, 0]
click at [209, 208] on div "48, 16, 300, 16" at bounding box center [210, 205] width 49 height 15
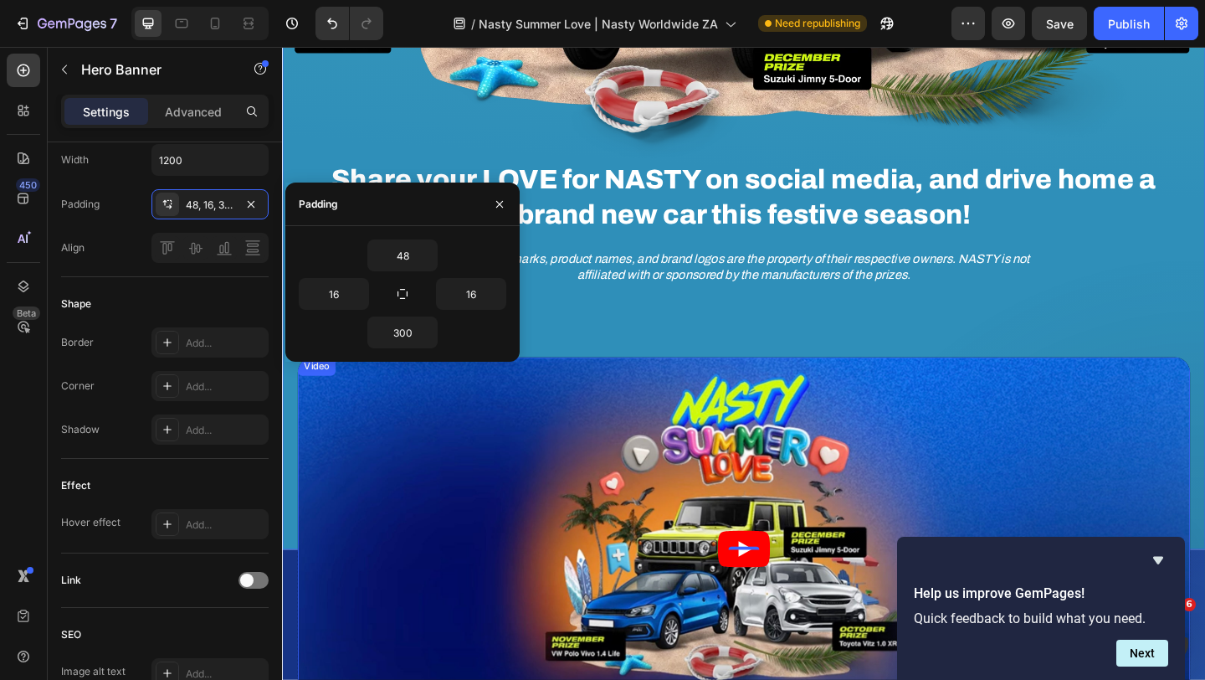
click at [327, 398] on div "Video" at bounding box center [319, 394] width 34 height 15
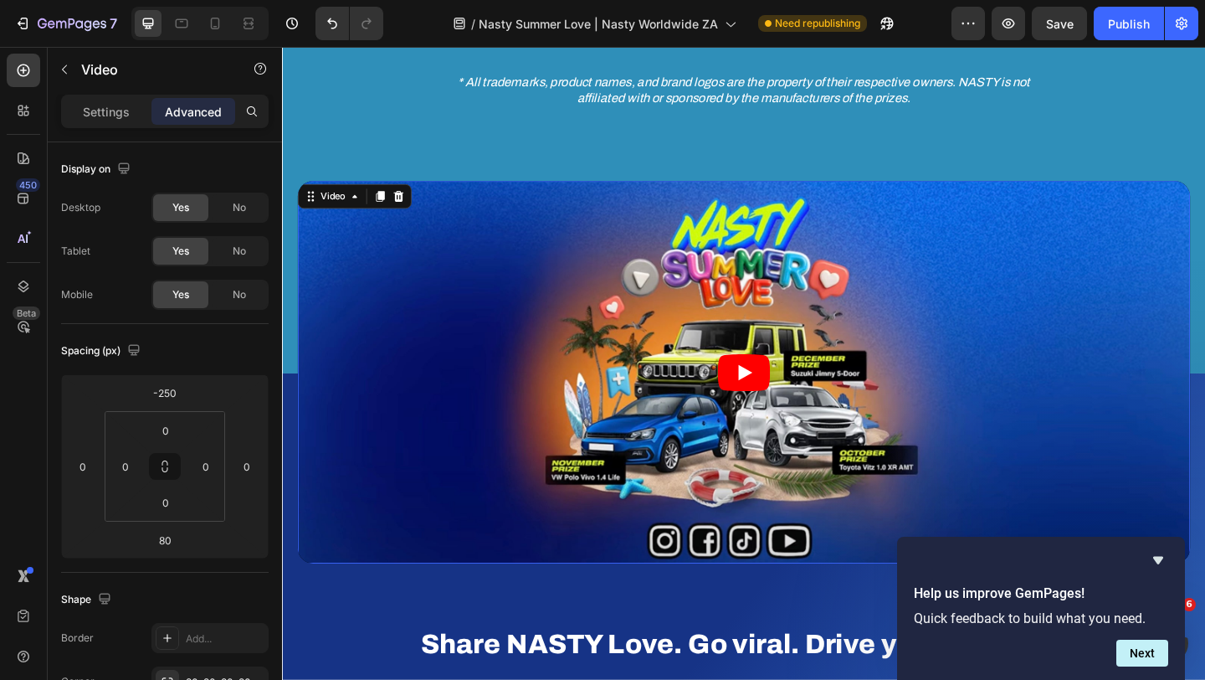
scroll to position [799, 0]
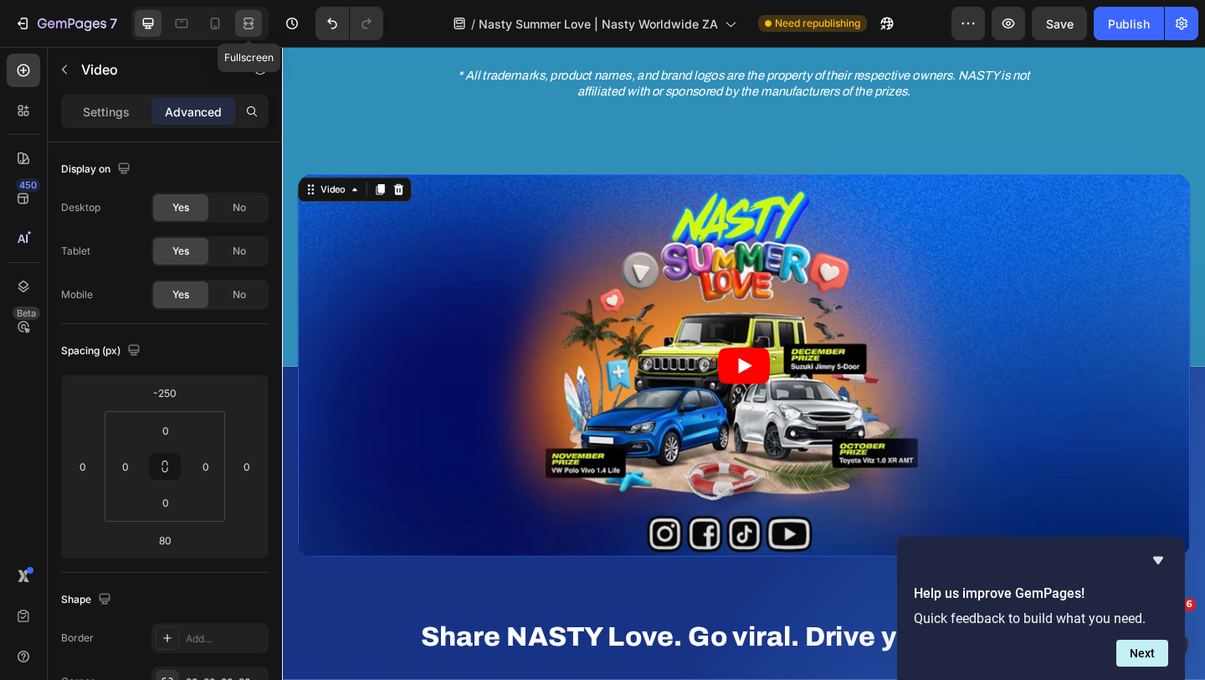
click at [254, 28] on icon at bounding box center [248, 23] width 17 height 17
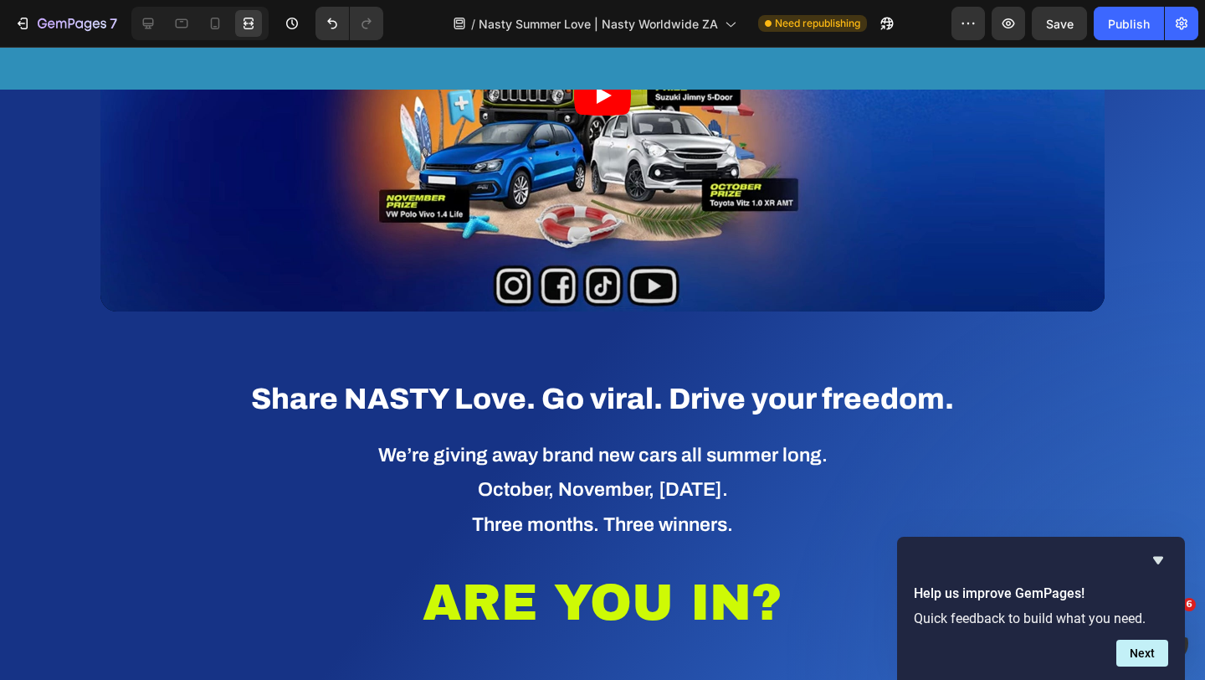
scroll to position [1131, 0]
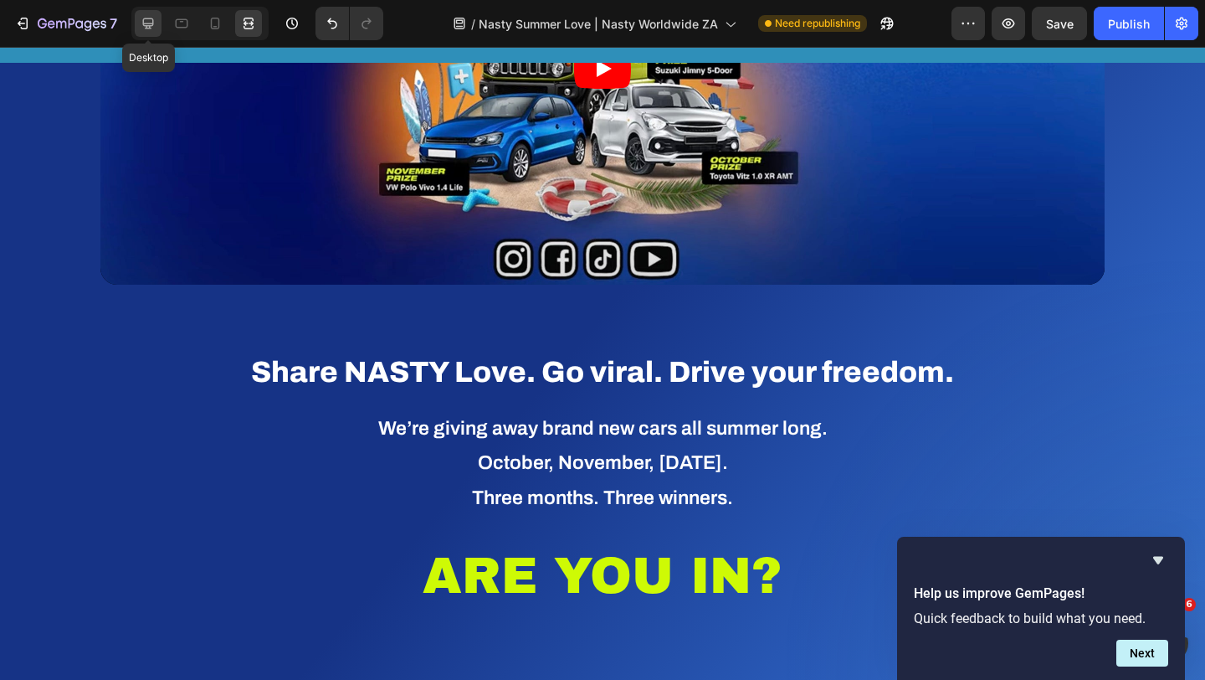
click at [147, 23] on icon at bounding box center [148, 23] width 11 height 11
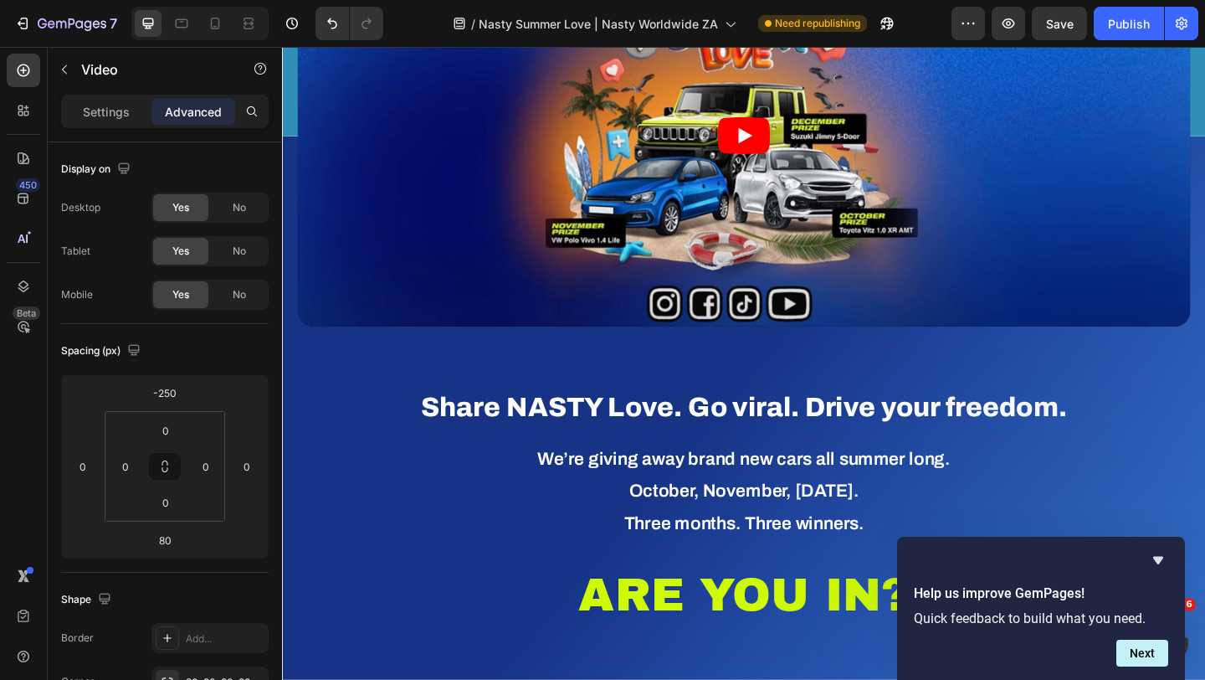
scroll to position [993, 0]
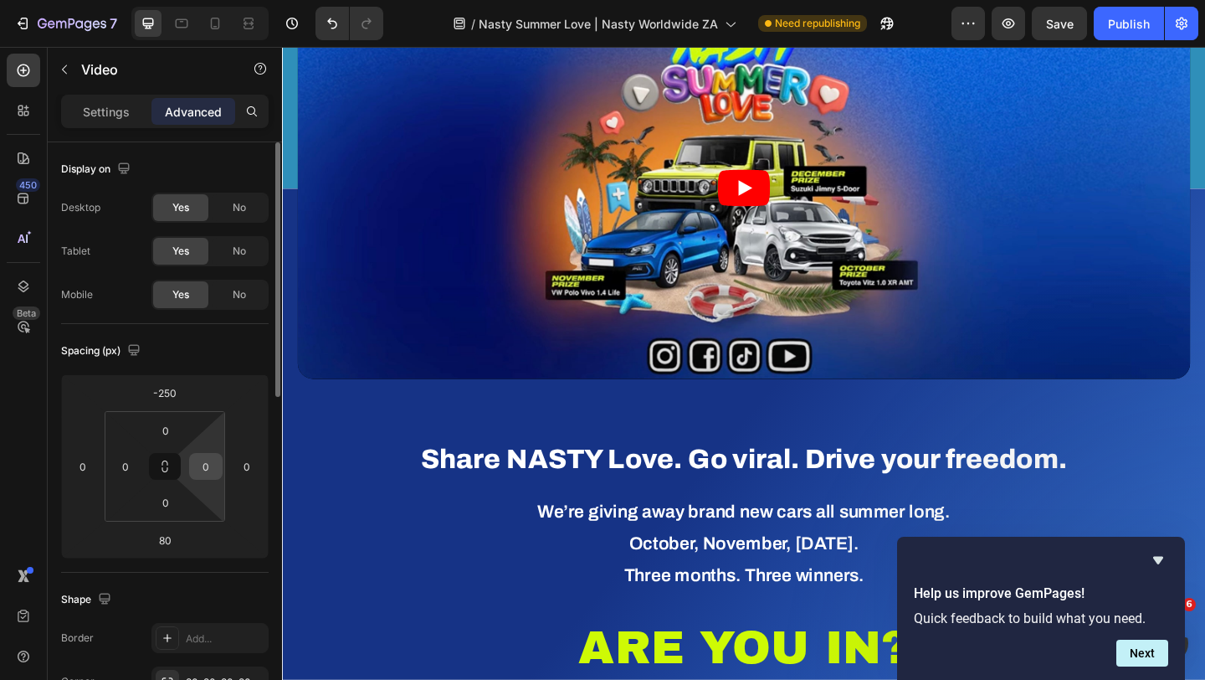
click at [212, 474] on input "0" at bounding box center [205, 466] width 25 height 25
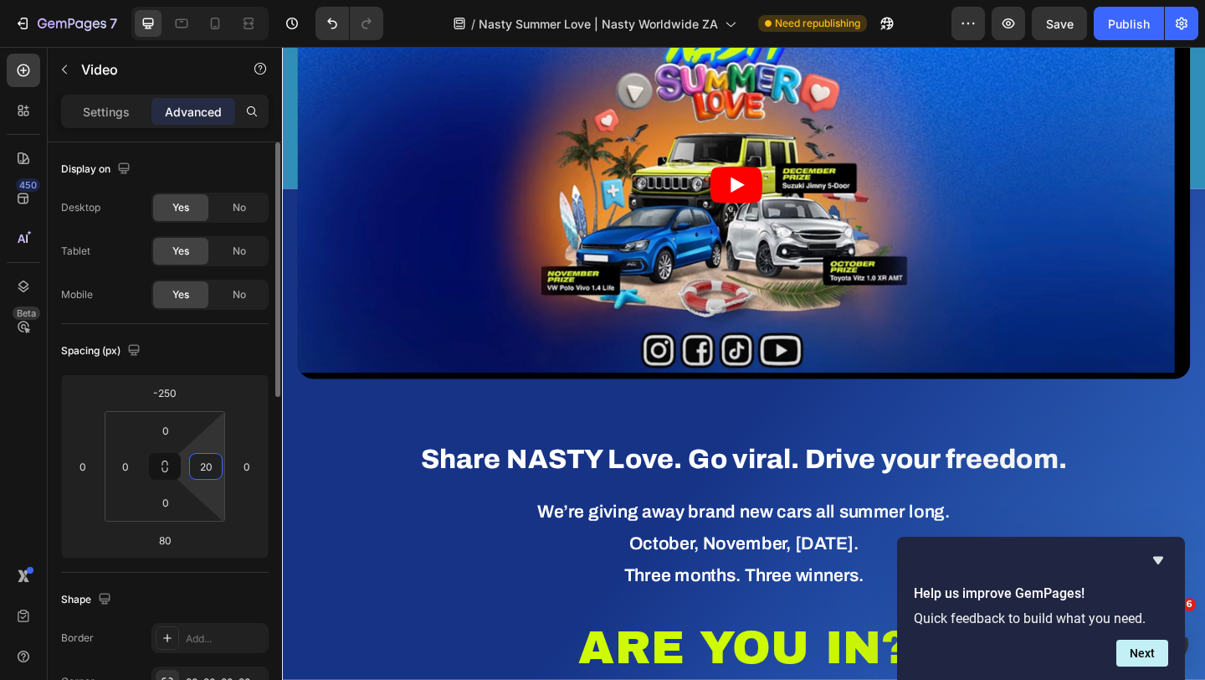
type input "0"
click at [125, 471] on input "0" at bounding box center [125, 466] width 25 height 25
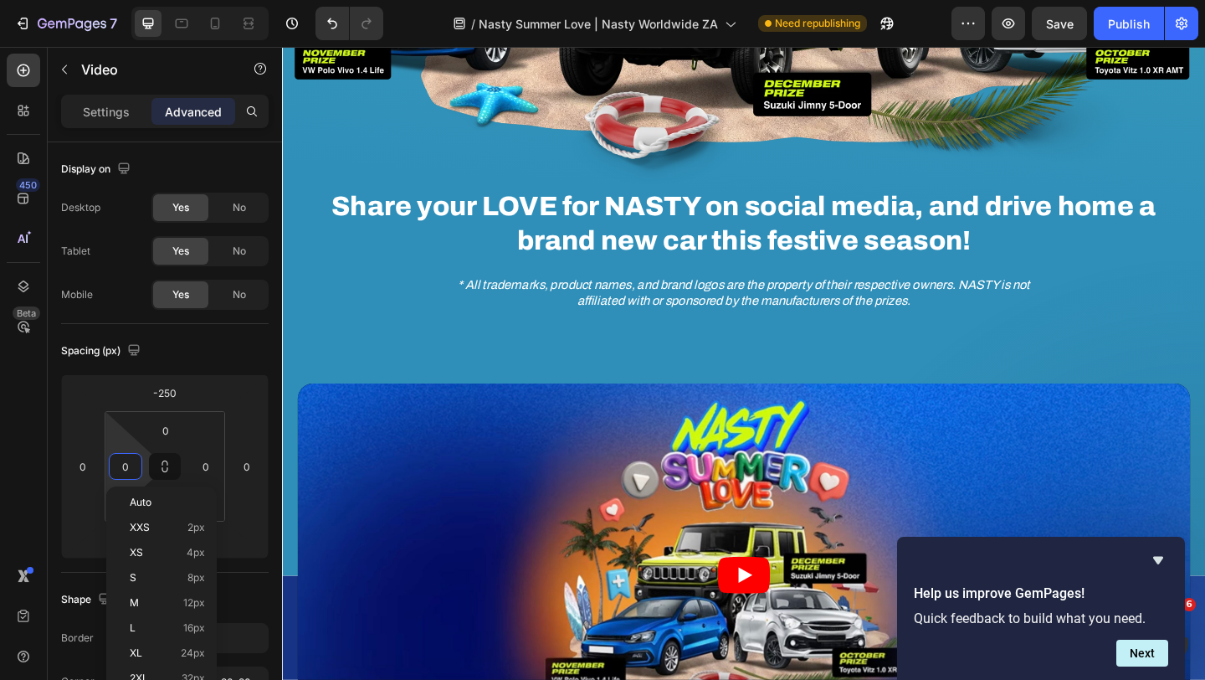
scroll to position [536, 0]
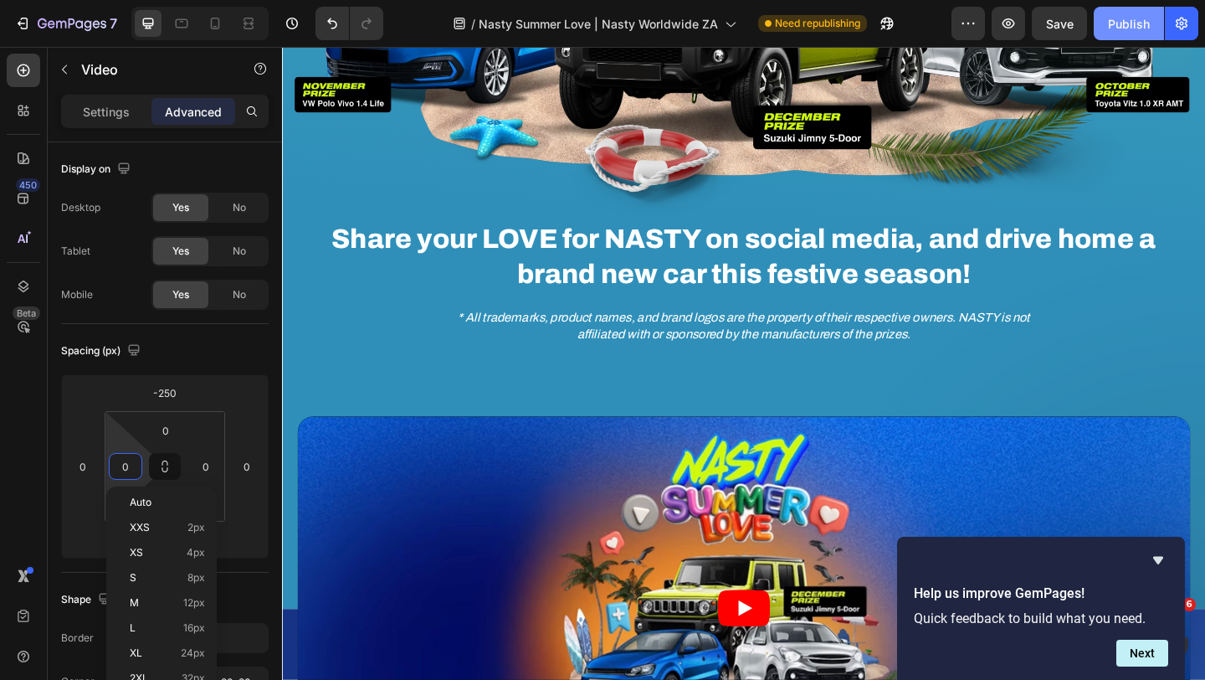
click at [1122, 31] on div "Publish" at bounding box center [1129, 24] width 42 height 18
